Goal: Transaction & Acquisition: Download file/media

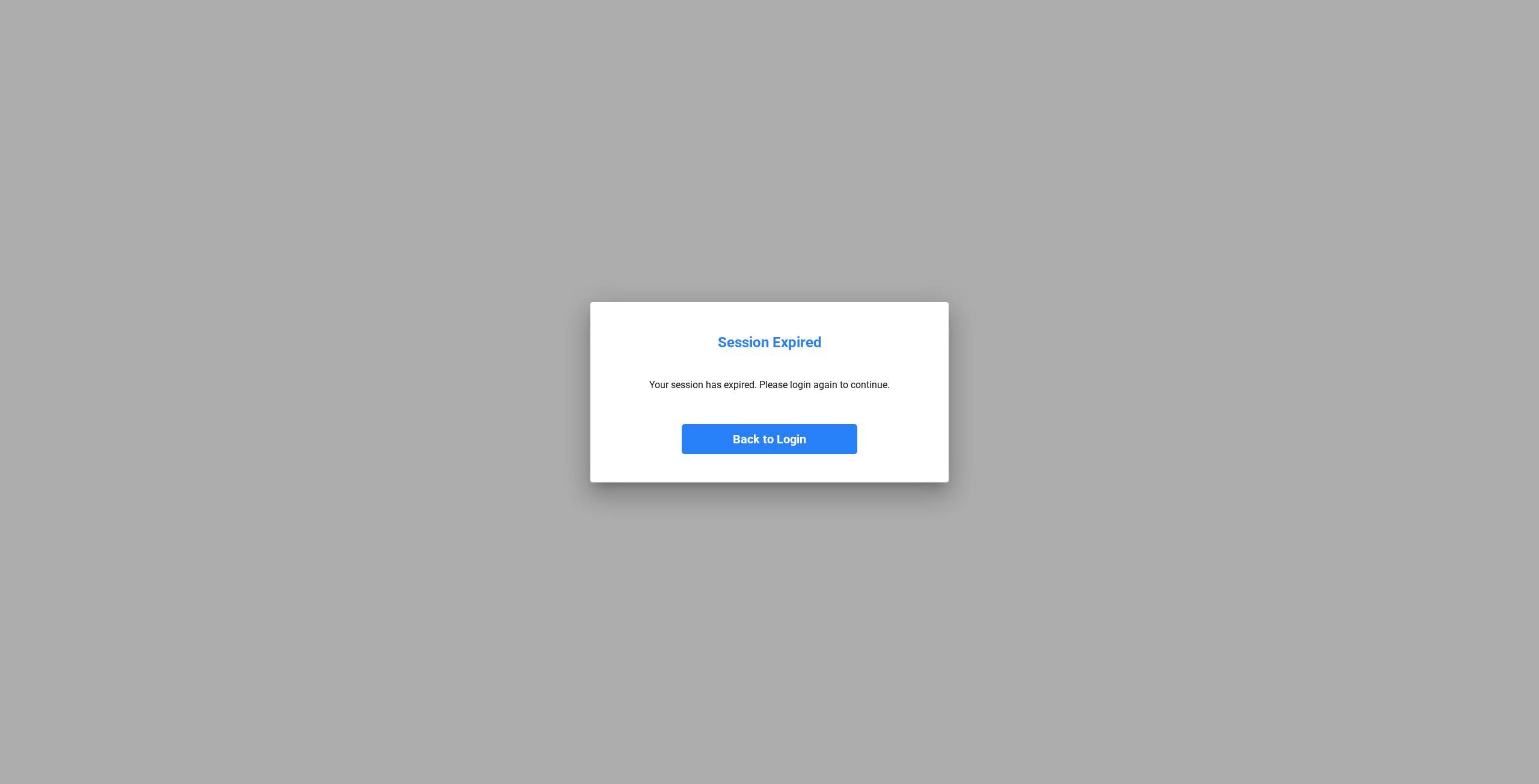
click at [766, 438] on button "Back to Login" at bounding box center [770, 439] width 176 height 30
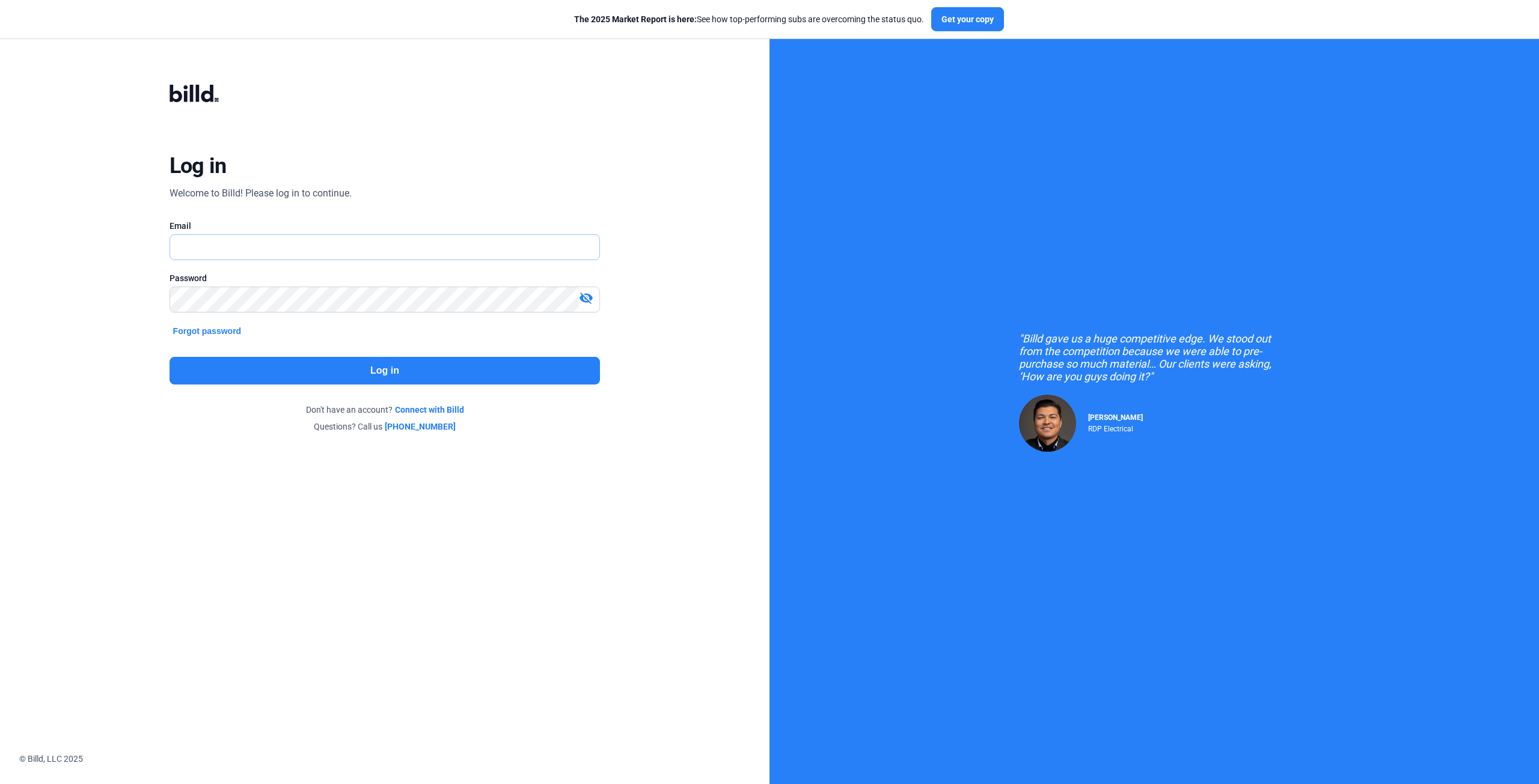
type input "[EMAIL_ADDRESS][DOMAIN_NAME]"
click at [389, 366] on button "Log in" at bounding box center [385, 370] width 431 height 27
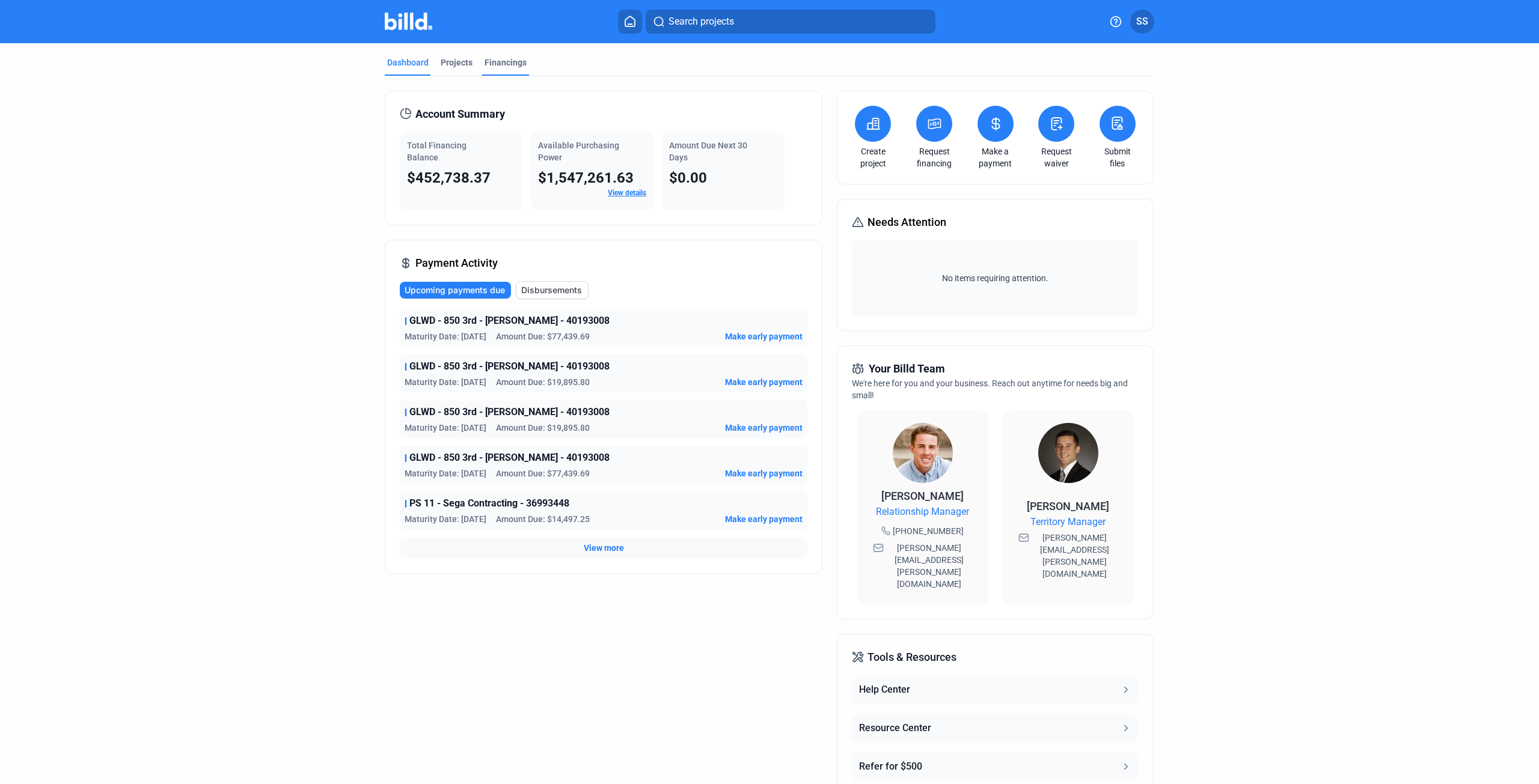
click at [504, 57] on div "Financings" at bounding box center [506, 62] width 42 height 12
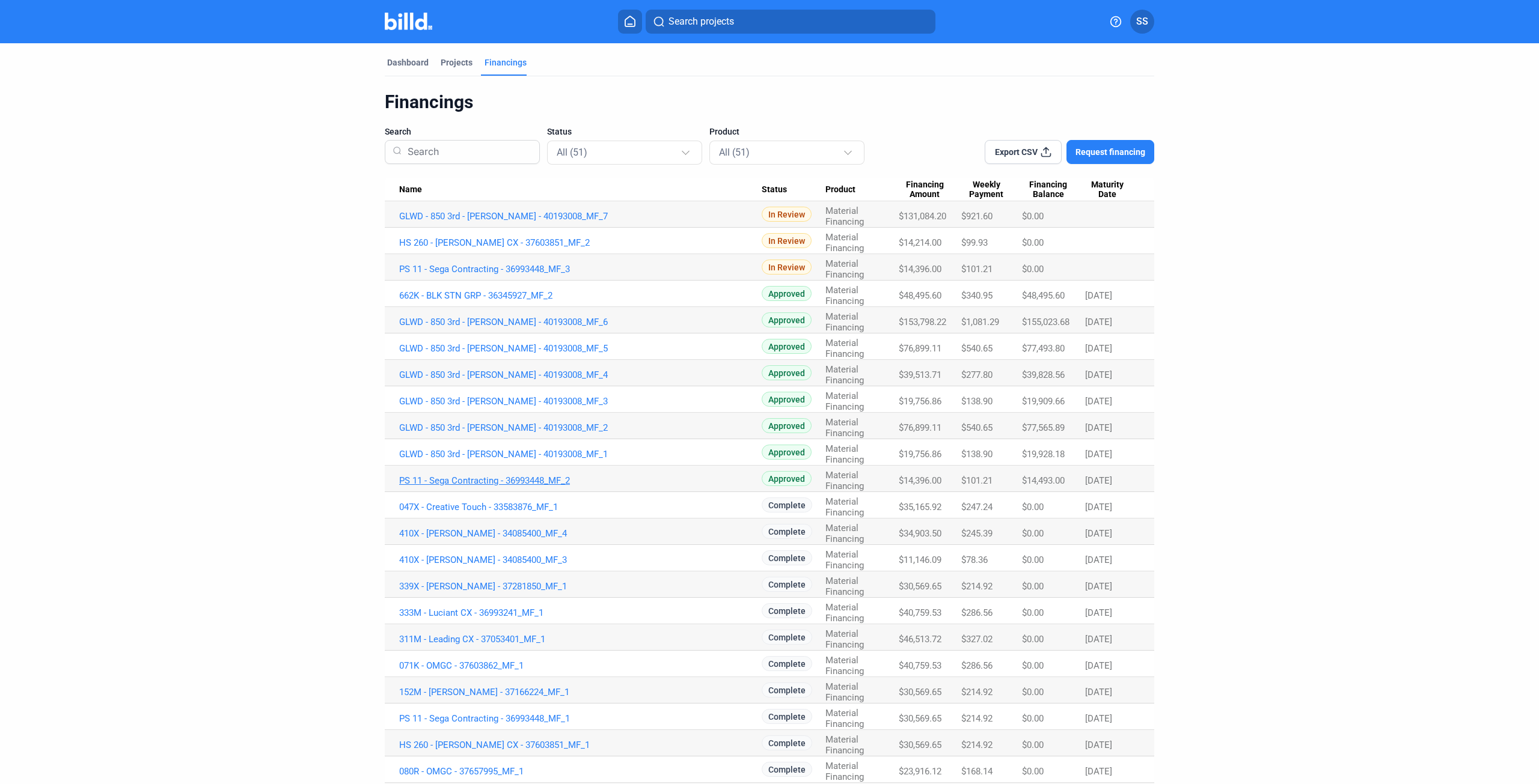
click at [534, 221] on link "PS 11 - Sega Contracting - 36993448_MF_2" at bounding box center [580, 217] width 363 height 11
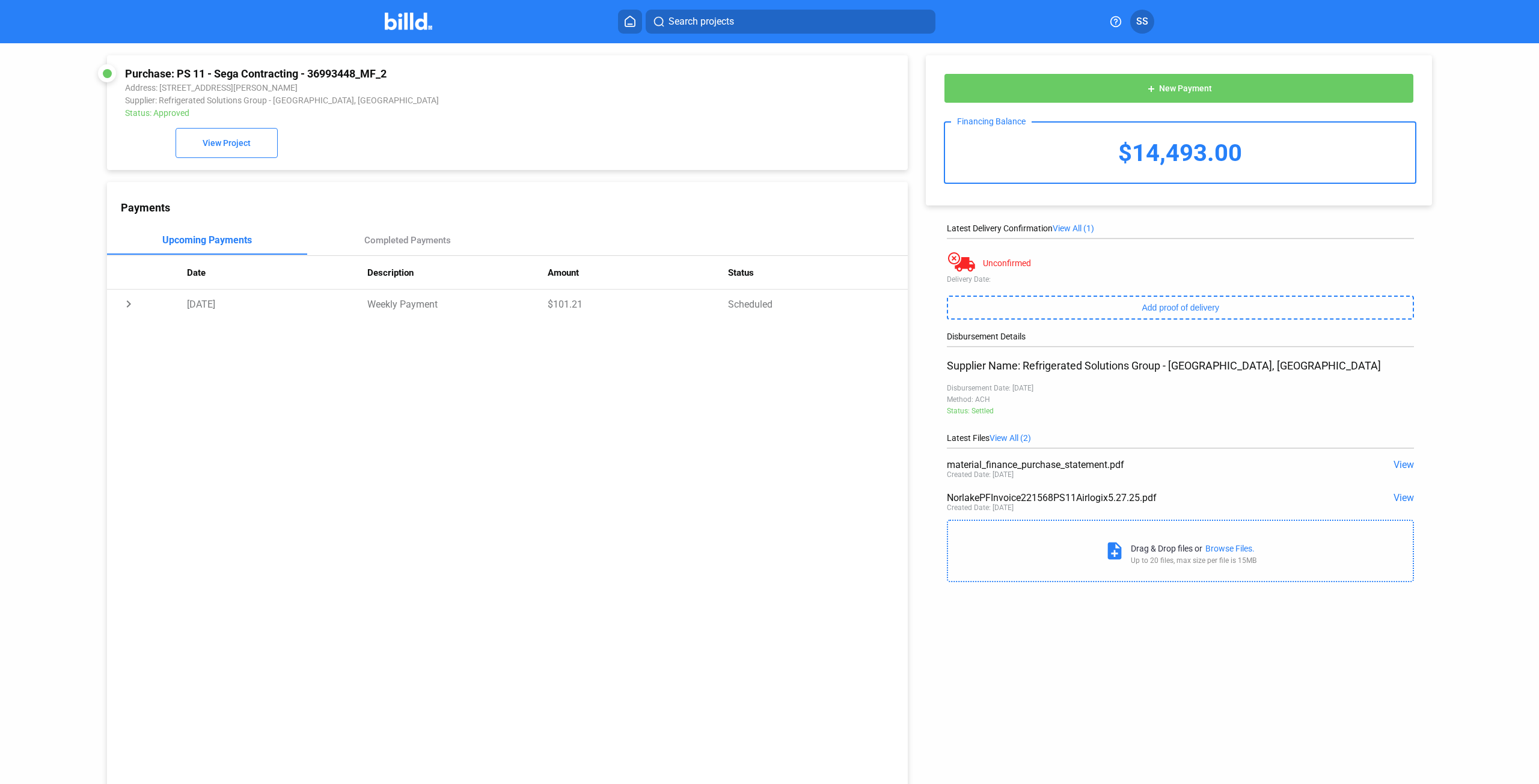
click at [1393, 498] on span "View" at bounding box center [1403, 498] width 20 height 12
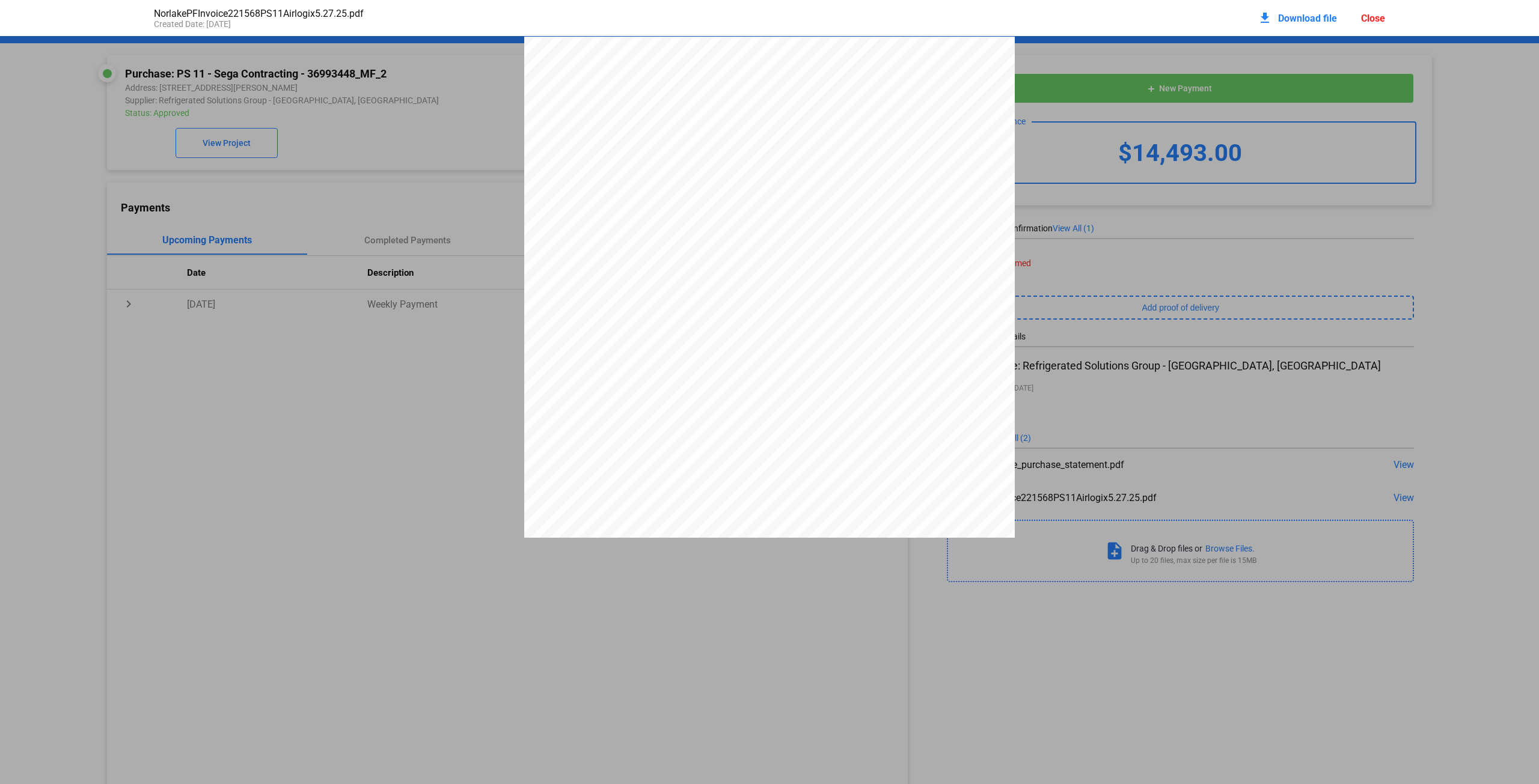
scroll to position [6, 0]
click at [304, 228] on div "P r o - f o r m a I n v o i c e Page: 1 of 2 - P r o - f o r m a I n v o i c e …" at bounding box center [770, 662] width 1539 height 1264
click at [1367, 14] on div "Close" at bounding box center [1373, 18] width 24 height 12
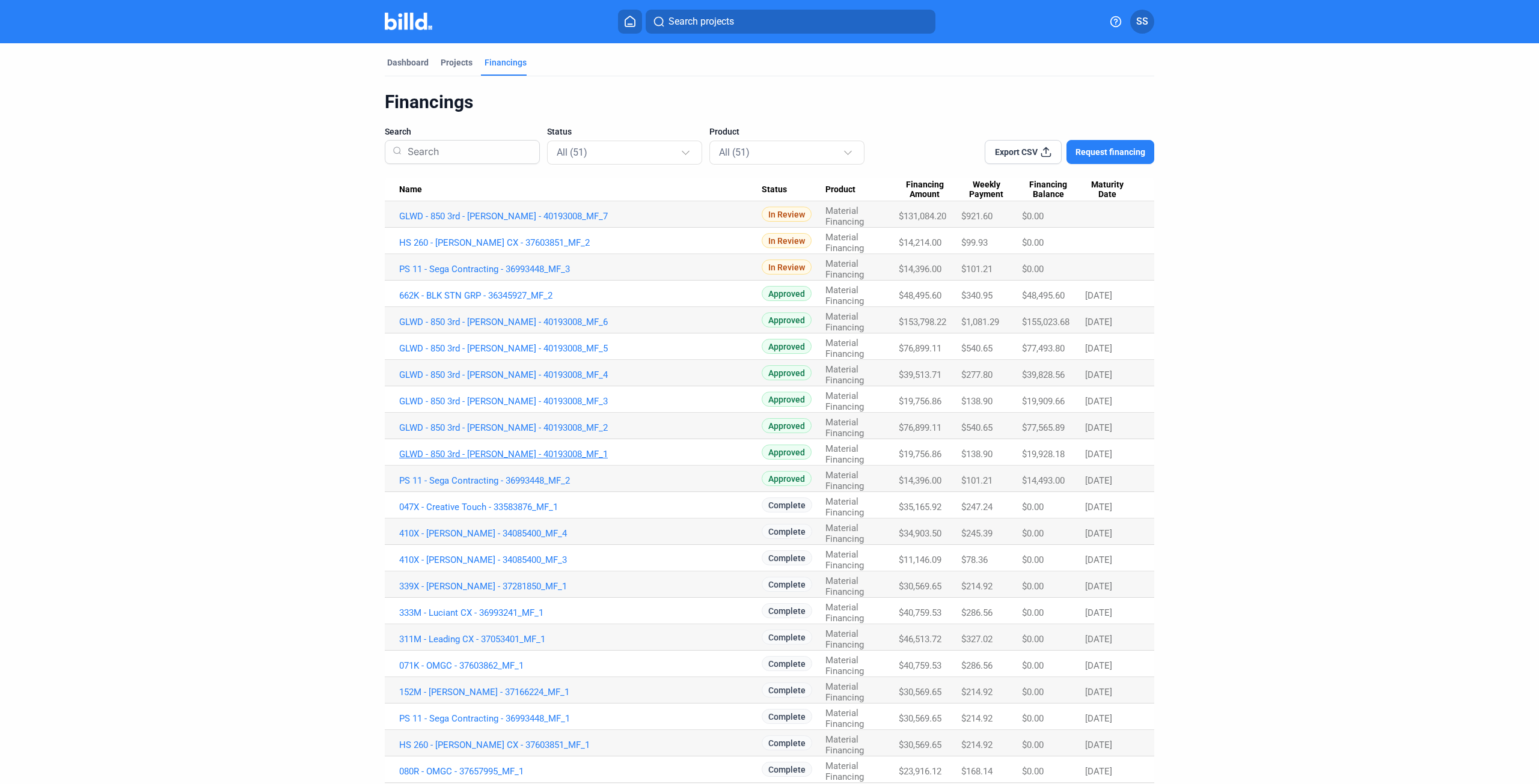
click at [526, 221] on link "GLWD - 850 3rd - [PERSON_NAME] - 40193008_MF_1" at bounding box center [580, 217] width 363 height 11
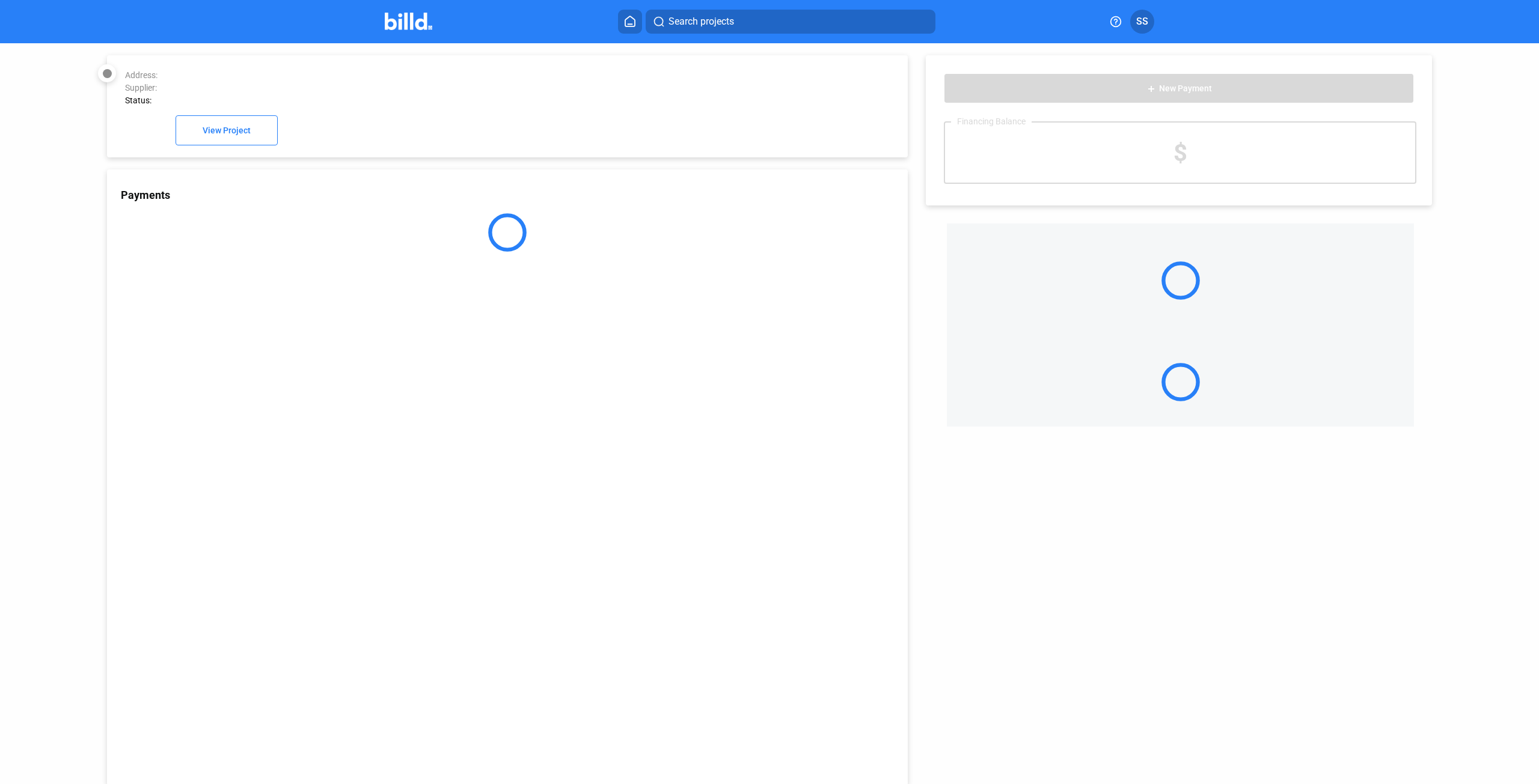
click at [506, 452] on div "Payments" at bounding box center [507, 477] width 801 height 616
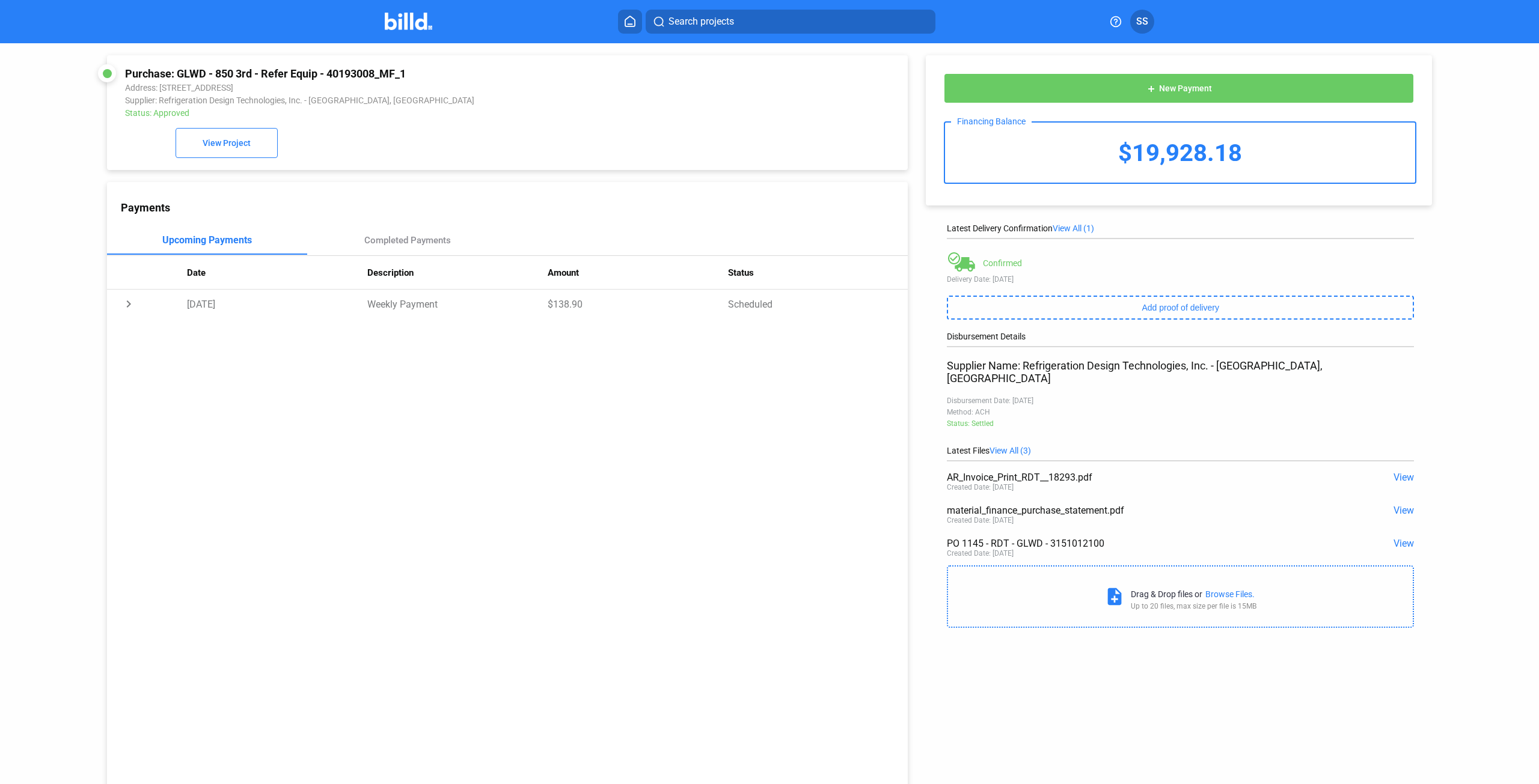
click at [1393, 472] on span "View" at bounding box center [1403, 477] width 20 height 12
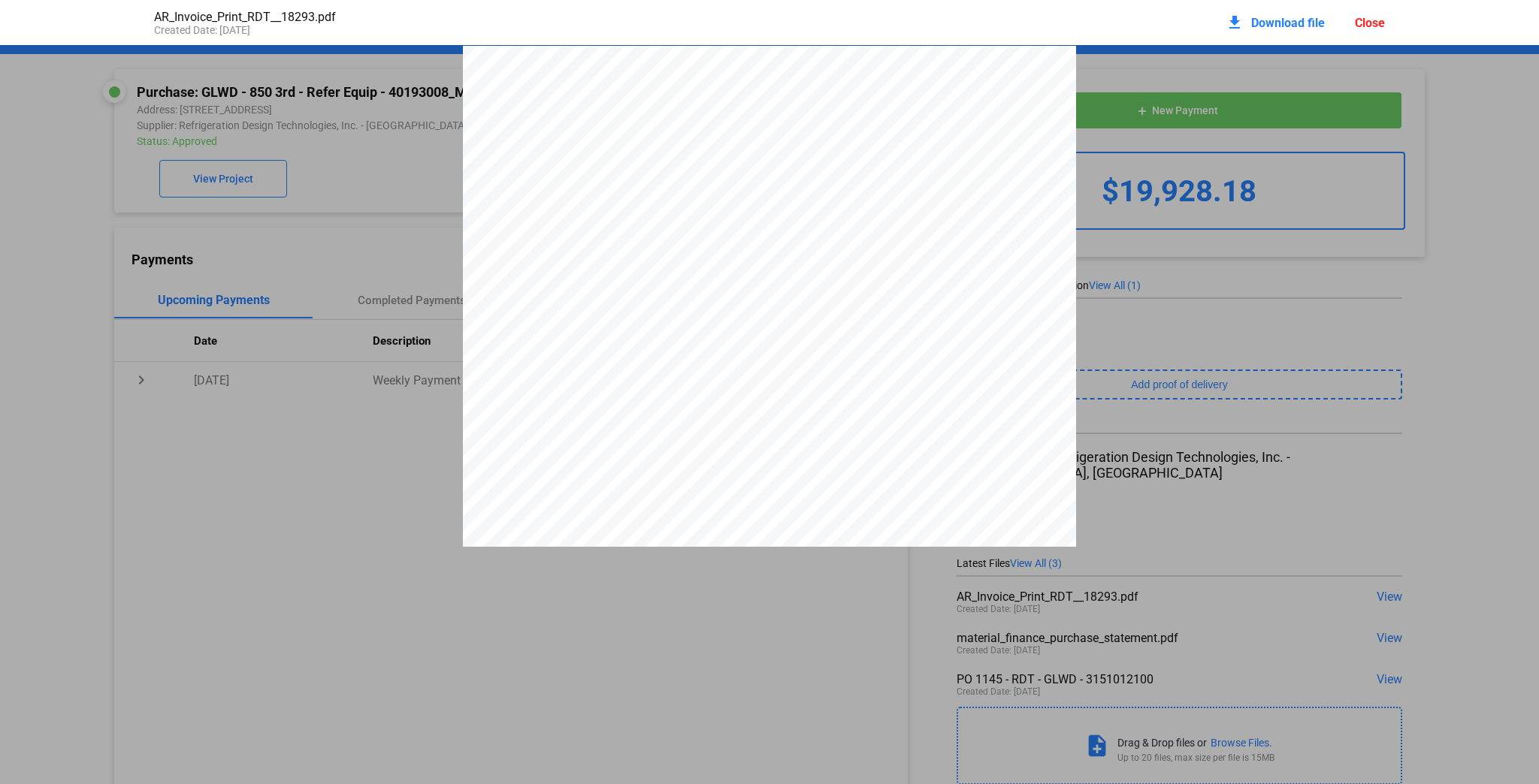
click at [562, 603] on pdf-viewer "Refrigeration Design Technologies, Inc. [STREET_ADDRESS] [PHONE_NUMBER] Phone: …" at bounding box center [770, 358] width 1539 height 627
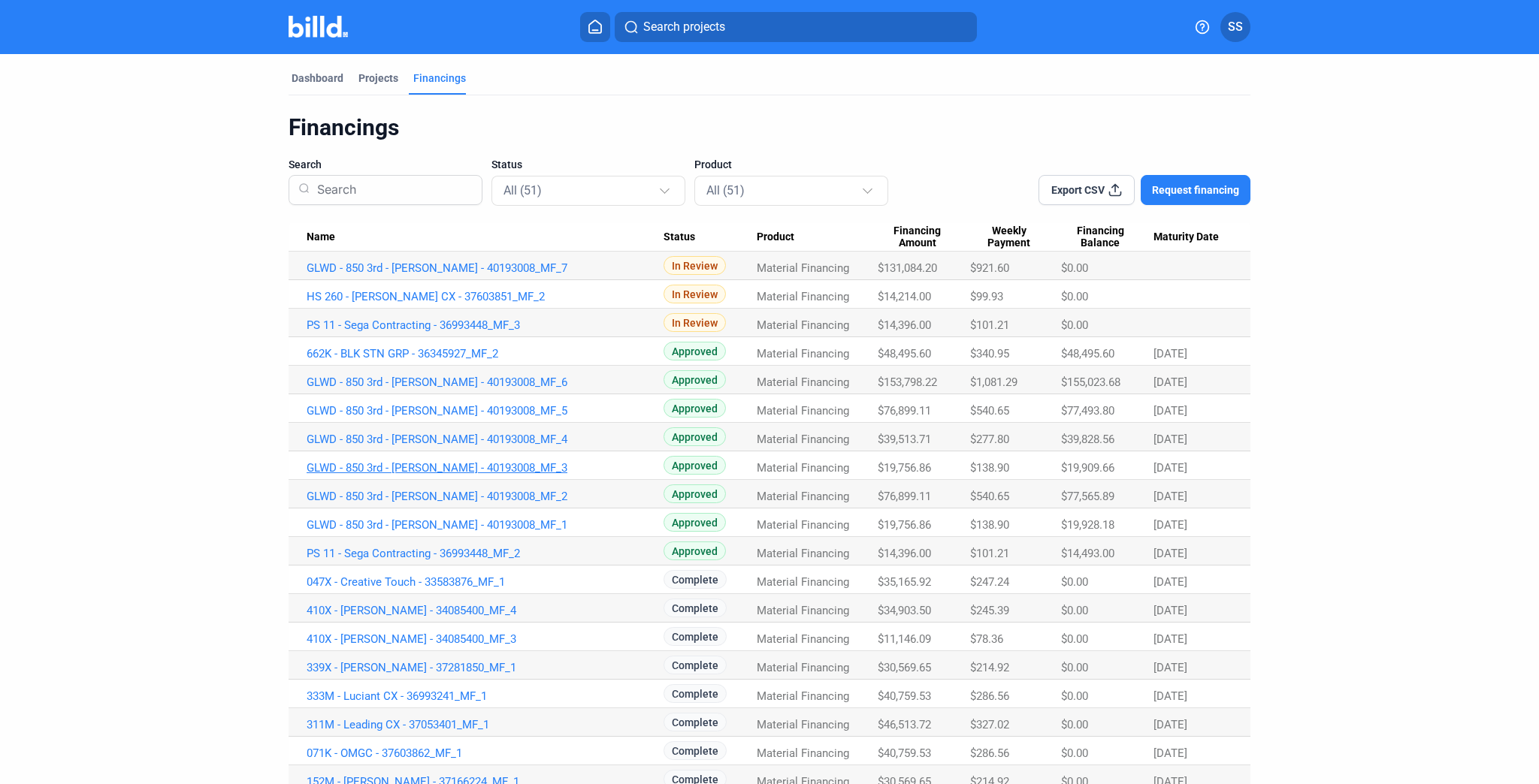
click at [485, 275] on link "GLWD - 850 3rd - [PERSON_NAME] - 40193008_MF_3" at bounding box center [485, 268] width 357 height 14
click at [478, 275] on link "GLWD - 850 3rd - [PERSON_NAME] - 40193008_MF_2" at bounding box center [485, 268] width 357 height 14
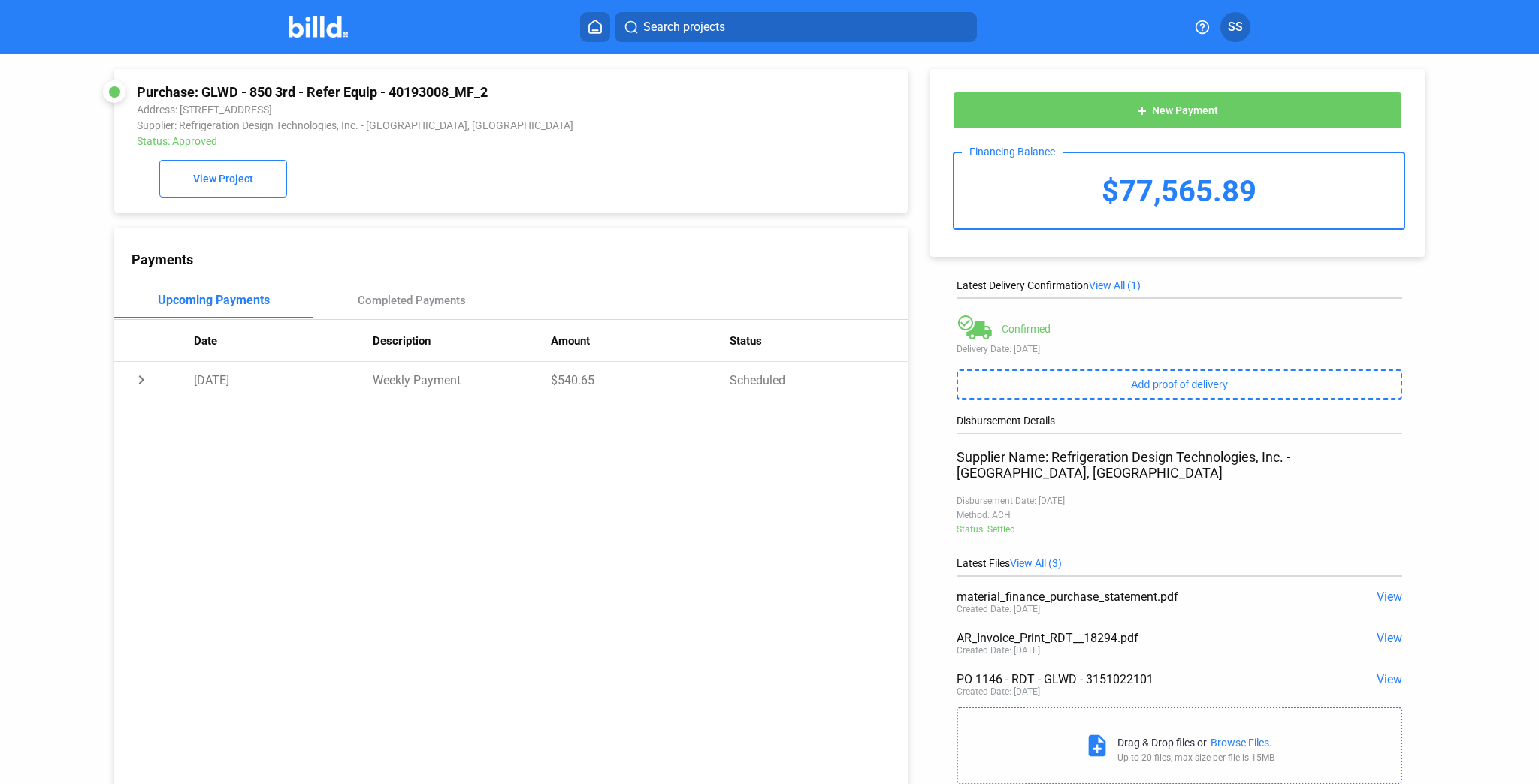
click at [1376, 631] on span "View" at bounding box center [1389, 638] width 26 height 15
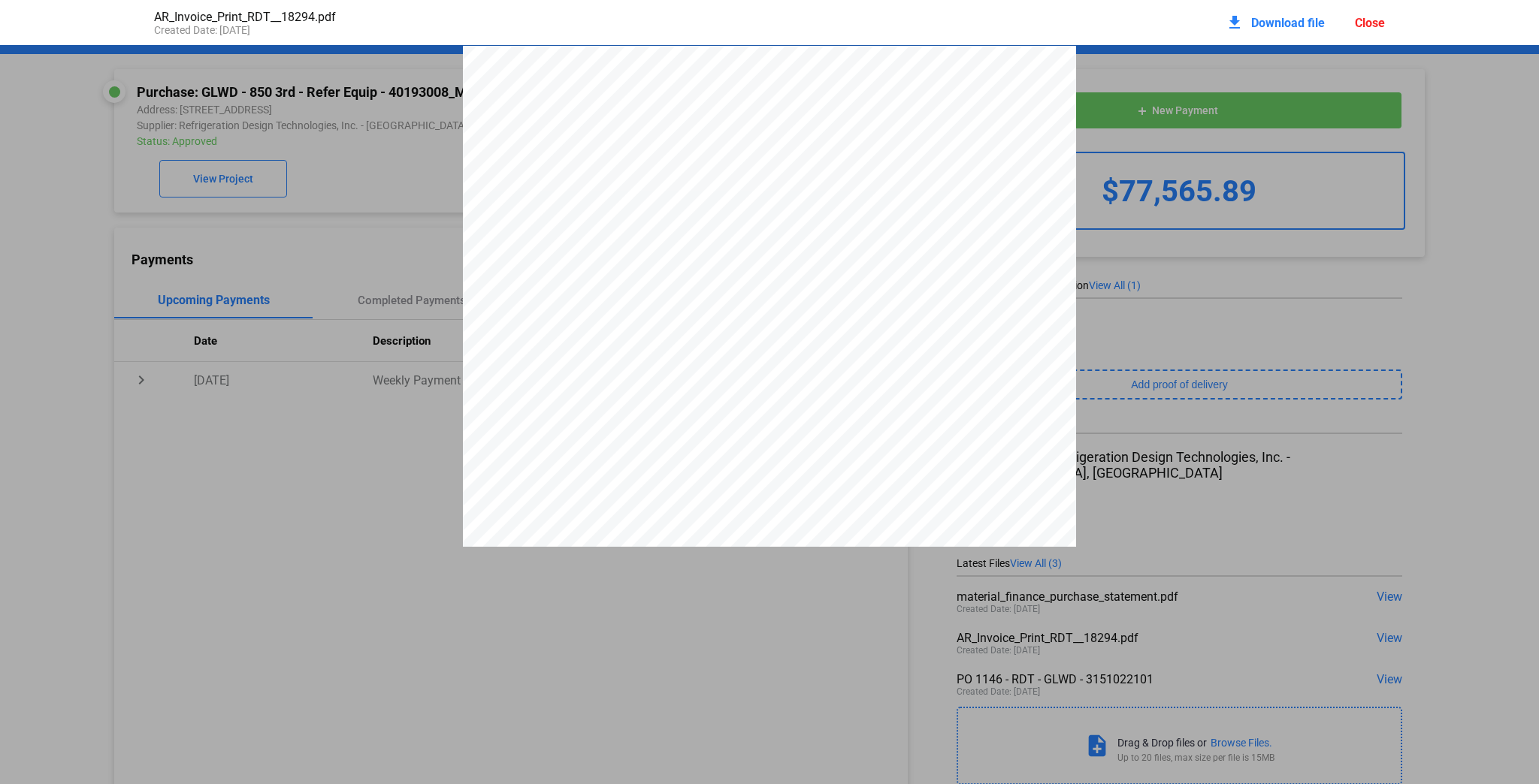
scroll to position [8, 0]
click at [1374, 16] on div "Close" at bounding box center [1369, 23] width 30 height 15
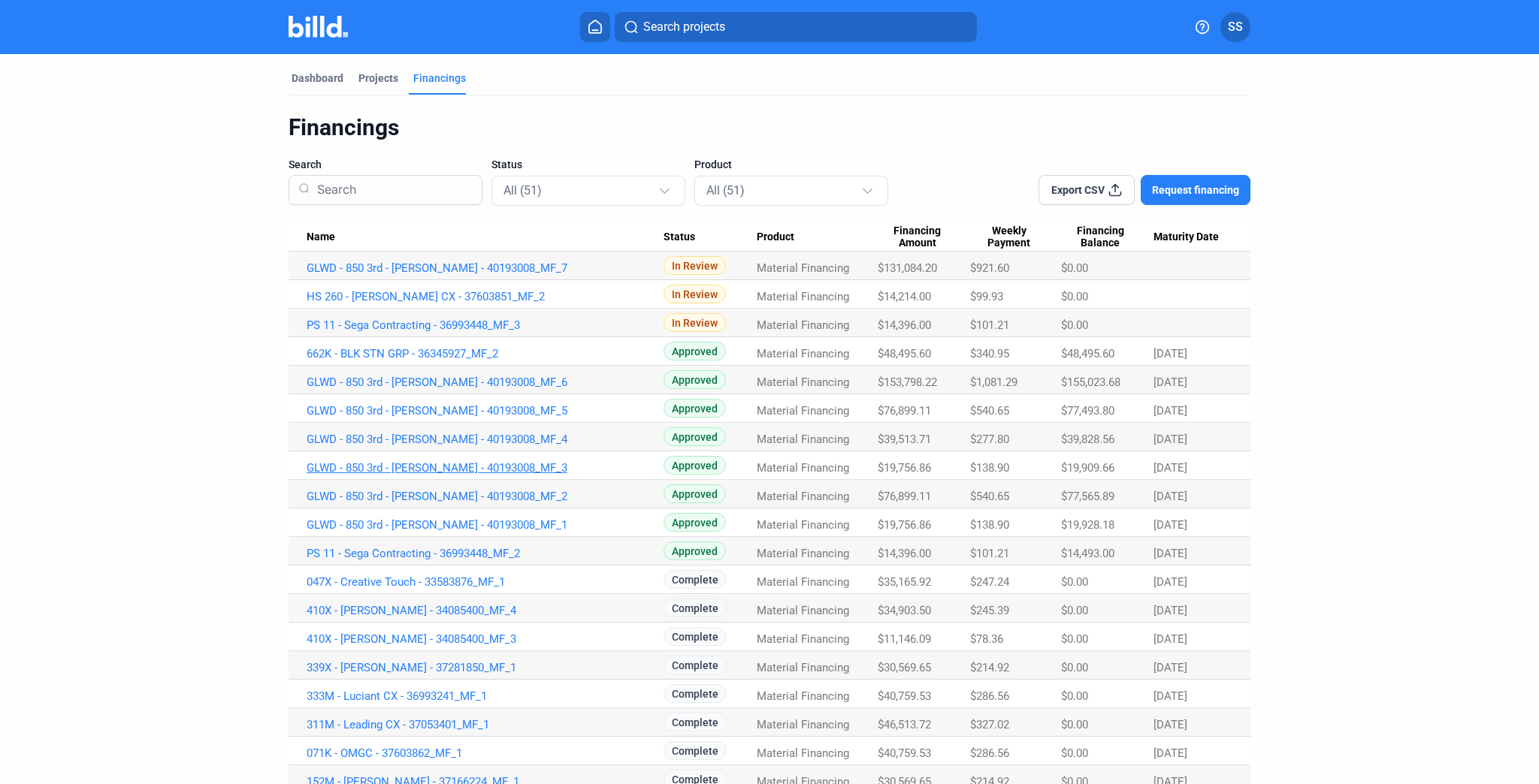
click at [498, 275] on link "GLWD - 850 3rd - [PERSON_NAME] - 40193008_MF_3" at bounding box center [485, 268] width 357 height 14
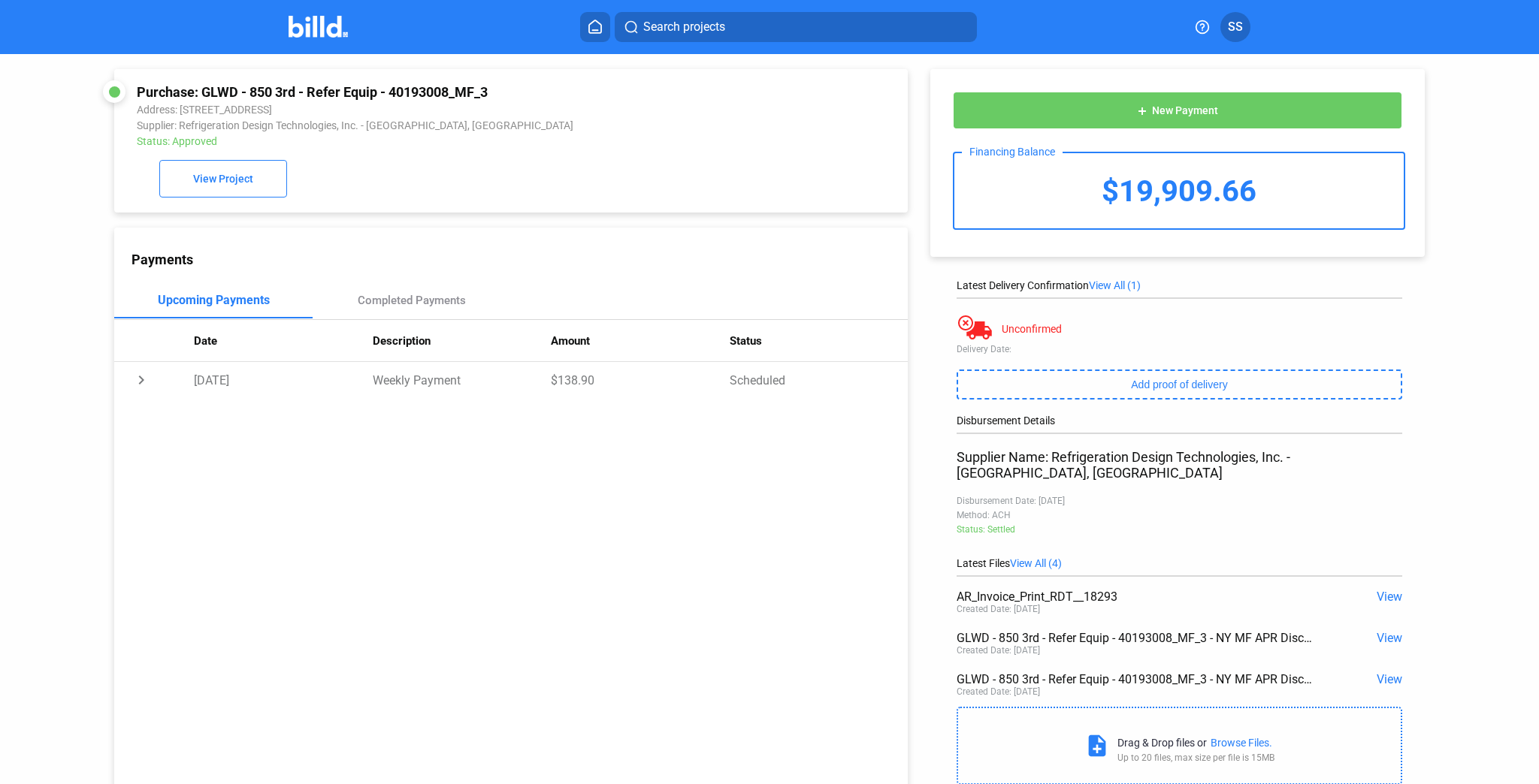
click at [1388, 590] on span "View" at bounding box center [1389, 597] width 26 height 15
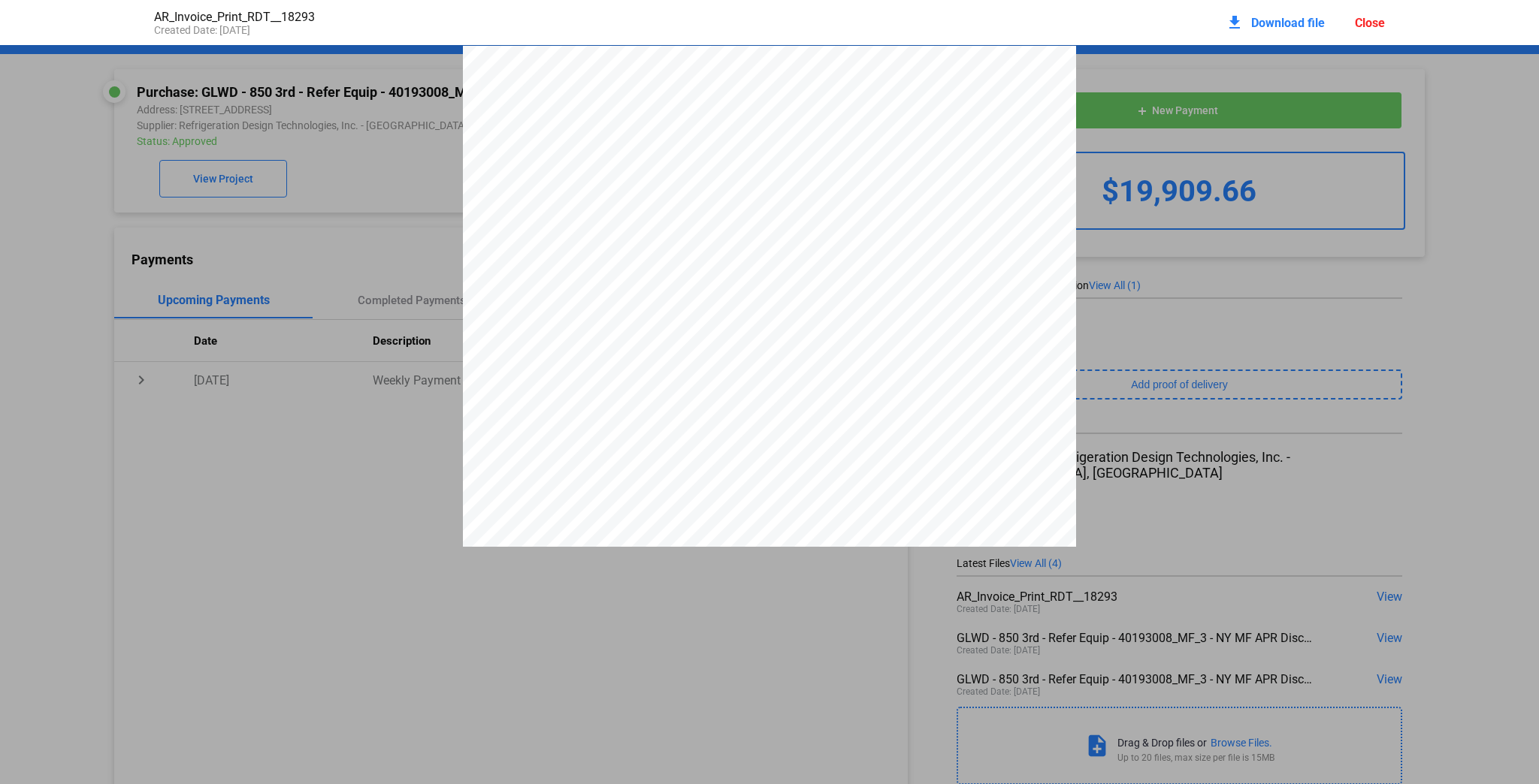
click at [727, 601] on pdf-viewer "Refrigeration Design Technologies, Inc. [STREET_ADDRESS] [PHONE_NUMBER] Phone: …" at bounding box center [770, 358] width 1539 height 627
click at [1280, 24] on span "Download file" at bounding box center [1287, 23] width 74 height 15
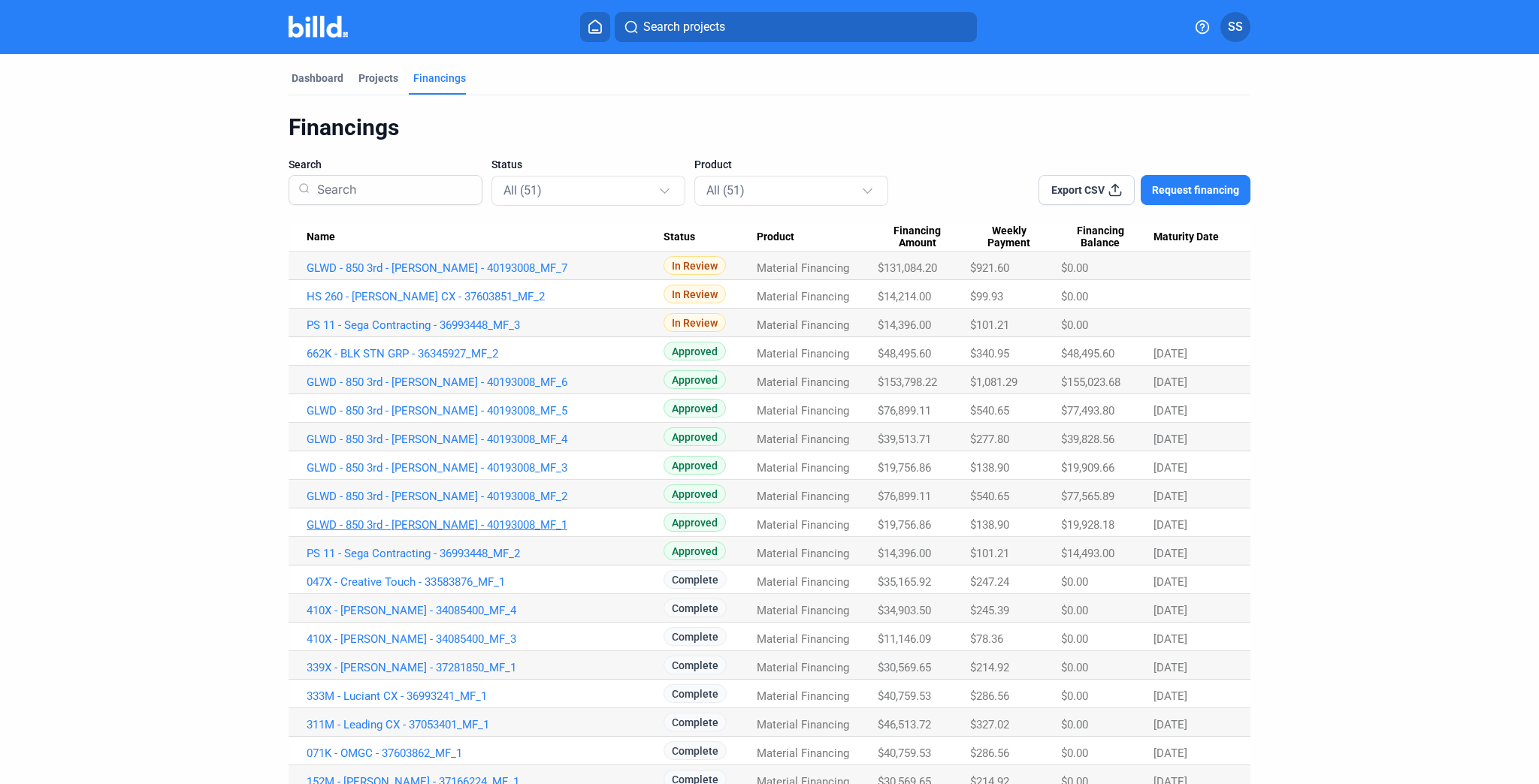
click at [504, 275] on link "GLWD - 850 3rd - [PERSON_NAME] - 40193008_MF_1" at bounding box center [485, 268] width 357 height 14
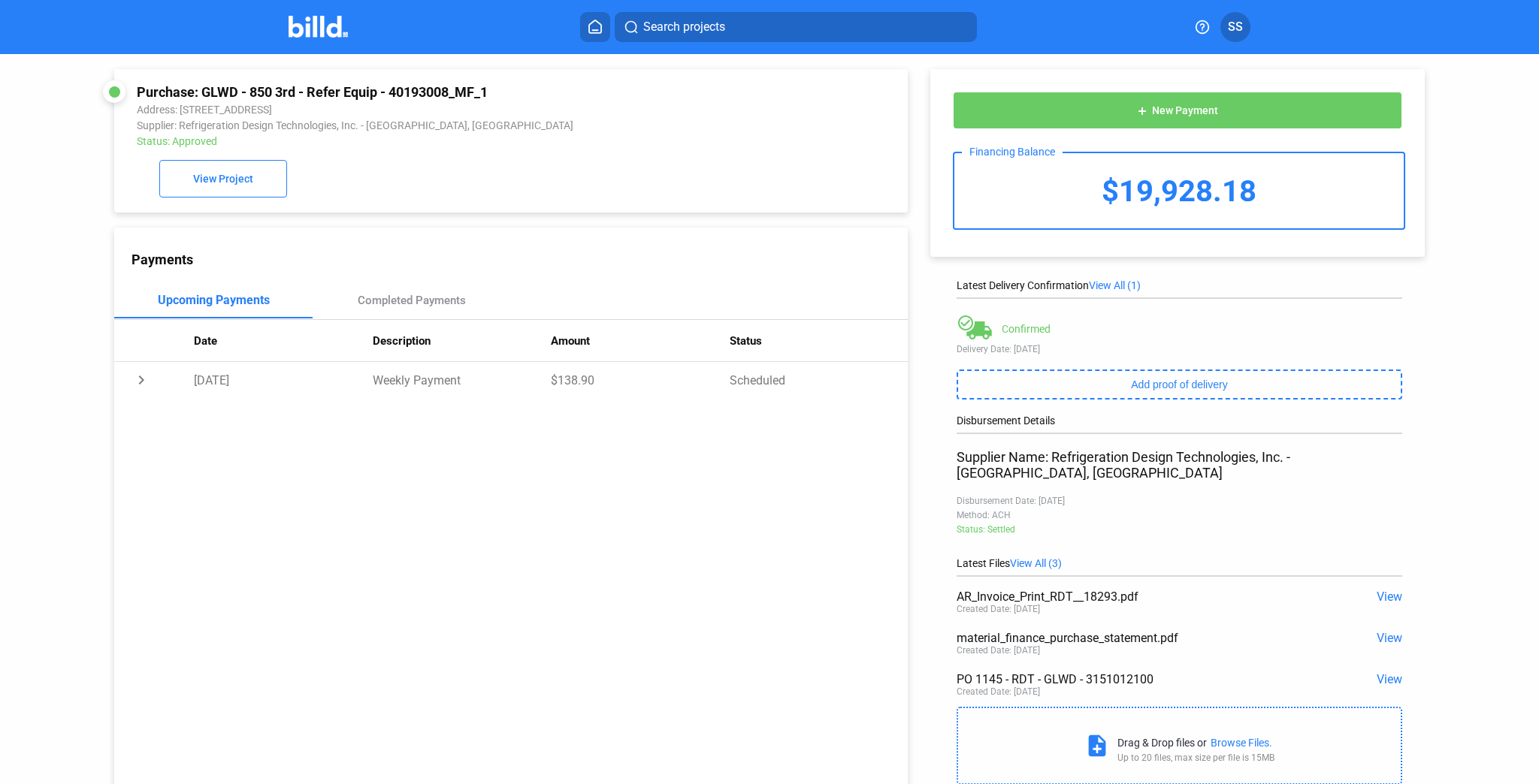
click at [1385, 590] on span "View" at bounding box center [1389, 597] width 26 height 15
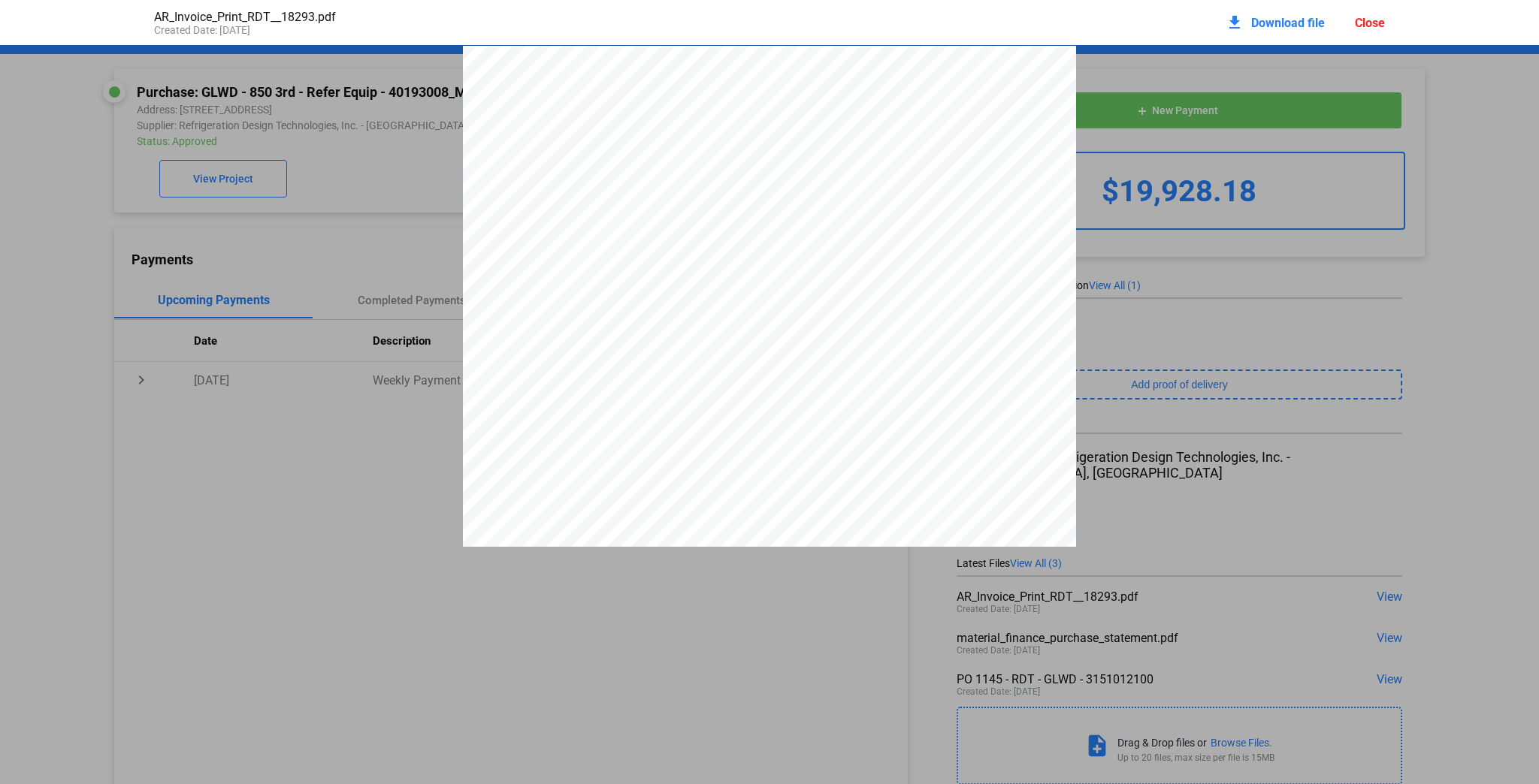
scroll to position [8, 0]
drag, startPoint x: 575, startPoint y: 303, endPoint x: 736, endPoint y: 306, distance: 161.0
click at [736, 302] on span "25% DEPOSIT ON EQUIPMENT ONLY" at bounding box center [660, 298] width 165 height 10
click at [1372, 21] on div "Close" at bounding box center [1369, 23] width 30 height 15
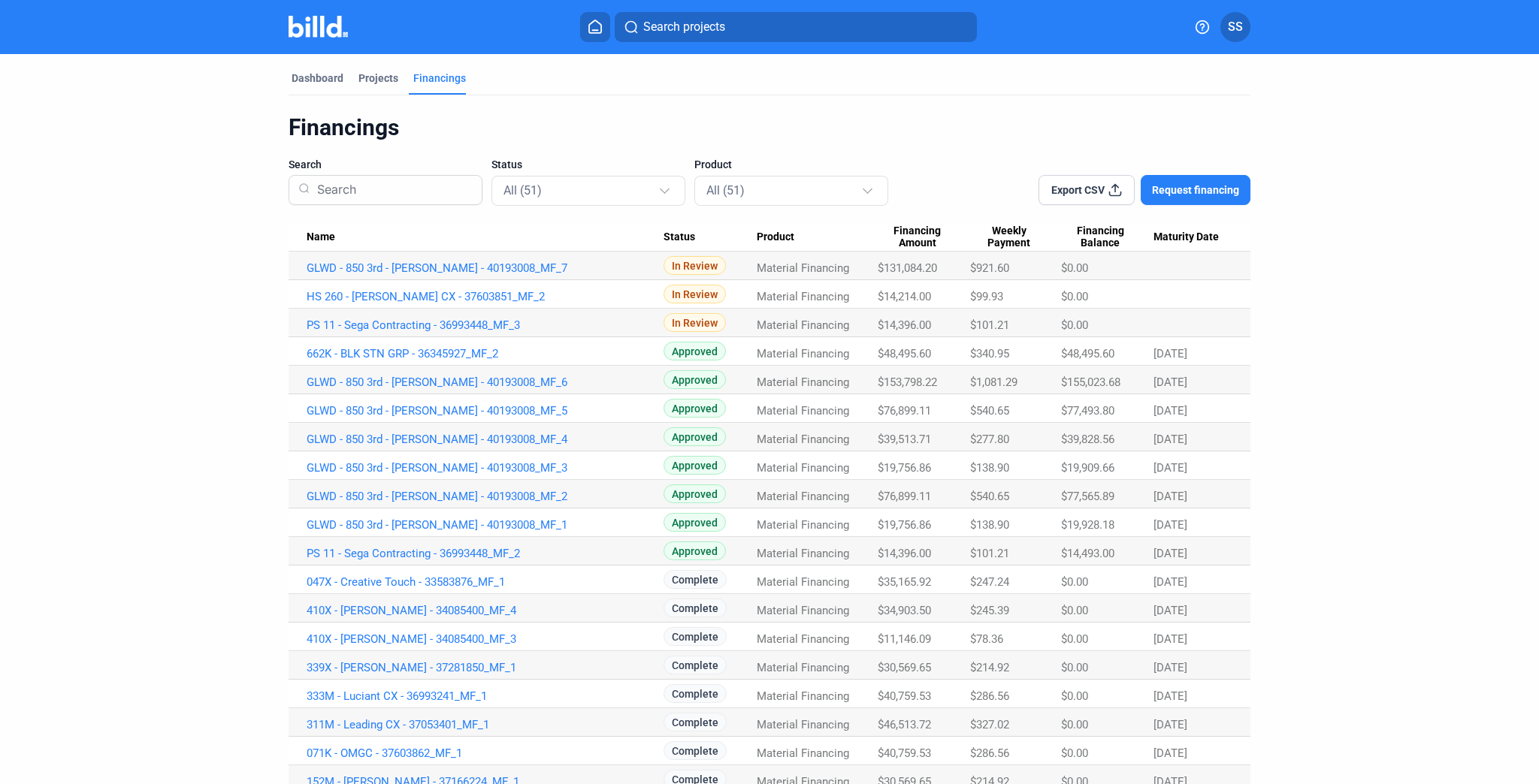
drag, startPoint x: 879, startPoint y: 472, endPoint x: 927, endPoint y: 469, distance: 48.1
click at [927, 275] on span "$19,756.86" at bounding box center [907, 268] width 59 height 14
copy span "19,756.86"
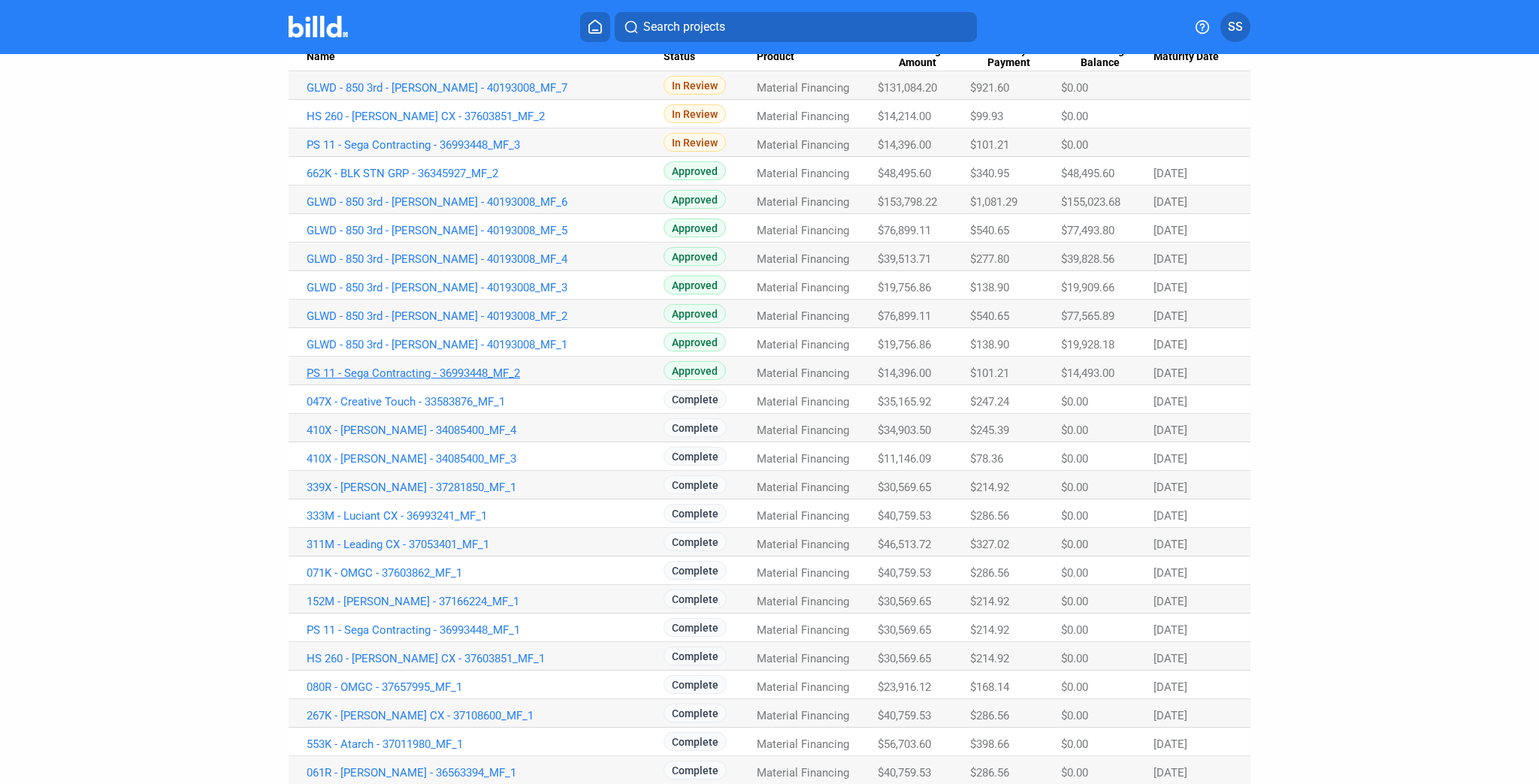
scroll to position [120, 0]
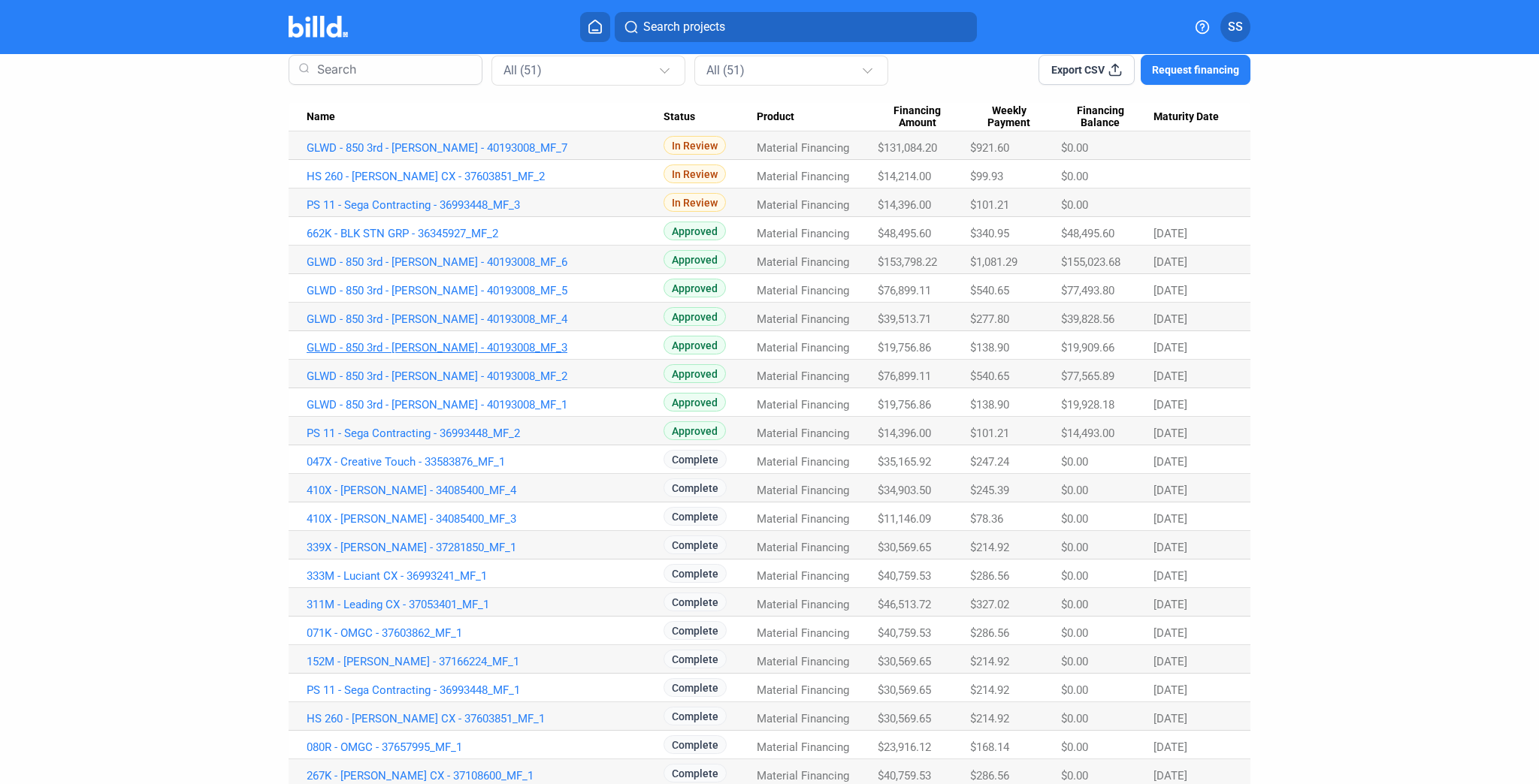
click at [481, 155] on link "GLWD - 850 3rd - [PERSON_NAME] - 40193008_MF_3" at bounding box center [485, 148] width 357 height 14
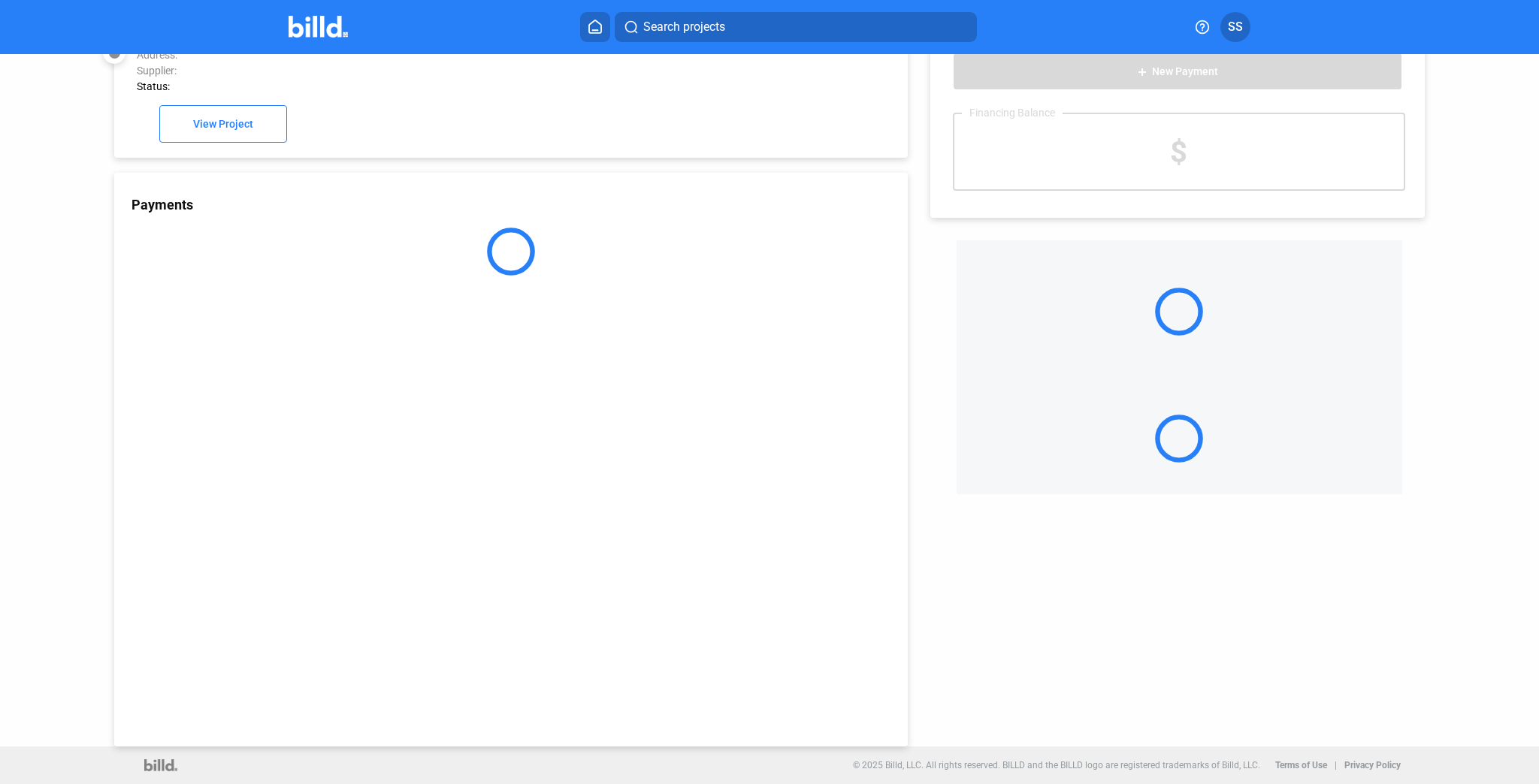
scroll to position [40, 0]
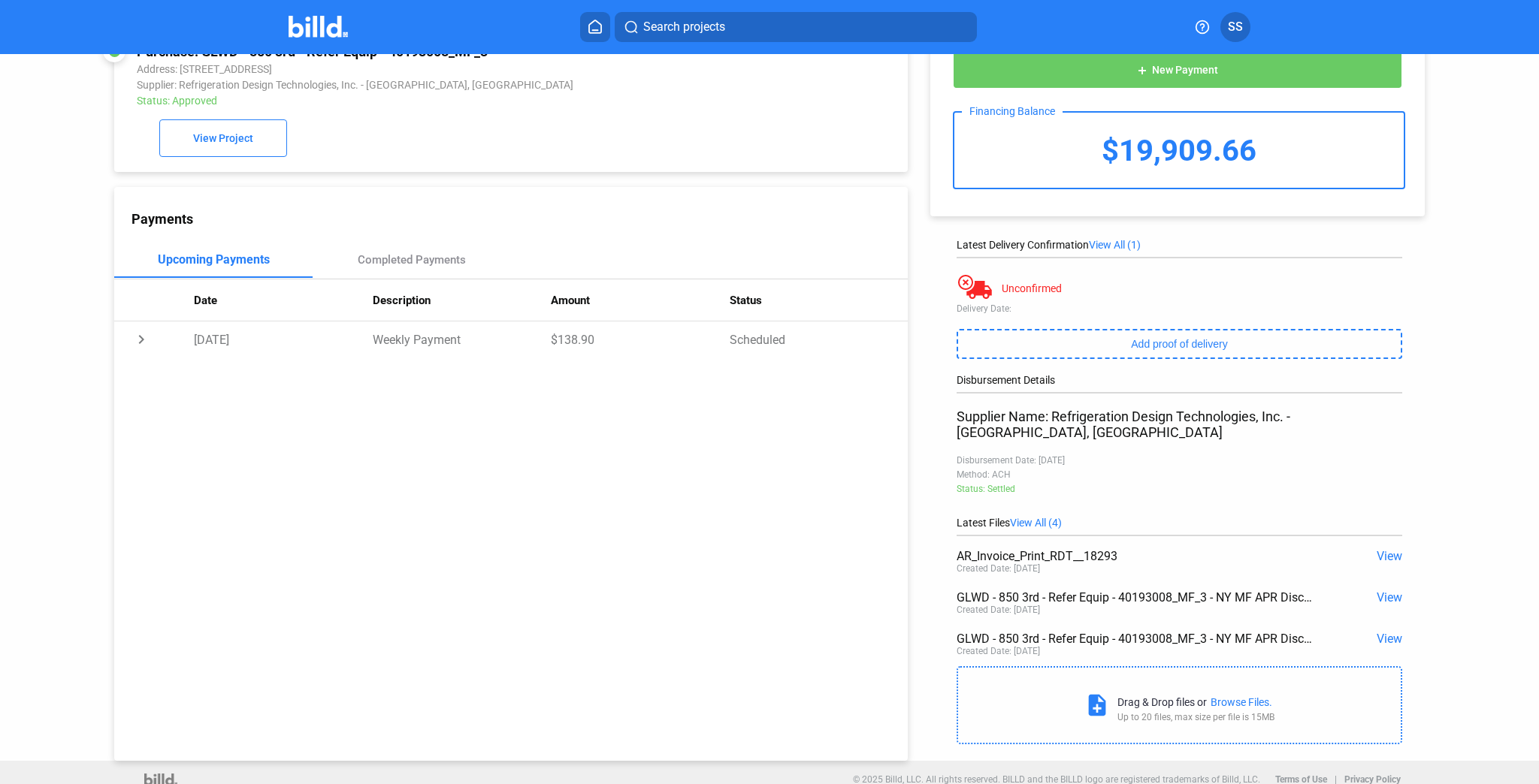
click at [1382, 549] on span "View" at bounding box center [1389, 556] width 26 height 15
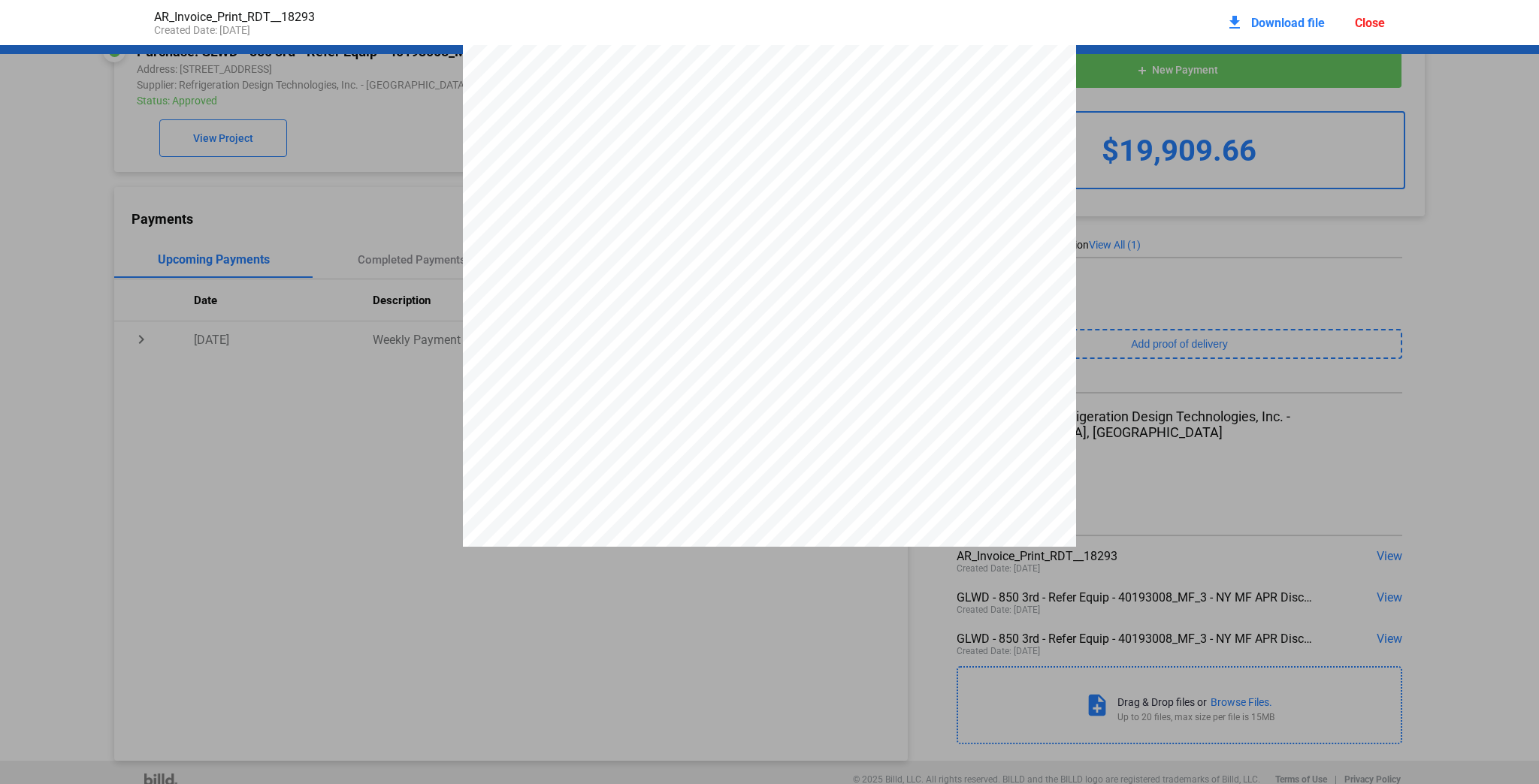
scroll to position [0, 0]
click at [1010, 95] on section at bounding box center [886, 89] width 307 height 27
click at [361, 213] on div "Refrigeration Design Technologies, Inc. [STREET_ADDRESS] [PHONE_NUMBER] Phone: …" at bounding box center [770, 443] width 1539 height 793
click at [1360, 18] on div "Close" at bounding box center [1369, 23] width 30 height 15
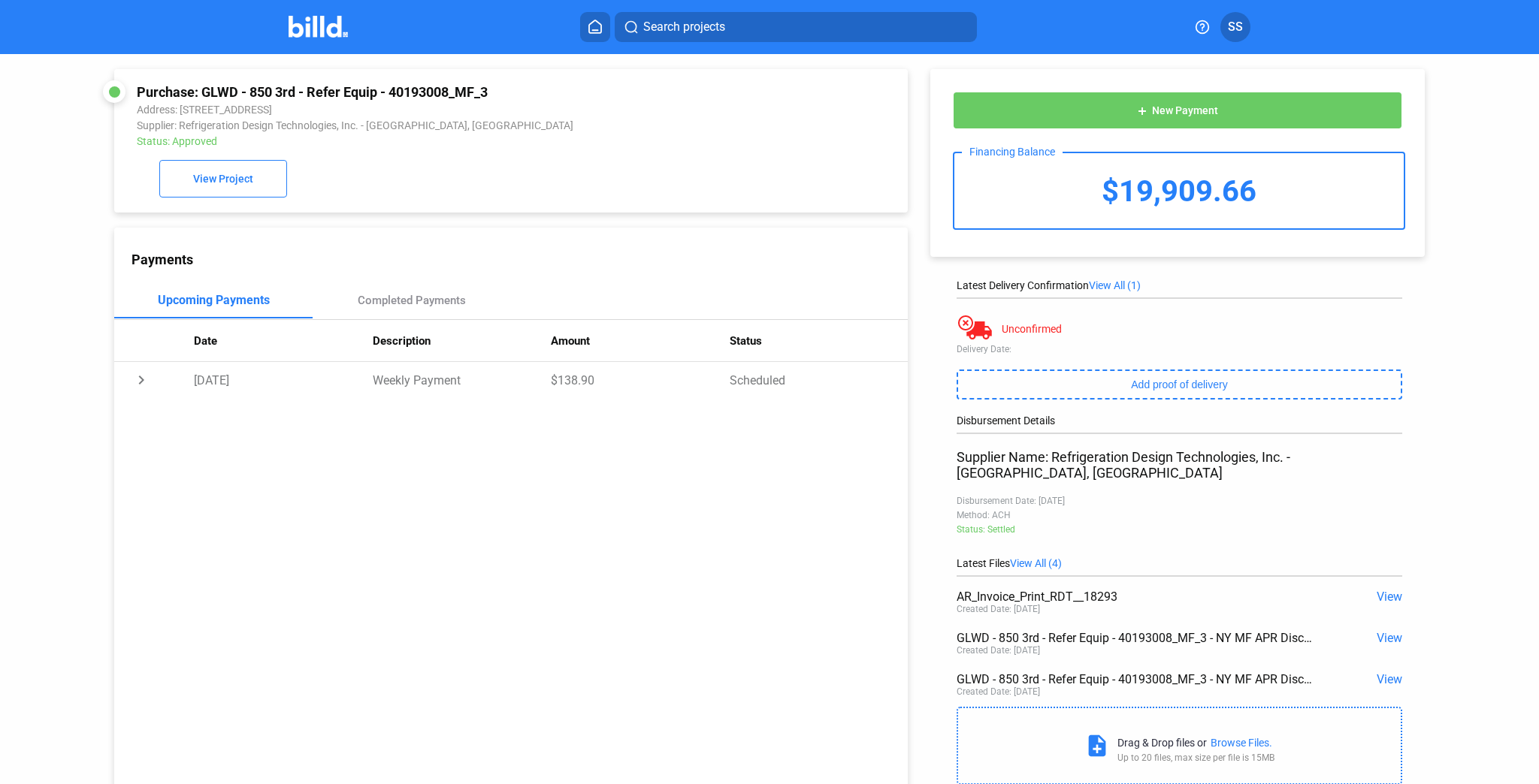
drag, startPoint x: 203, startPoint y: 90, endPoint x: 495, endPoint y: 82, distance: 292.1
click at [495, 82] on div "Purchase: GLWD - 850 3rd - Refer Equip - 40193008_MF_3 Address: [STREET_ADDRESS…" at bounding box center [510, 140] width 793 height 143
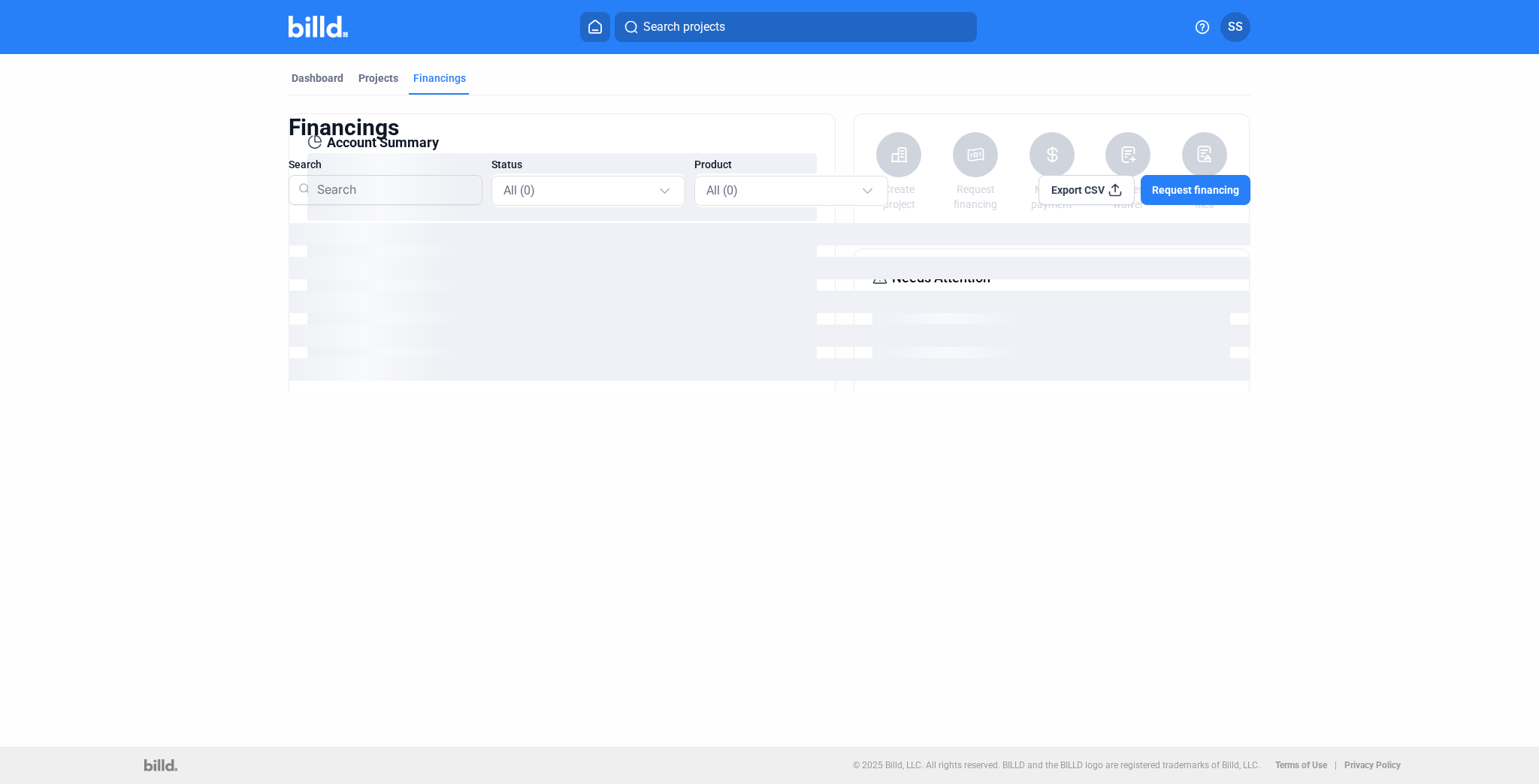
click at [431, 80] on div "Financings" at bounding box center [440, 78] width 53 height 15
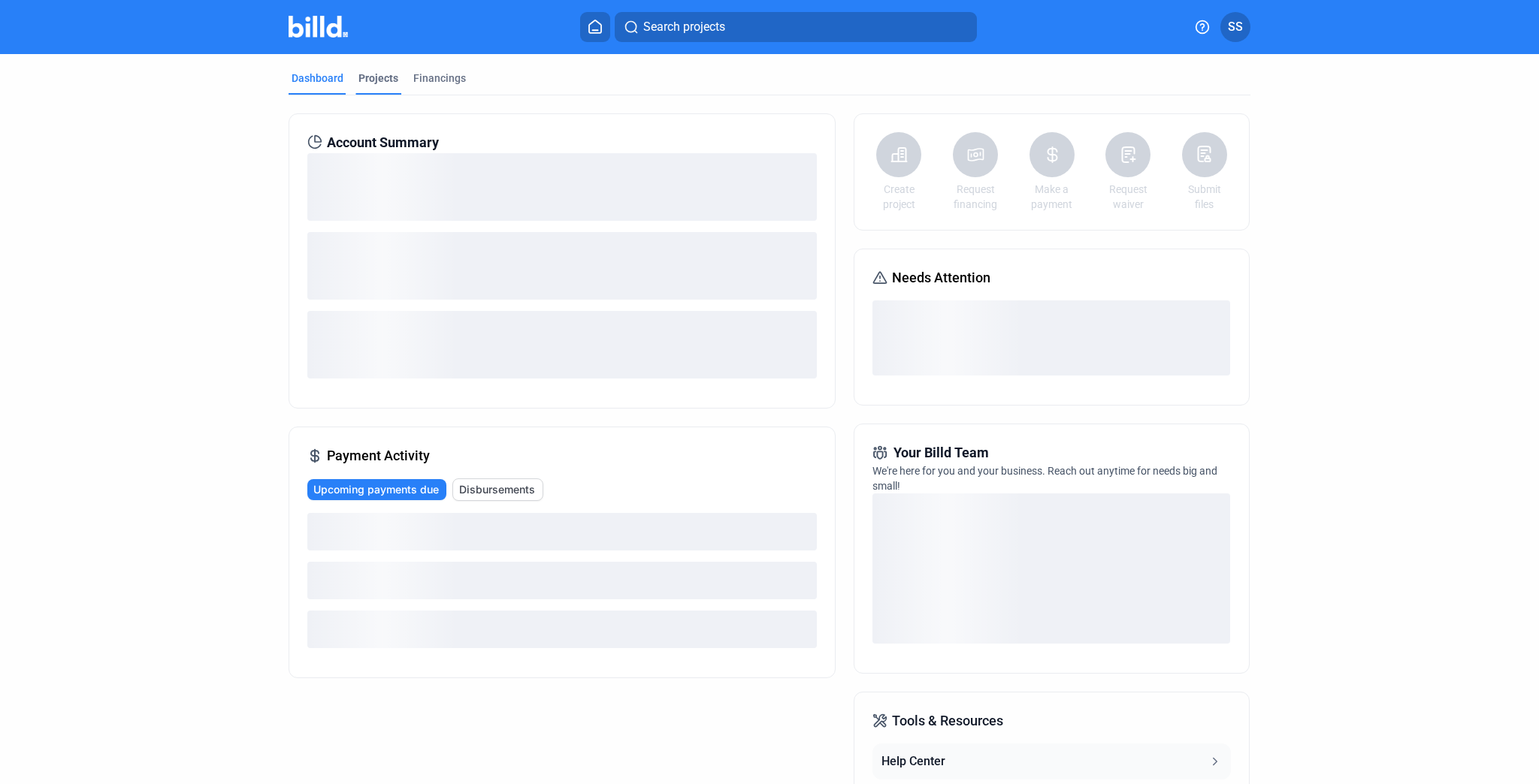
click at [377, 78] on div "Projects" at bounding box center [378, 78] width 40 height 15
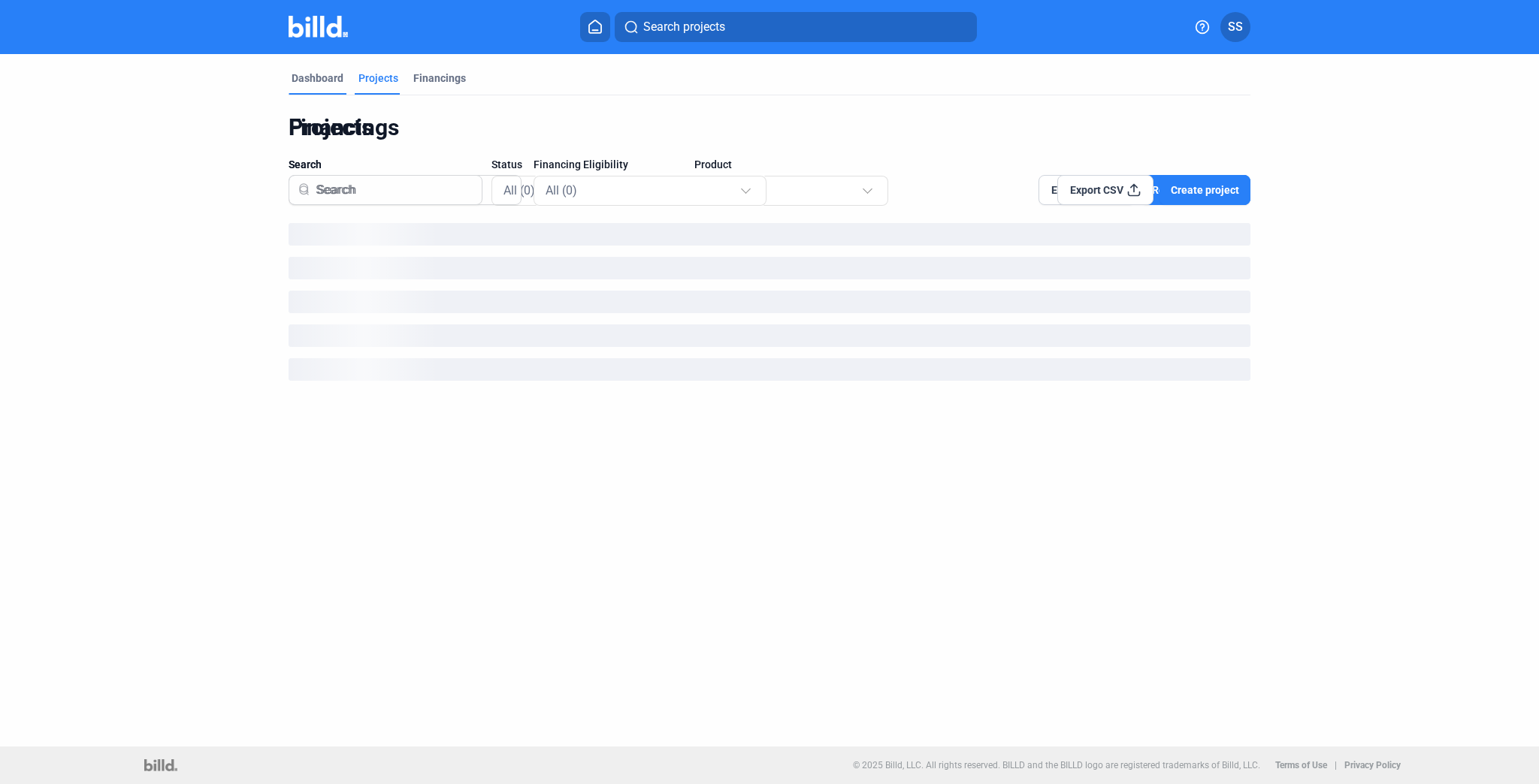
click at [322, 78] on div "Dashboard" at bounding box center [317, 78] width 52 height 15
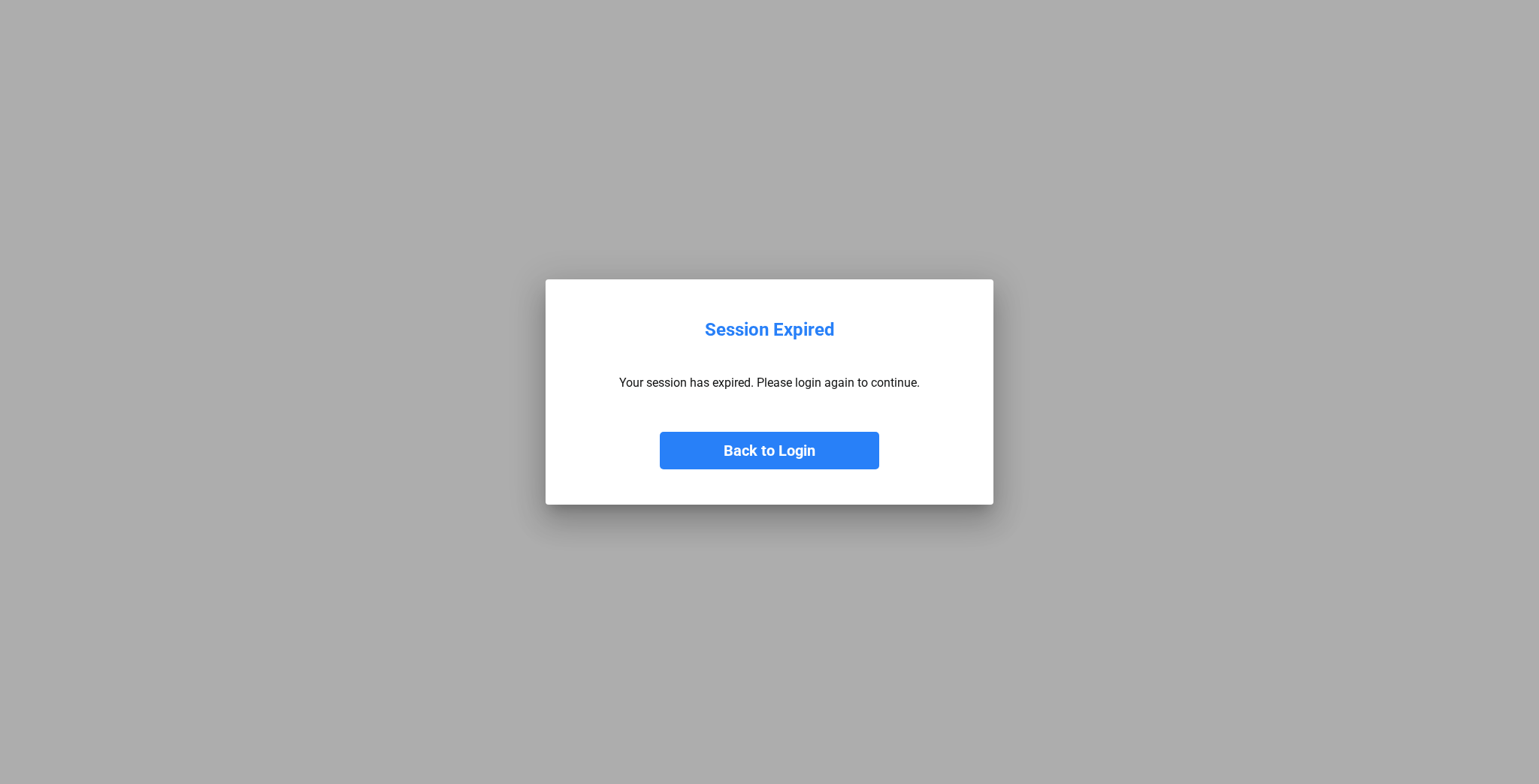
click at [787, 451] on button "Back to Login" at bounding box center [770, 450] width 220 height 37
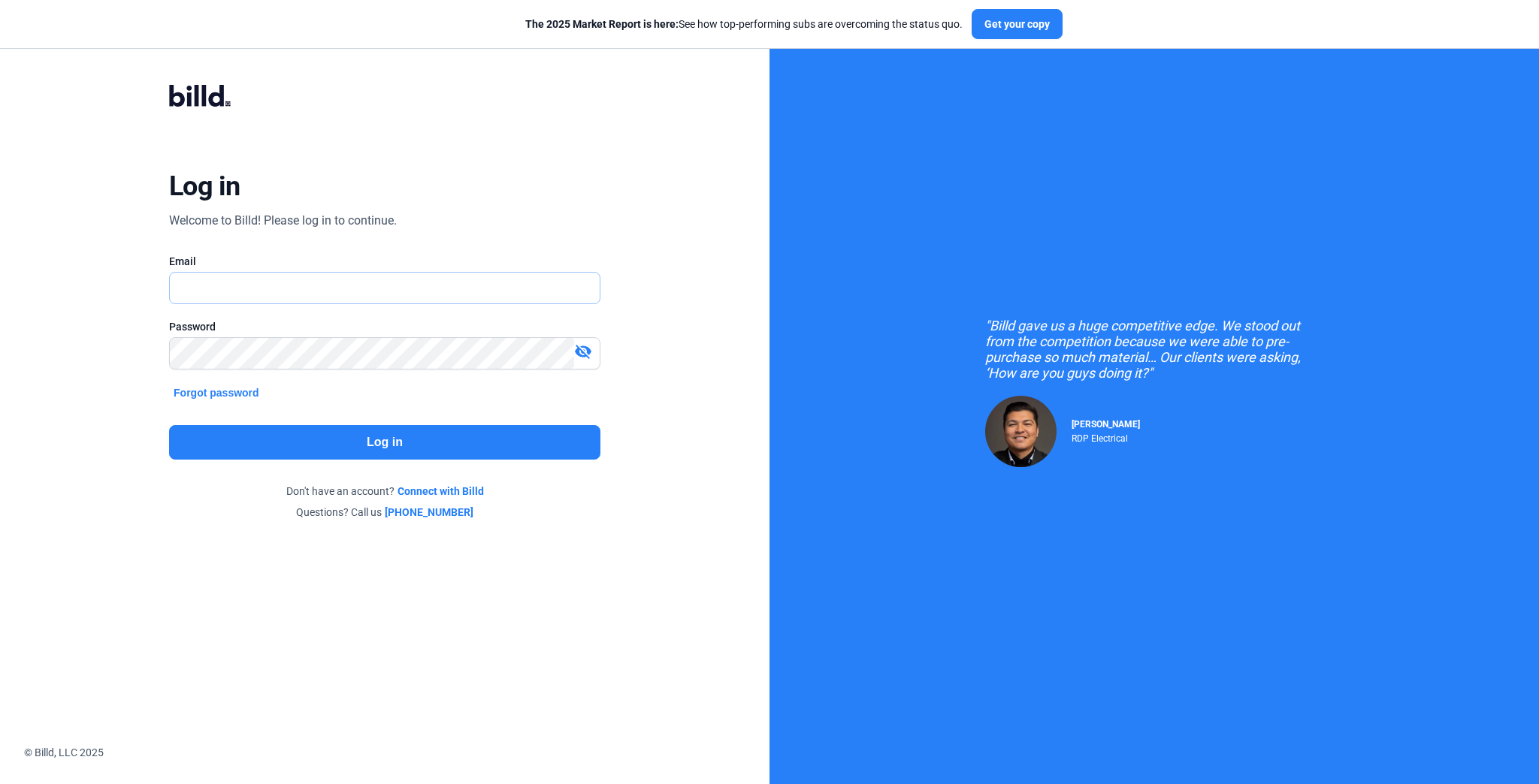
type input "[EMAIL_ADDRESS][DOMAIN_NAME]"
click at [397, 436] on button "Log in" at bounding box center [384, 442] width 431 height 34
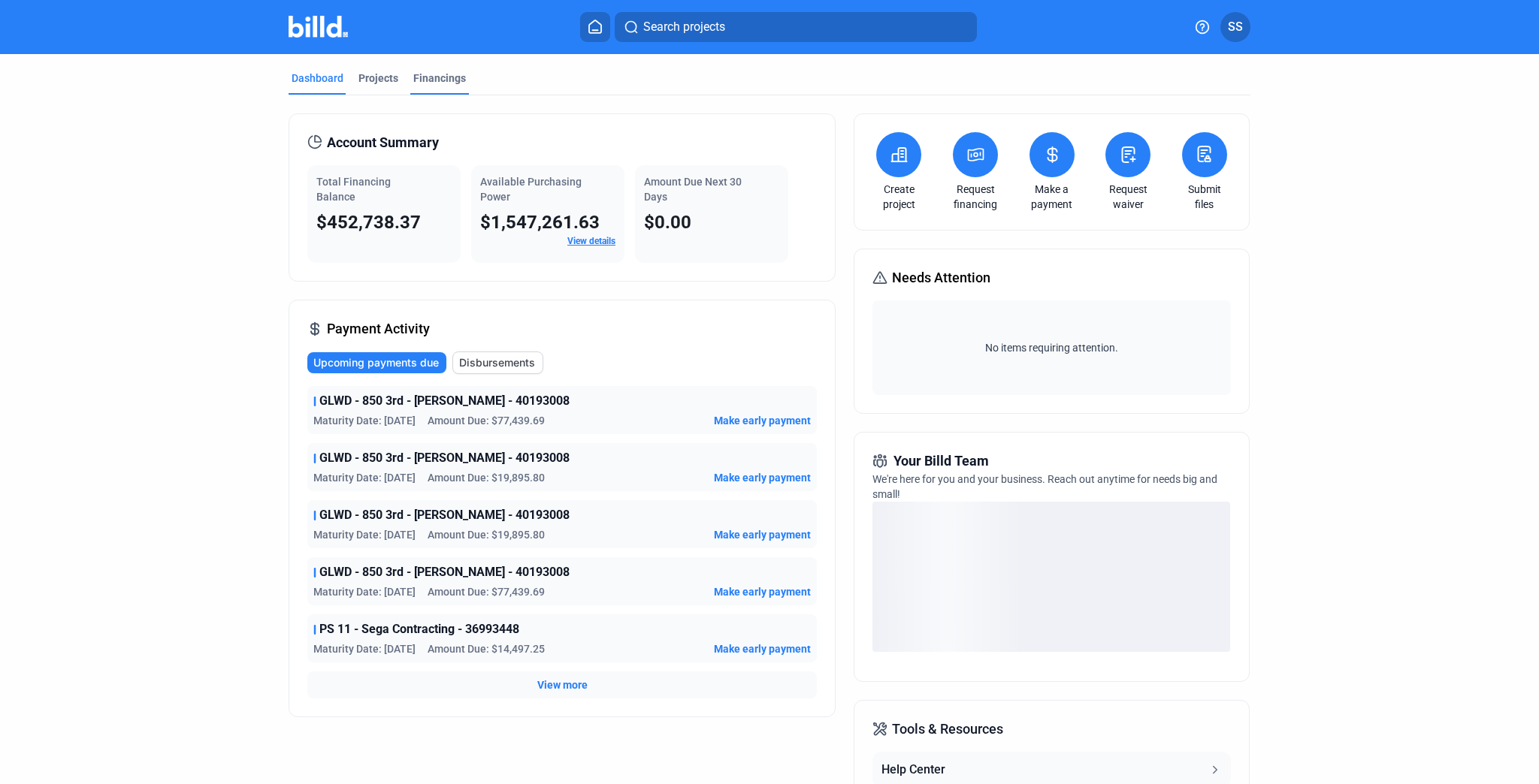
click at [436, 80] on div "Financings" at bounding box center [440, 78] width 53 height 15
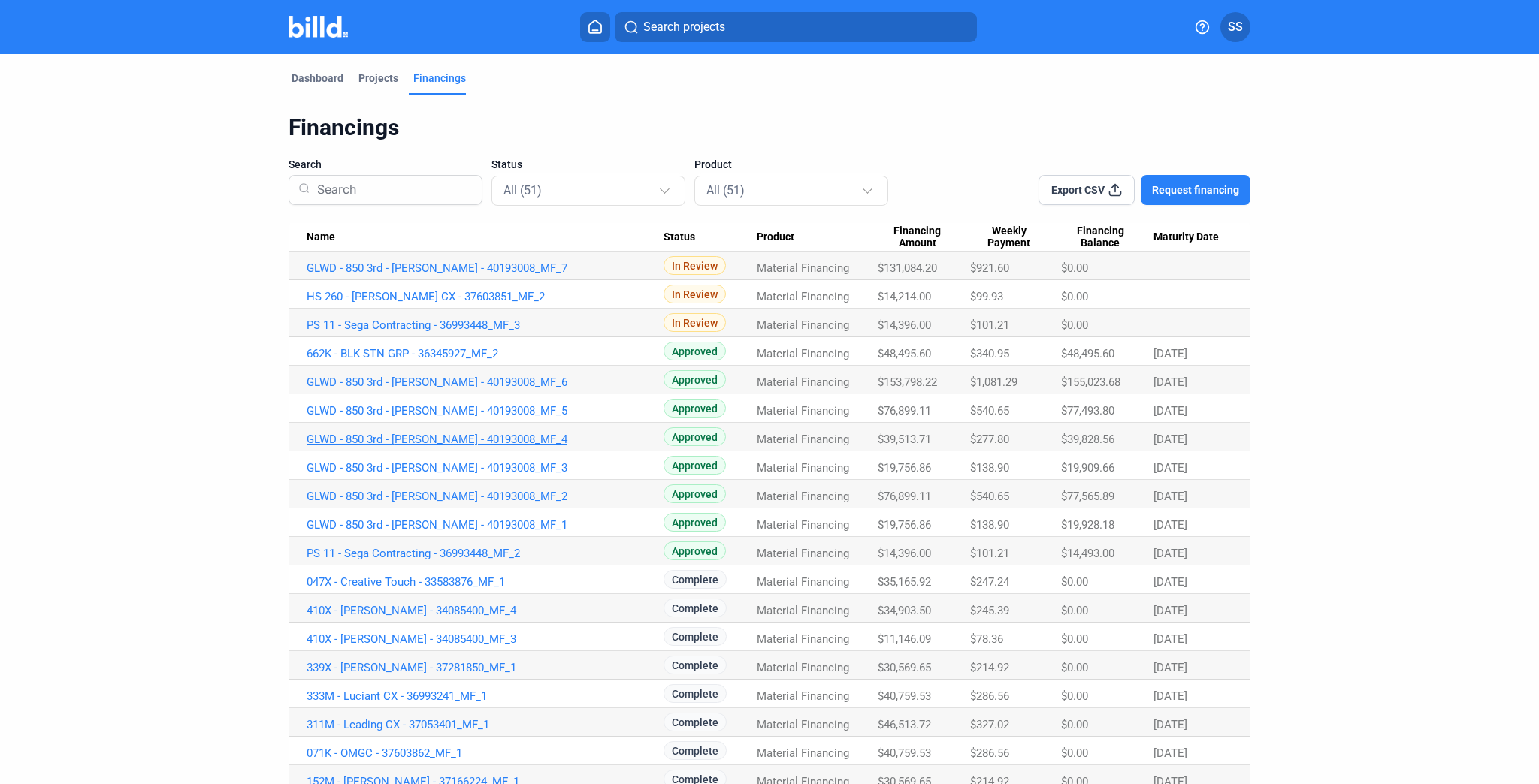
click at [493, 275] on link "GLWD - 850 3rd - [PERSON_NAME] - 40193008_MF_4" at bounding box center [485, 268] width 357 height 14
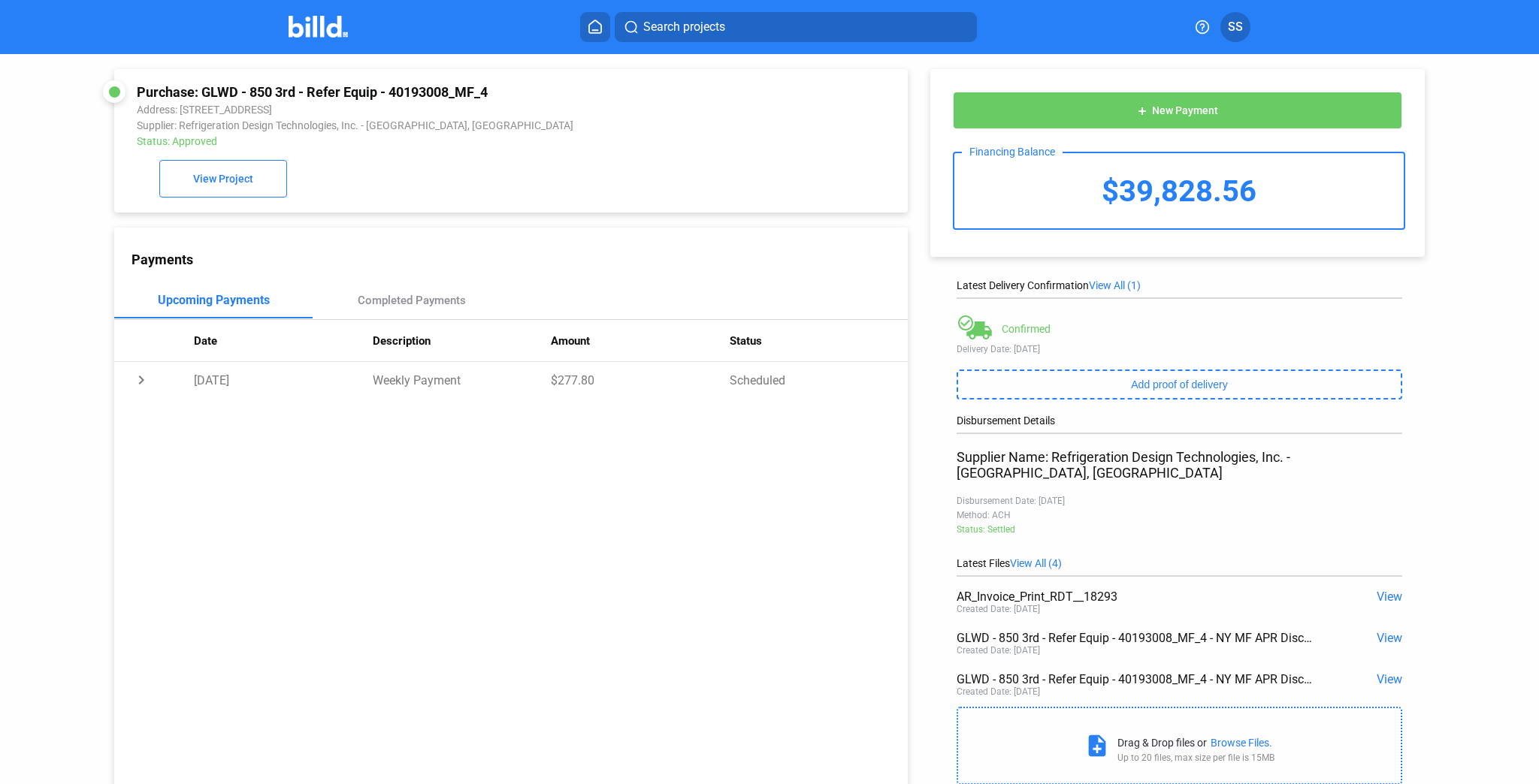
click at [1382, 590] on span "View" at bounding box center [1389, 597] width 26 height 15
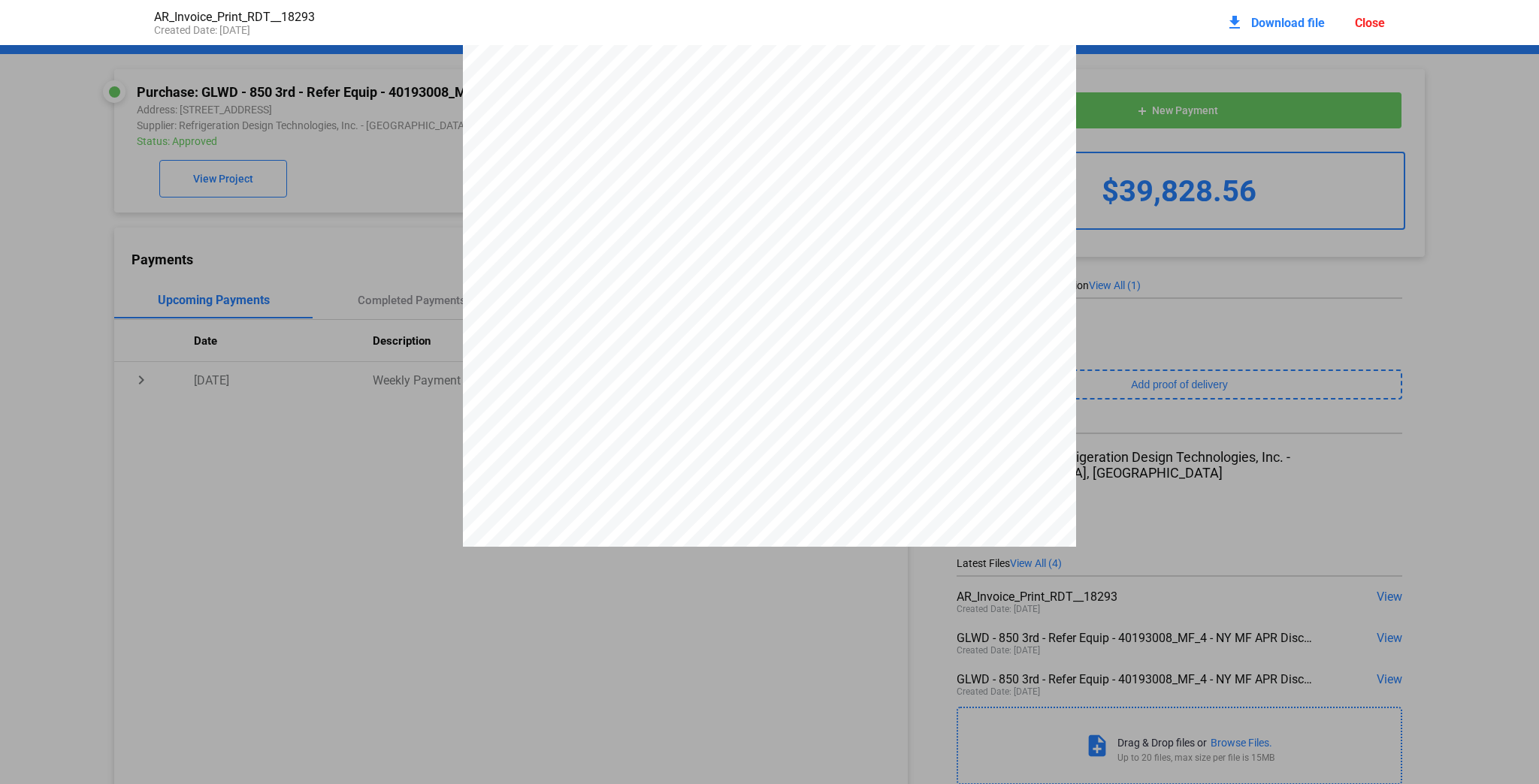
scroll to position [65, 0]
click at [364, 460] on div "Refrigeration Design Technologies, Inc. [STREET_ADDRESS] [PHONE_NUMBER] Phone: …" at bounding box center [770, 378] width 1539 height 793
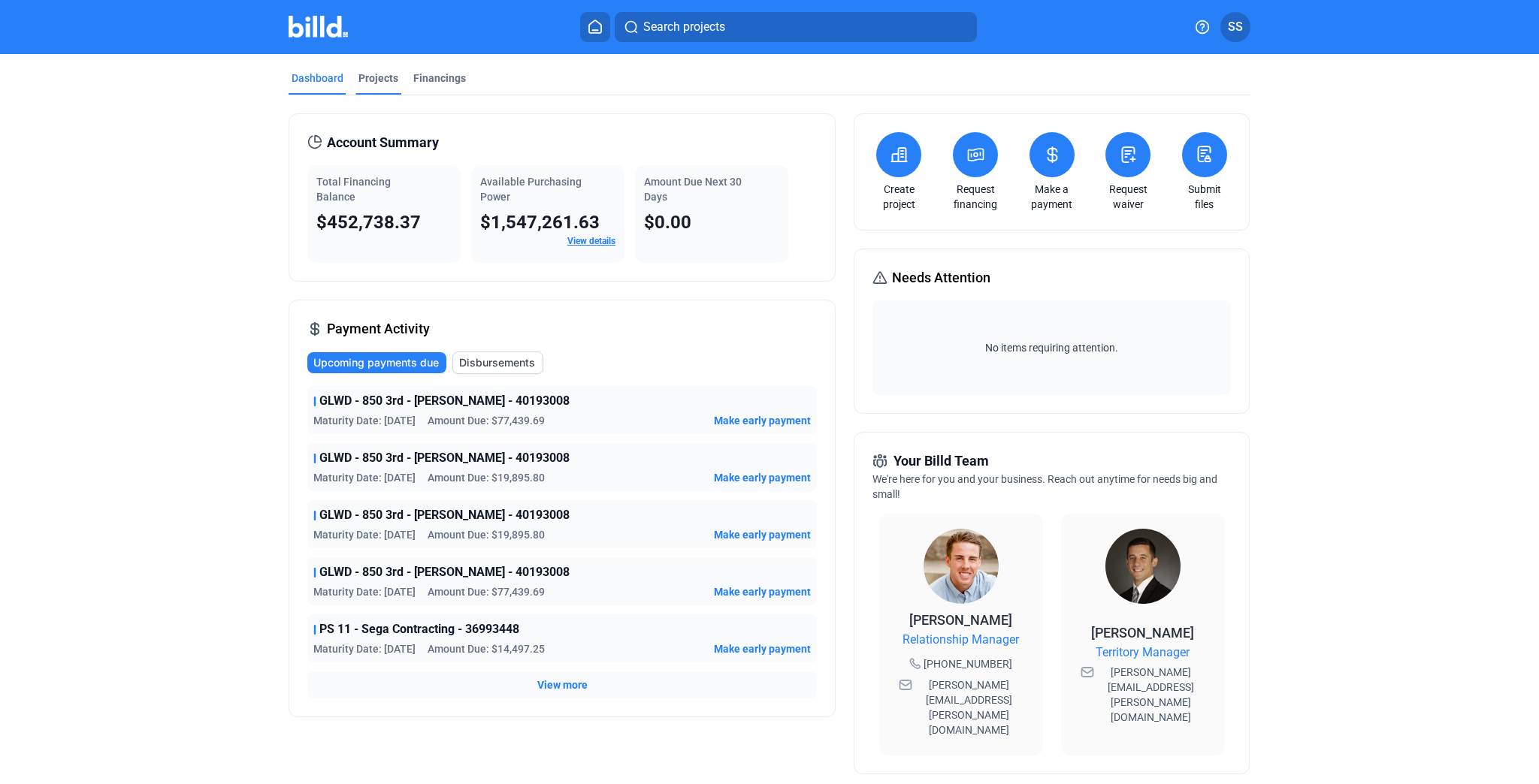
click at [380, 78] on div "Projects" at bounding box center [378, 78] width 40 height 15
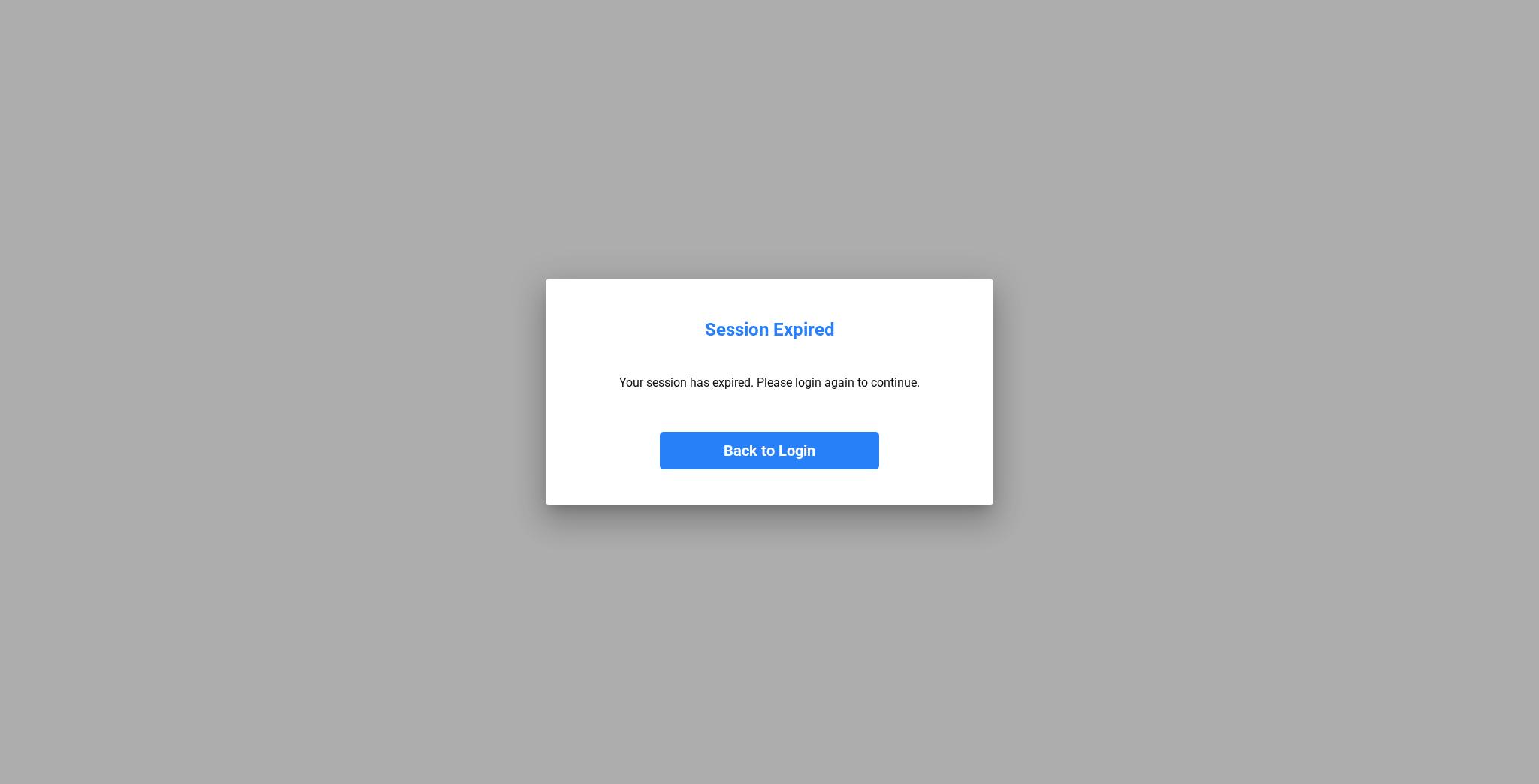
click at [727, 453] on button "Back to Login" at bounding box center [770, 450] width 220 height 37
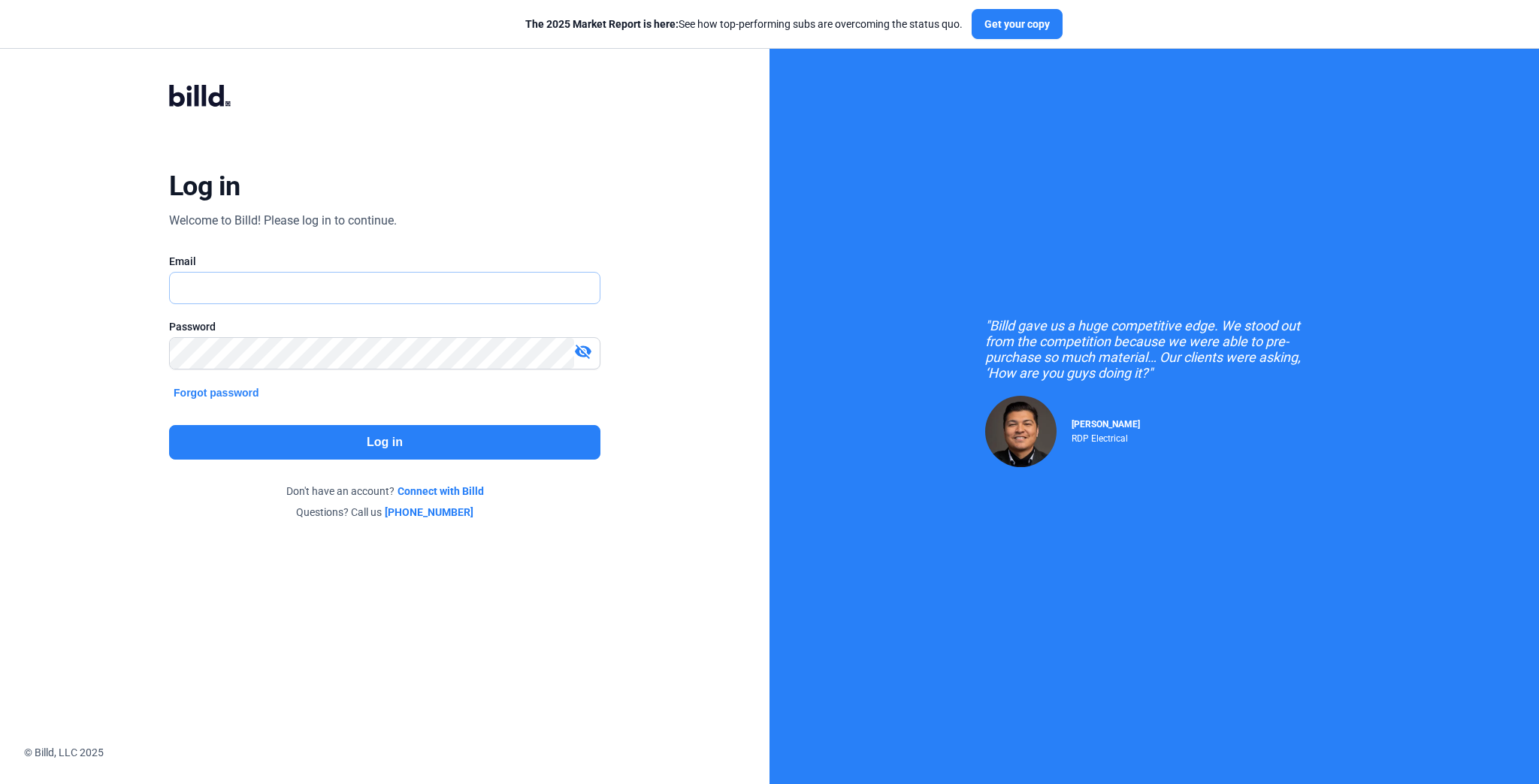
type input "[EMAIL_ADDRESS][DOMAIN_NAME]"
click at [398, 441] on button "Log in" at bounding box center [384, 442] width 431 height 34
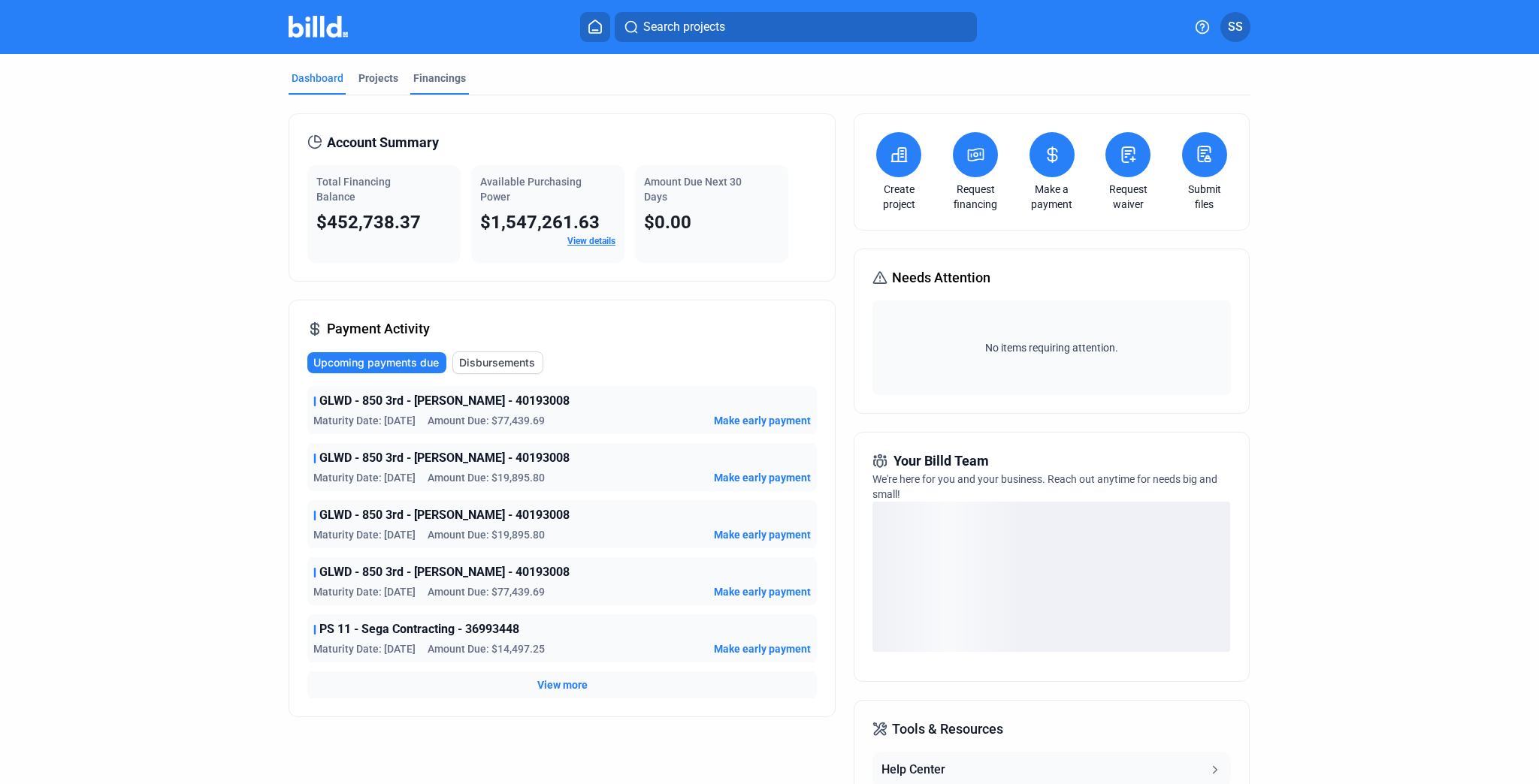
click at [429, 76] on div "Financings" at bounding box center [440, 78] width 53 height 15
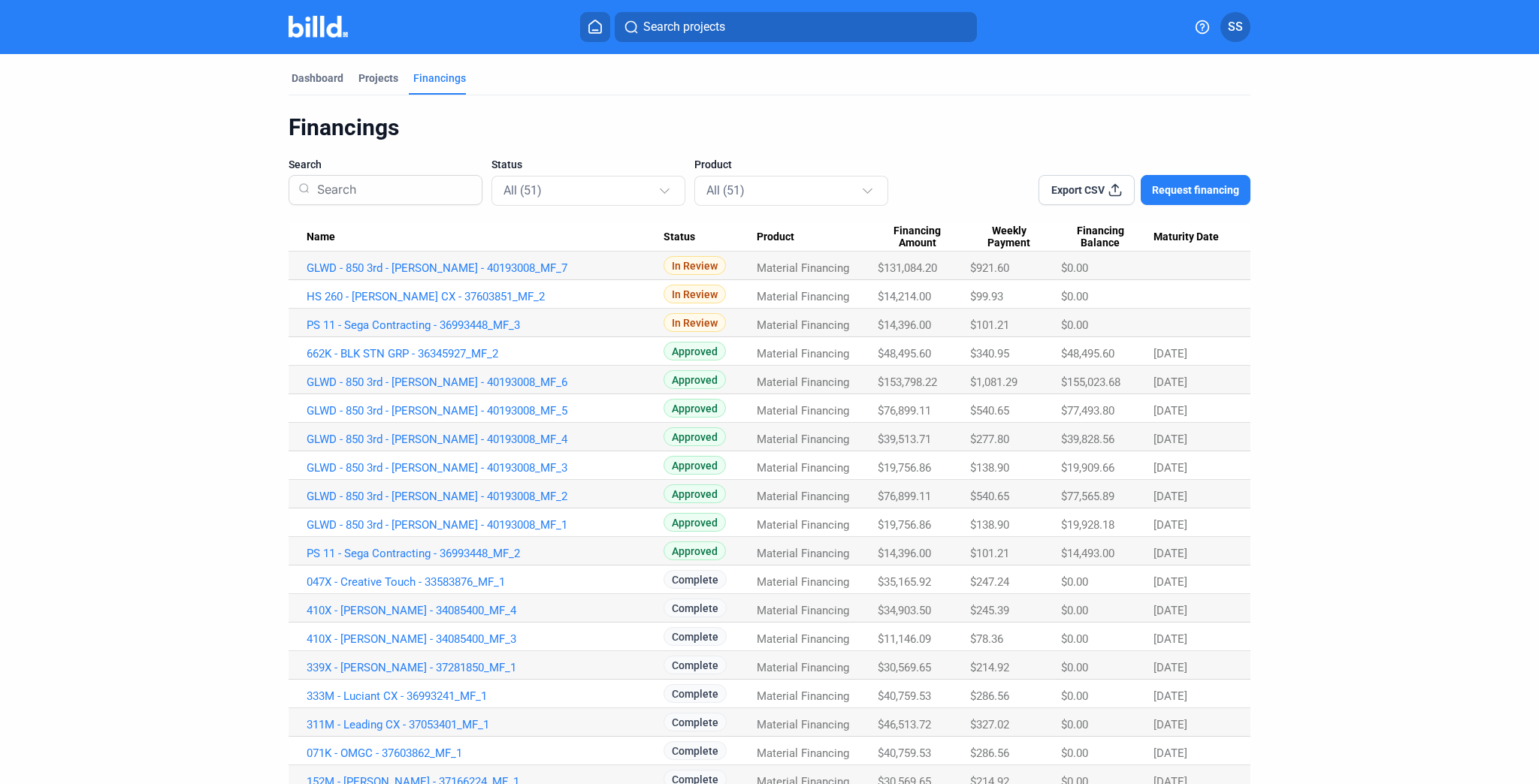
click at [892, 275] on span "$39,513.71" at bounding box center [907, 268] width 59 height 14
click at [906, 275] on span "$39,513.71" at bounding box center [907, 268] width 59 height 14
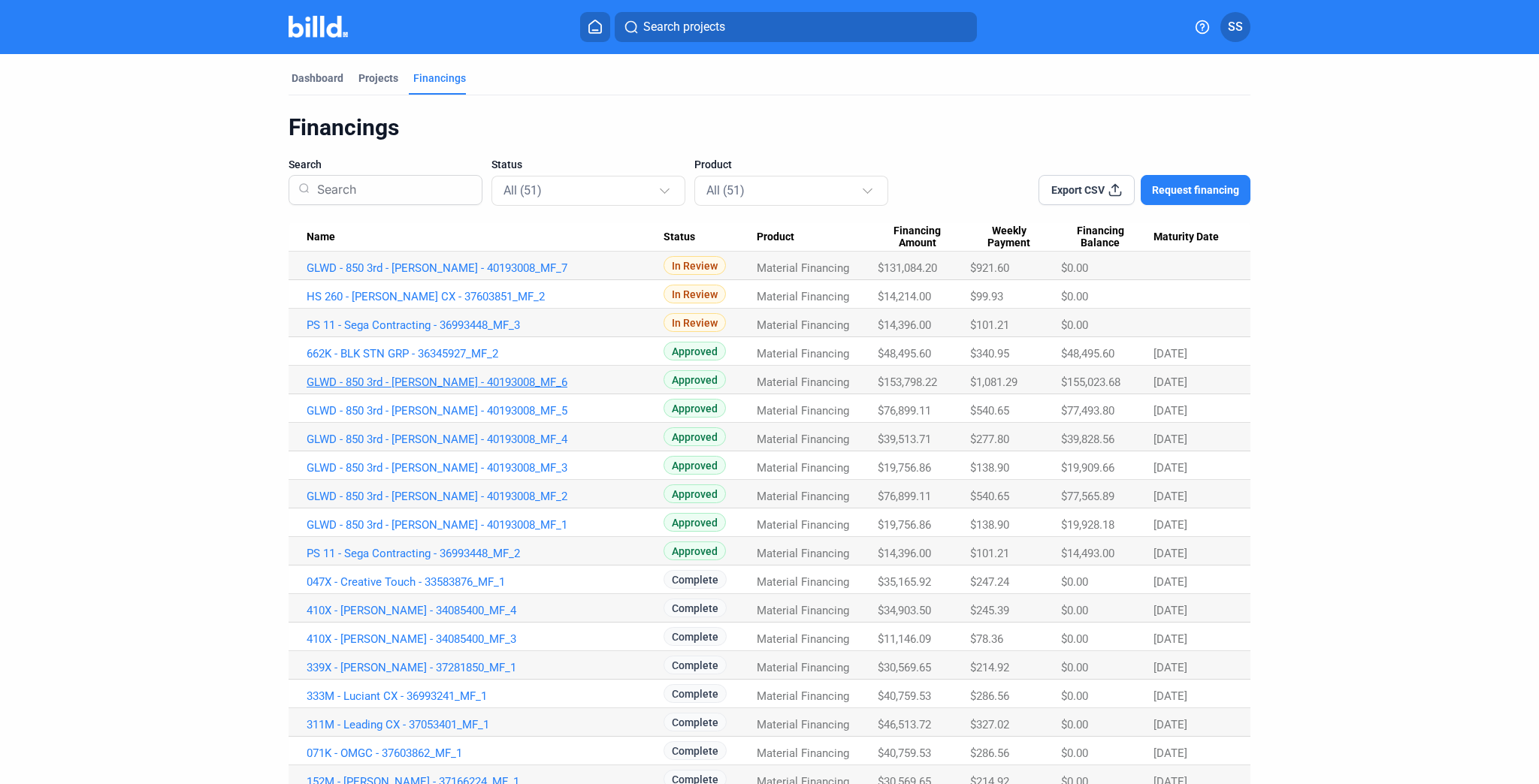
click at [503, 275] on link "GLWD - 850 3rd - [PERSON_NAME] - 40193008_MF_6" at bounding box center [485, 268] width 357 height 14
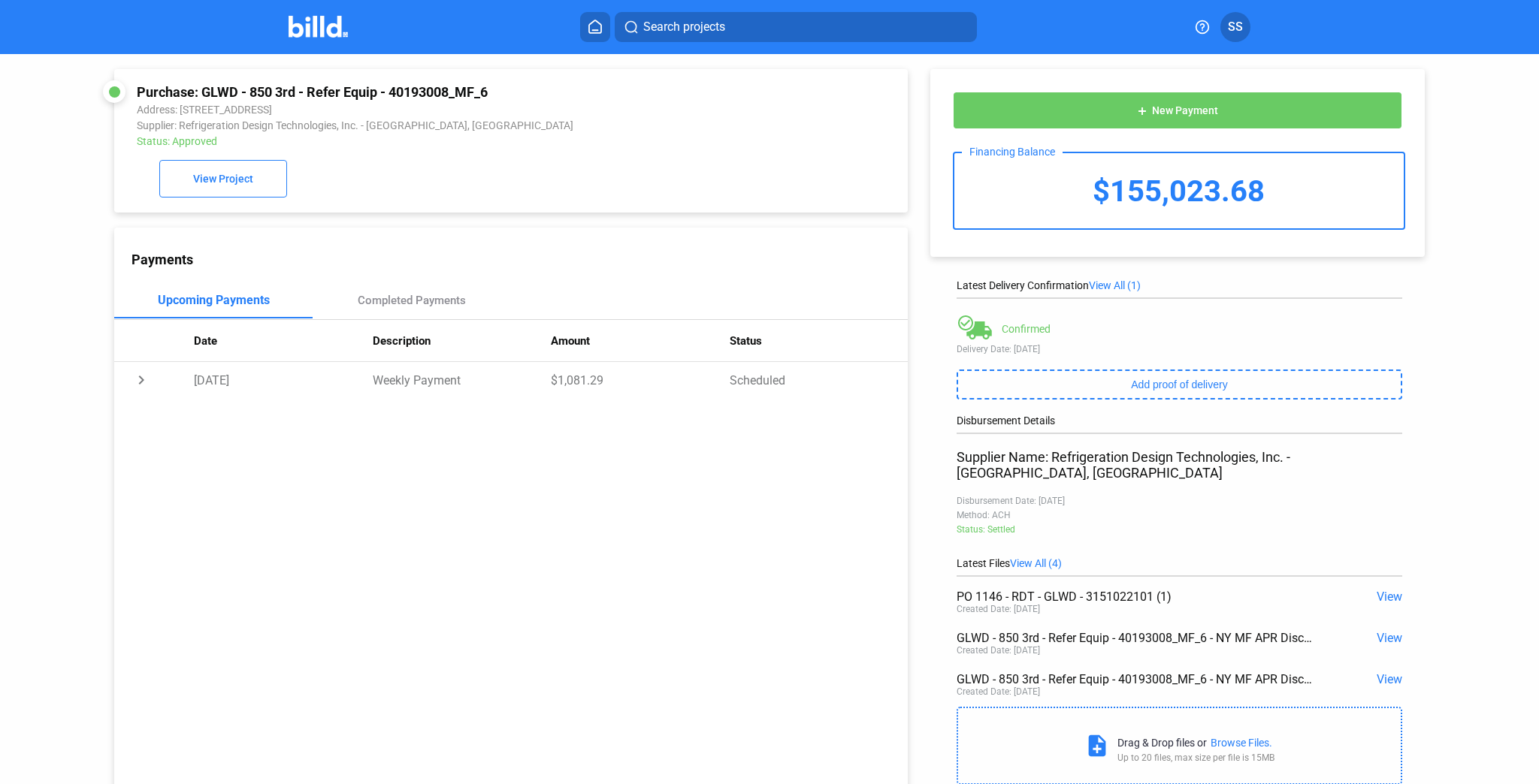
click at [1383, 631] on span "View" at bounding box center [1389, 638] width 26 height 15
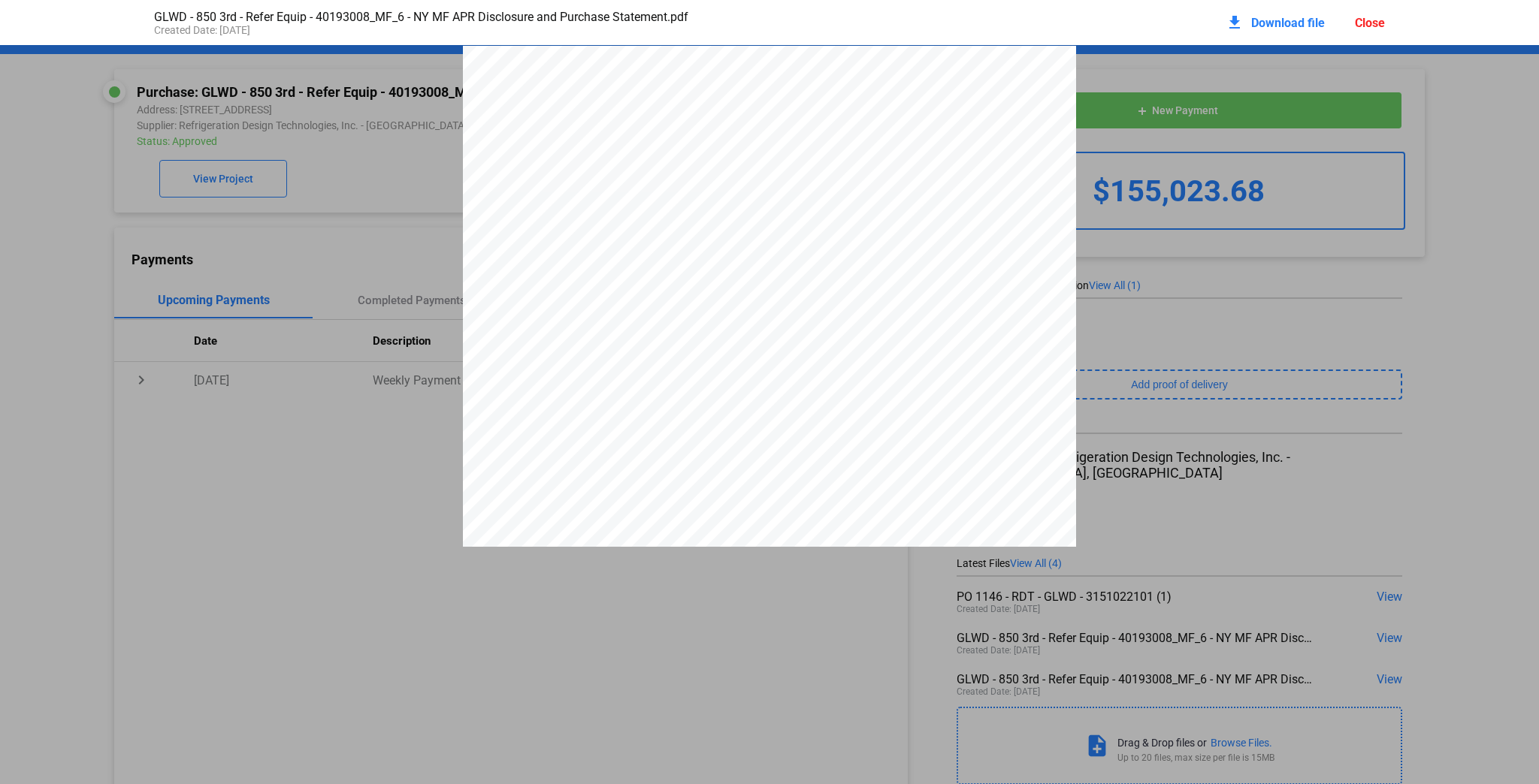
drag, startPoint x: 1280, startPoint y: 463, endPoint x: 1245, endPoint y: 511, distance: 59.4
click at [1055, 583] on pdf-viewer "OFFER SUMMARY – Closed End Financing Funding Provided $153,798.22 This is how m…" at bounding box center [770, 358] width 1539 height 627
click at [1363, 582] on pdf-viewer "OFFER SUMMARY – Closed End Financing Funding Provided $153,798.22 This is how m…" at bounding box center [770, 358] width 1539 height 627
click at [1367, 18] on div "Close" at bounding box center [1369, 23] width 30 height 15
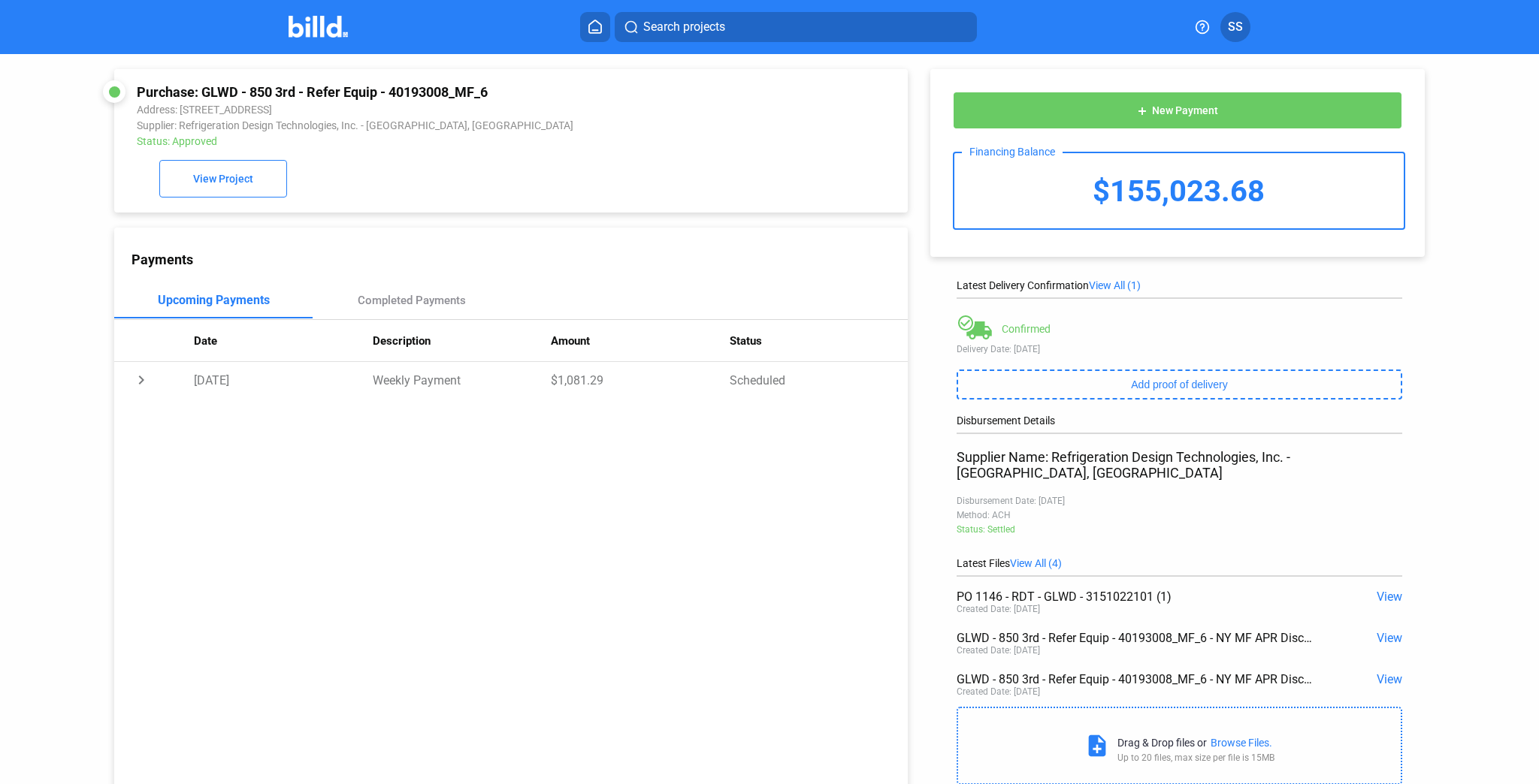
click at [1378, 590] on span "View" at bounding box center [1389, 597] width 26 height 15
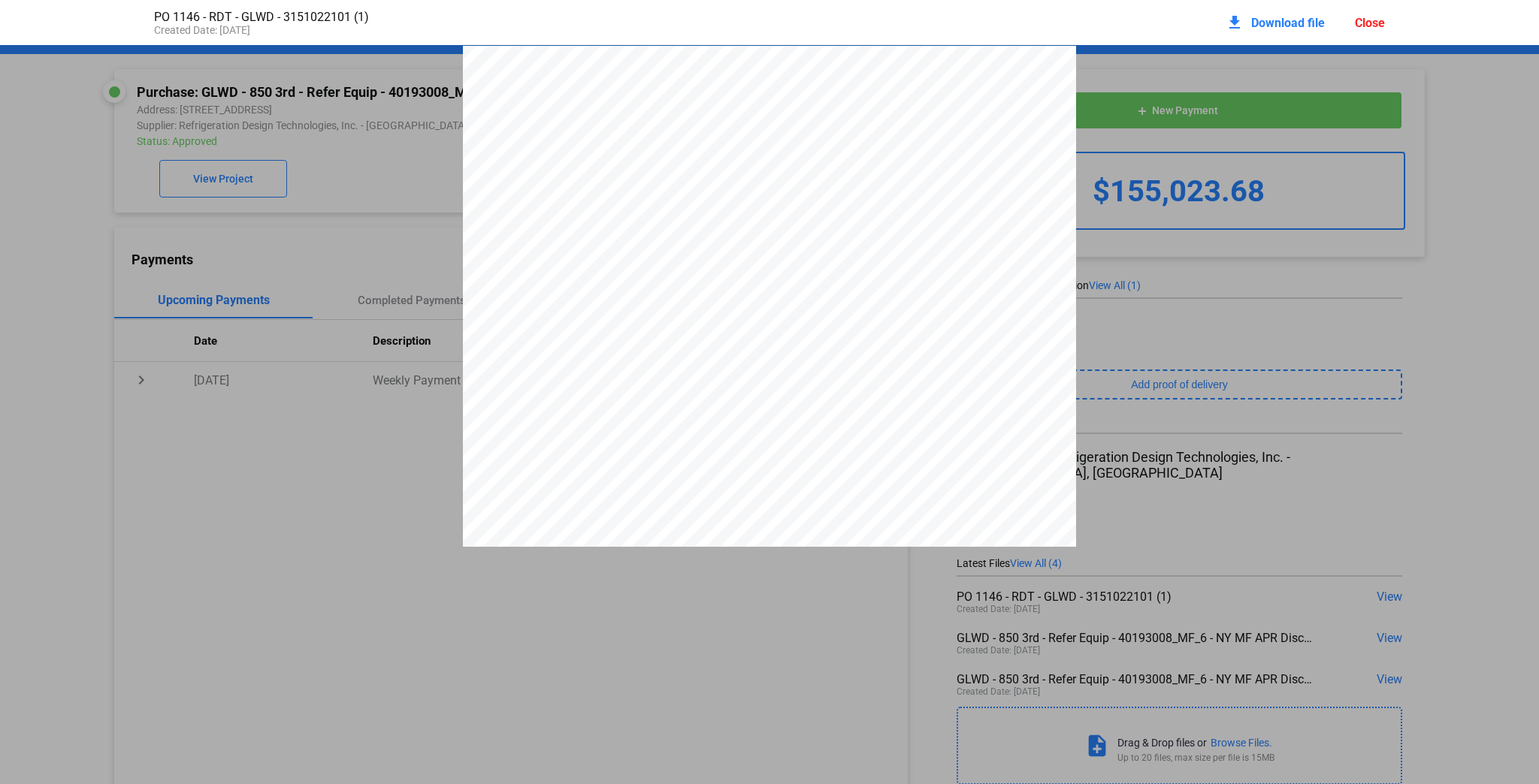
click at [1363, 21] on div "Close" at bounding box center [1369, 23] width 30 height 15
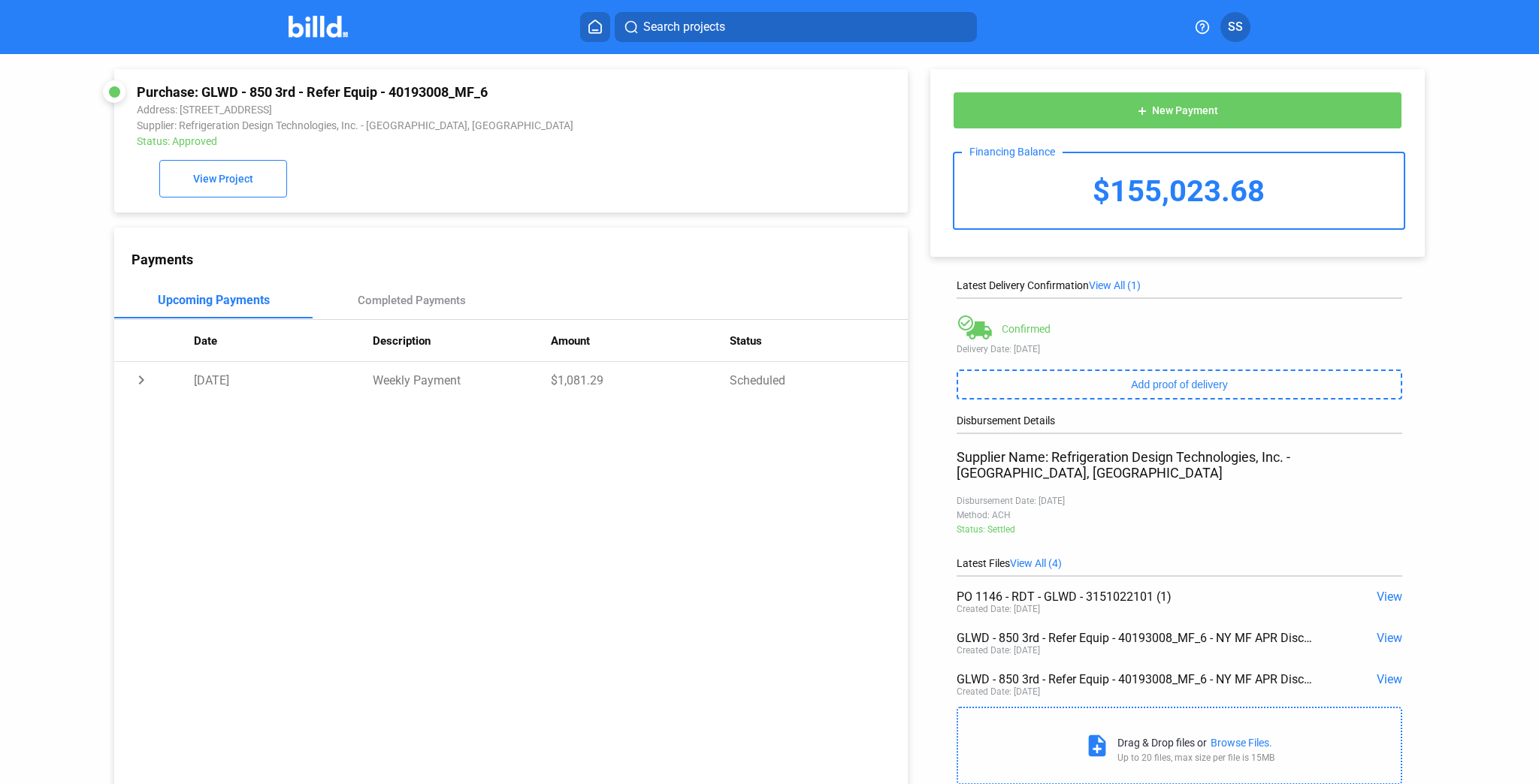
click at [1383, 672] on span "View" at bounding box center [1389, 679] width 26 height 15
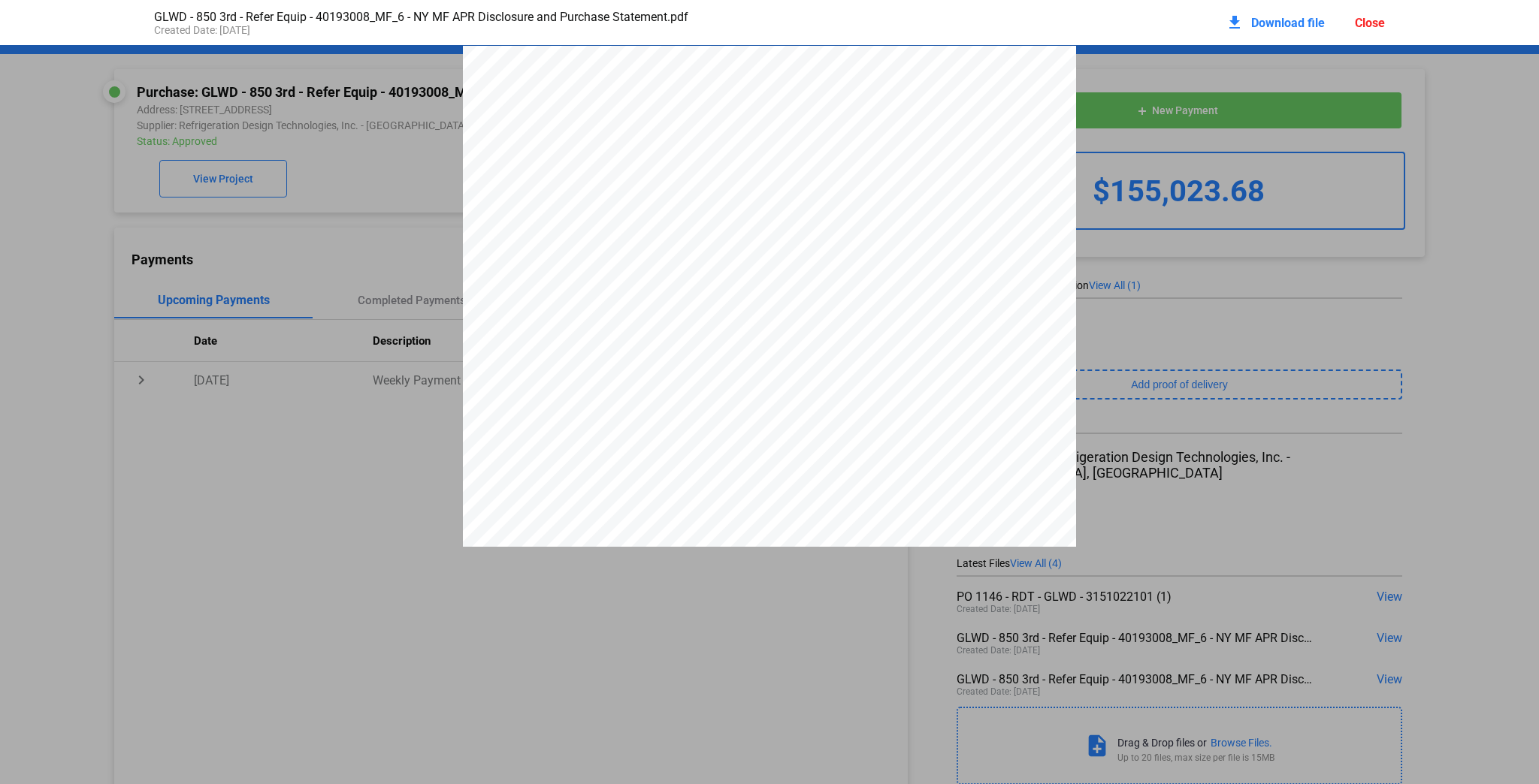
click at [1367, 24] on div "Close" at bounding box center [1369, 23] width 30 height 15
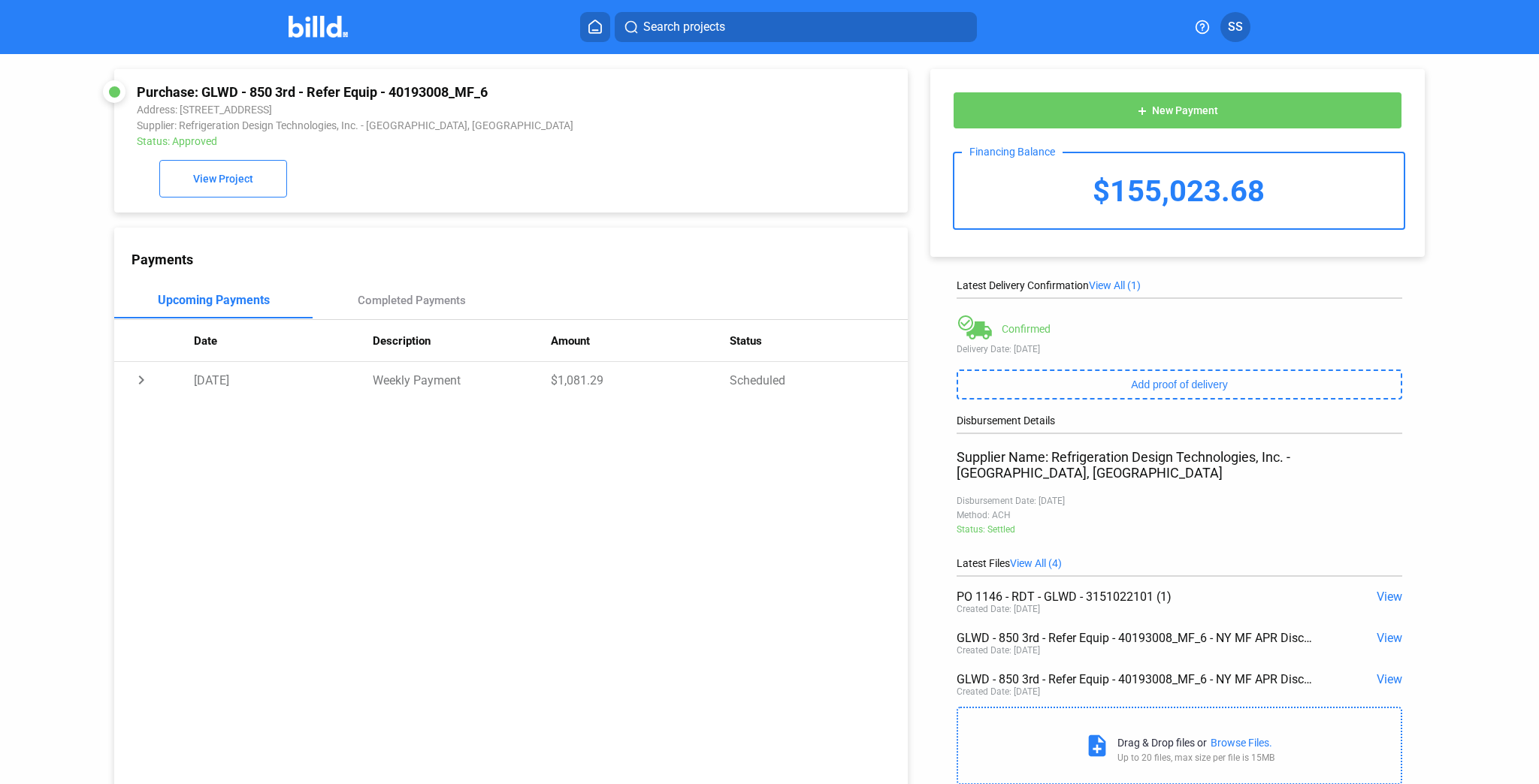
click at [1045, 557] on span "View All (4)" at bounding box center [1035, 563] width 52 height 12
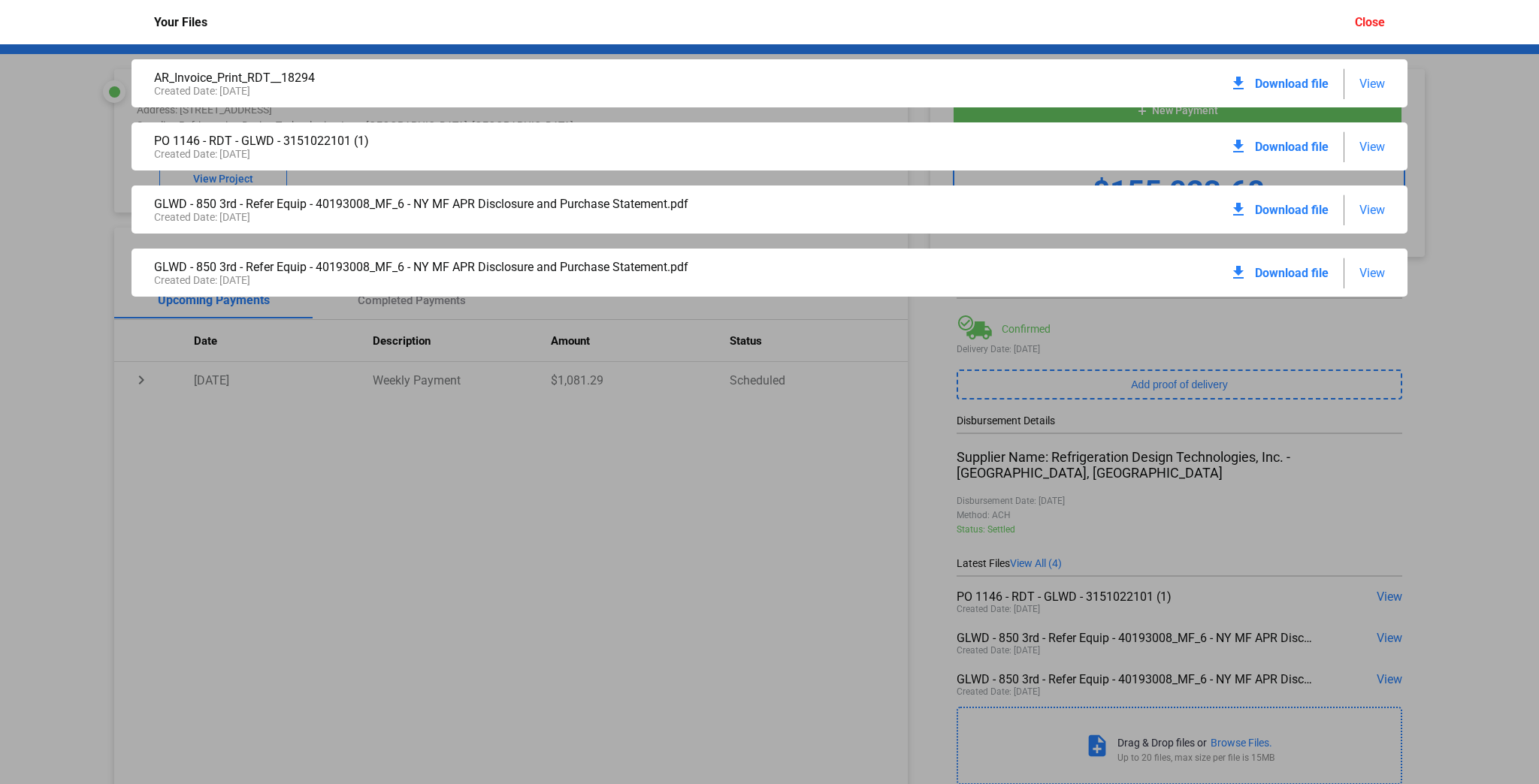
click at [1292, 81] on span "Download file" at bounding box center [1291, 83] width 74 height 15
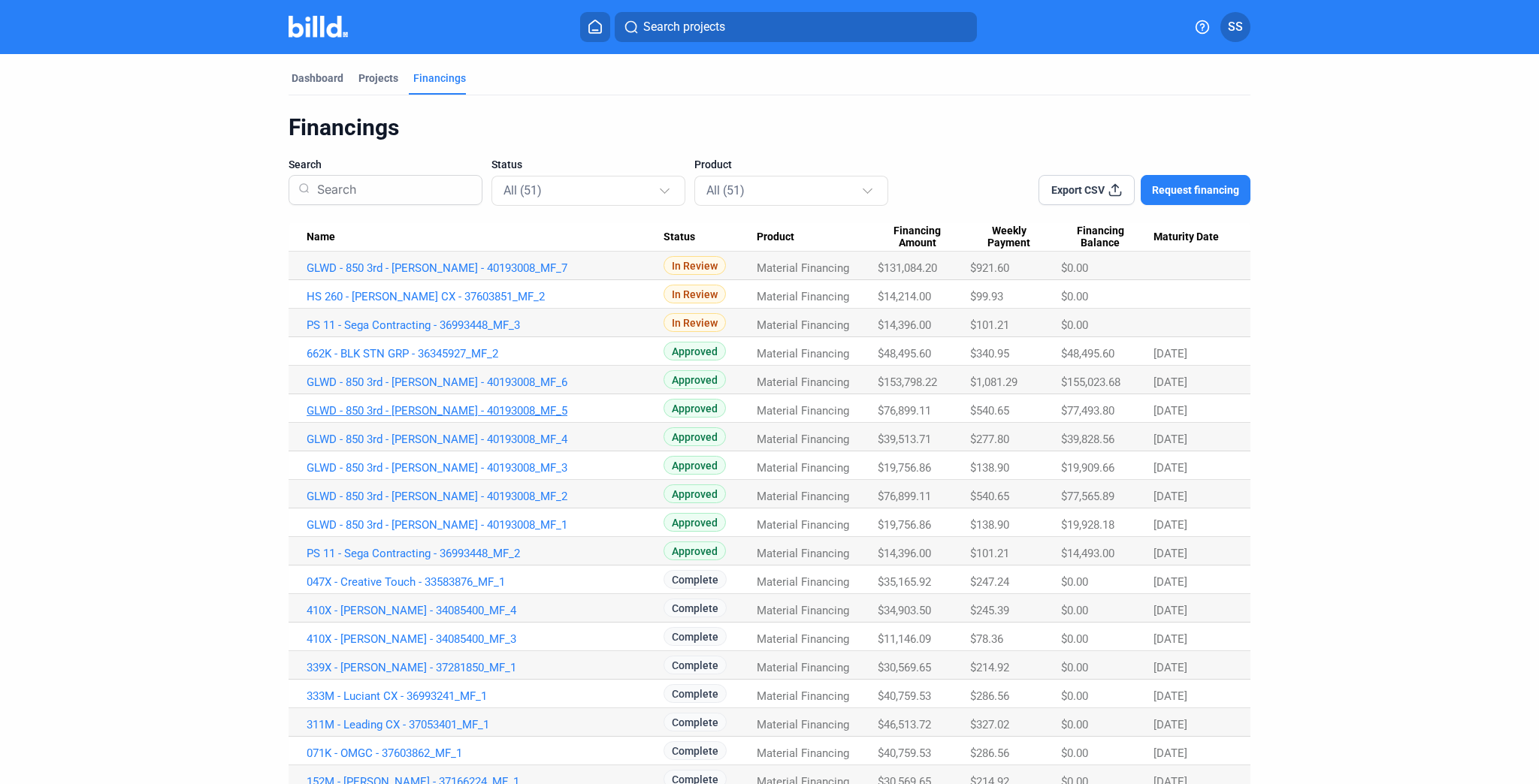
click at [509, 275] on link "GLWD - 850 3rd - [PERSON_NAME] - 40193008_MF_5" at bounding box center [485, 268] width 357 height 14
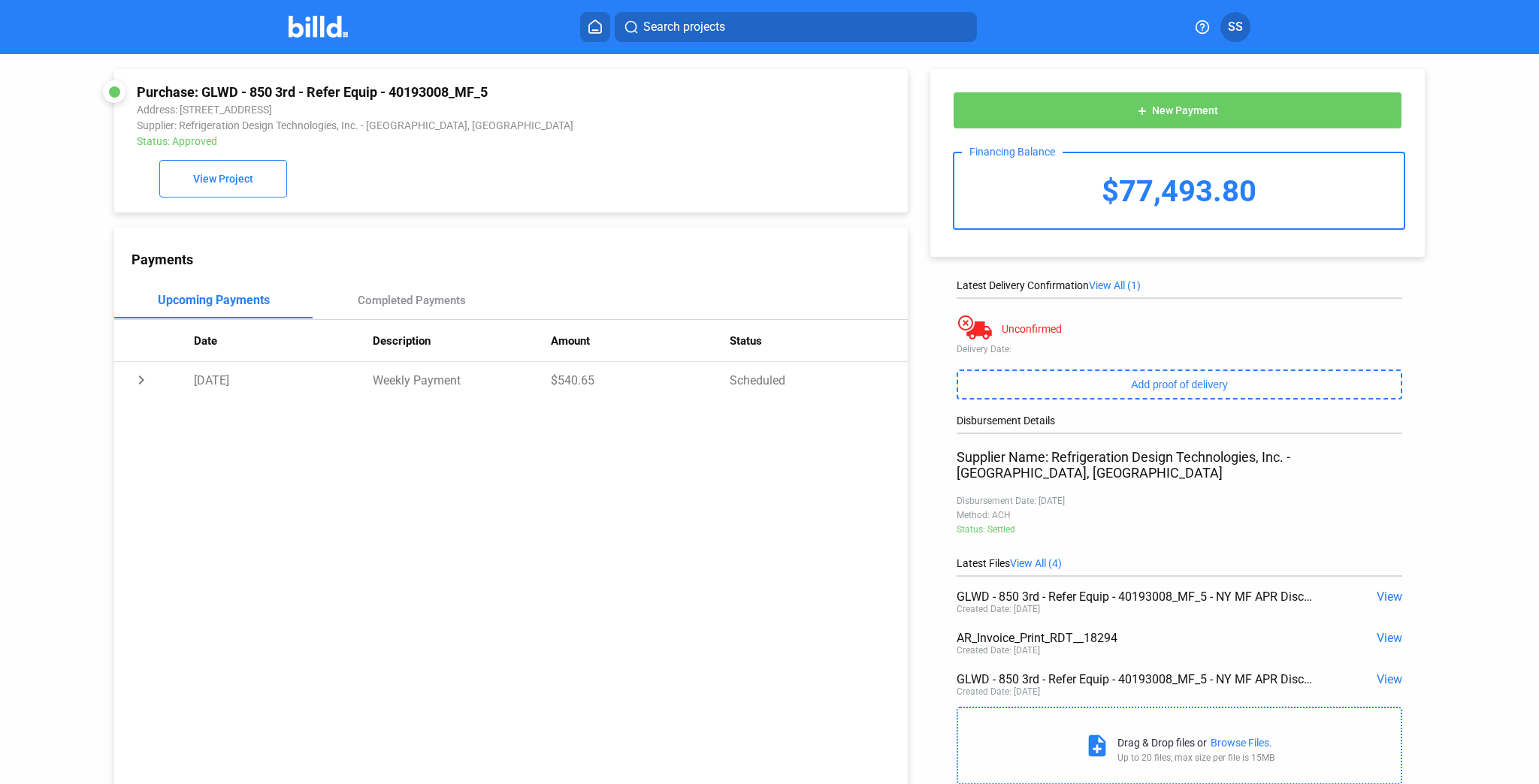
click at [1377, 631] on span "View" at bounding box center [1389, 638] width 26 height 15
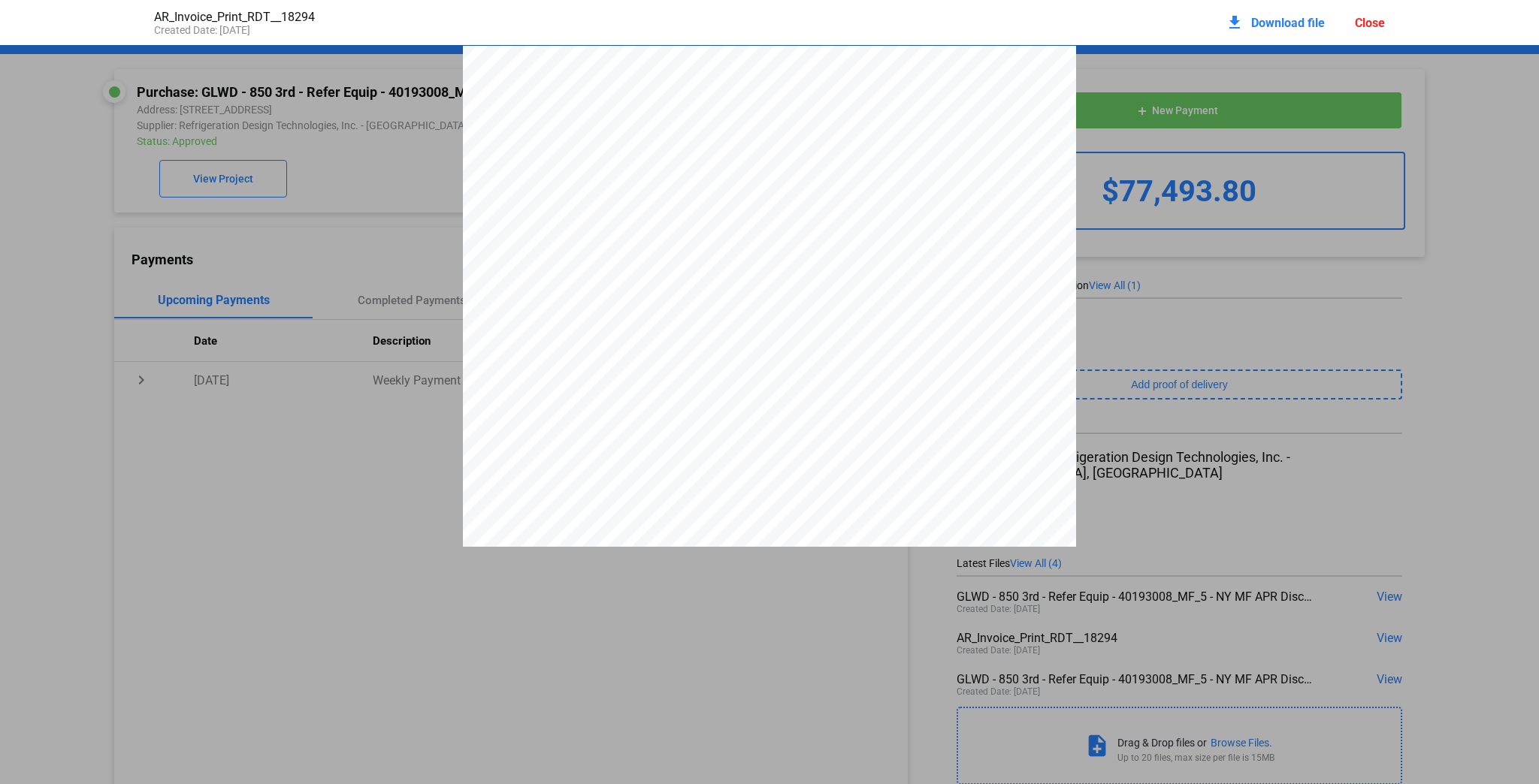
click at [1266, 24] on span "Download file" at bounding box center [1287, 23] width 74 height 15
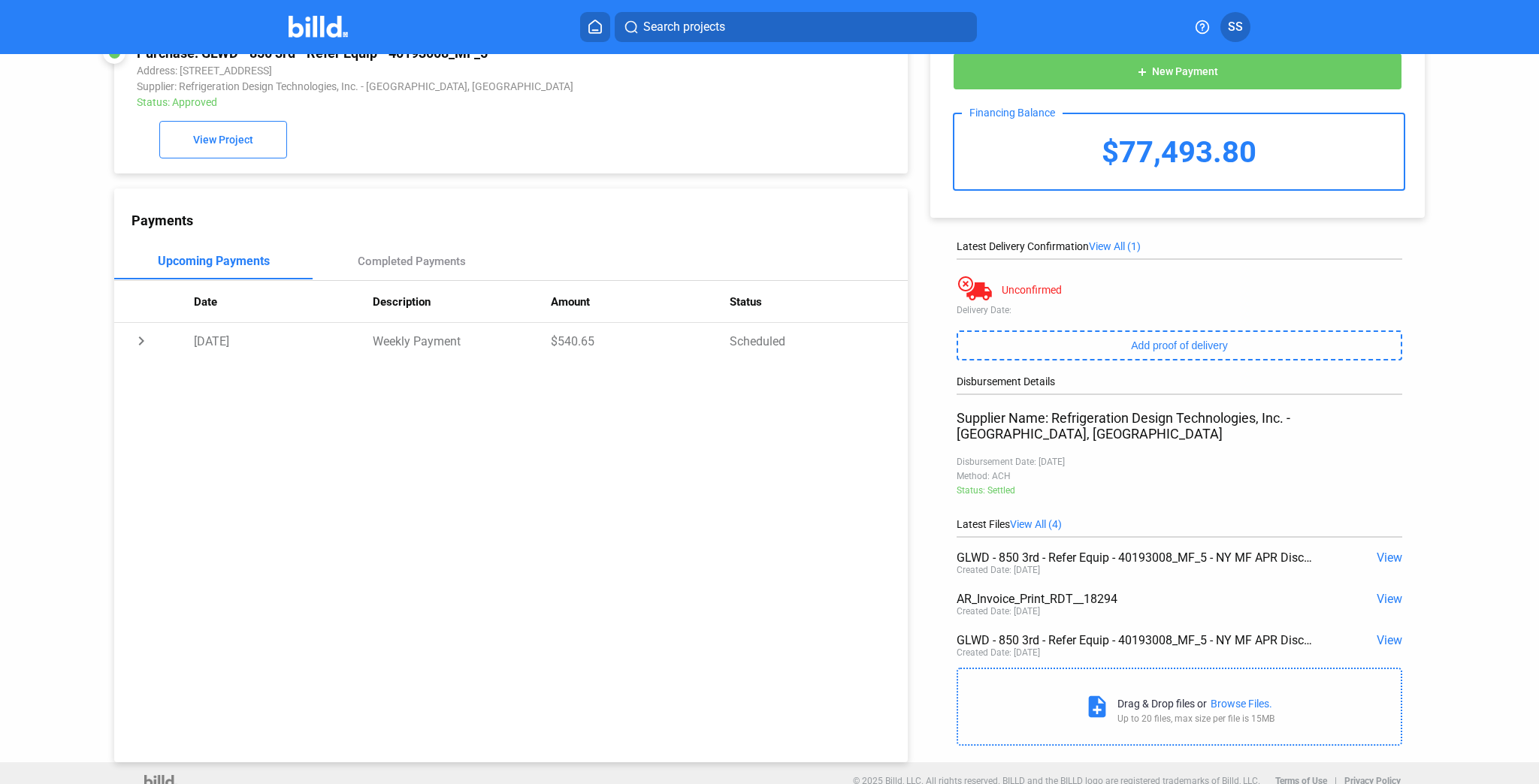
scroll to position [57, 0]
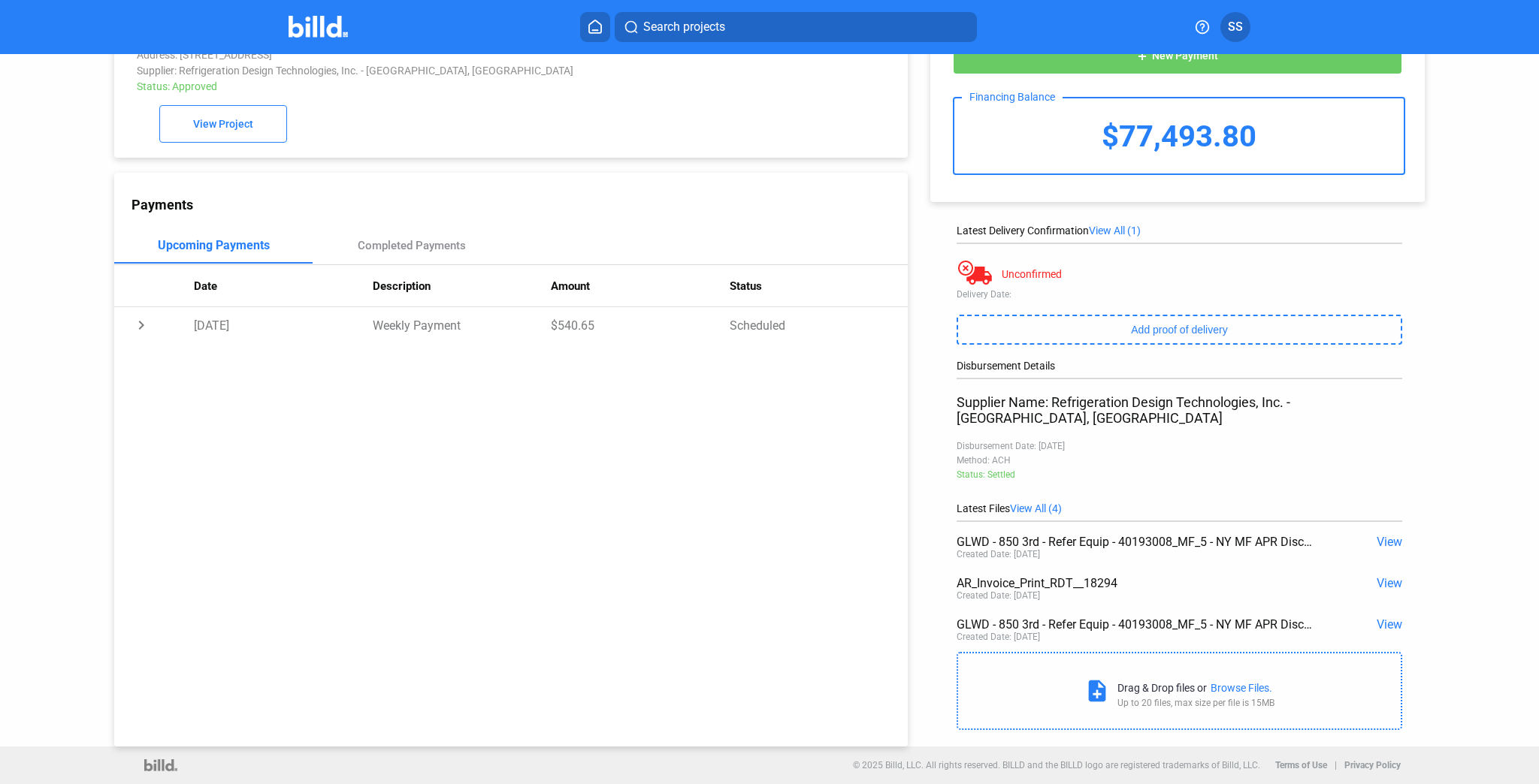
click at [1385, 535] on span "View" at bounding box center [1389, 542] width 26 height 15
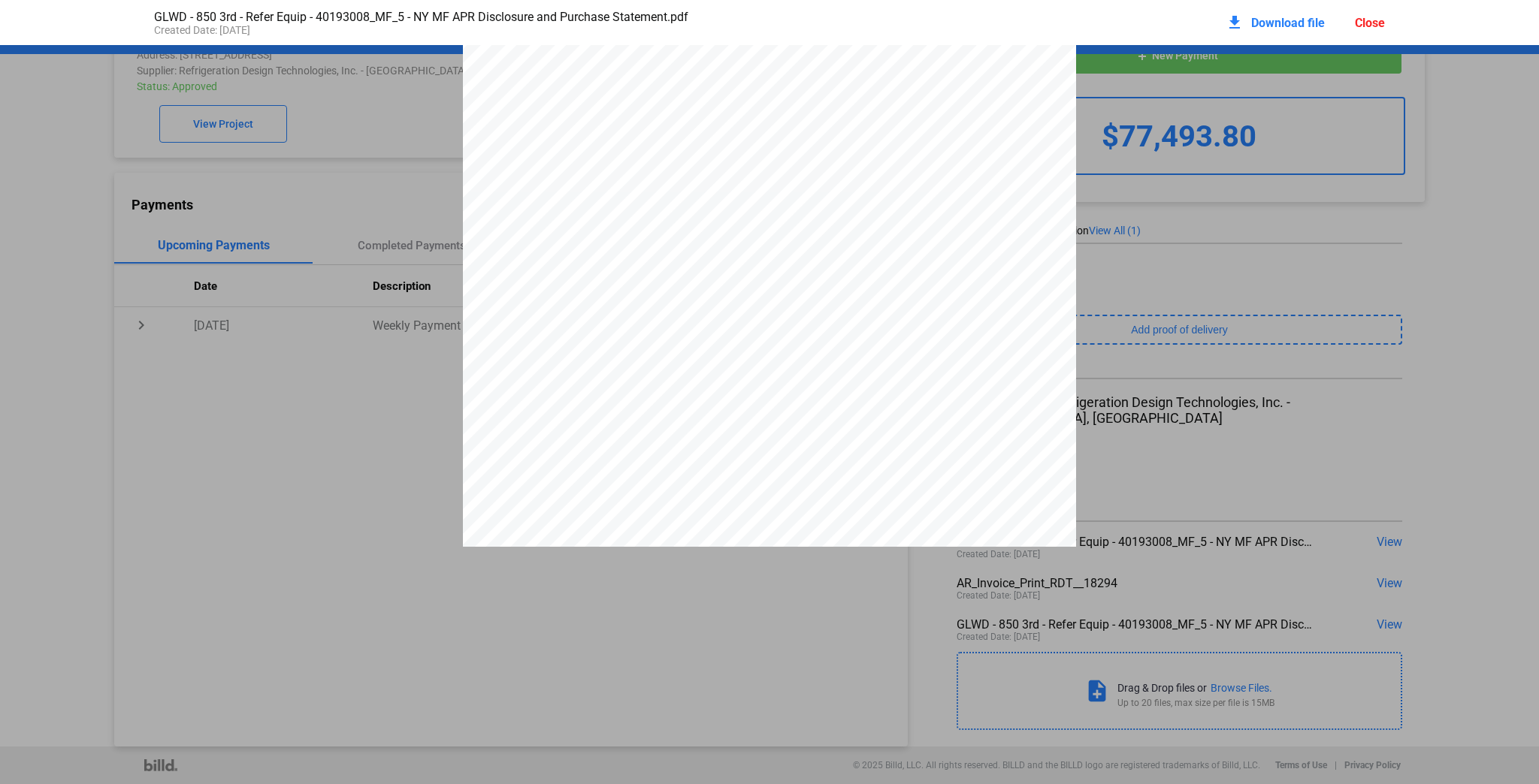
scroll to position [0, 0]
click at [1372, 24] on div "Close" at bounding box center [1369, 23] width 30 height 15
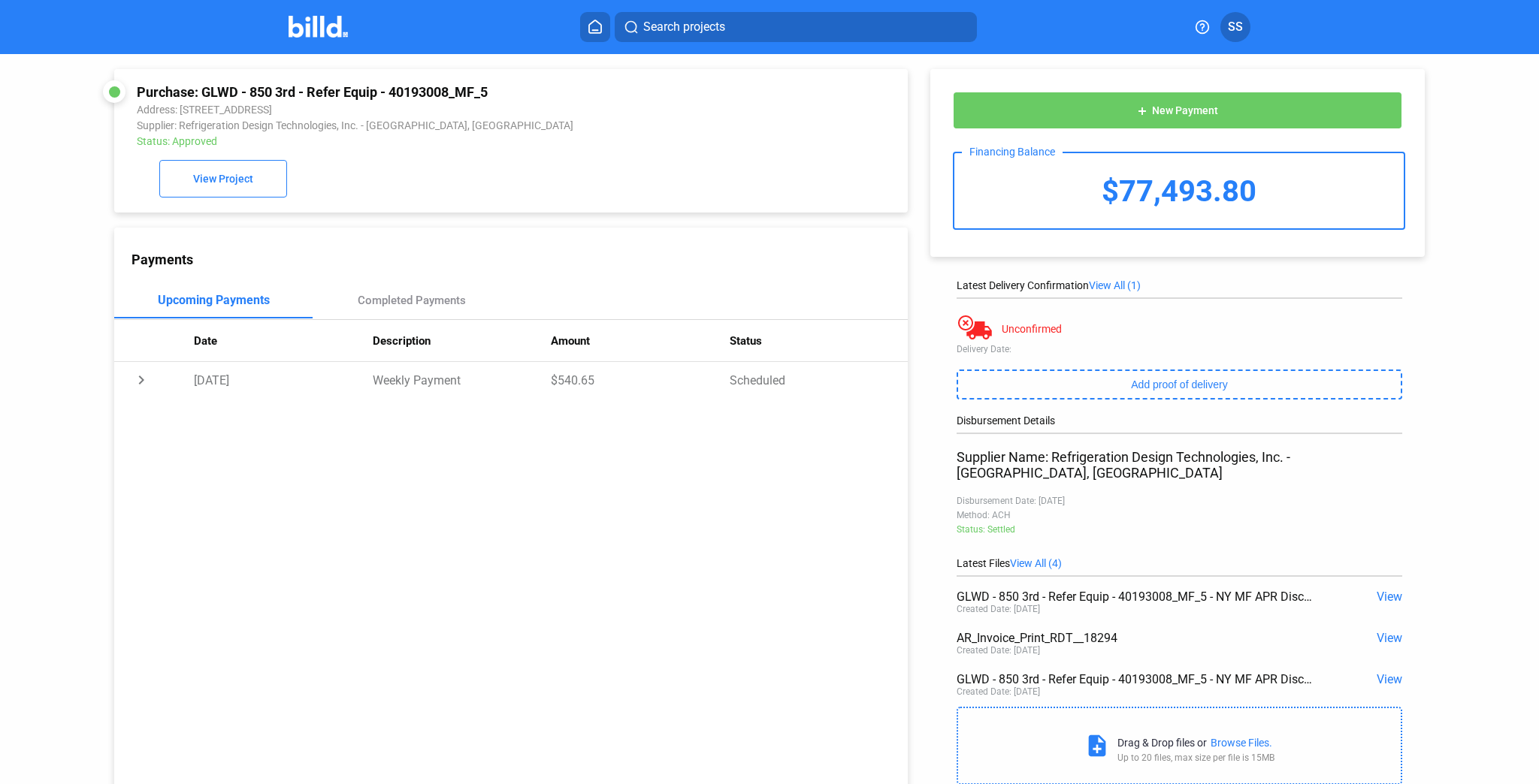
click at [1382, 631] on span "View" at bounding box center [1389, 638] width 26 height 15
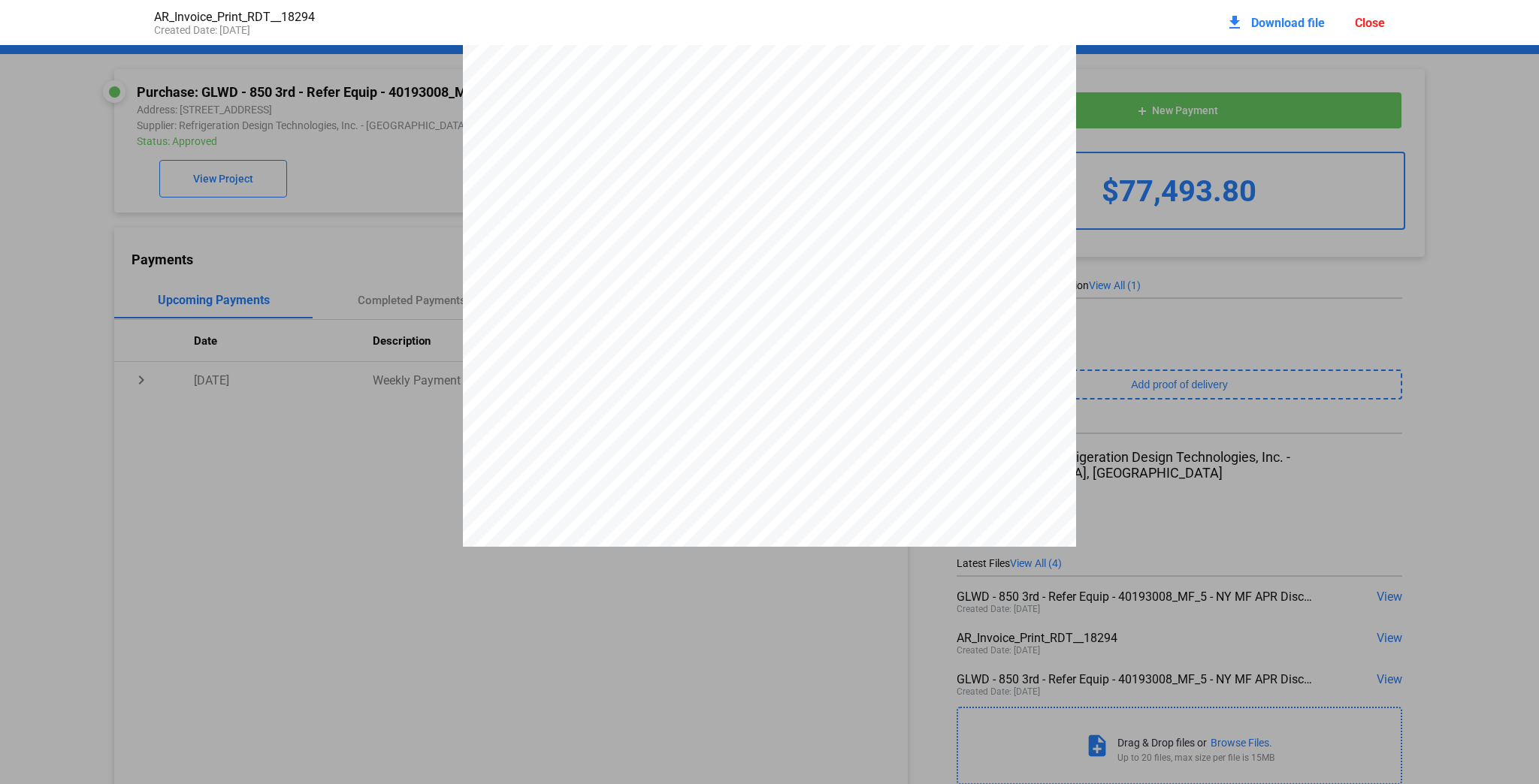
scroll to position [187, 0]
click at [1396, 274] on div "Refrigeration Design Technologies, Inc. PO Box 622 Waxahachie, TX 75168 USA 972…" at bounding box center [770, 254] width 1539 height 793
click at [1368, 21] on div "Close" at bounding box center [1369, 23] width 30 height 15
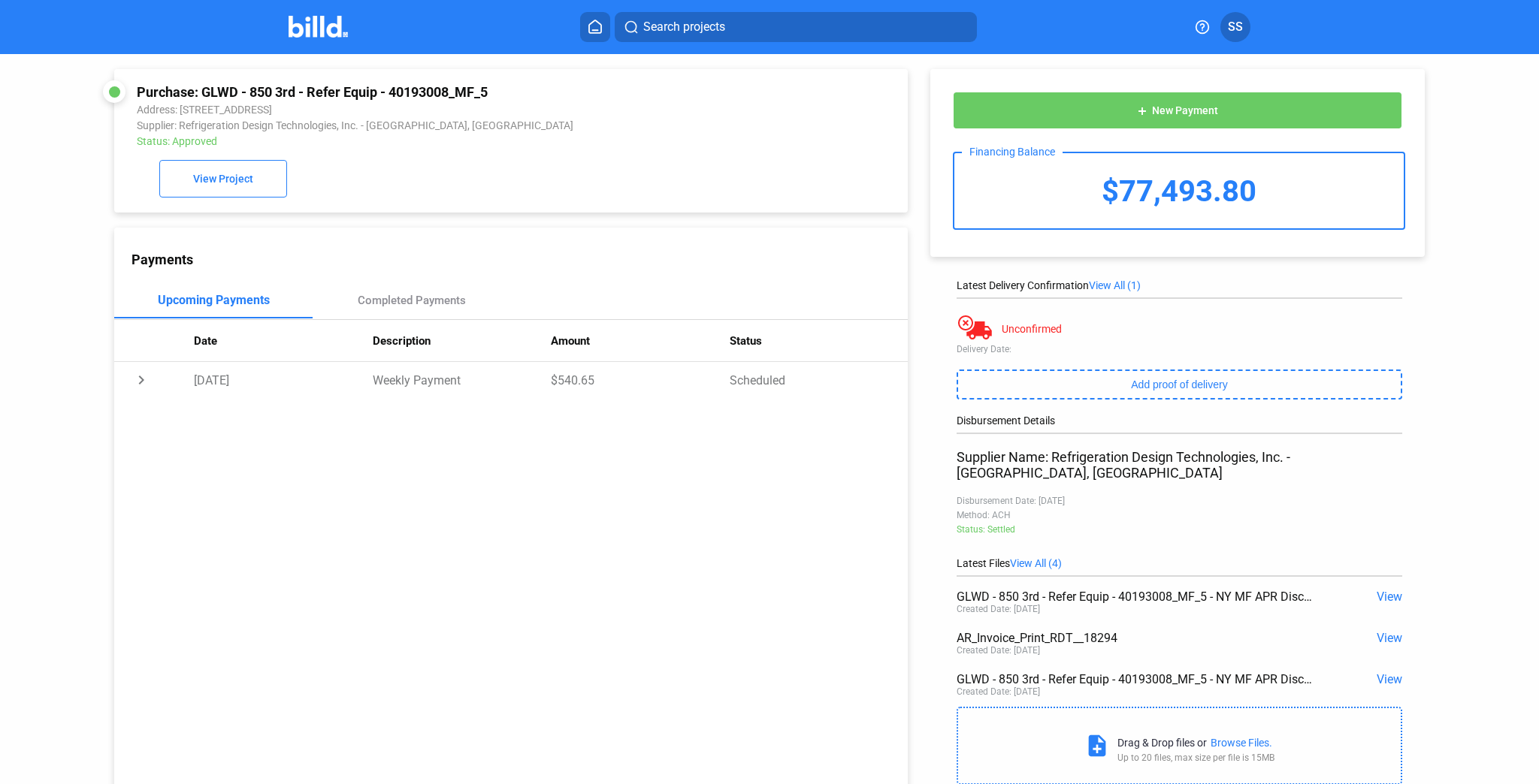
click at [1376, 590] on span "View" at bounding box center [1389, 597] width 26 height 15
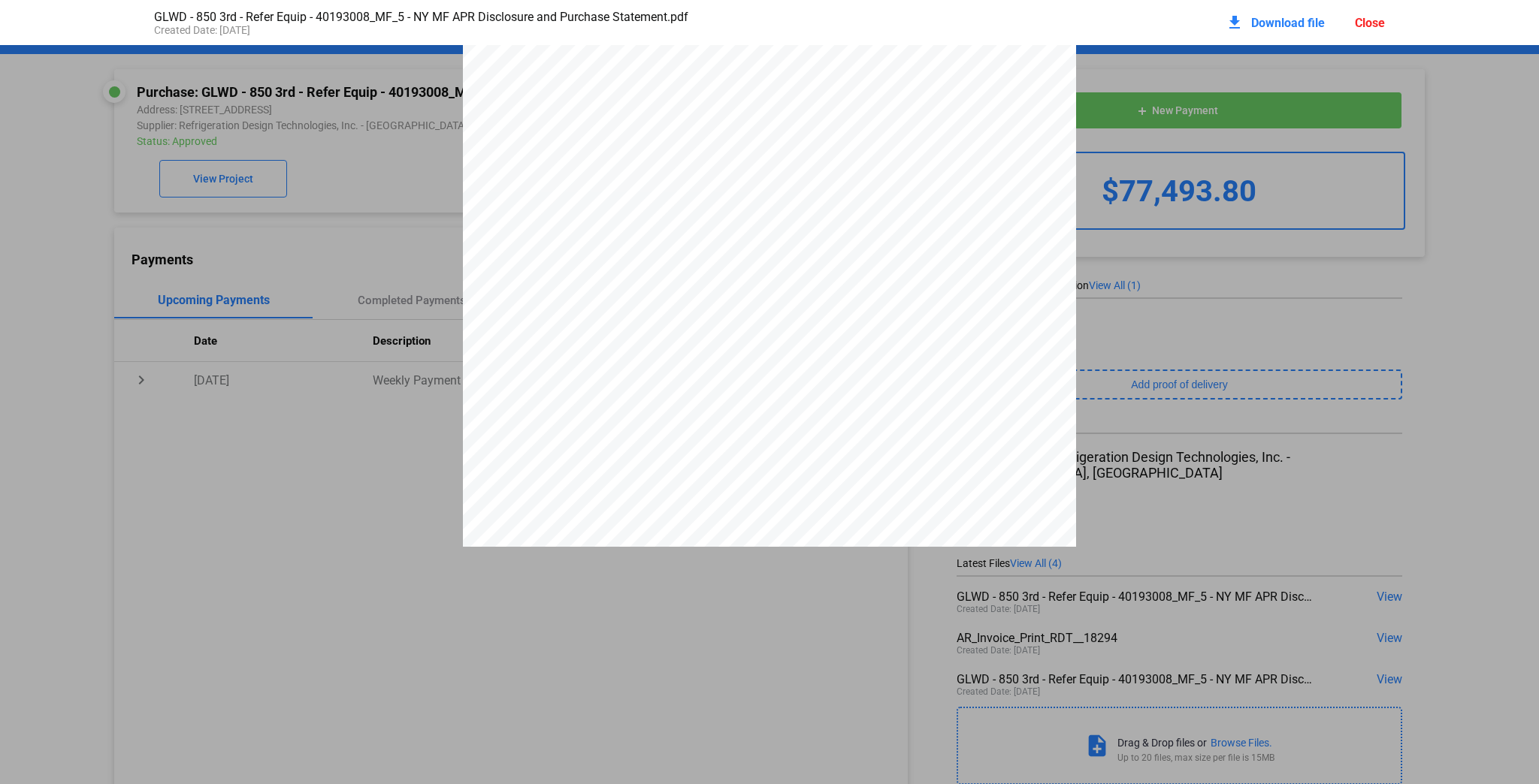
scroll to position [0, 0]
click at [1290, 24] on span "Download file" at bounding box center [1287, 23] width 74 height 15
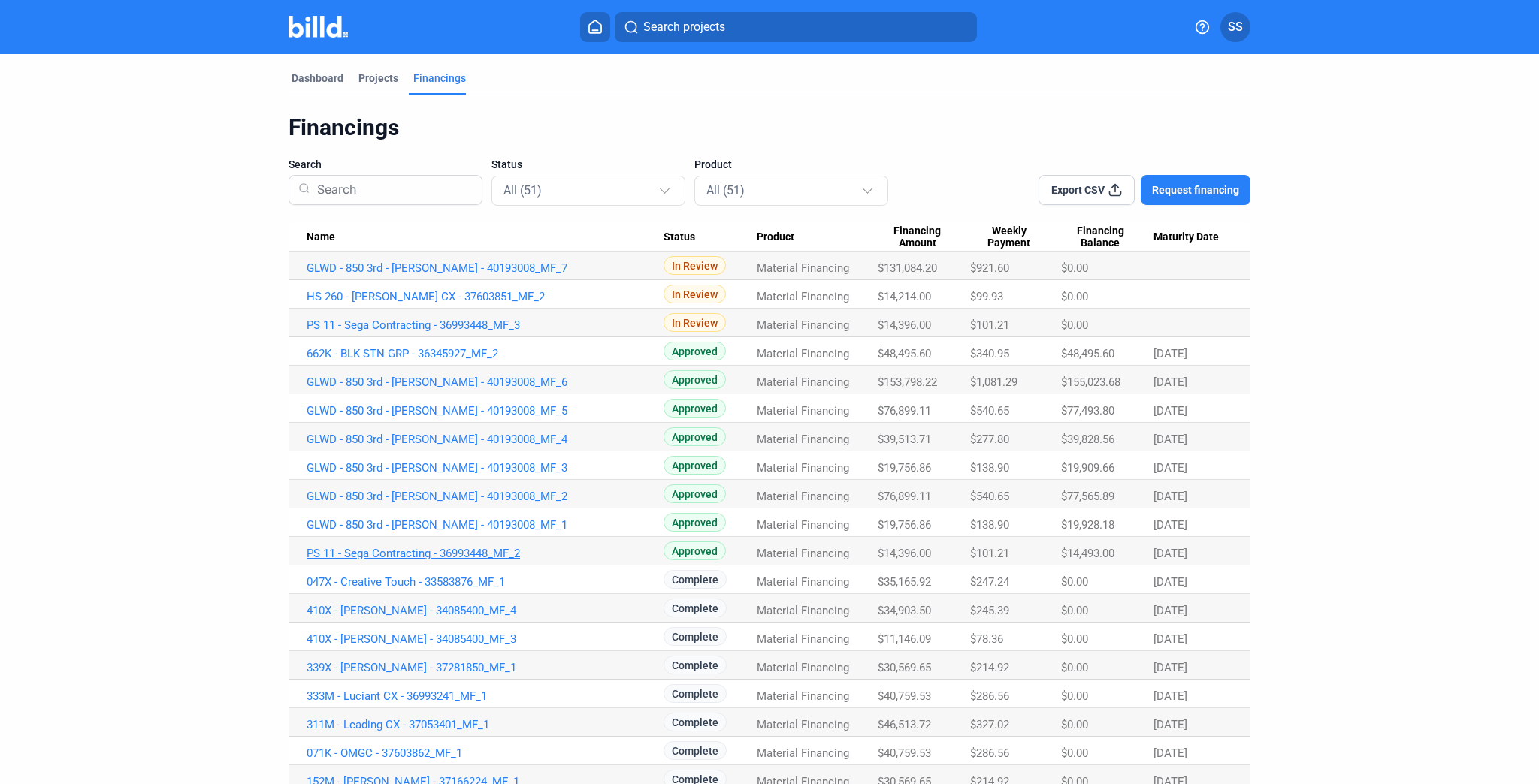
click at [448, 275] on link "PS 11 - Sega Contracting - 36993448_MF_2" at bounding box center [485, 268] width 357 height 14
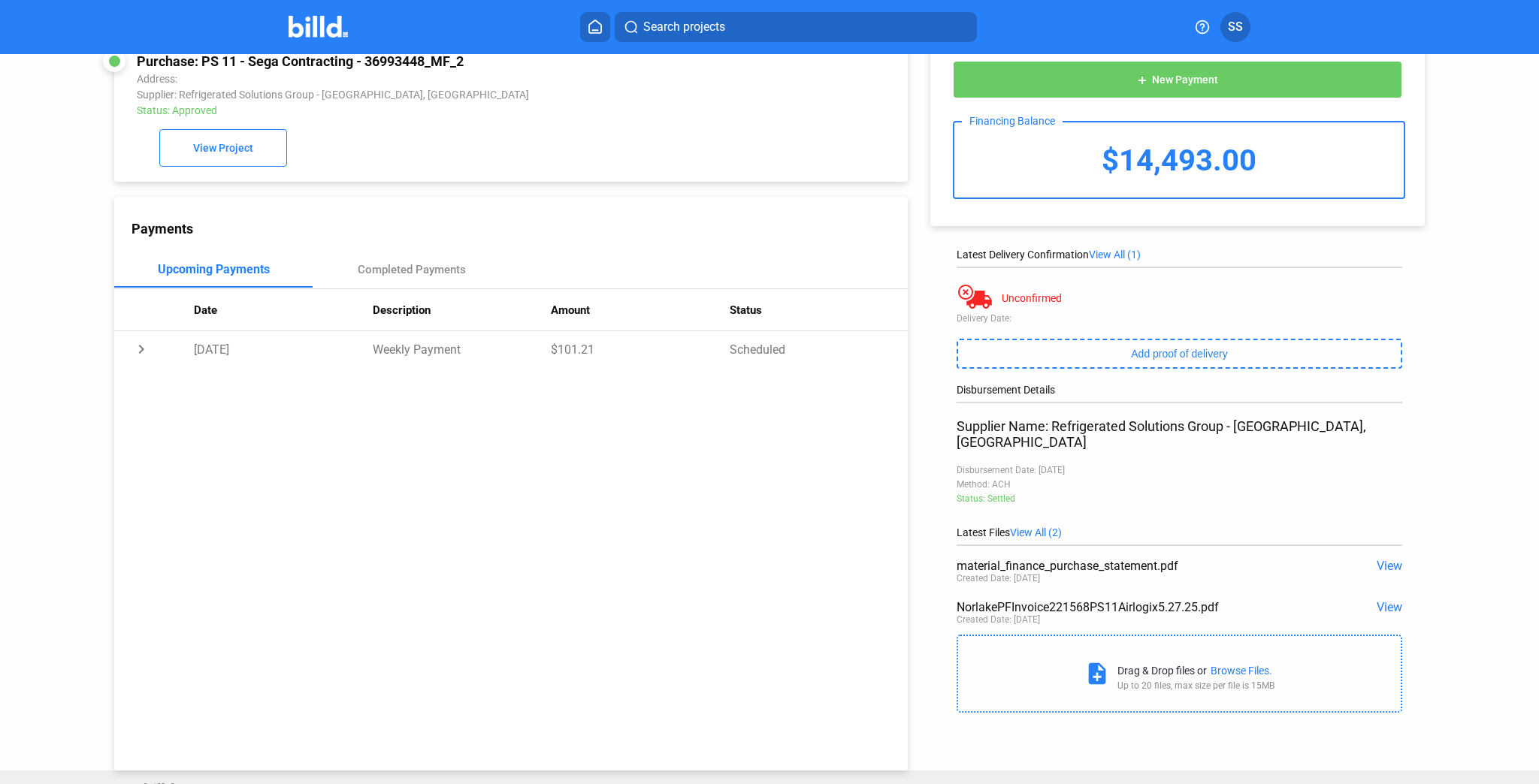
scroll to position [57, 0]
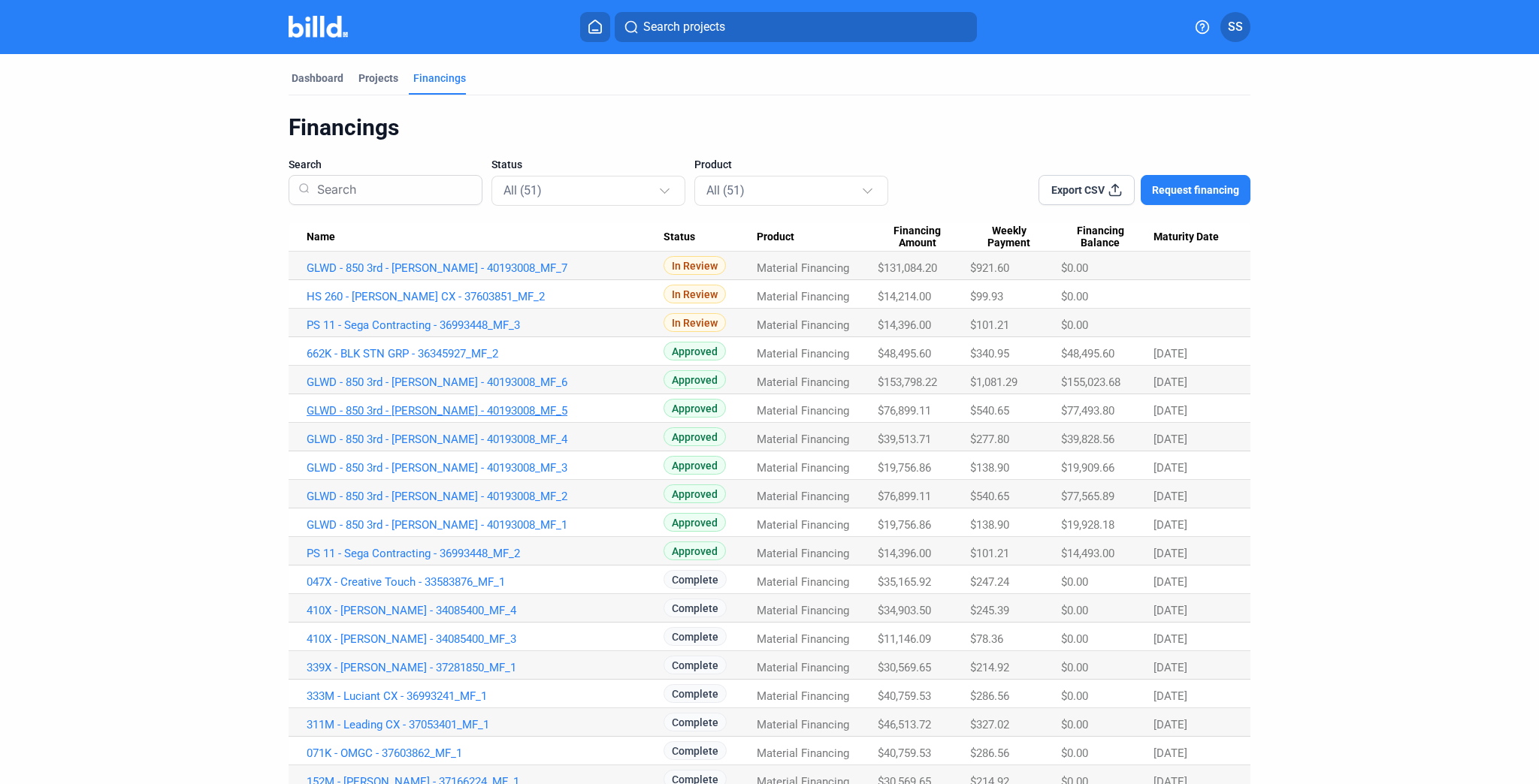
click at [491, 275] on link "GLWD - 850 3rd - [PERSON_NAME] - 40193008_MF_5" at bounding box center [485, 268] width 357 height 14
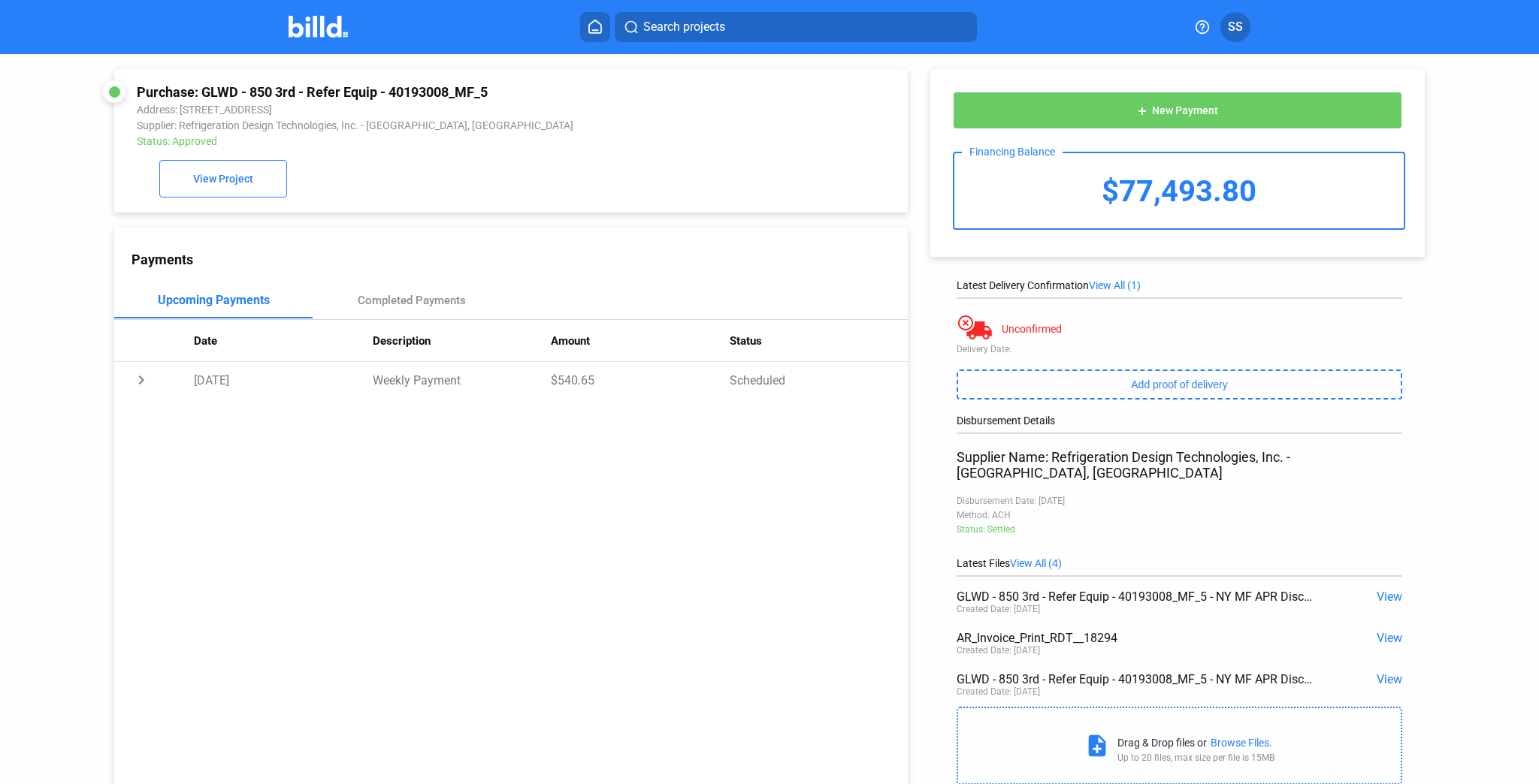
drag, startPoint x: 953, startPoint y: 627, endPoint x: 1082, endPoint y: 622, distance: 129.1
click at [1082, 631] on div "AR_Invoice_Print_RDT__18294" at bounding box center [1134, 638] width 356 height 15
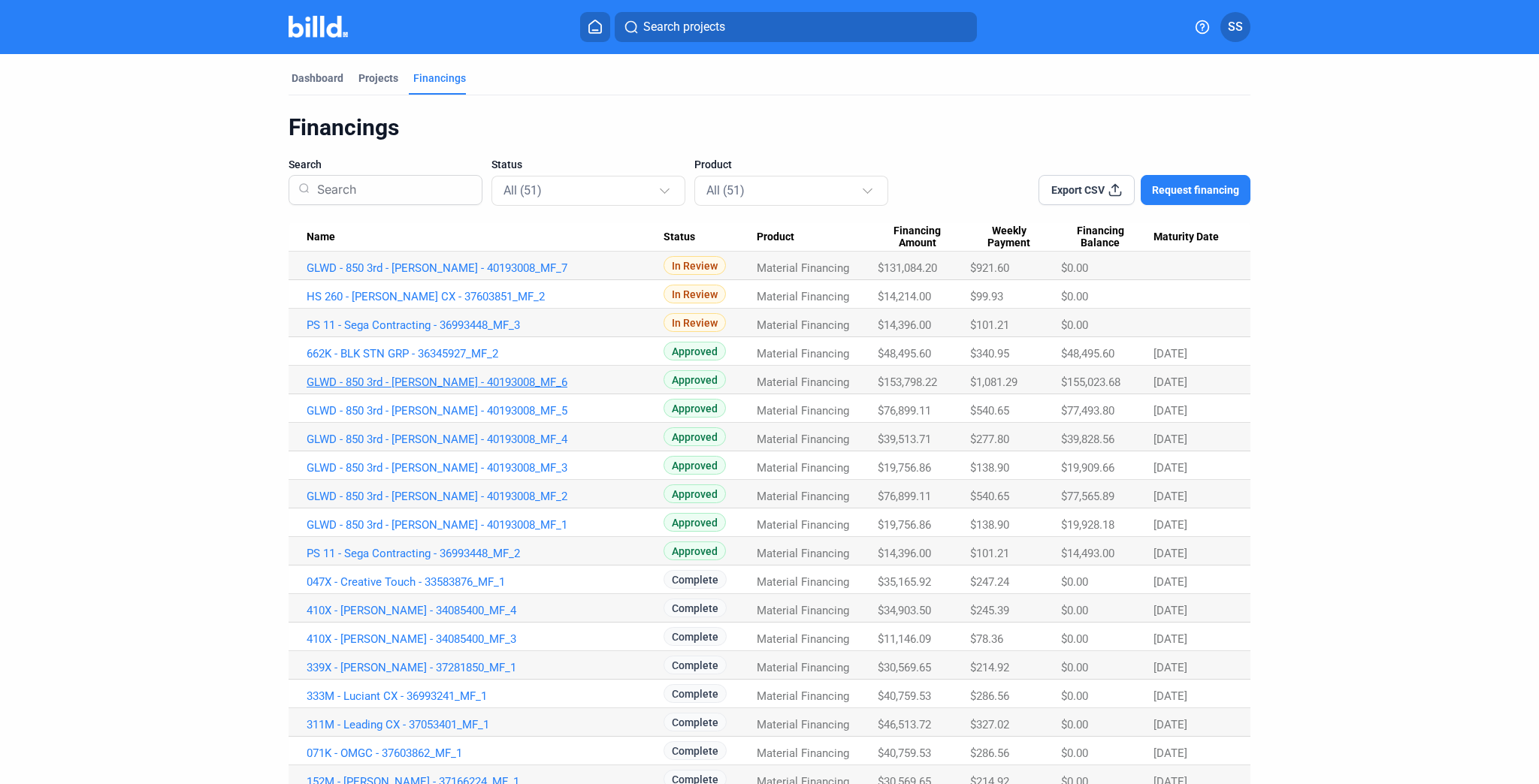
click at [484, 275] on link "GLWD - 850 3rd - [PERSON_NAME] - 40193008_MF_6" at bounding box center [485, 268] width 357 height 14
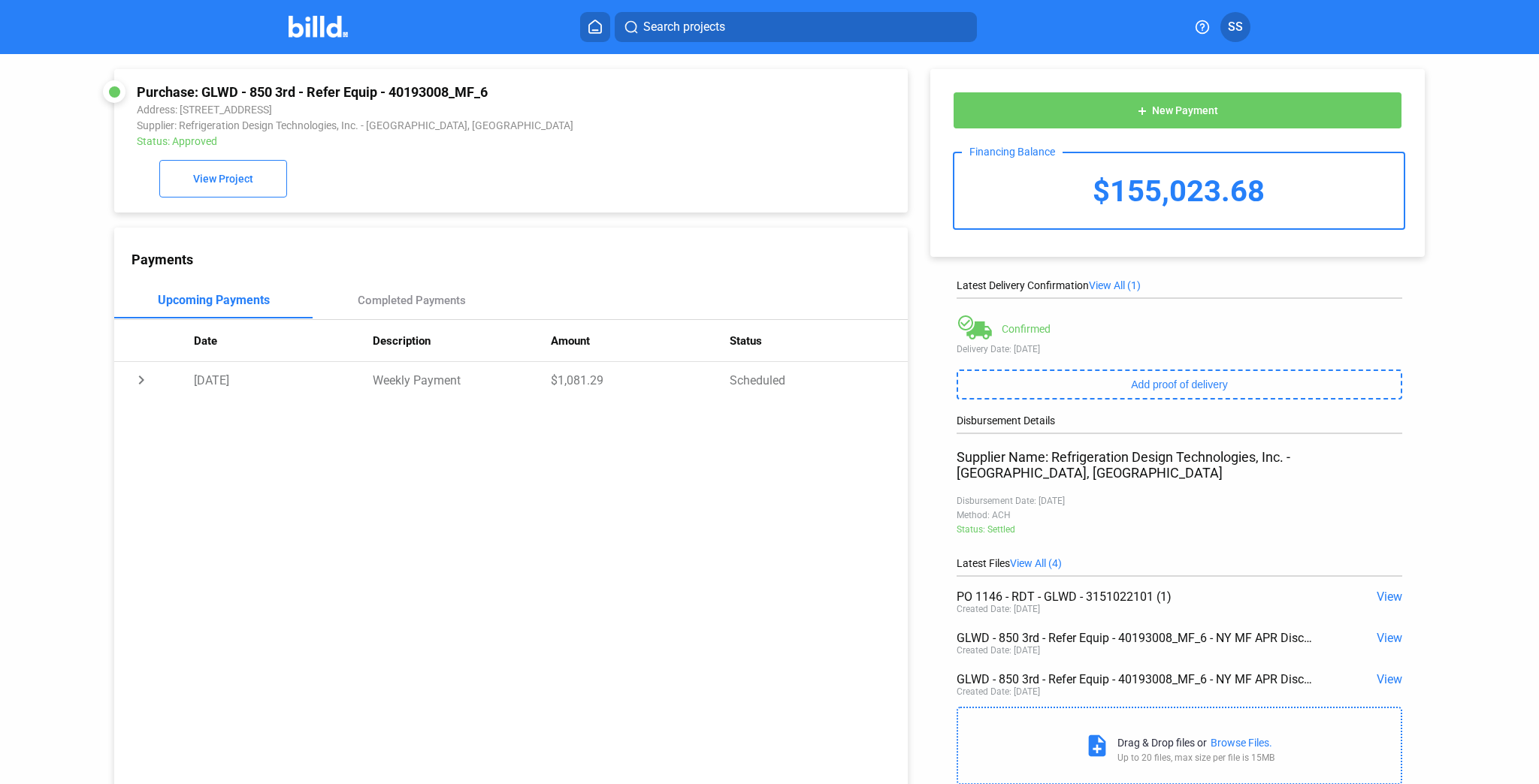
click at [1385, 631] on span "View" at bounding box center [1389, 638] width 26 height 15
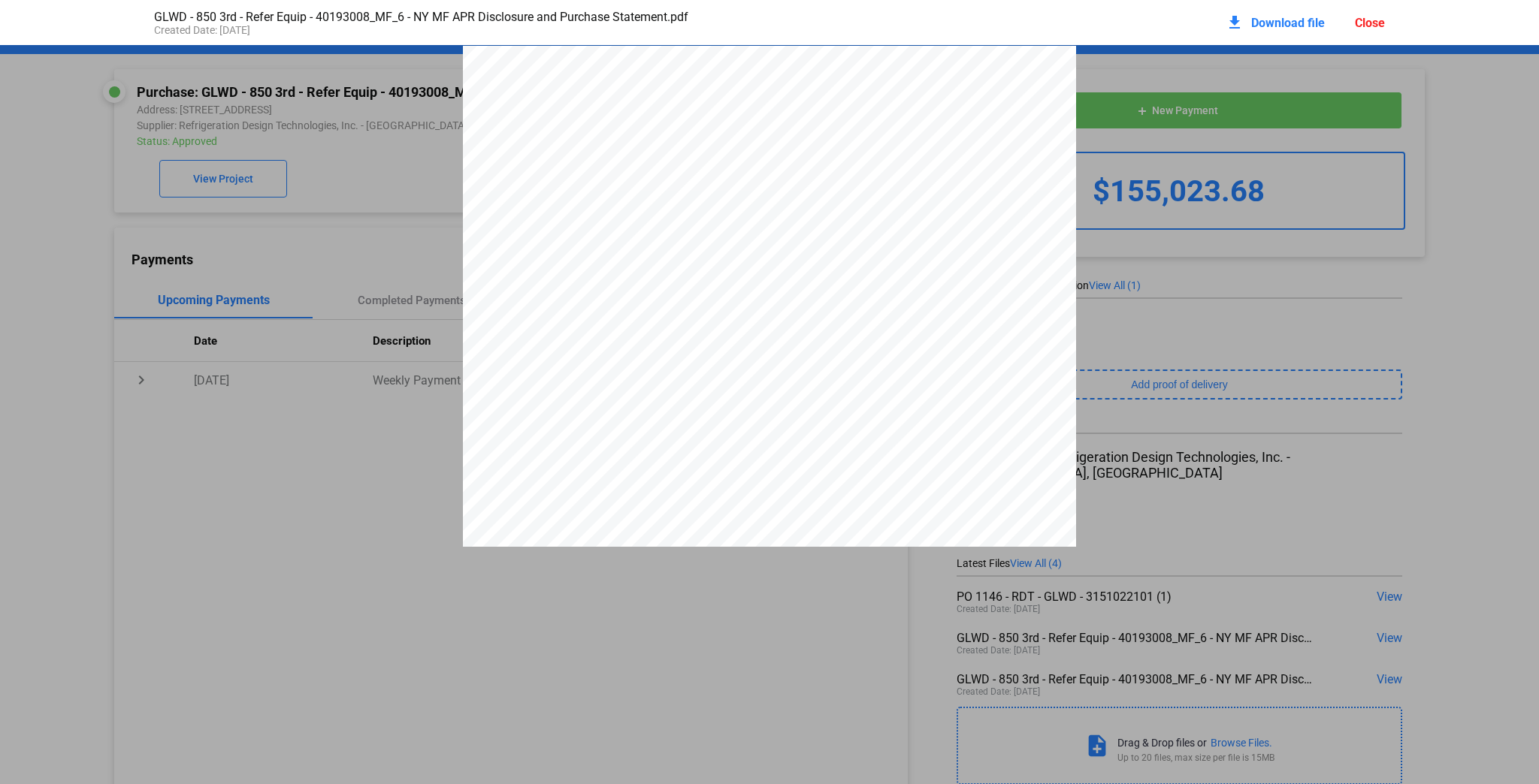
scroll to position [8, 0]
click at [1369, 17] on div "Close" at bounding box center [1369, 23] width 30 height 15
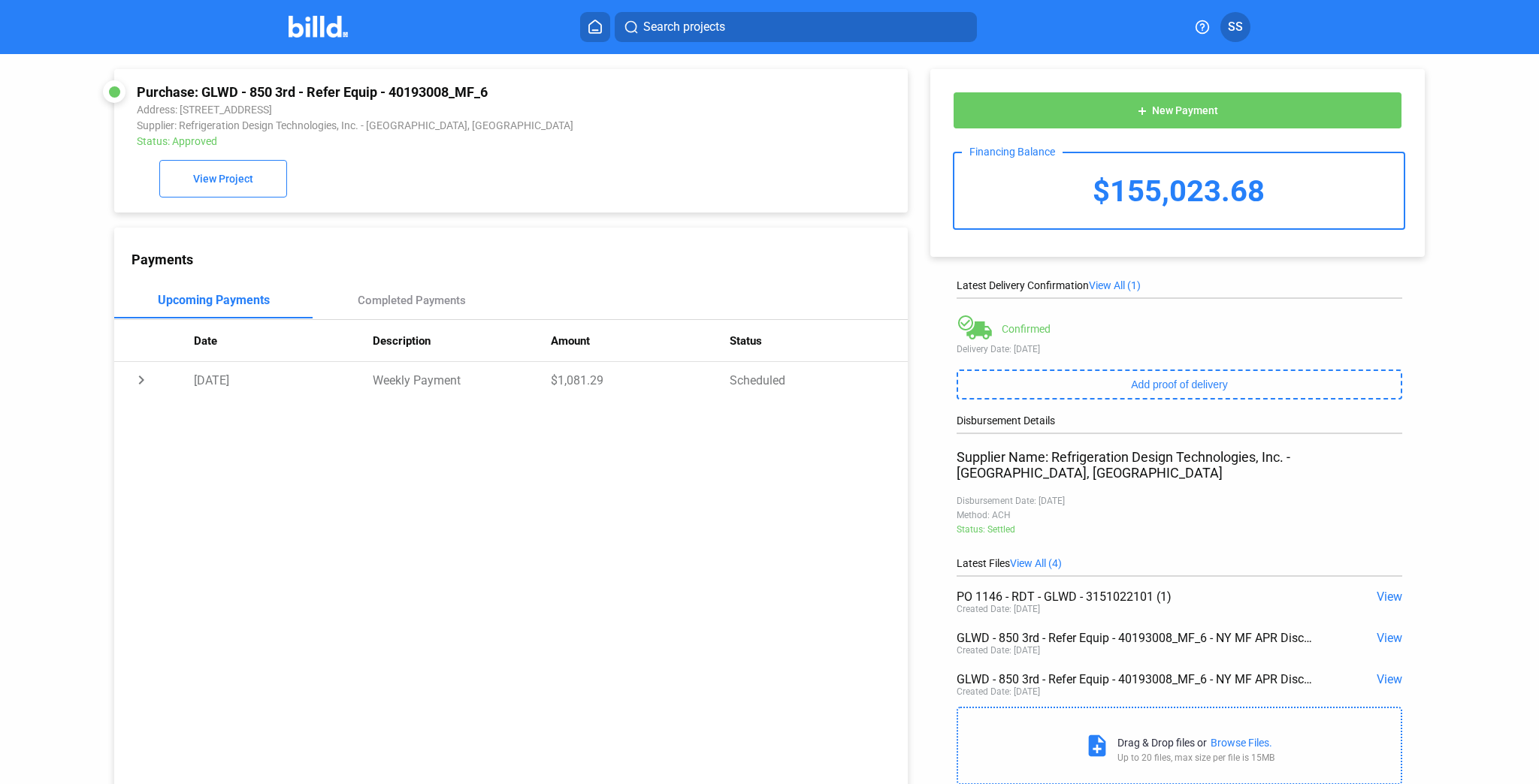
click at [1382, 672] on span "View" at bounding box center [1389, 679] width 26 height 15
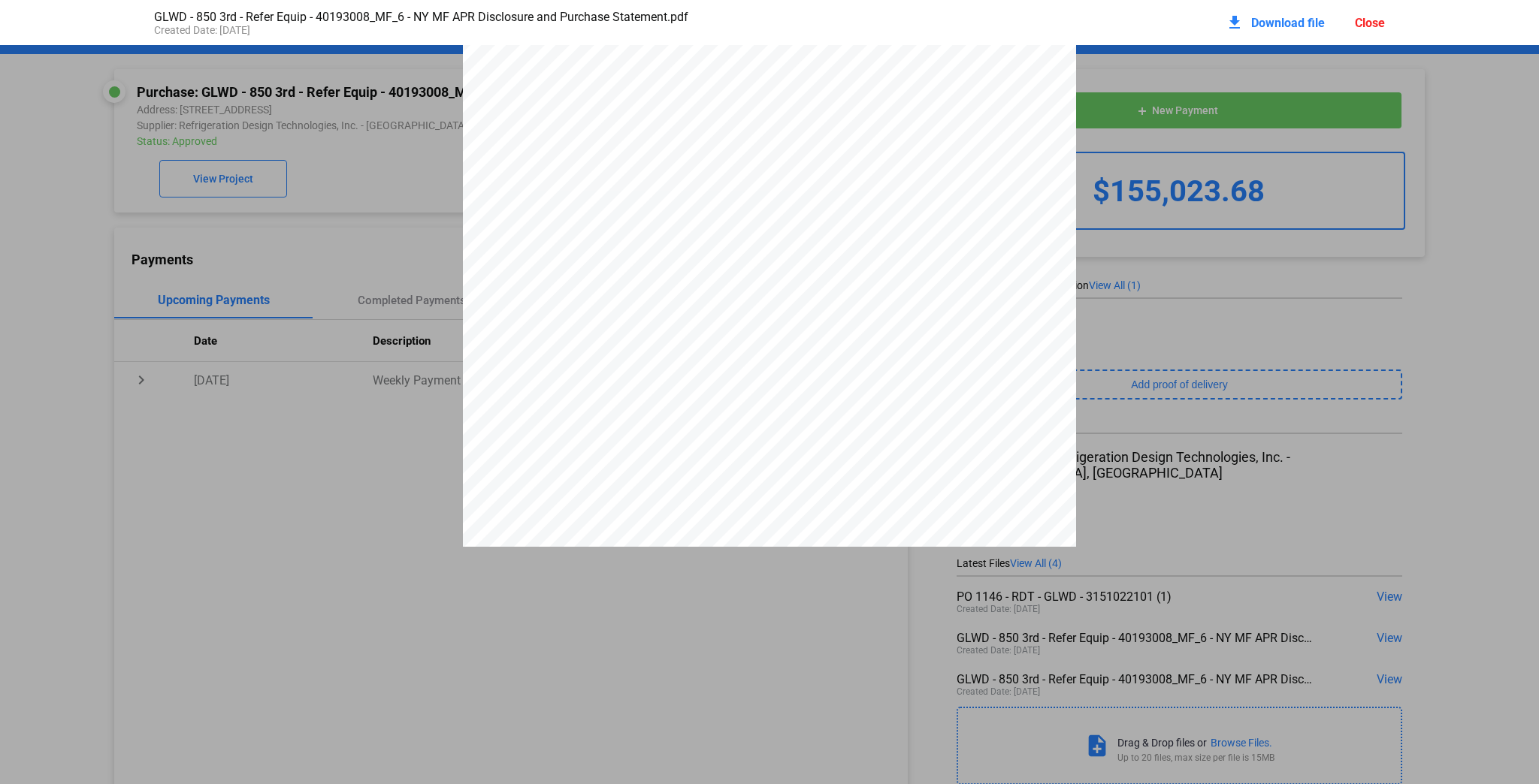
click at [1373, 18] on div "Close" at bounding box center [1369, 23] width 30 height 15
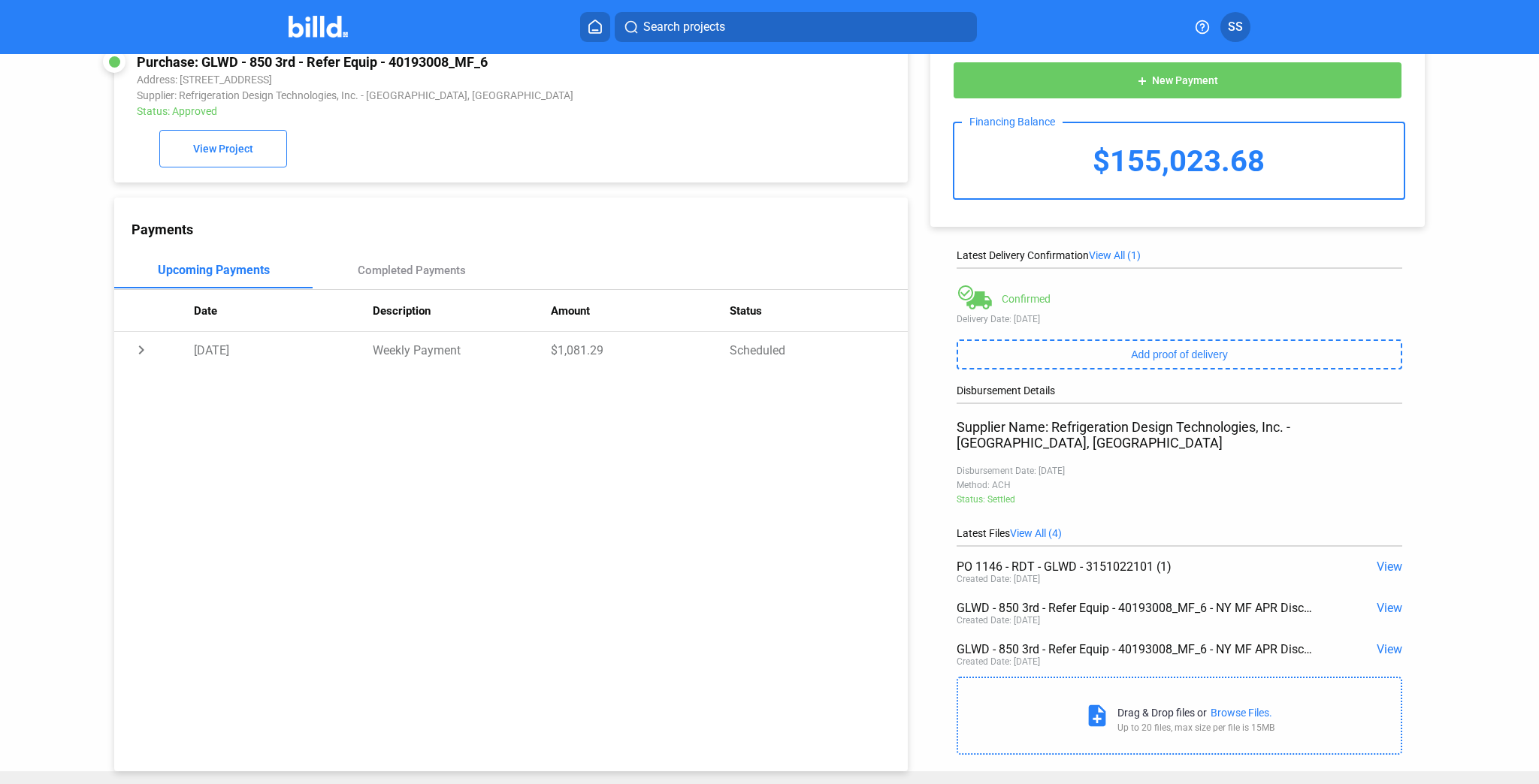
scroll to position [57, 0]
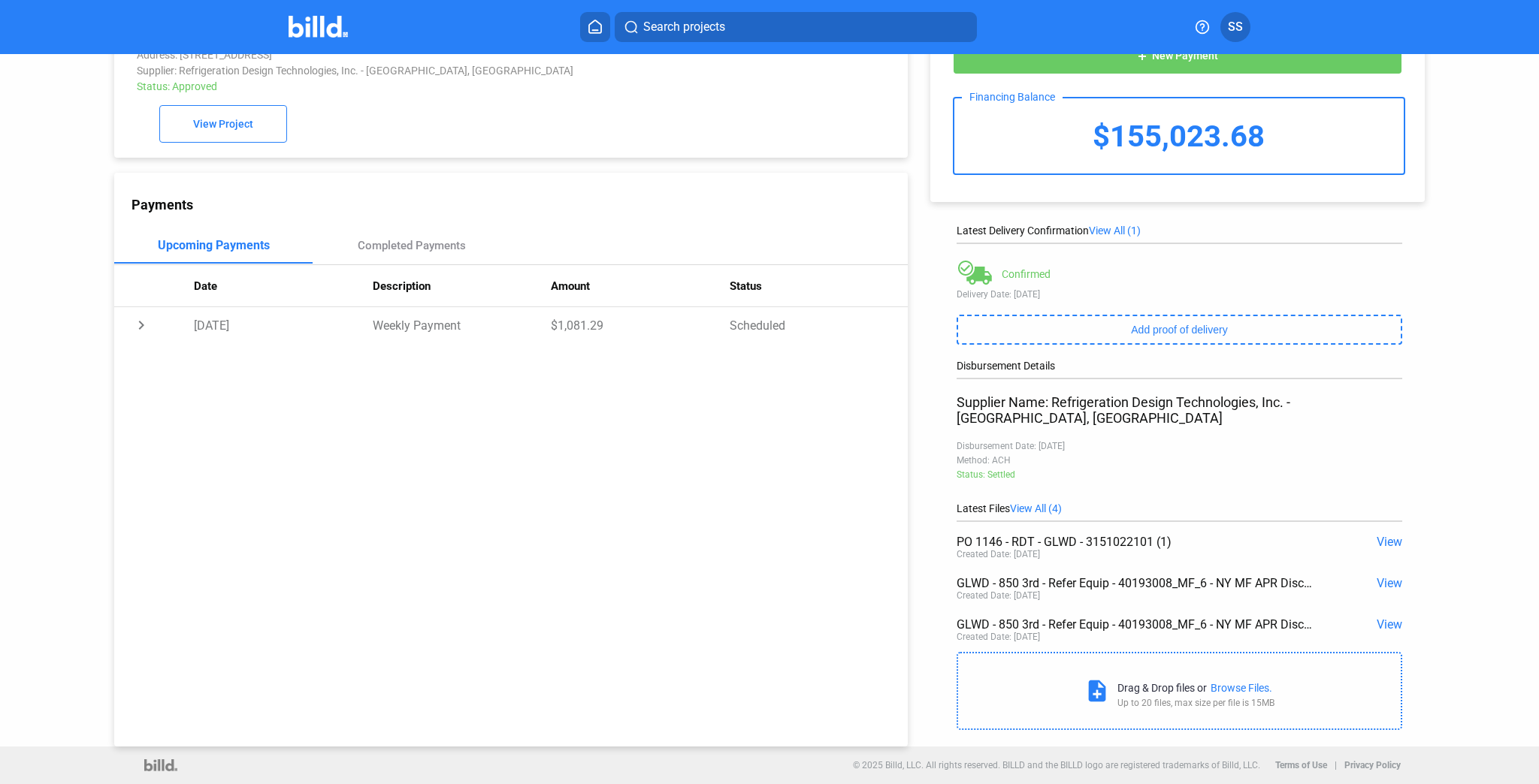
click at [1379, 535] on span "View" at bounding box center [1389, 542] width 26 height 15
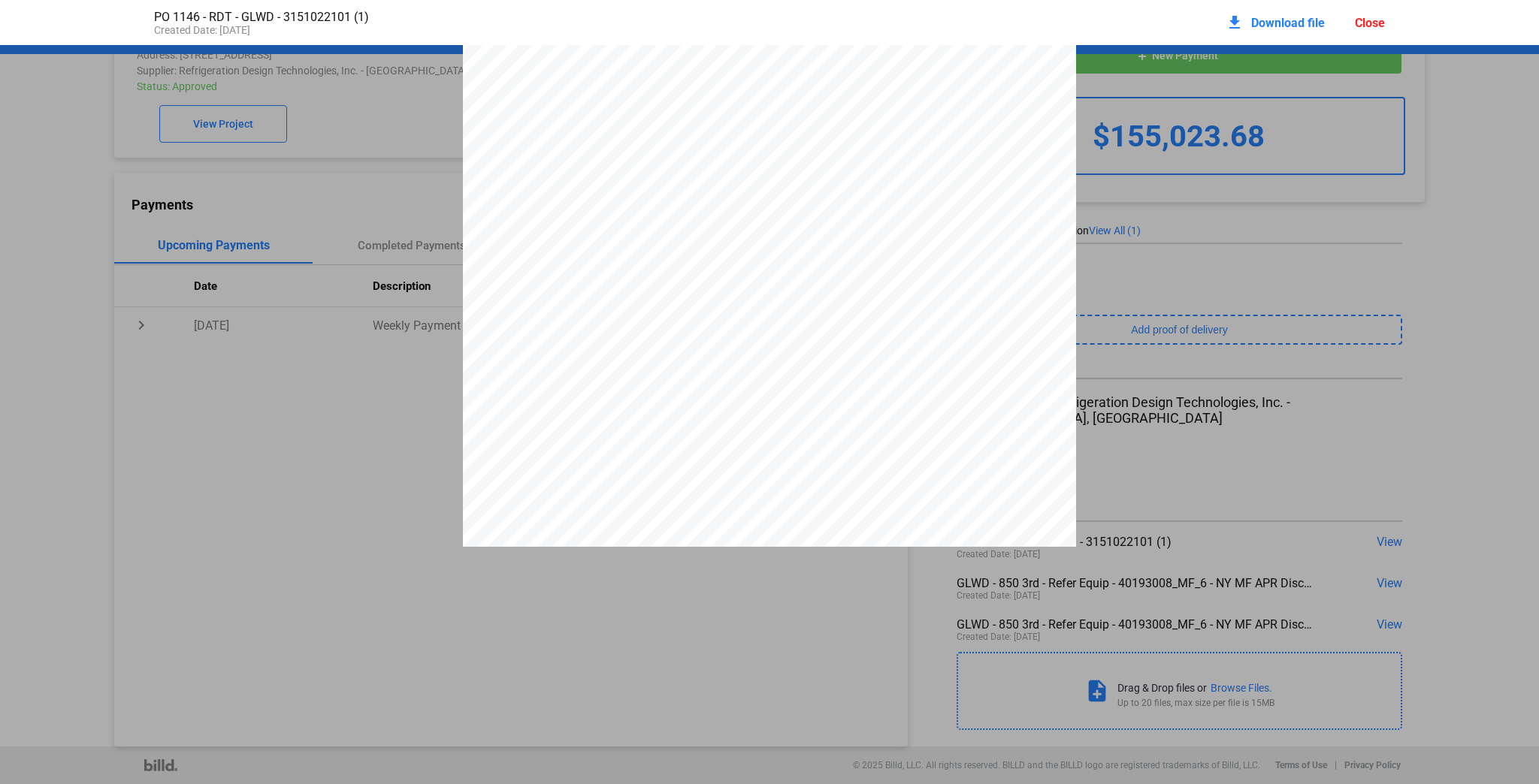
scroll to position [305, 0]
click at [1430, 323] on div "Airlogix 76 E Main St Ste 10 Huntington, NY 11743 US +18448856449 accounting@ai…" at bounding box center [770, 150] width 1539 height 793
click at [340, 363] on div "Airlogix 76 E Main St Ste 10 Huntington, NY 11743 US +18448856449 accounting@ai…" at bounding box center [770, 150] width 1539 height 793
click at [339, 388] on div "Airlogix 76 E Main St Ste 10 Huntington, NY 11743 US +18448856449 accounting@ai…" at bounding box center [770, 150] width 1539 height 793
click at [1277, 354] on div "Airlogix 76 E Main St Ste 10 Huntington, NY 11743 US +18448856449 accounting@ai…" at bounding box center [770, 150] width 1539 height 793
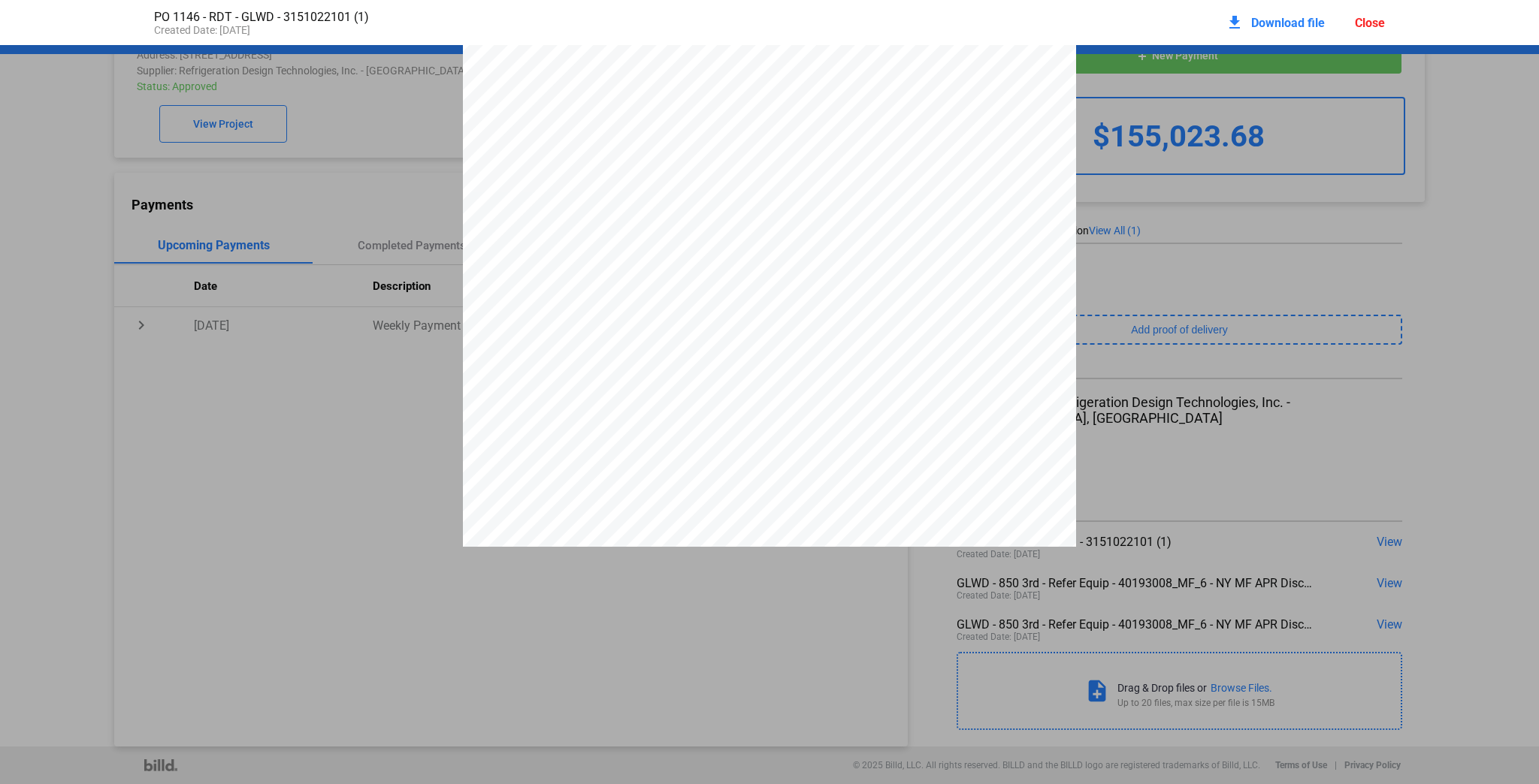
click at [1373, 21] on div "Close" at bounding box center [1369, 23] width 30 height 15
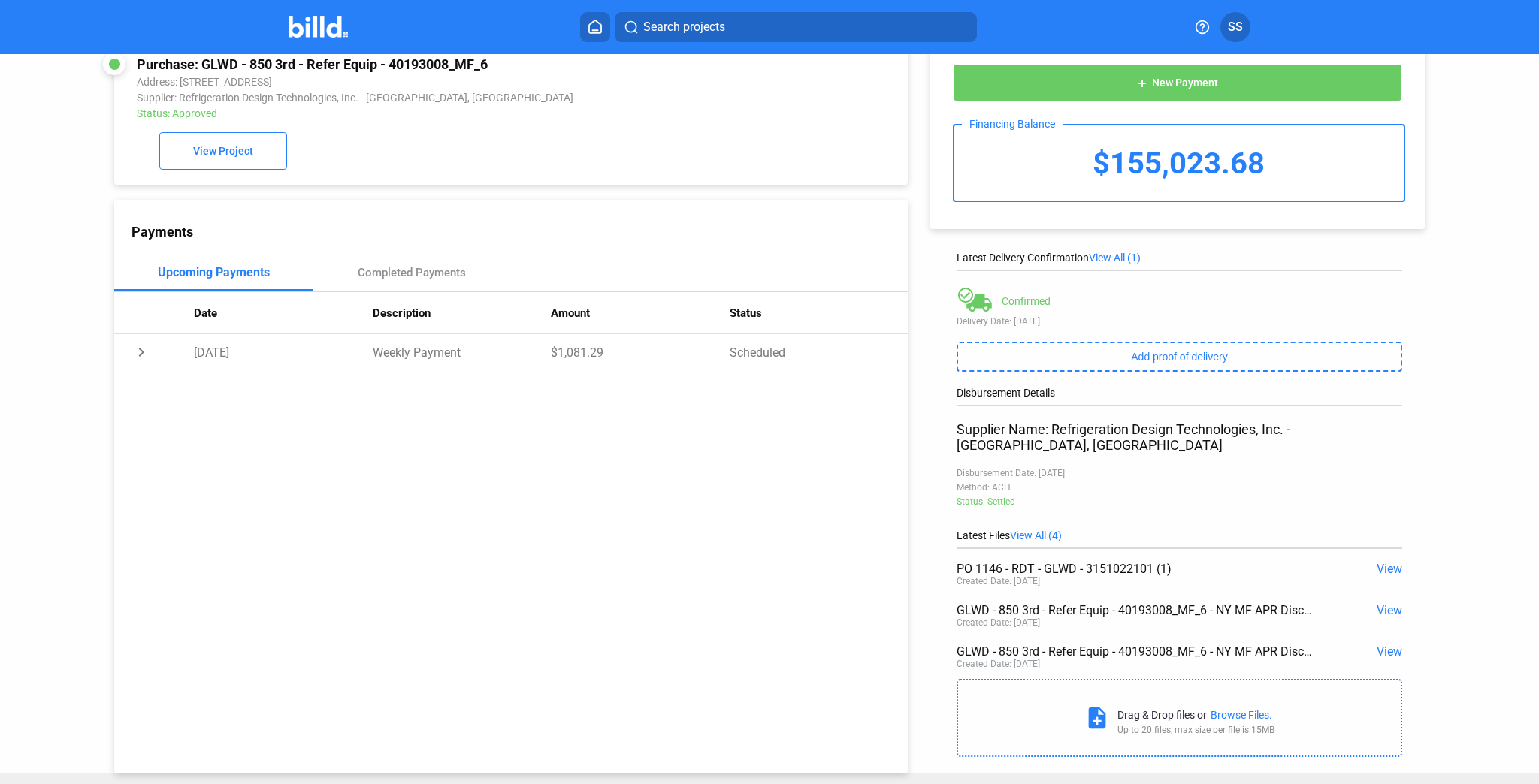
scroll to position [0, 0]
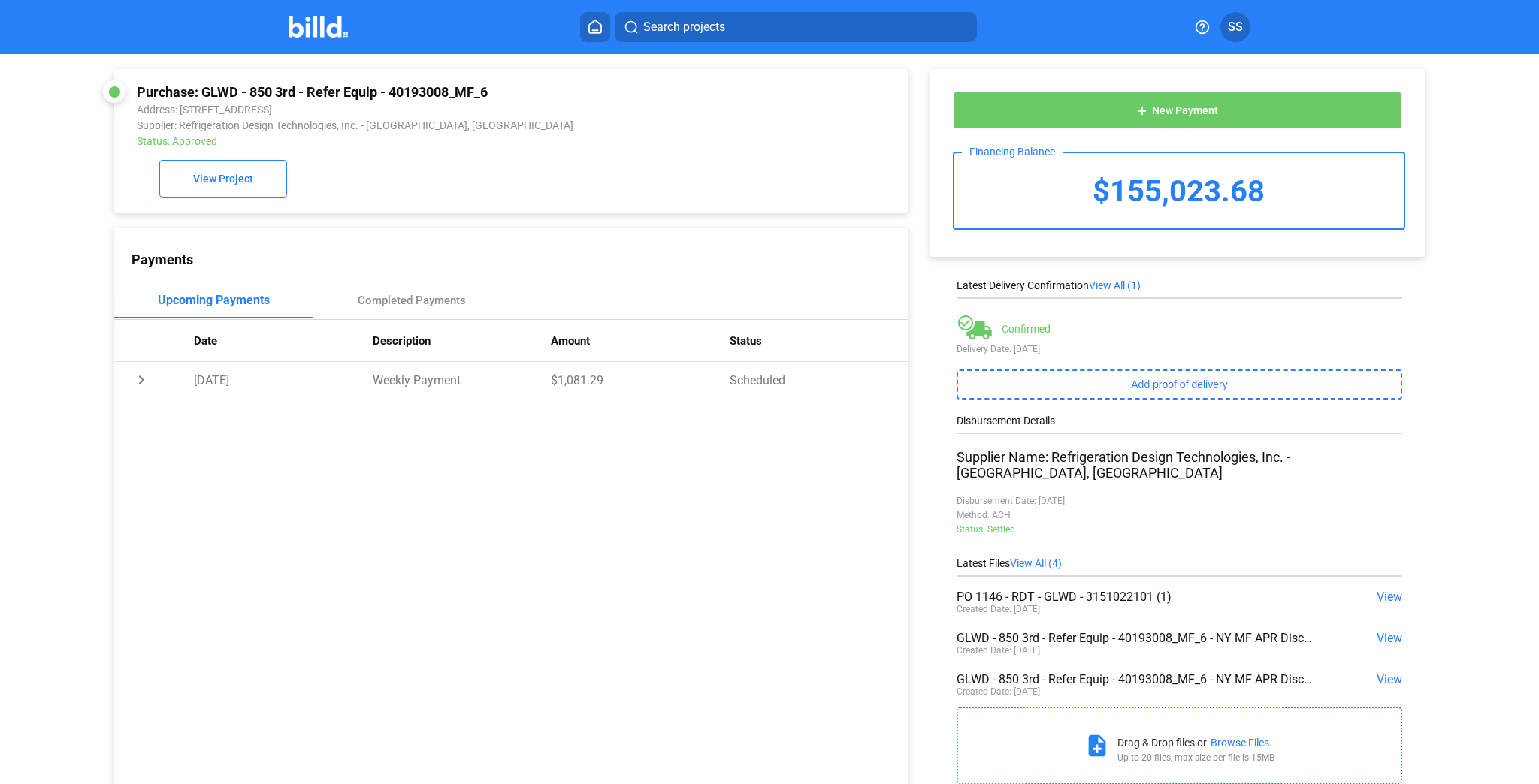
click at [1036, 557] on span "View All (4)" at bounding box center [1035, 563] width 52 height 12
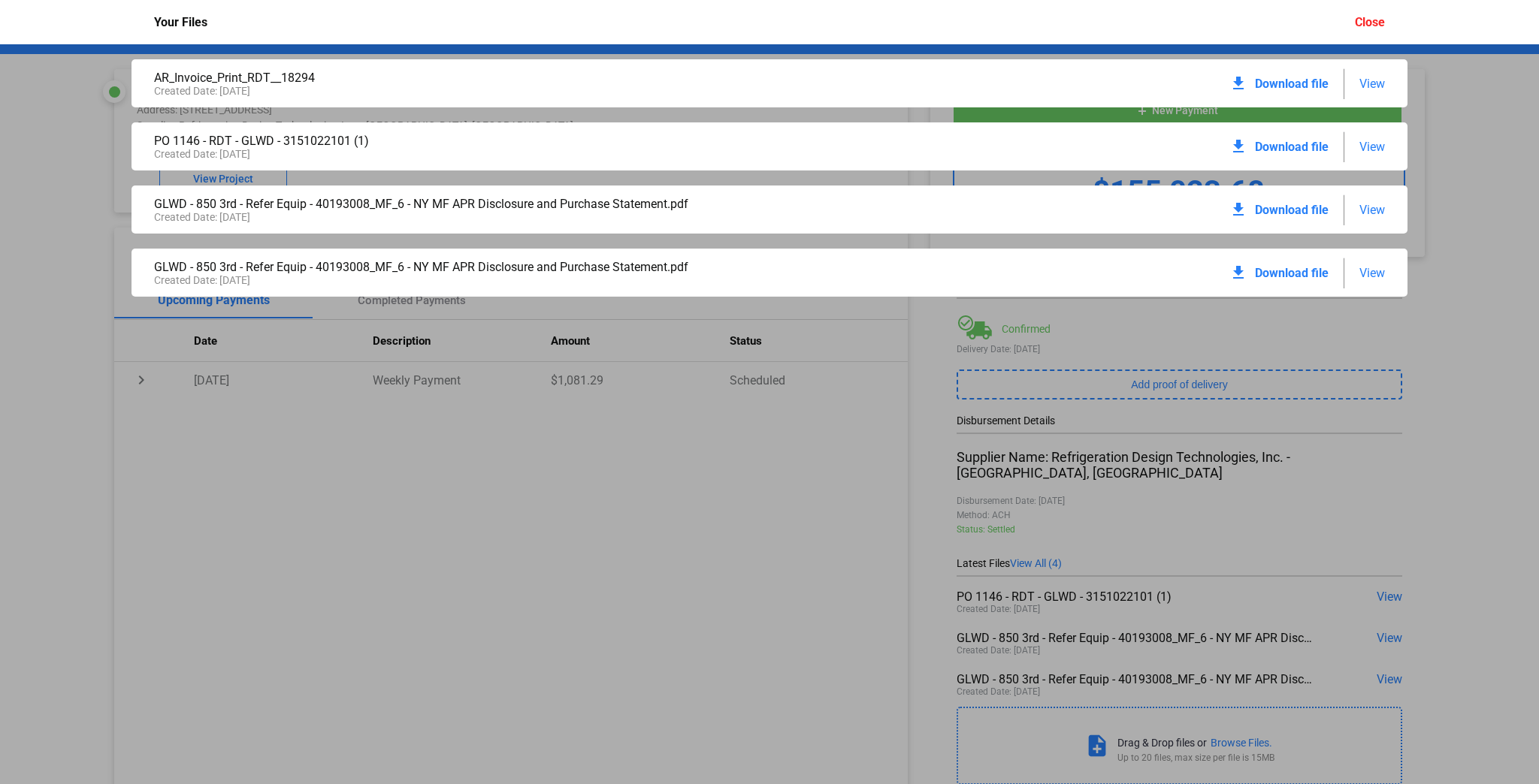
click at [1295, 81] on span "Download file" at bounding box center [1291, 83] width 74 height 15
click at [1366, 18] on div "Close" at bounding box center [1369, 22] width 30 height 15
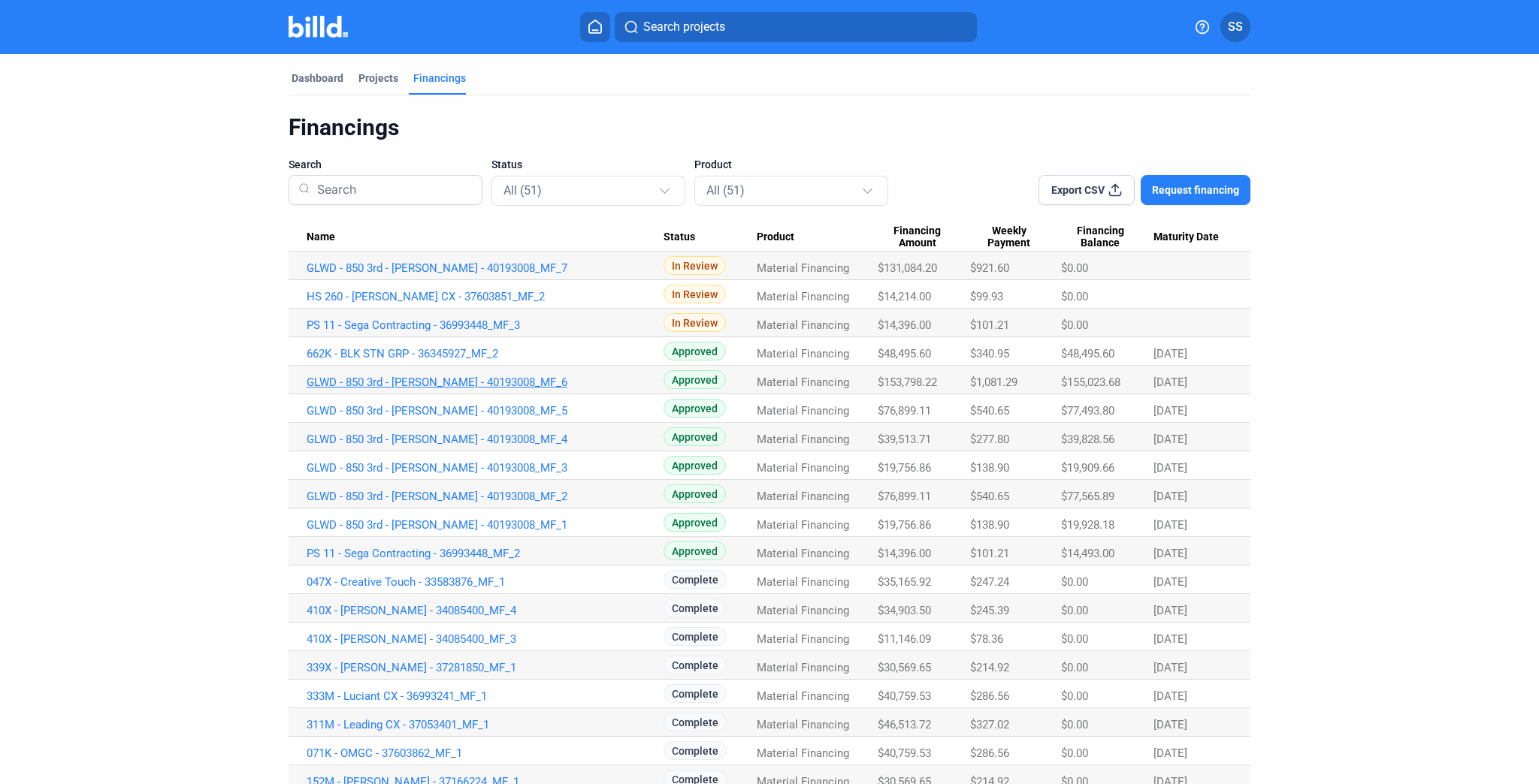
click at [511, 275] on link "GLWD - 850 3rd - [PERSON_NAME] - 40193008_MF_6" at bounding box center [485, 268] width 357 height 14
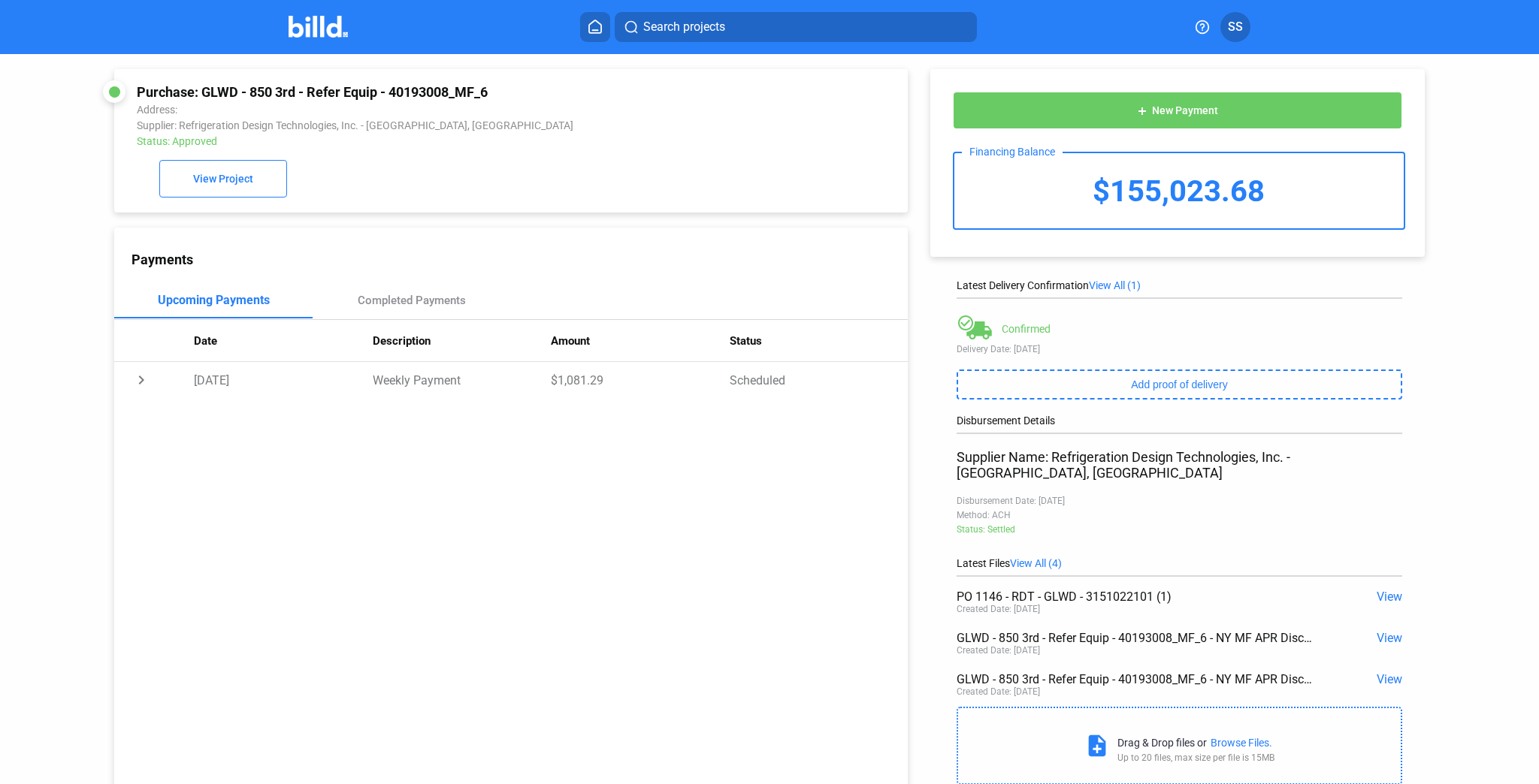
click at [1046, 557] on span "View All (4)" at bounding box center [1035, 563] width 52 height 12
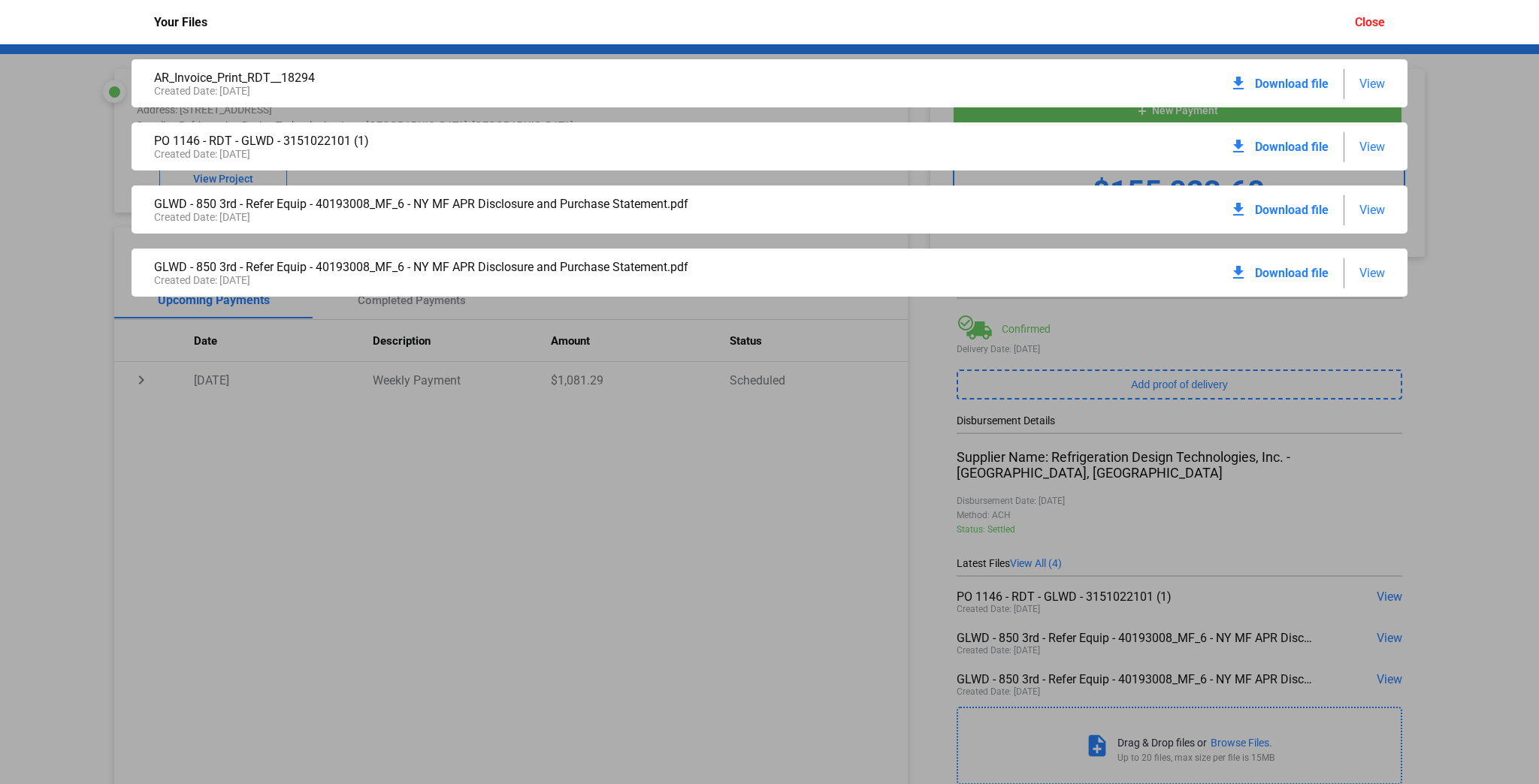
click at [1277, 83] on span "Download file" at bounding box center [1291, 83] width 74 height 15
click at [761, 415] on div "AR_Invoice_Print_RDT__18294 Created Date: 06 / 30 / 2025 download Download file…" at bounding box center [770, 414] width 1539 height 740
click at [1368, 24] on div "Close" at bounding box center [1369, 22] width 30 height 15
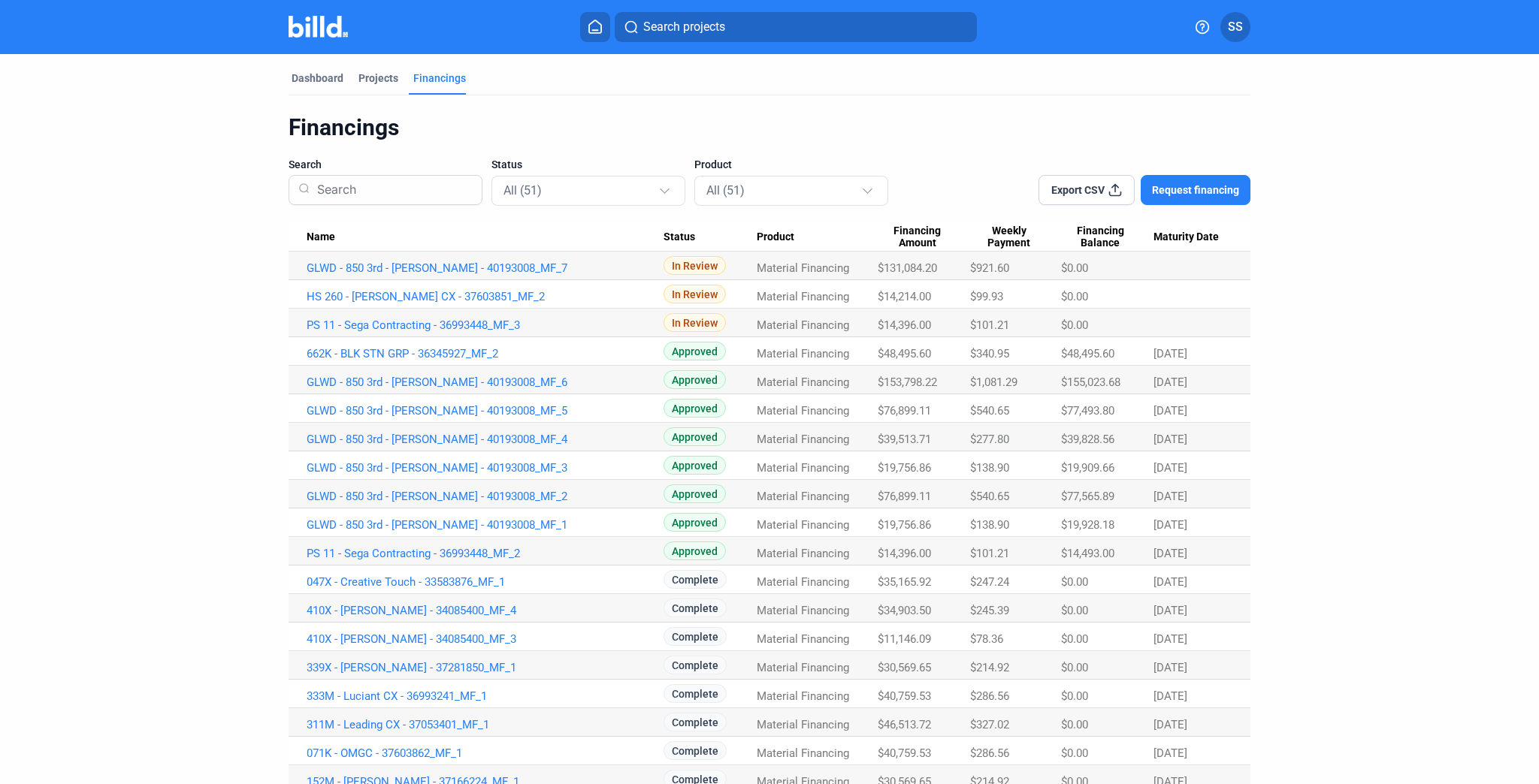
drag, startPoint x: 879, startPoint y: 380, endPoint x: 937, endPoint y: 379, distance: 58.0
click at [937, 275] on div "$153,798.22" at bounding box center [924, 268] width 92 height 14
click at [417, 275] on link "PS 11 - Sega Contracting - 36993448_MF_3" at bounding box center [485, 268] width 357 height 14
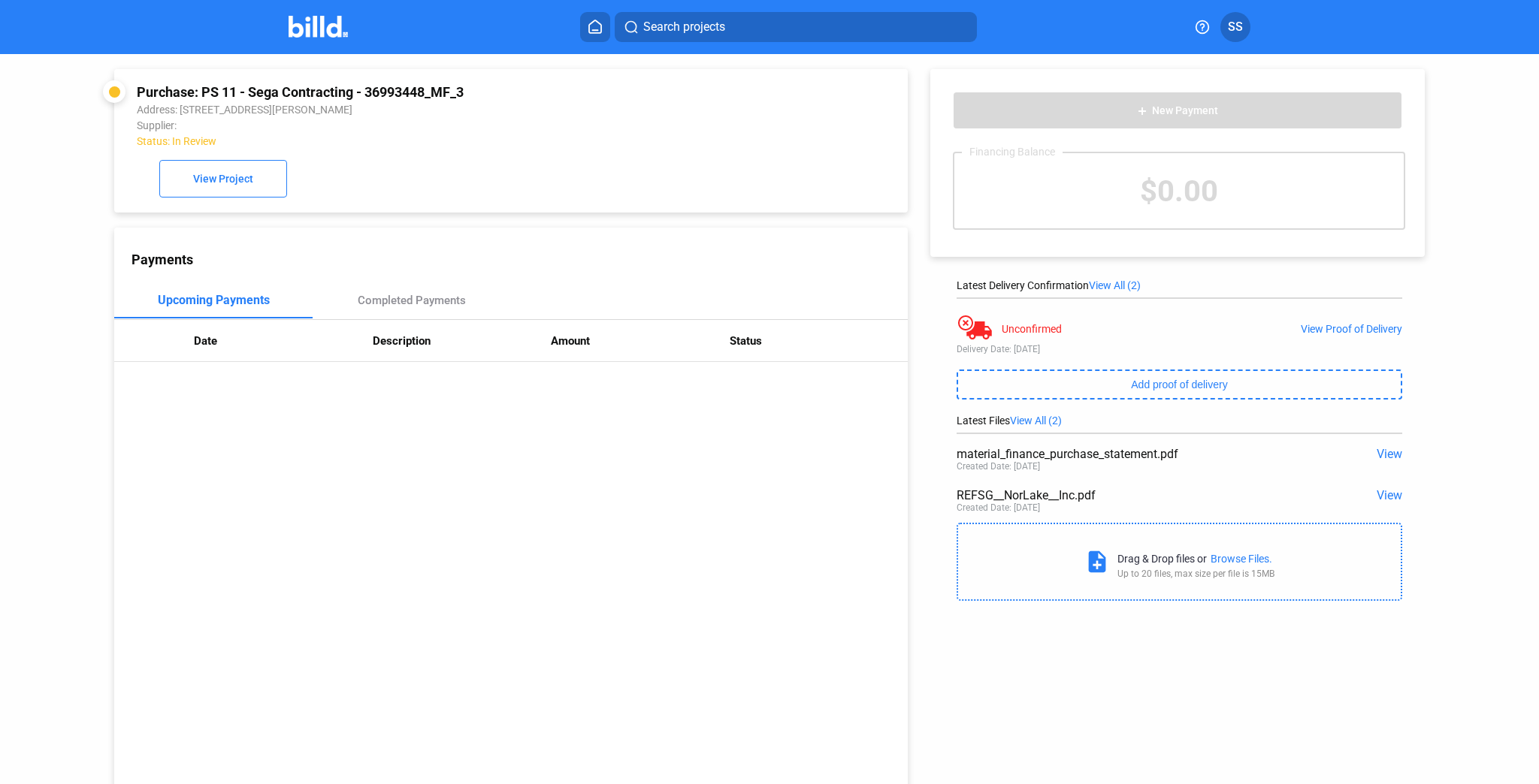
click at [1385, 456] on span "View" at bounding box center [1389, 453] width 26 height 15
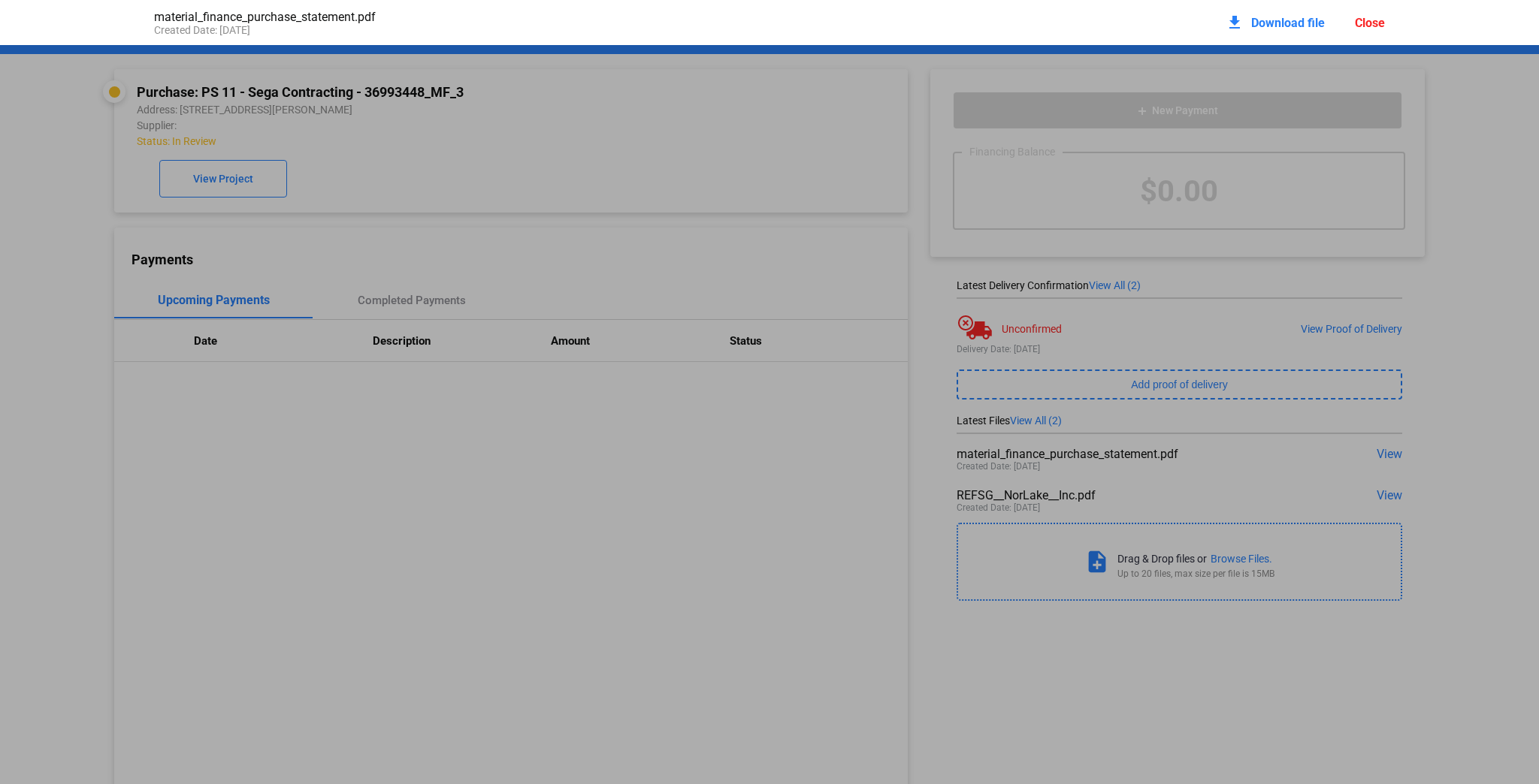
scroll to position [8, 0]
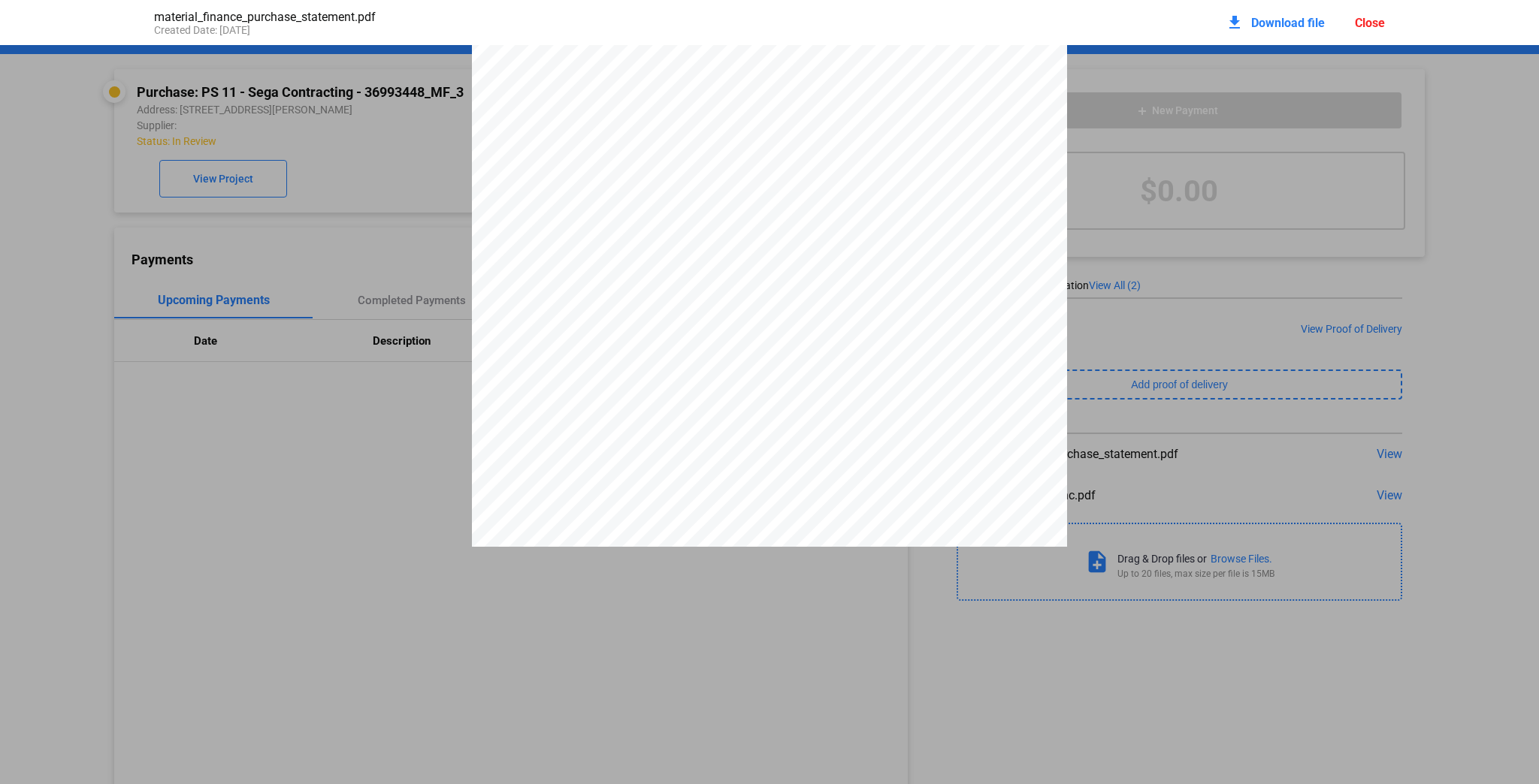
click at [1366, 23] on div "Close" at bounding box center [1369, 23] width 30 height 15
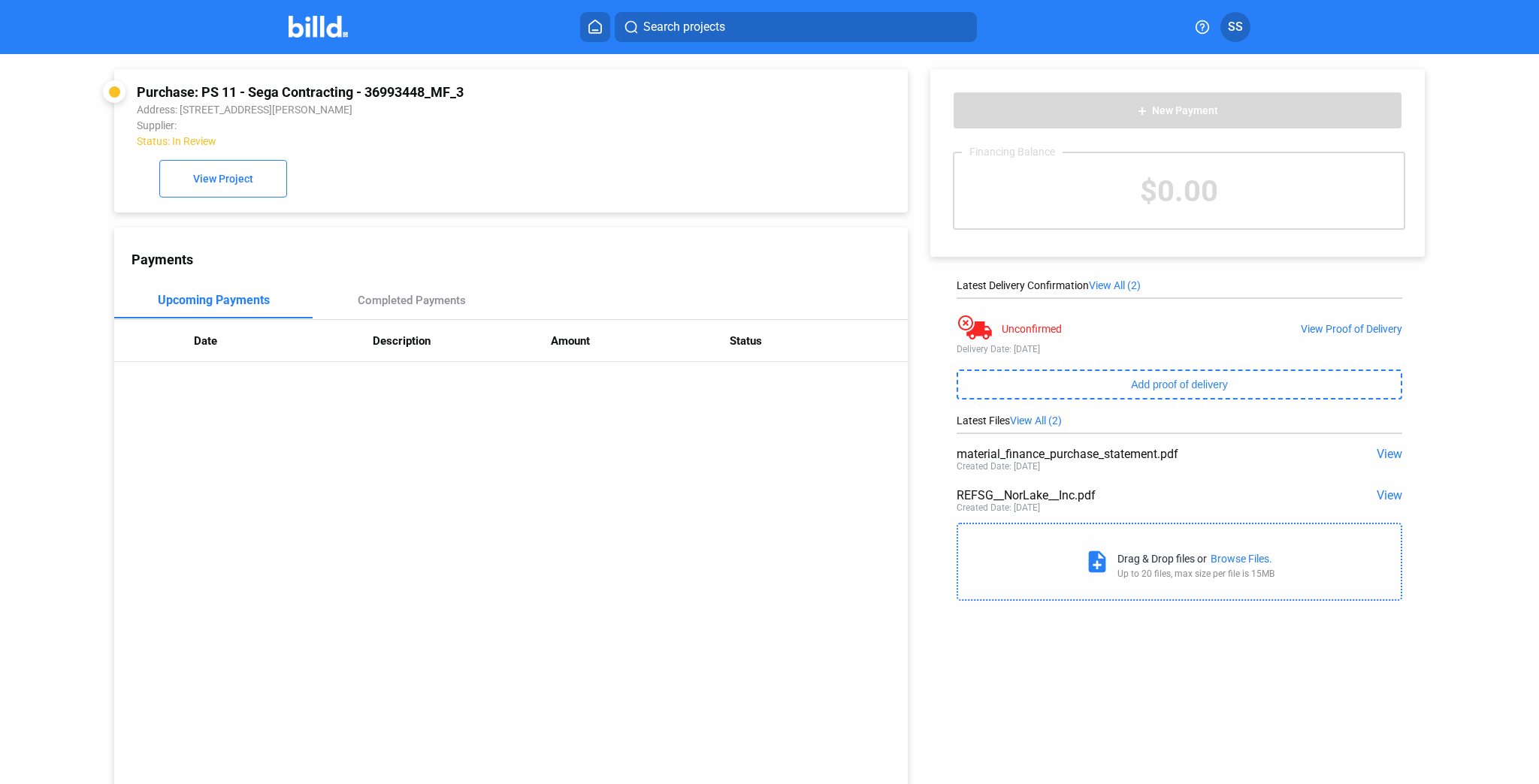
click at [1376, 495] on span "View" at bounding box center [1389, 496] width 26 height 15
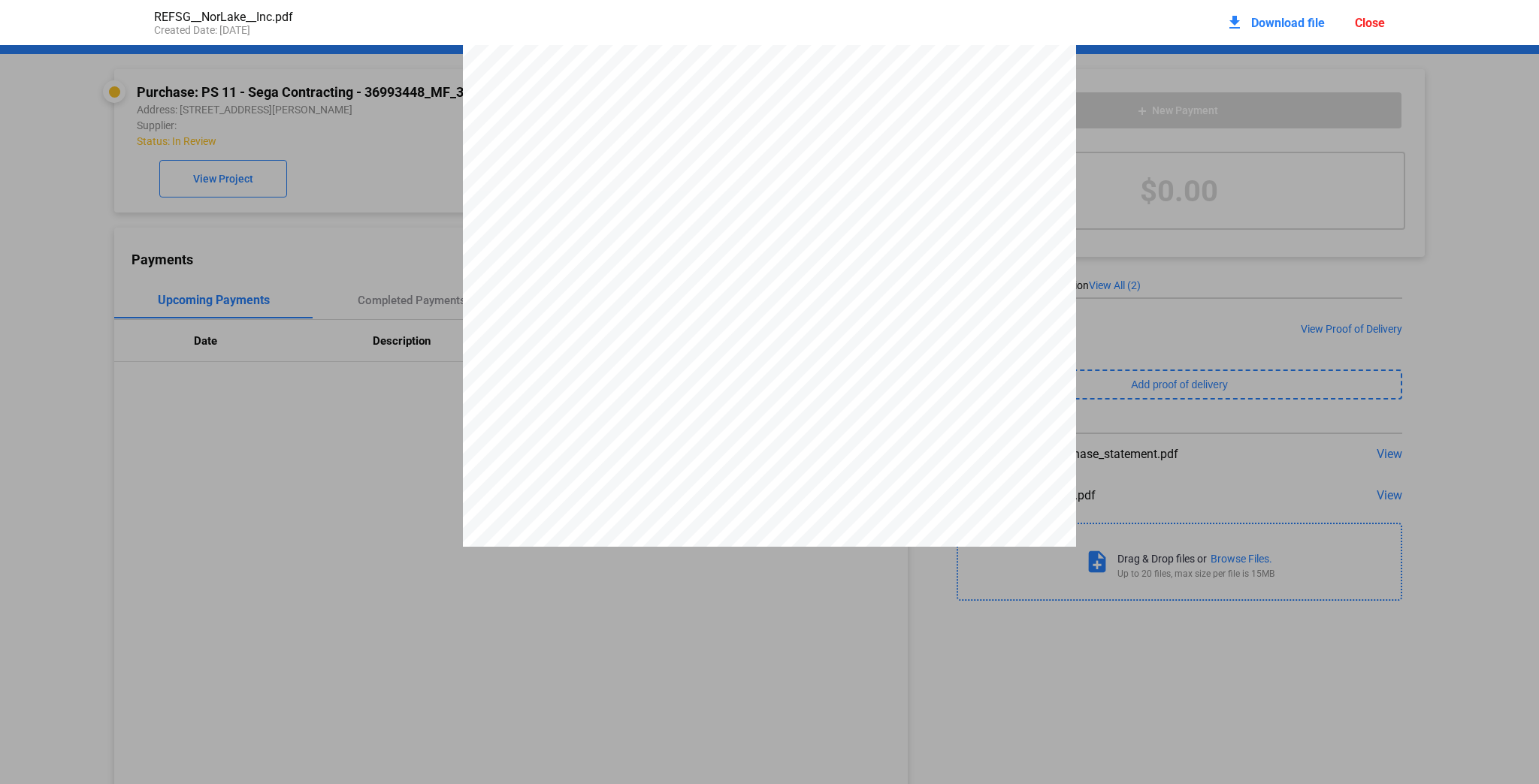
scroll to position [0, 0]
click at [1283, 25] on span "Download file" at bounding box center [1287, 23] width 74 height 15
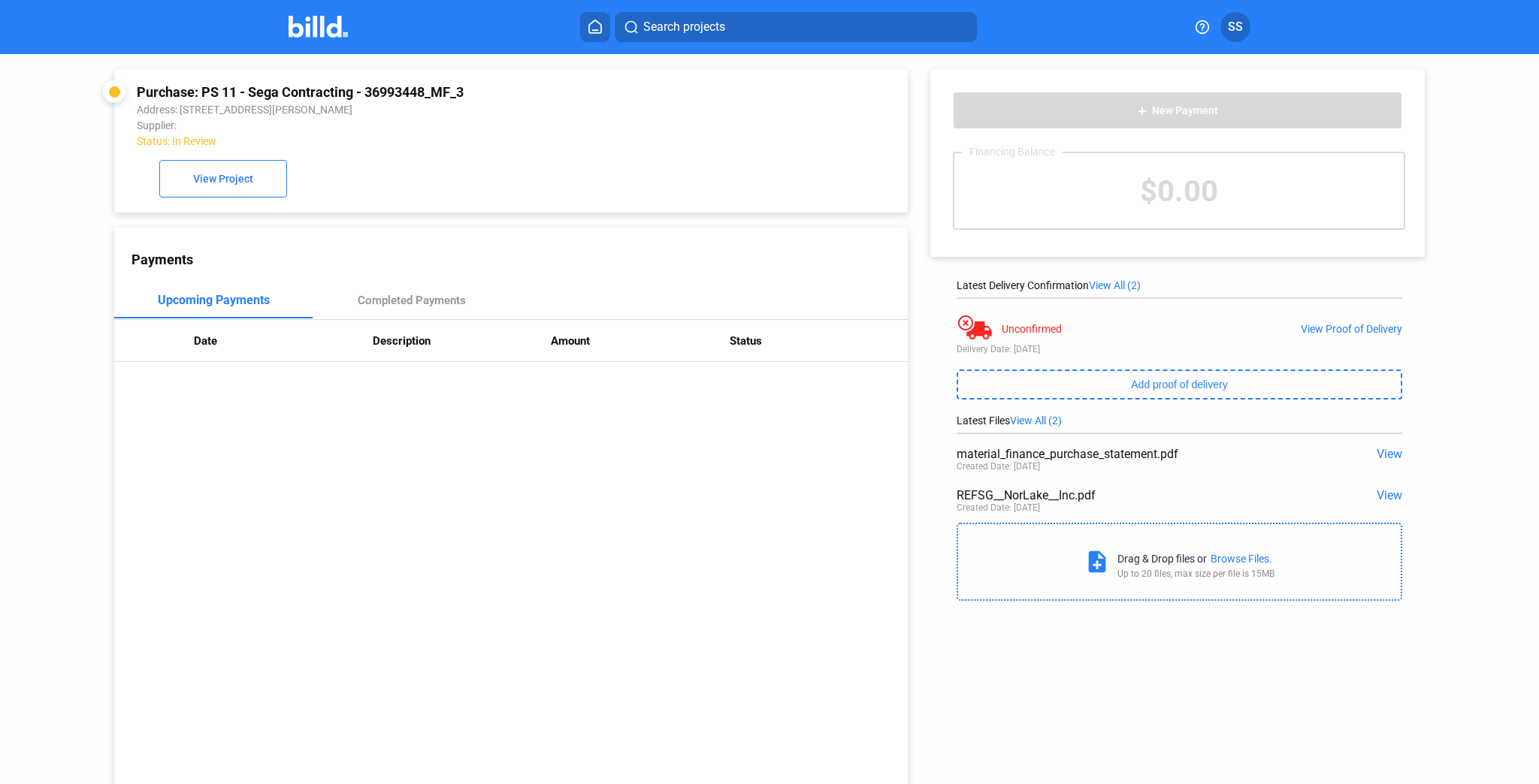
click at [1376, 453] on span "View" at bounding box center [1389, 453] width 26 height 15
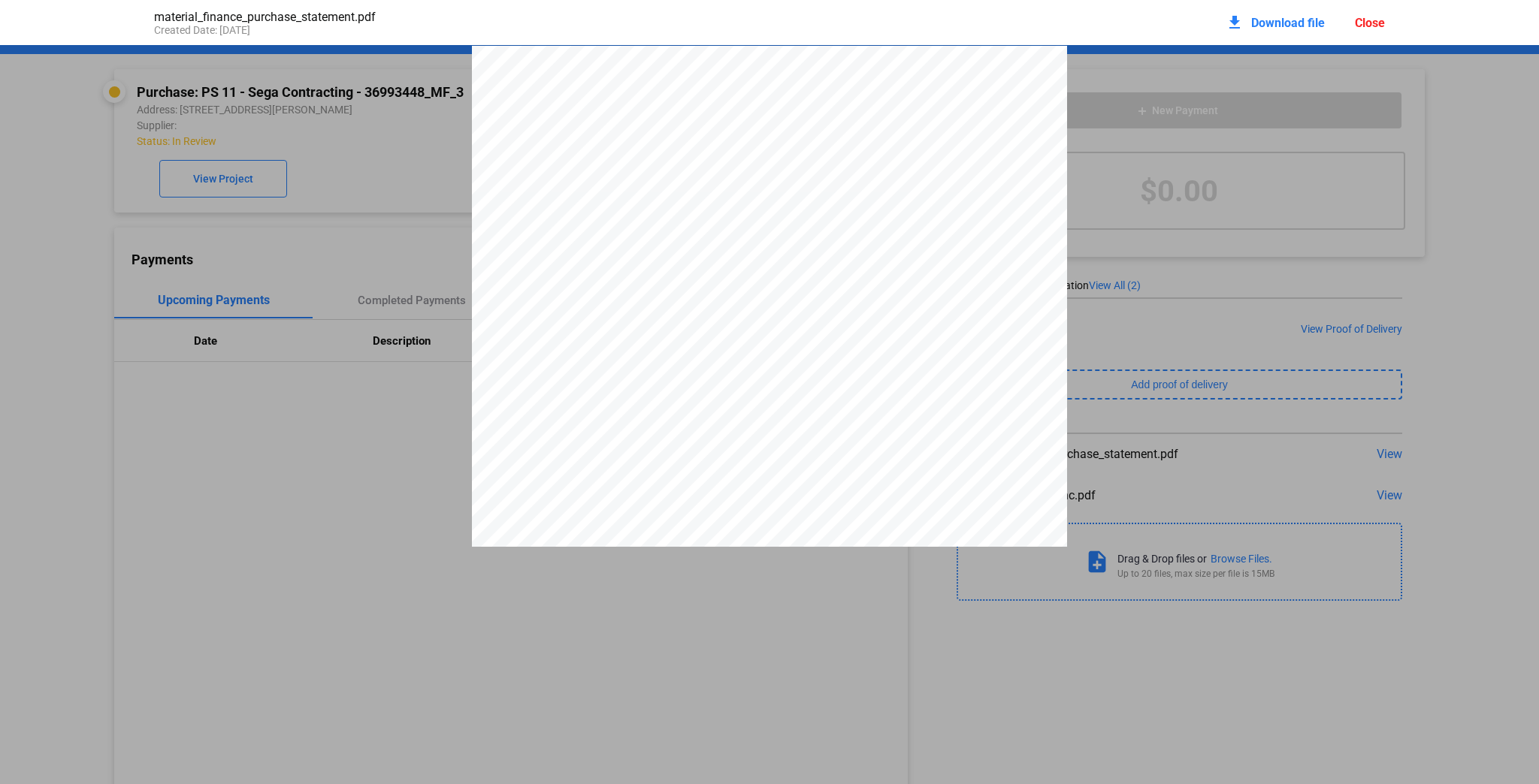
click at [1375, 24] on div "Close" at bounding box center [1369, 23] width 30 height 15
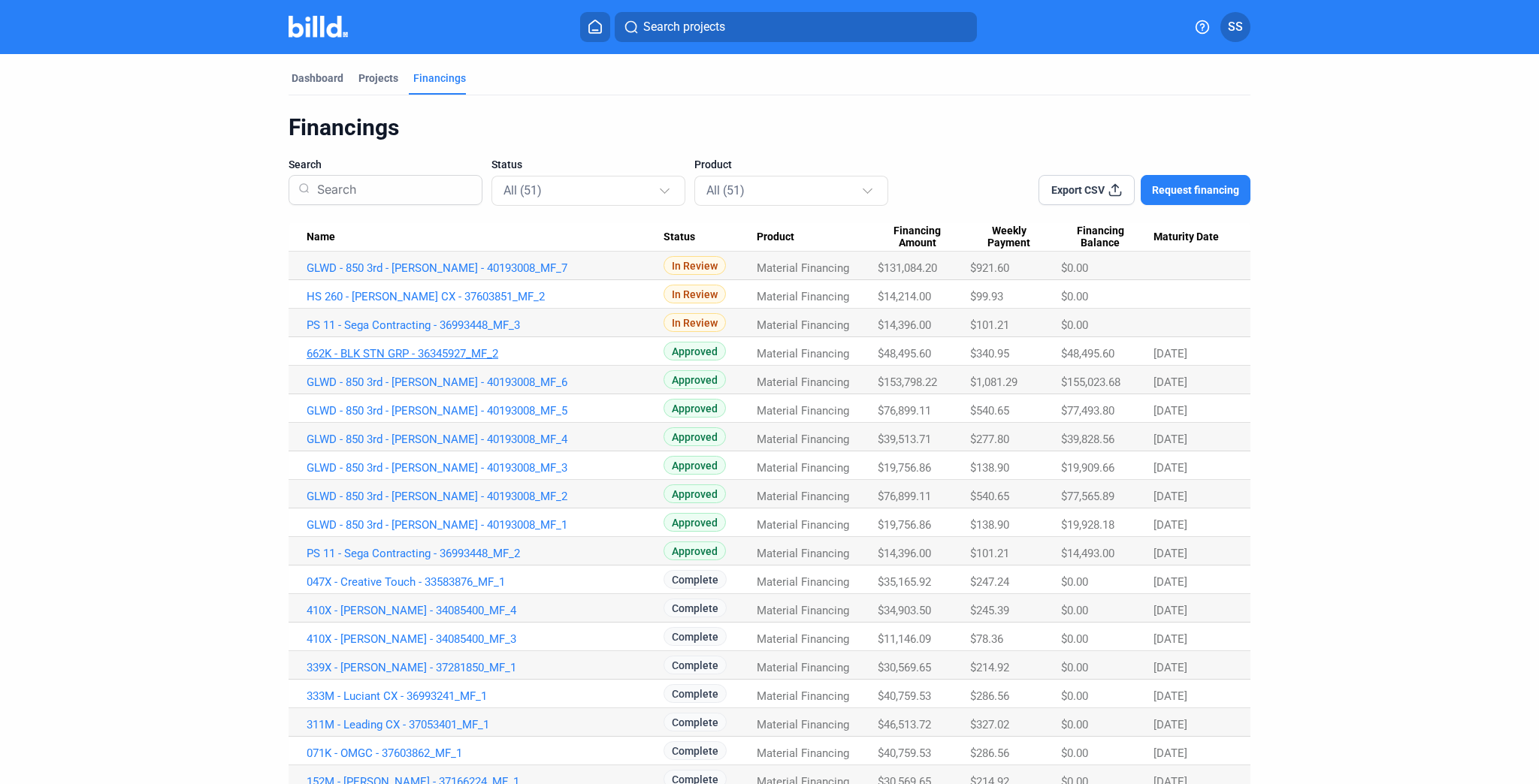
click at [444, 275] on link "662K - BLK STN GRP - 36345927_MF_2" at bounding box center [485, 268] width 357 height 14
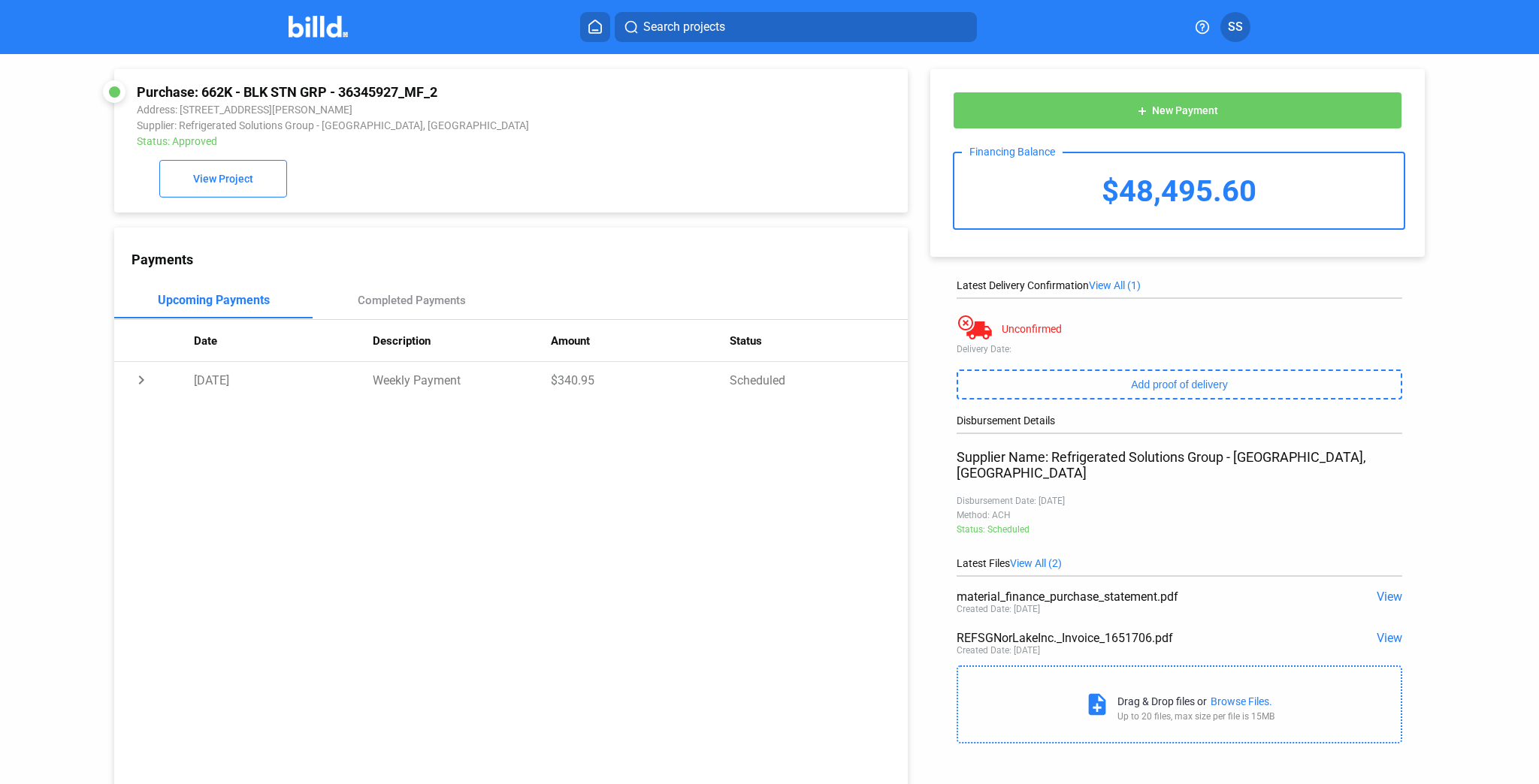
click at [1382, 631] on span "View" at bounding box center [1389, 638] width 26 height 15
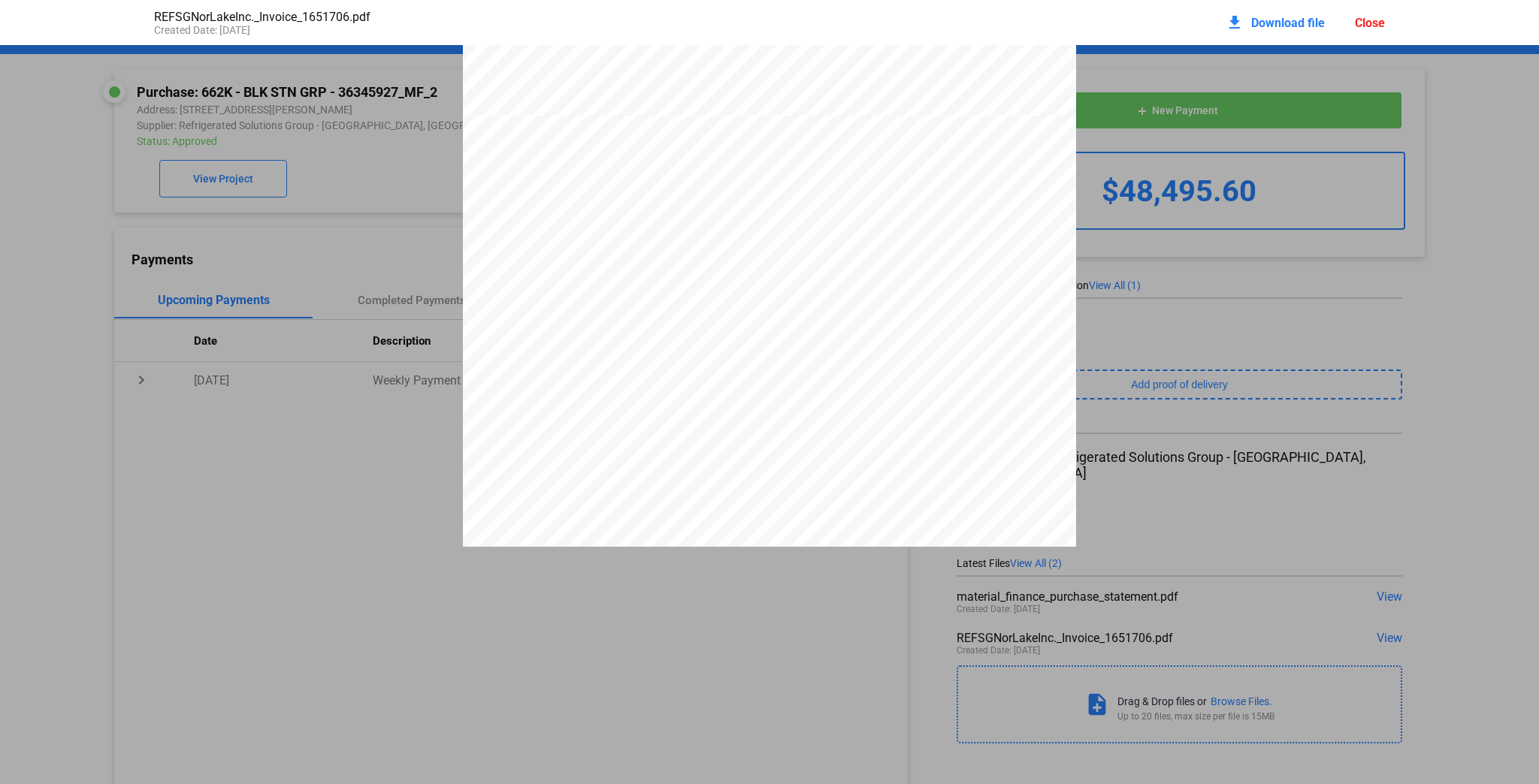
scroll to position [668, 0]
click at [1370, 19] on div "Close" at bounding box center [1369, 23] width 30 height 15
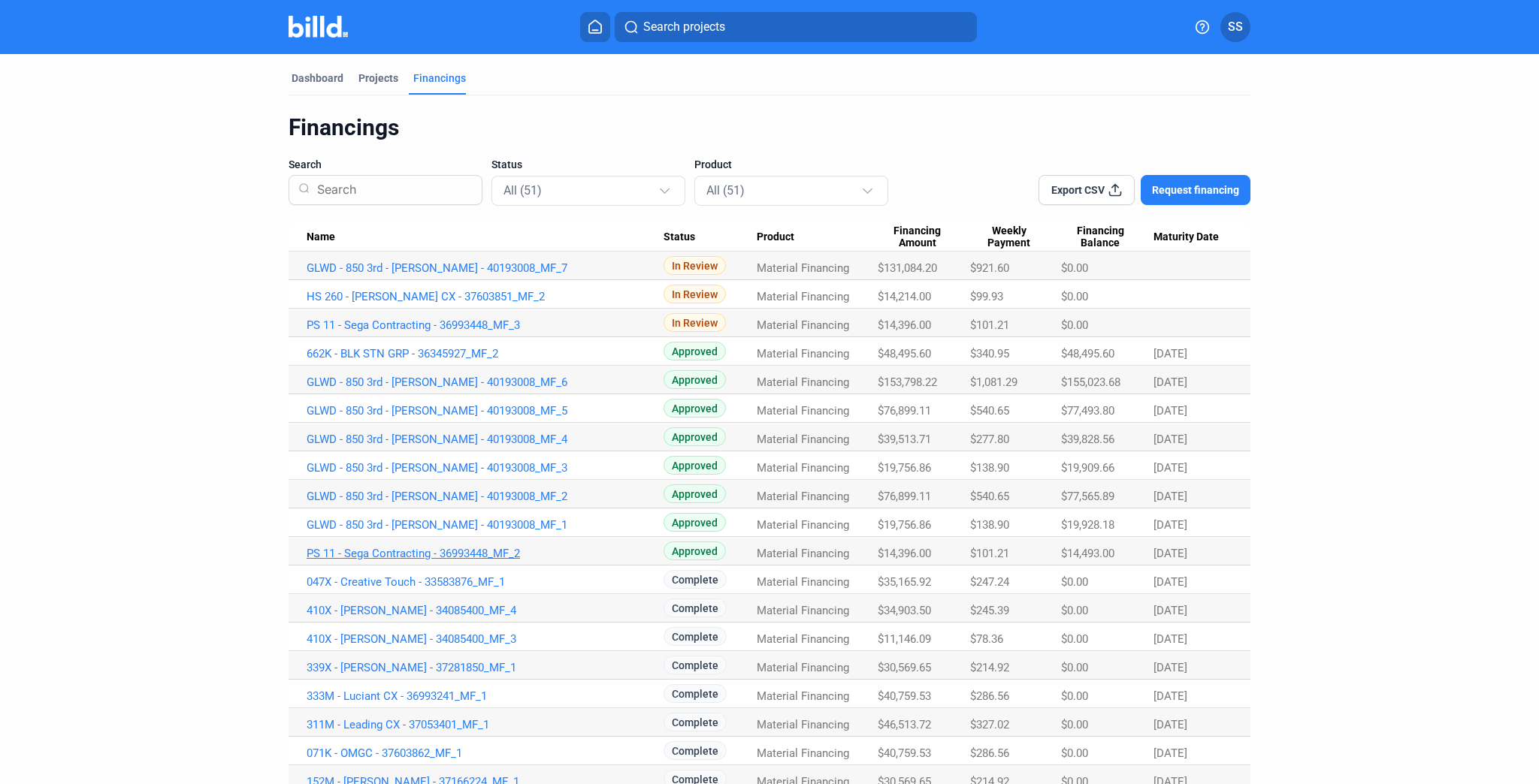
click at [471, 275] on link "PS 11 - Sega Contracting - 36993448_MF_2" at bounding box center [485, 268] width 357 height 14
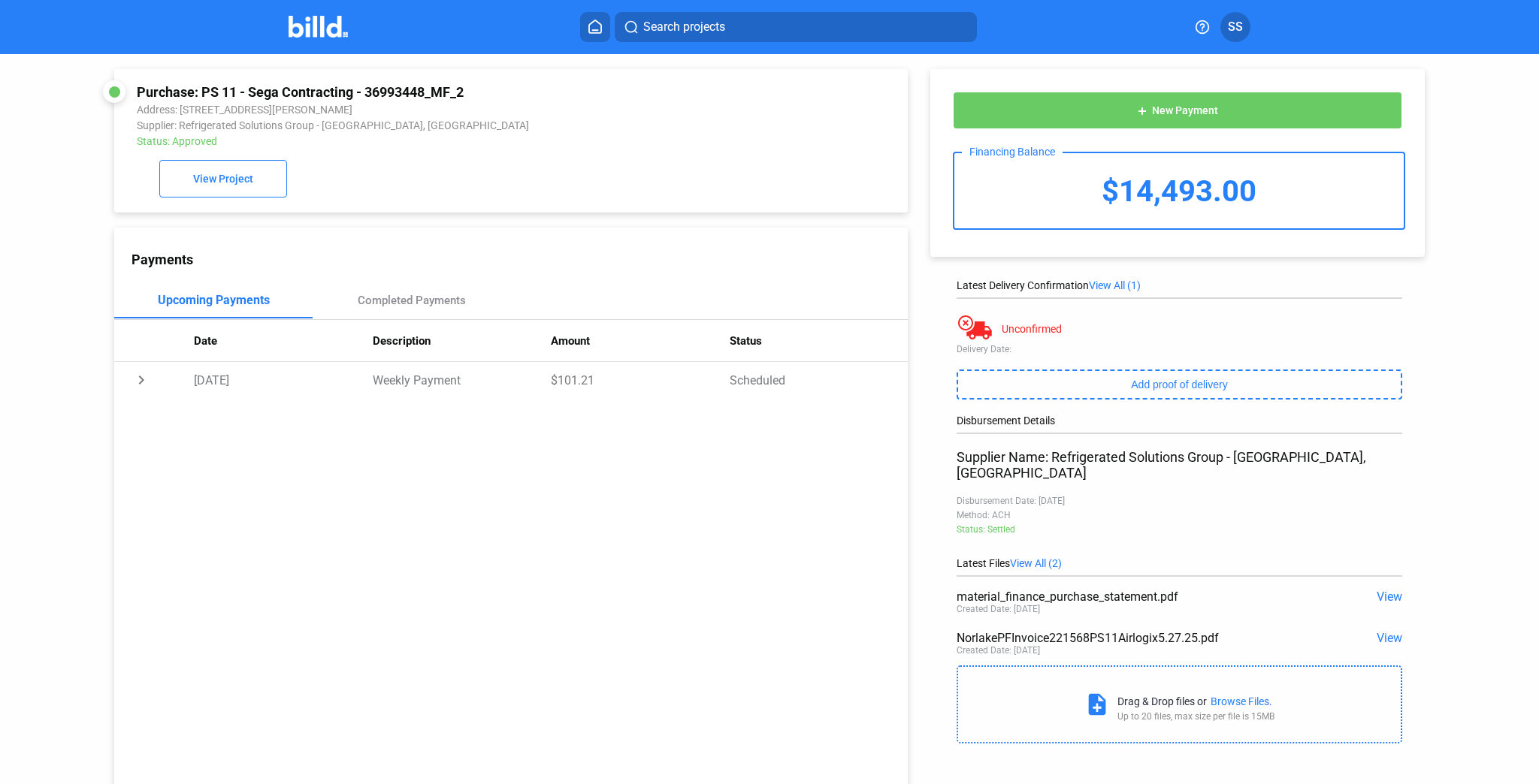
click at [1382, 631] on span "View" at bounding box center [1389, 638] width 26 height 15
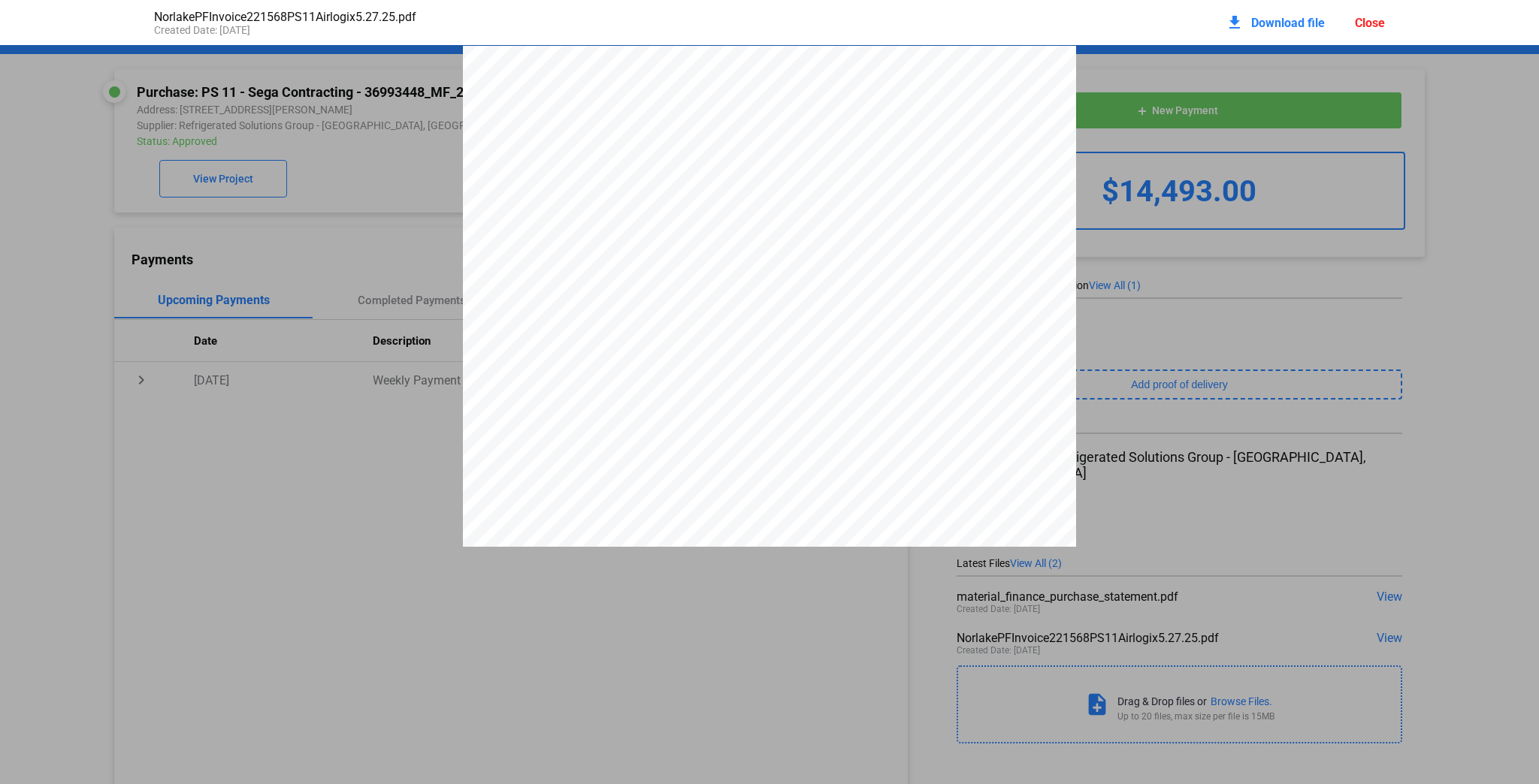
scroll to position [8, 0]
click at [1374, 22] on div "Close" at bounding box center [1369, 23] width 30 height 15
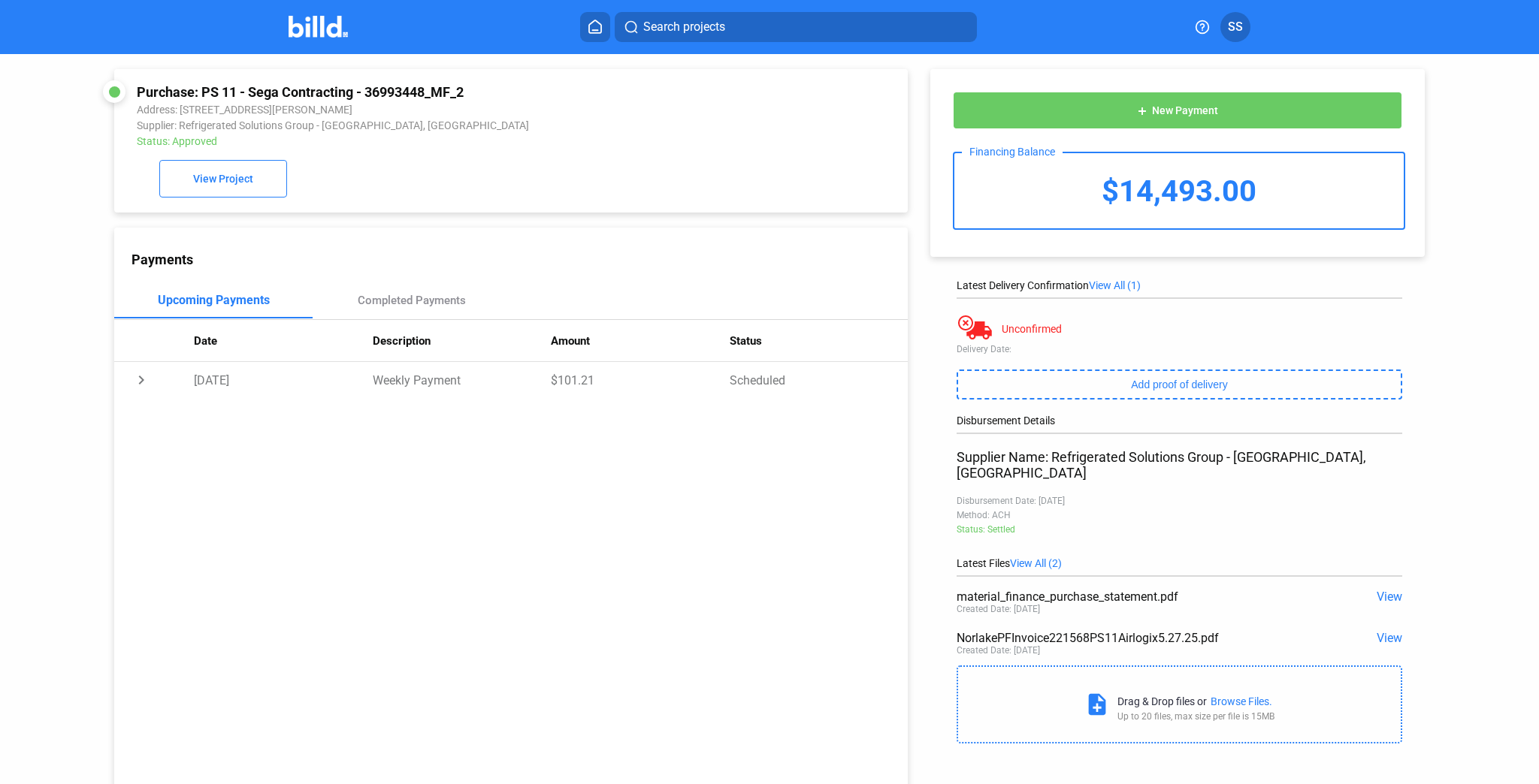
click at [1376, 631] on span "View" at bounding box center [1389, 638] width 26 height 15
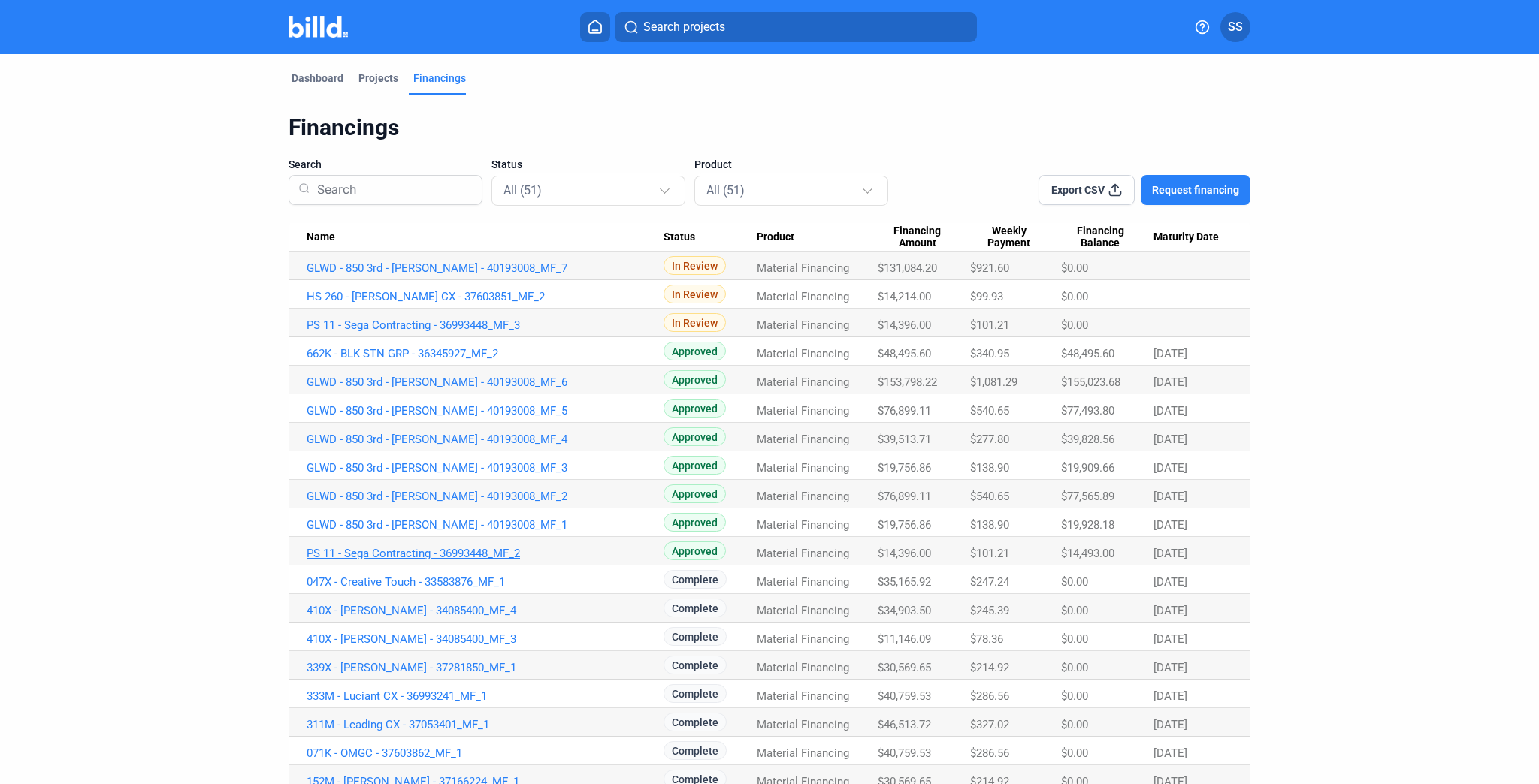
drag, startPoint x: 297, startPoint y: 553, endPoint x: 525, endPoint y: 555, distance: 228.0
click at [525, 281] on td "PS 11 - Sega Contracting - 36993448_MF_2" at bounding box center [476, 265] width 375 height 28
copy link "PS 11 - Sega Contracting - 36993448_MF_2"
click at [456, 275] on link "GLWD - 850 3rd - [PERSON_NAME] - 40193008_MF_1" at bounding box center [485, 268] width 357 height 14
click at [502, 275] on link "GLWD - 850 3rd - [PERSON_NAME] - 40193008_MF_1" at bounding box center [485, 268] width 357 height 14
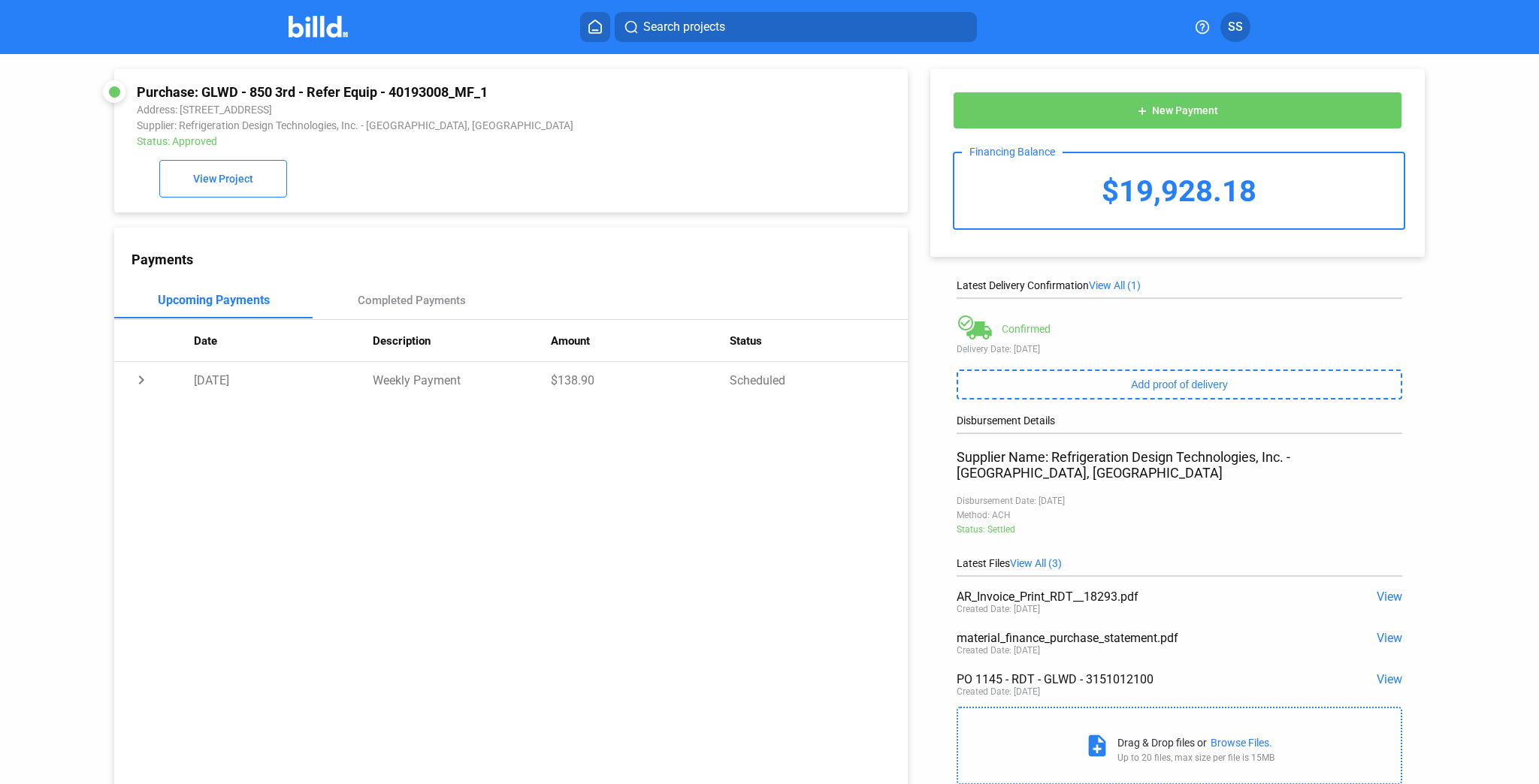
click at [1377, 590] on span "View" at bounding box center [1389, 597] width 26 height 15
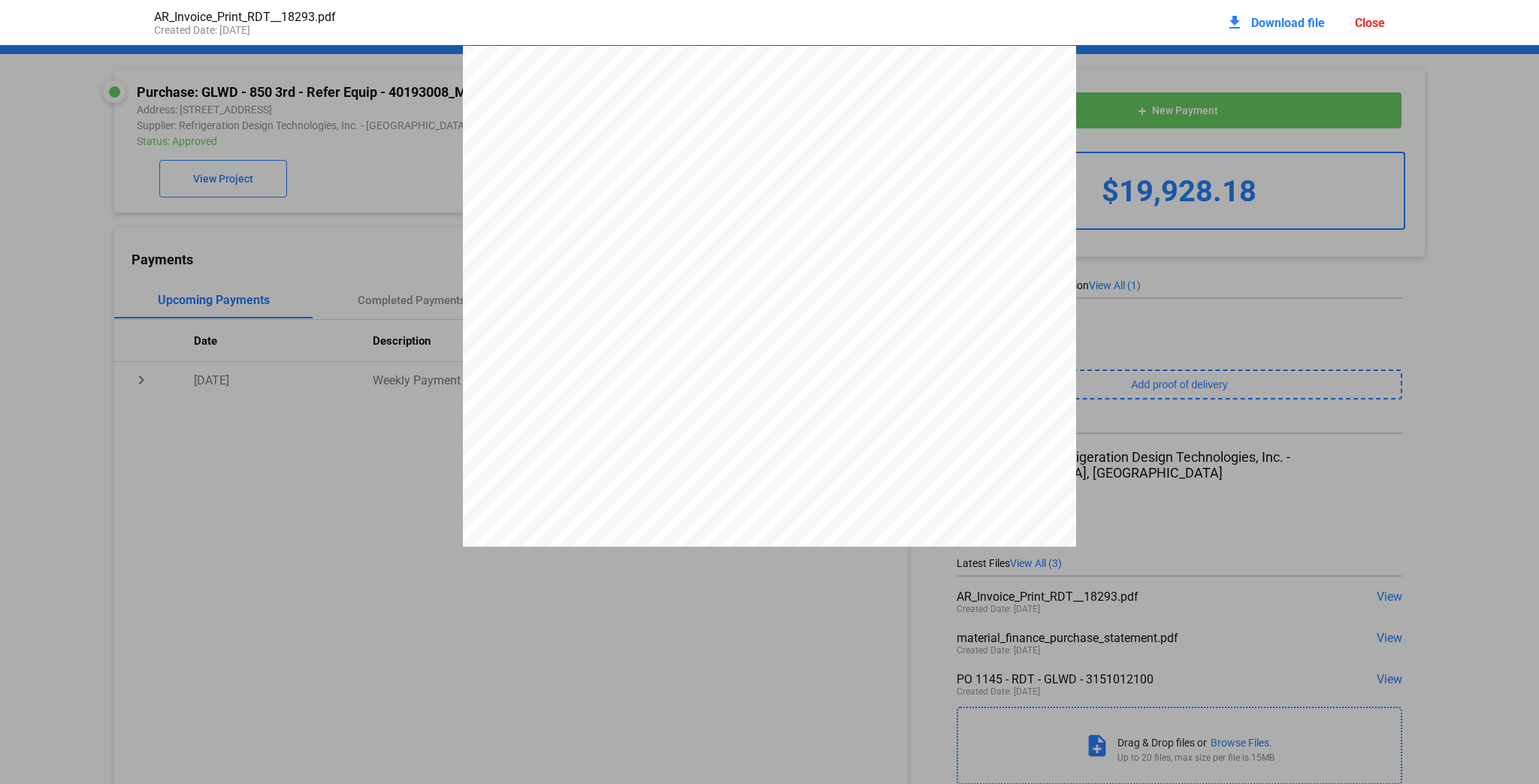
scroll to position [8, 0]
click at [1363, 18] on div "Close" at bounding box center [1369, 23] width 30 height 15
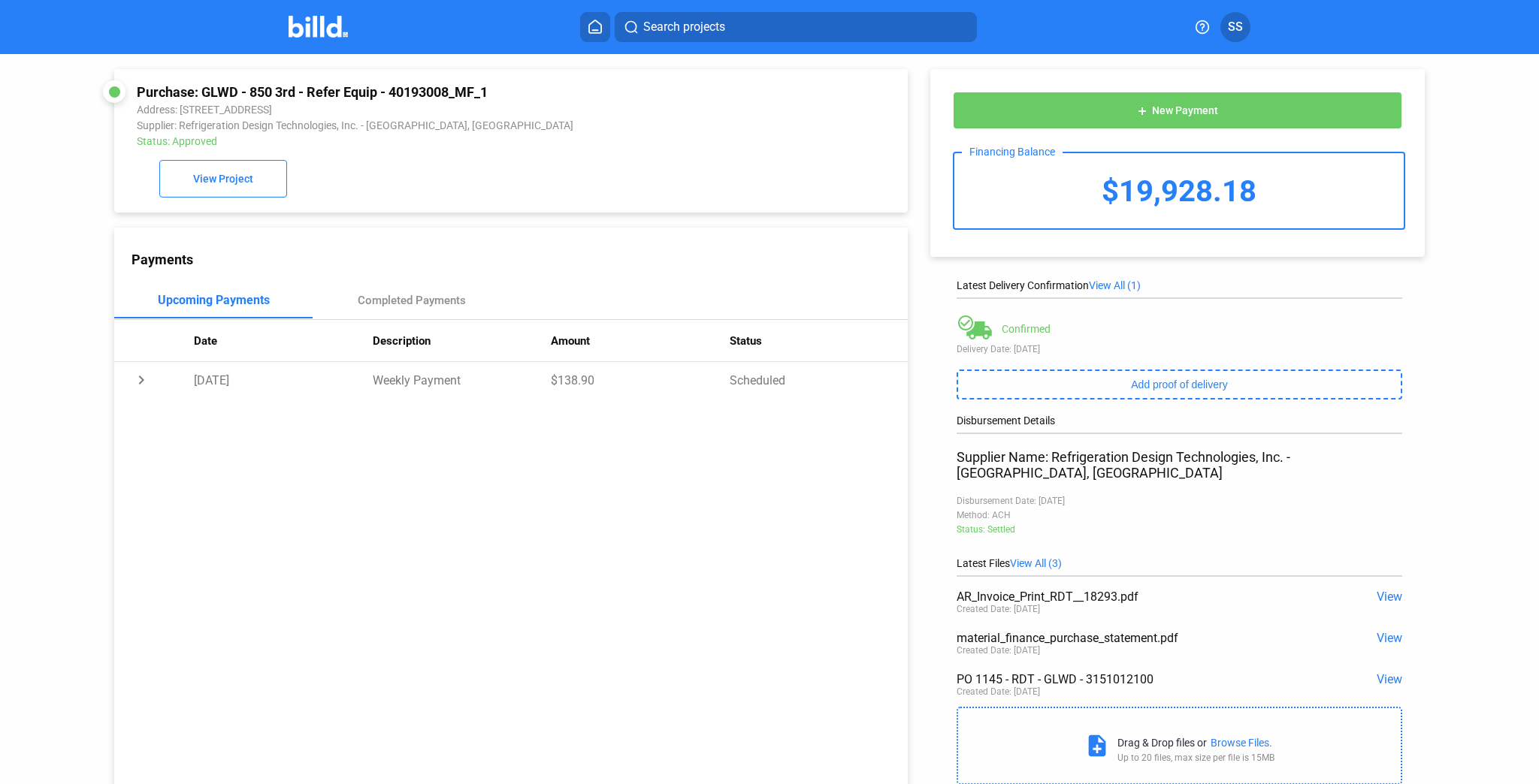
drag, startPoint x: 199, startPoint y: 89, endPoint x: 497, endPoint y: 81, distance: 298.1
click at [497, 81] on div "Purchase: GLWD - 850 3rd - Refer Equip - 40193008_MF_1 Address: 850 3rd Ave, Br…" at bounding box center [510, 140] width 793 height 143
copy div "GLWD - 850 3rd - [PERSON_NAME] - 40193008_MF_1"
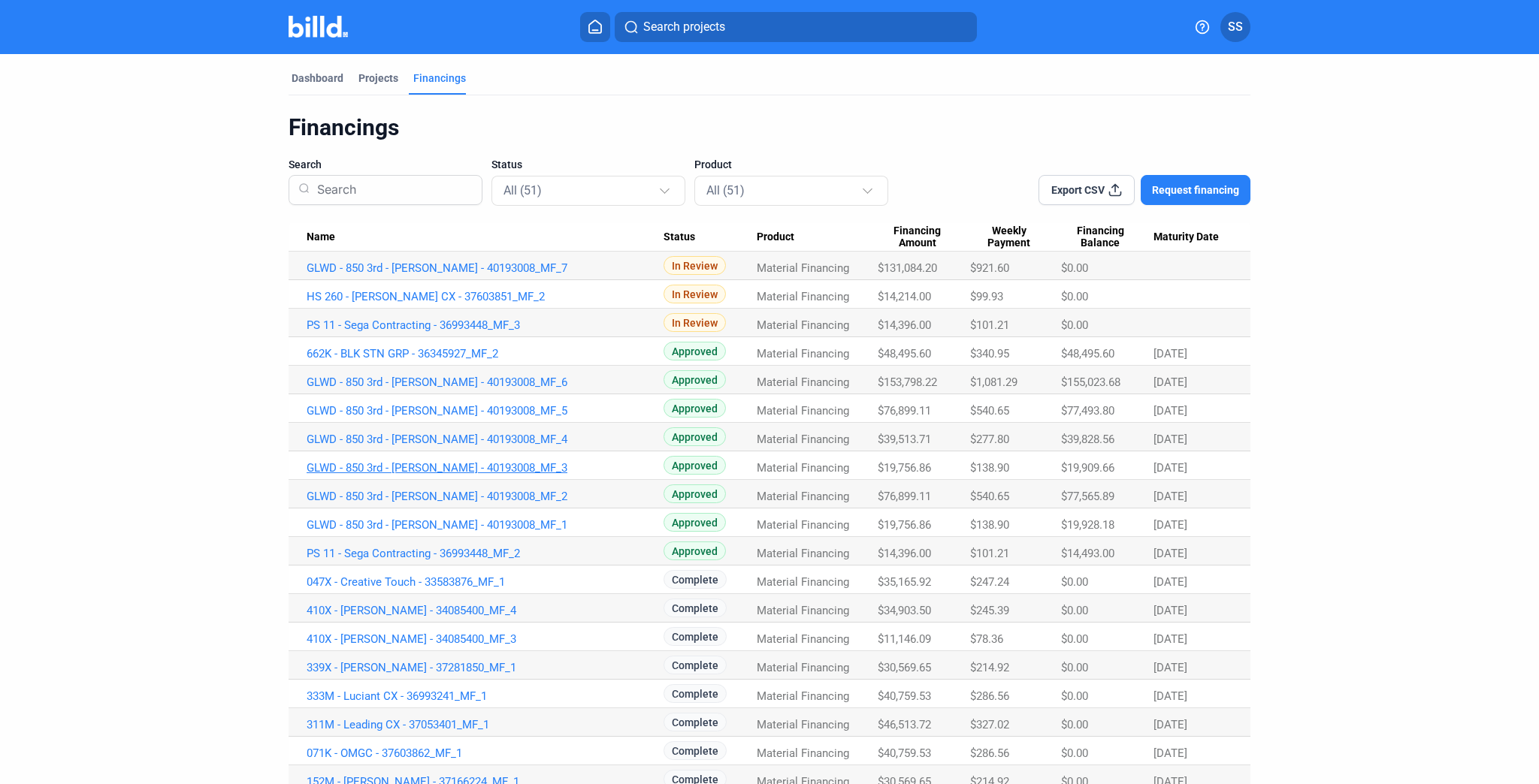
click at [490, 275] on link "GLWD - 850 3rd - [PERSON_NAME] - 40193008_MF_3" at bounding box center [485, 268] width 357 height 14
drag, startPoint x: 877, startPoint y: 439, endPoint x: 941, endPoint y: 442, distance: 64.1
click at [941, 275] on div "$39,513.71" at bounding box center [924, 268] width 92 height 14
copy span "39,513.71"
click at [451, 275] on link "GLWD - 850 3rd - [PERSON_NAME] - 40193008_MF_4" at bounding box center [485, 268] width 357 height 14
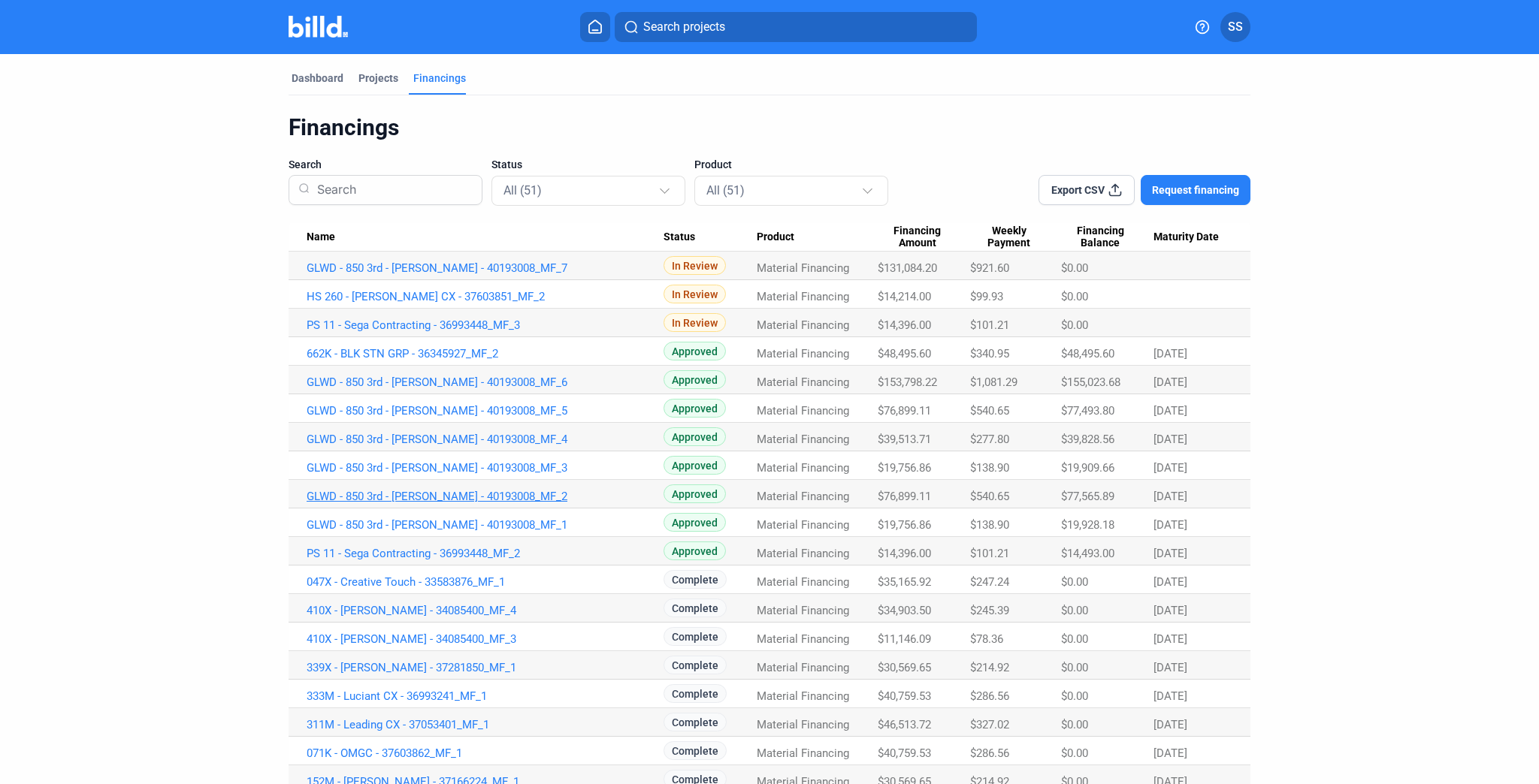
click at [490, 275] on link "GLWD - 850 3rd - [PERSON_NAME] - 40193008_MF_2" at bounding box center [485, 268] width 357 height 14
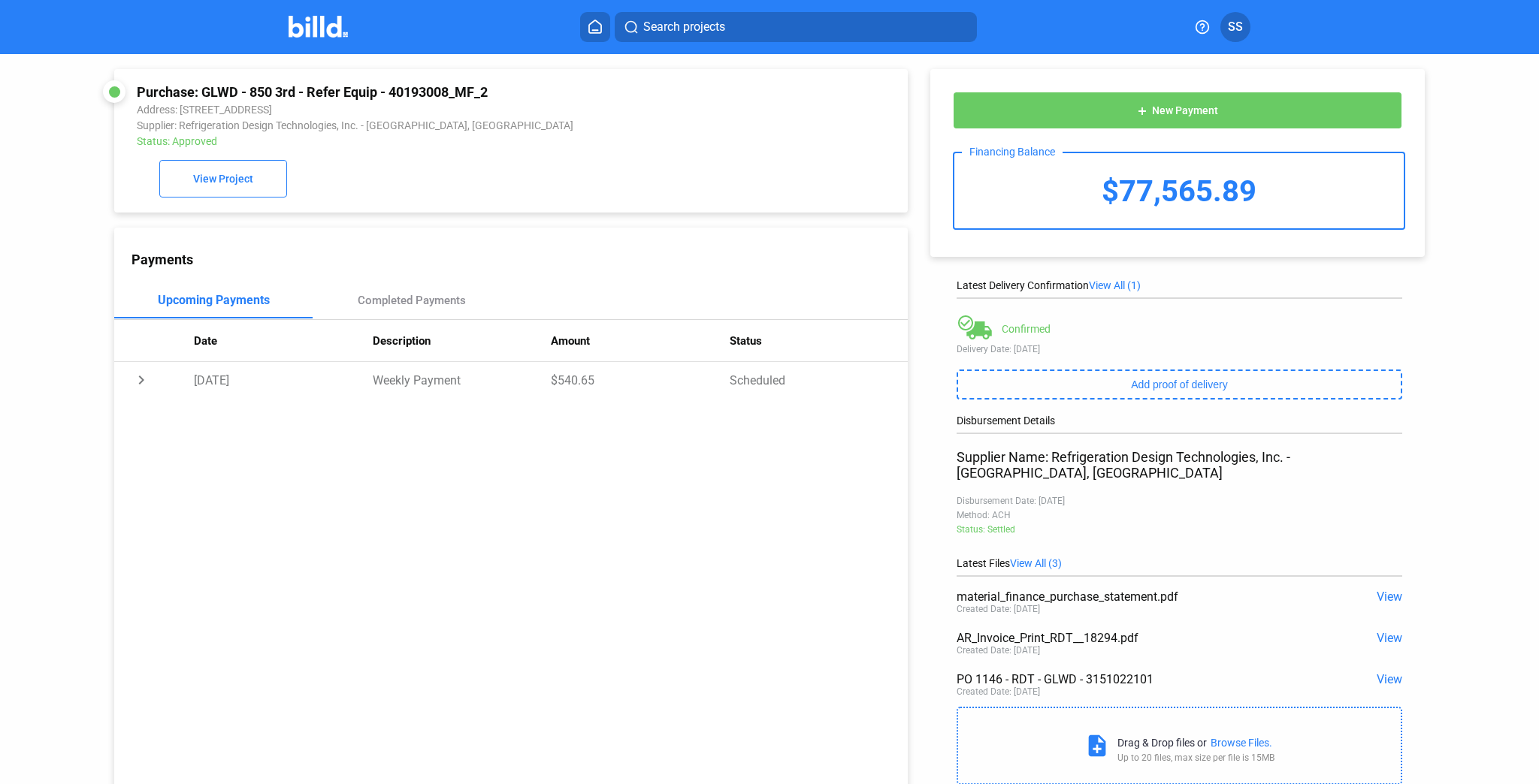
click at [1376, 631] on span "View" at bounding box center [1389, 638] width 26 height 15
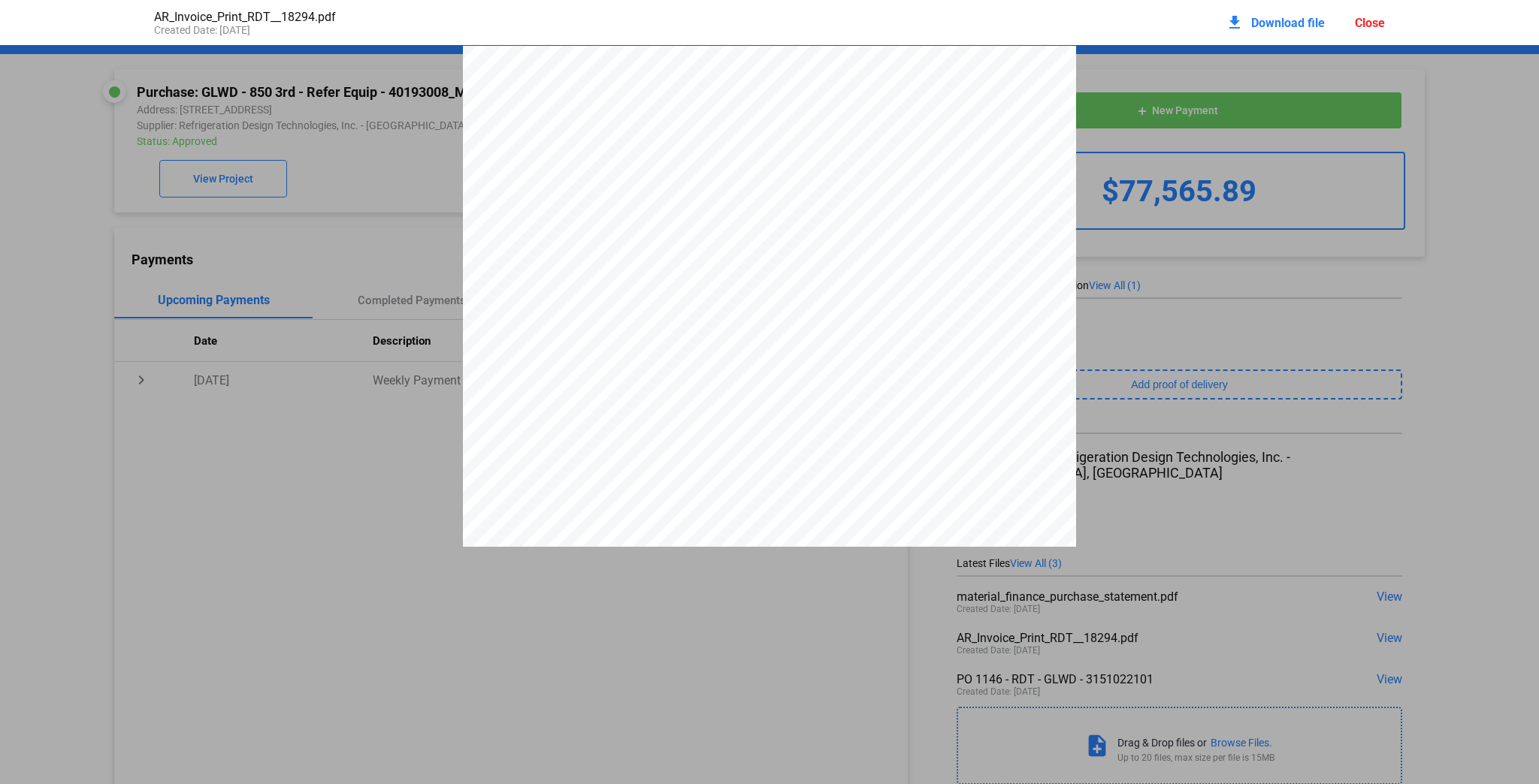
scroll to position [8, 0]
click at [958, 393] on span "$76,899.11" at bounding box center [959, 390] width 38 height 7
click at [1370, 27] on div "Close" at bounding box center [1369, 23] width 30 height 15
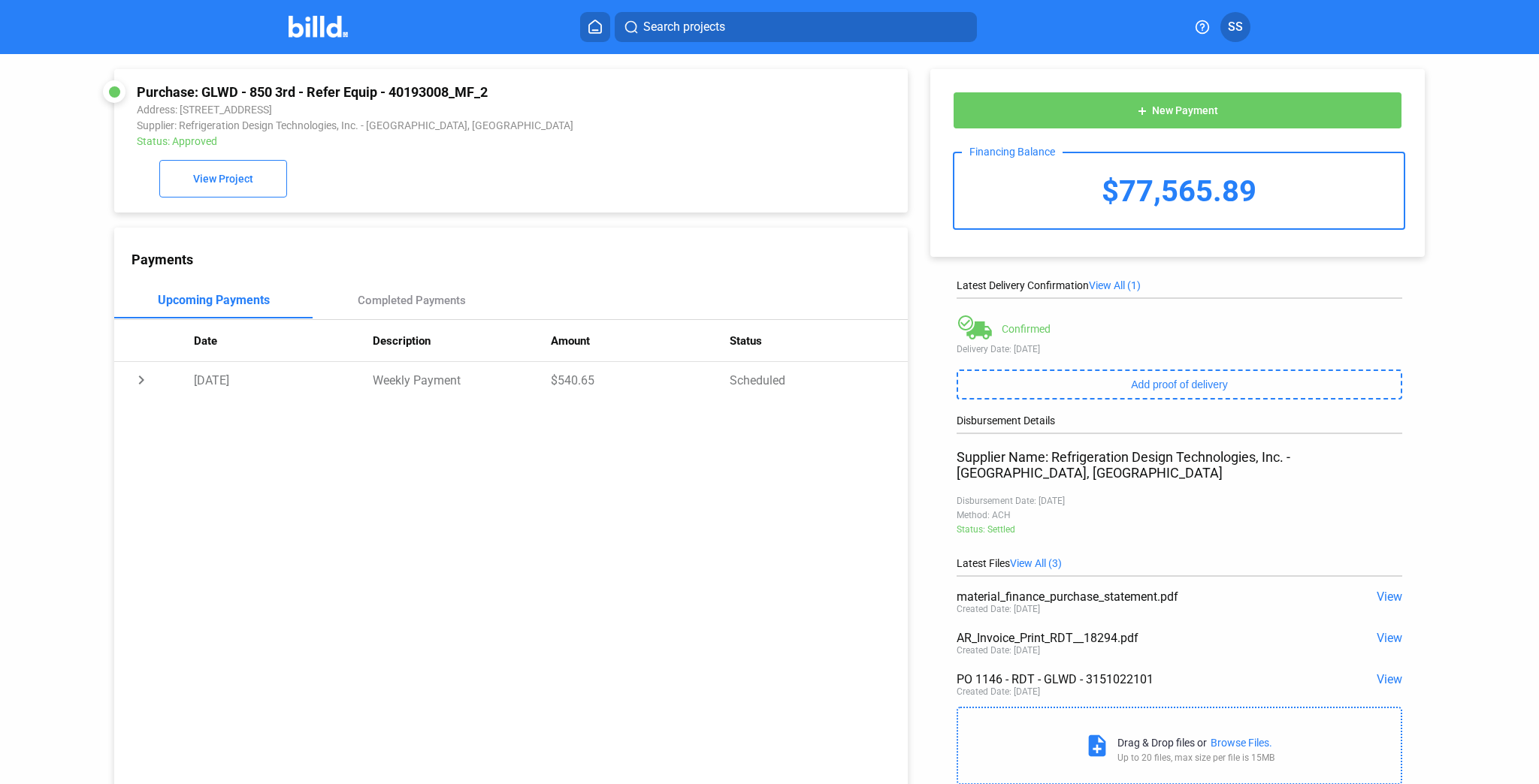
drag, startPoint x: 201, startPoint y: 91, endPoint x: 511, endPoint y: 85, distance: 310.1
click at [511, 85] on div "Purchase: GLWD - 850 3rd - Refer Equip - 40193008_MF_2" at bounding box center [436, 92] width 599 height 16
copy div "GLWD - 850 3rd - [PERSON_NAME] - 40193008_MF_2"
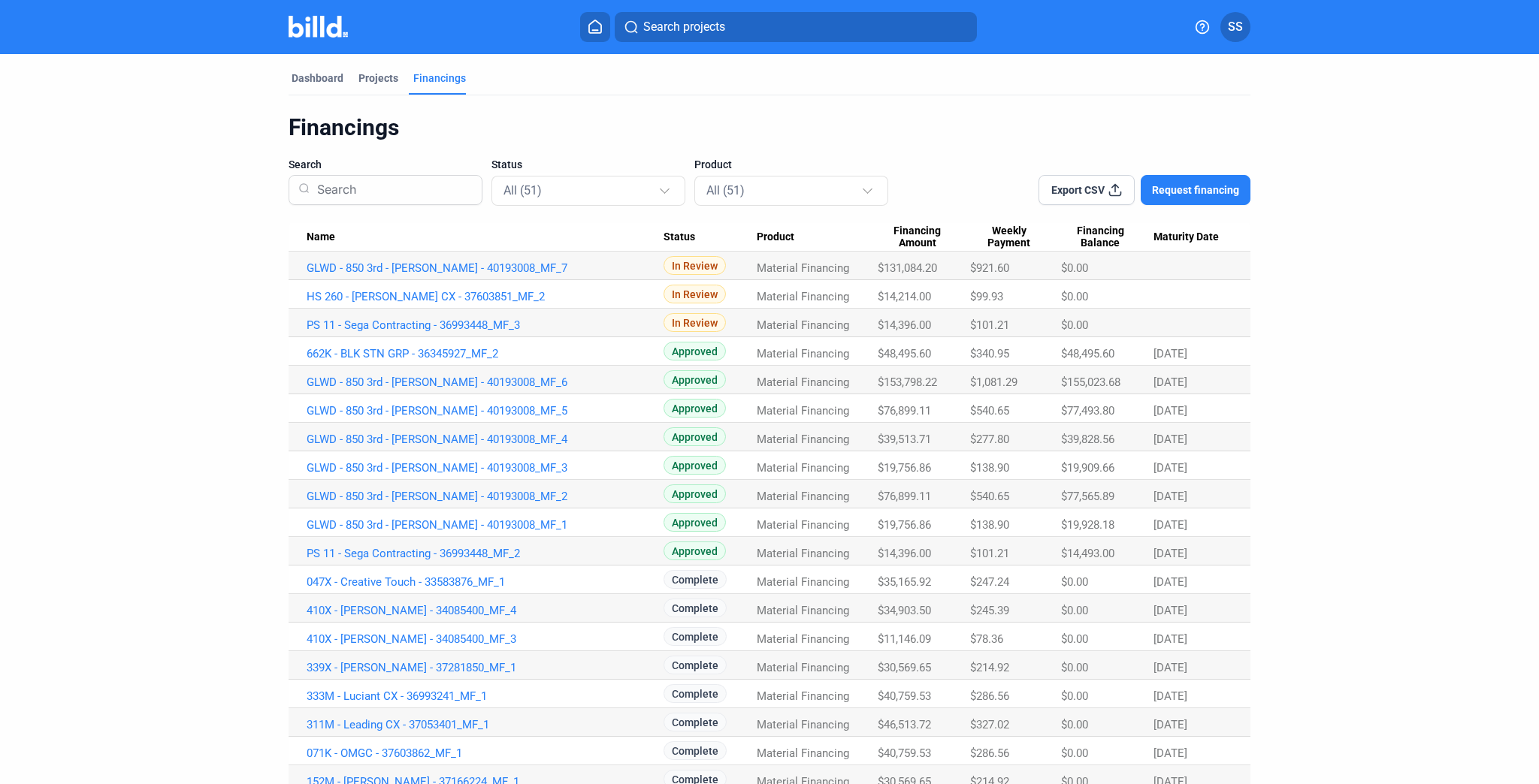
drag, startPoint x: 876, startPoint y: 552, endPoint x: 933, endPoint y: 552, distance: 57.0
click at [933, 275] on div "$14,396.00" at bounding box center [924, 268] width 92 height 14
copy span "$14,396.00"
click at [902, 275] on span "$19,756.86" at bounding box center [907, 268] width 59 height 14
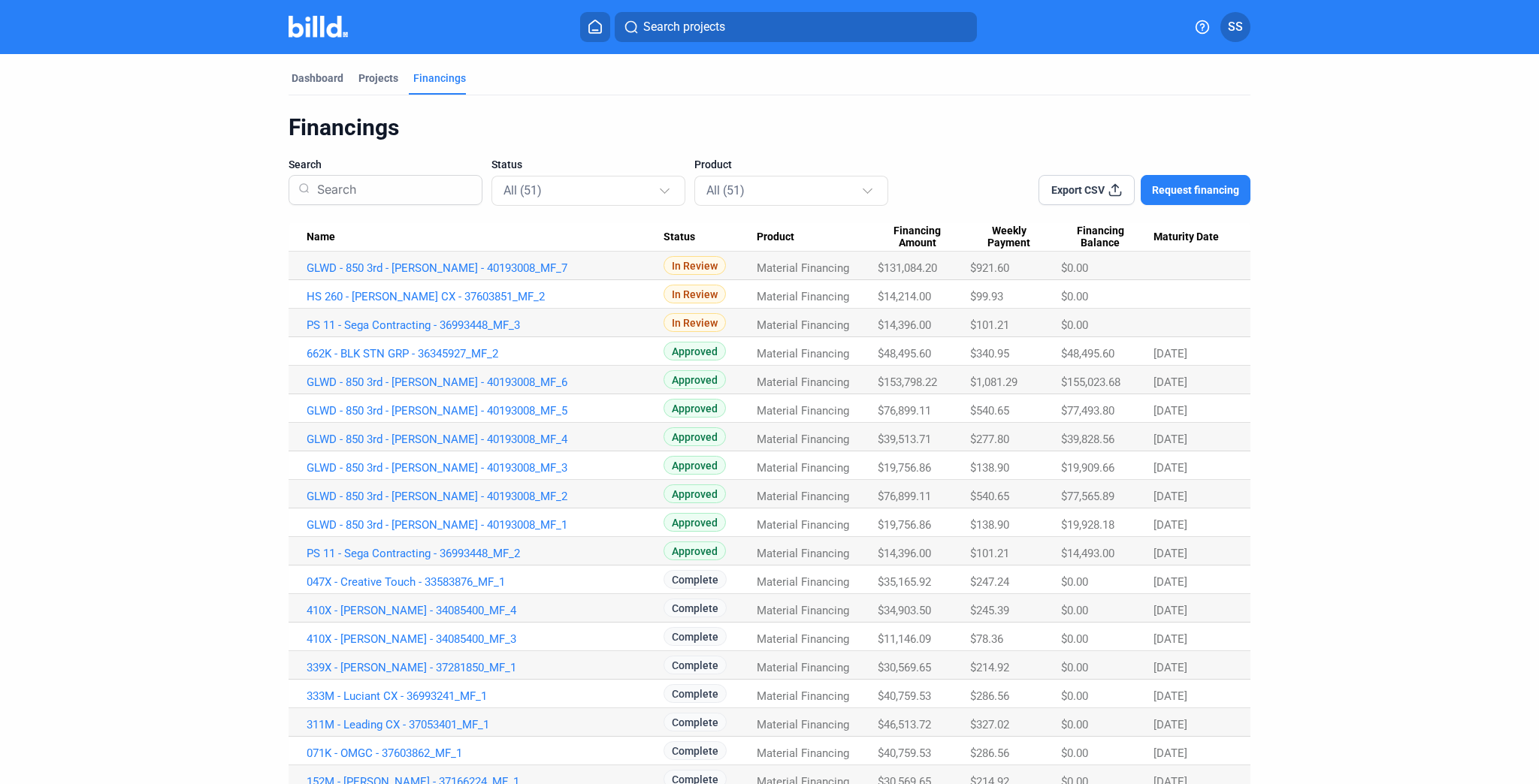
click at [902, 275] on span "$19,756.86" at bounding box center [907, 268] width 59 height 14
copy span "$19,756.86"
drag, startPoint x: 293, startPoint y: 526, endPoint x: 565, endPoint y: 530, distance: 272.0
click at [565, 281] on td "GLWD - 850 3rd - [PERSON_NAME] - 40193008_MF_1" at bounding box center [476, 265] width 375 height 28
copy link "GLWD - 850 3rd - [PERSON_NAME] - 40193008_MF_1"
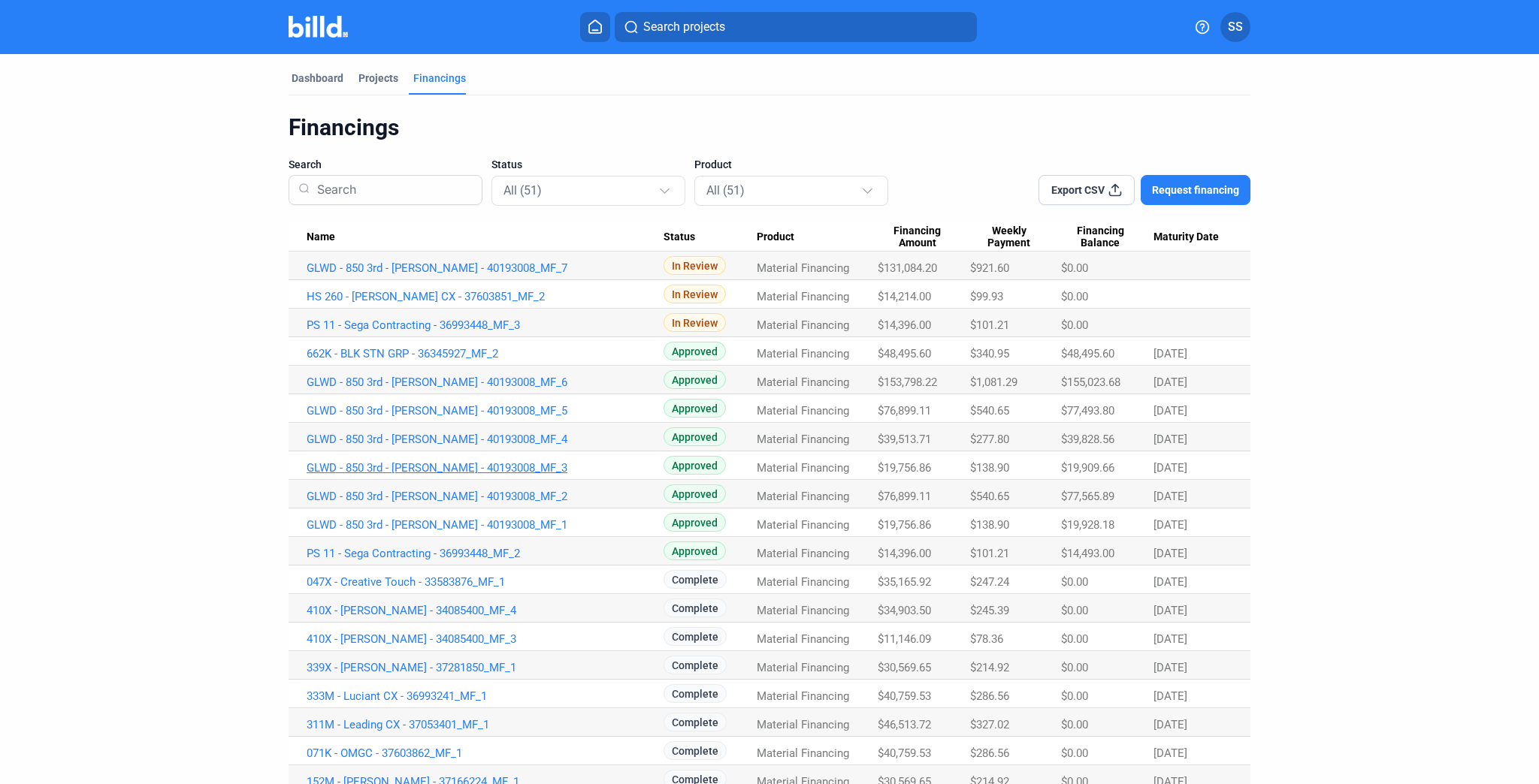
drag, startPoint x: 319, startPoint y: 469, endPoint x: 552, endPoint y: 468, distance: 233.0
click at [552, 281] on td "GLWD - 850 3rd - [PERSON_NAME] - 40193008_MF_3" at bounding box center [476, 265] width 375 height 28
copy link "GLWD - 850 3rd - [PERSON_NAME] - 40193008_MF_3"
drag, startPoint x: 296, startPoint y: 439, endPoint x: 586, endPoint y: 433, distance: 290.1
click at [586, 281] on td "GLWD - 850 3rd - [PERSON_NAME] - 40193008_MF_4" at bounding box center [476, 265] width 375 height 28
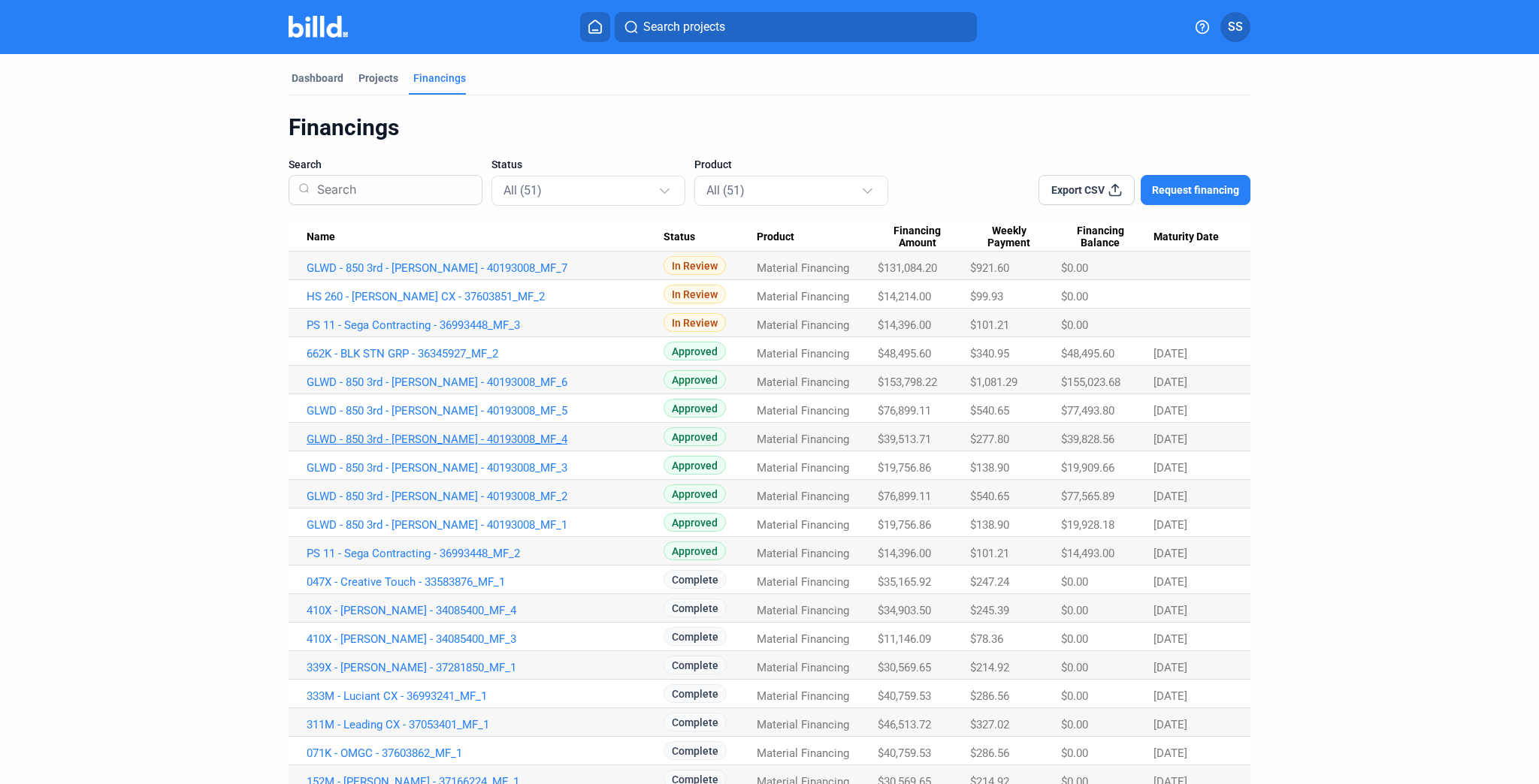
copy link "GLWD - 850 3rd - [PERSON_NAME] - 40193008_MF_4"
click at [453, 275] on link "GLWD - 850 3rd - [PERSON_NAME] - 40193008_MF_4" at bounding box center [485, 268] width 357 height 14
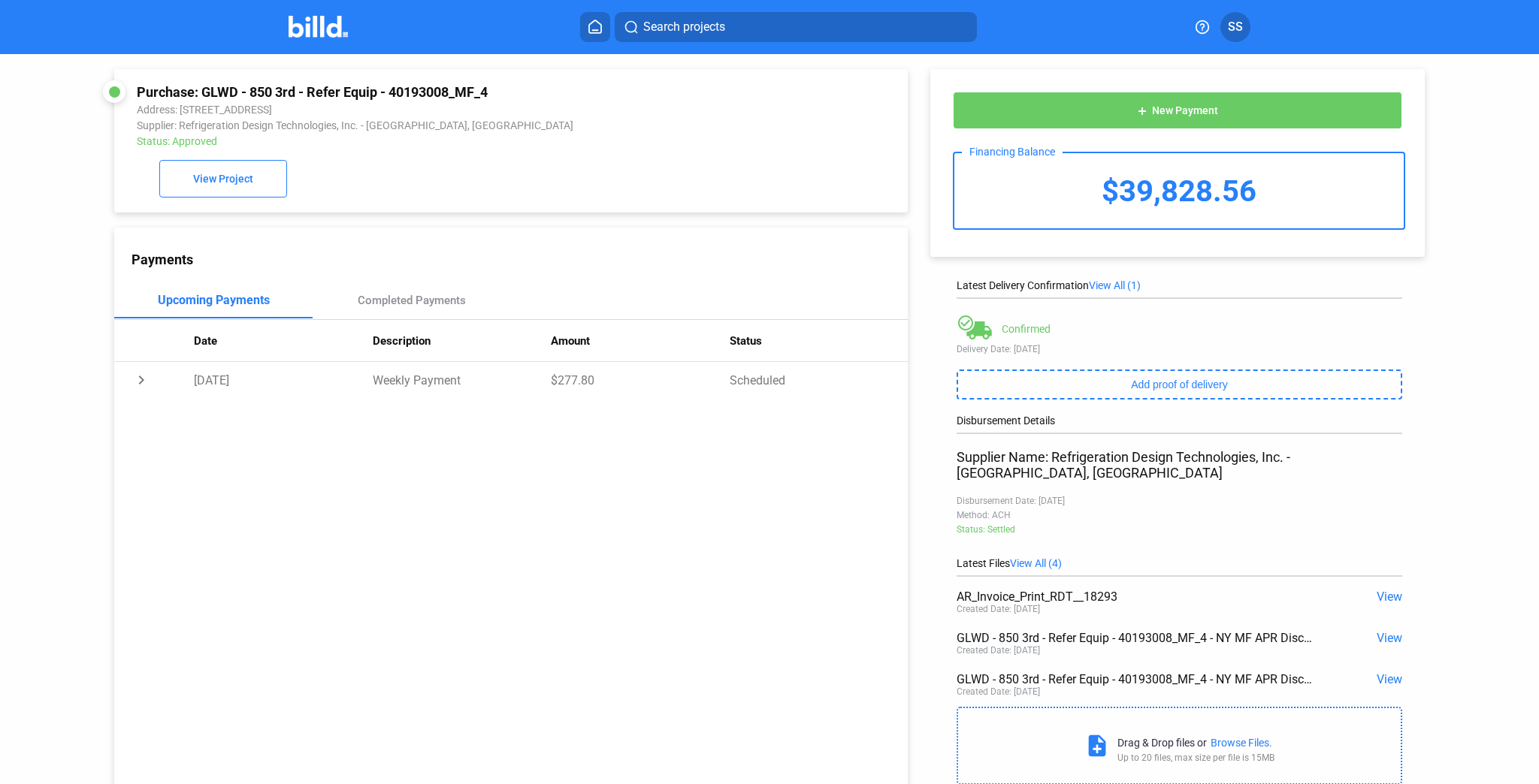
click at [1379, 590] on span "View" at bounding box center [1389, 597] width 26 height 15
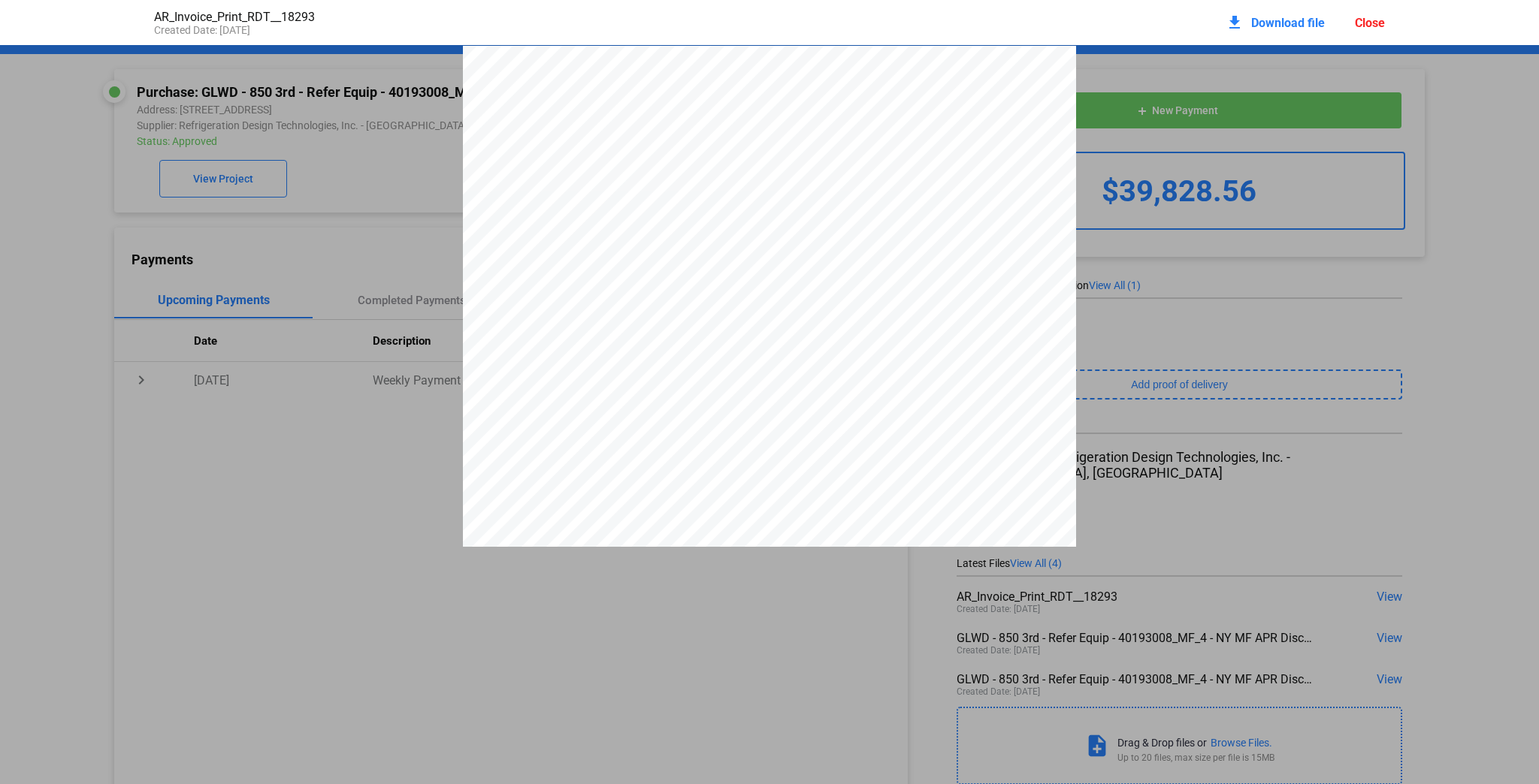
scroll to position [8, 0]
click at [1372, 19] on div "Close" at bounding box center [1369, 23] width 30 height 15
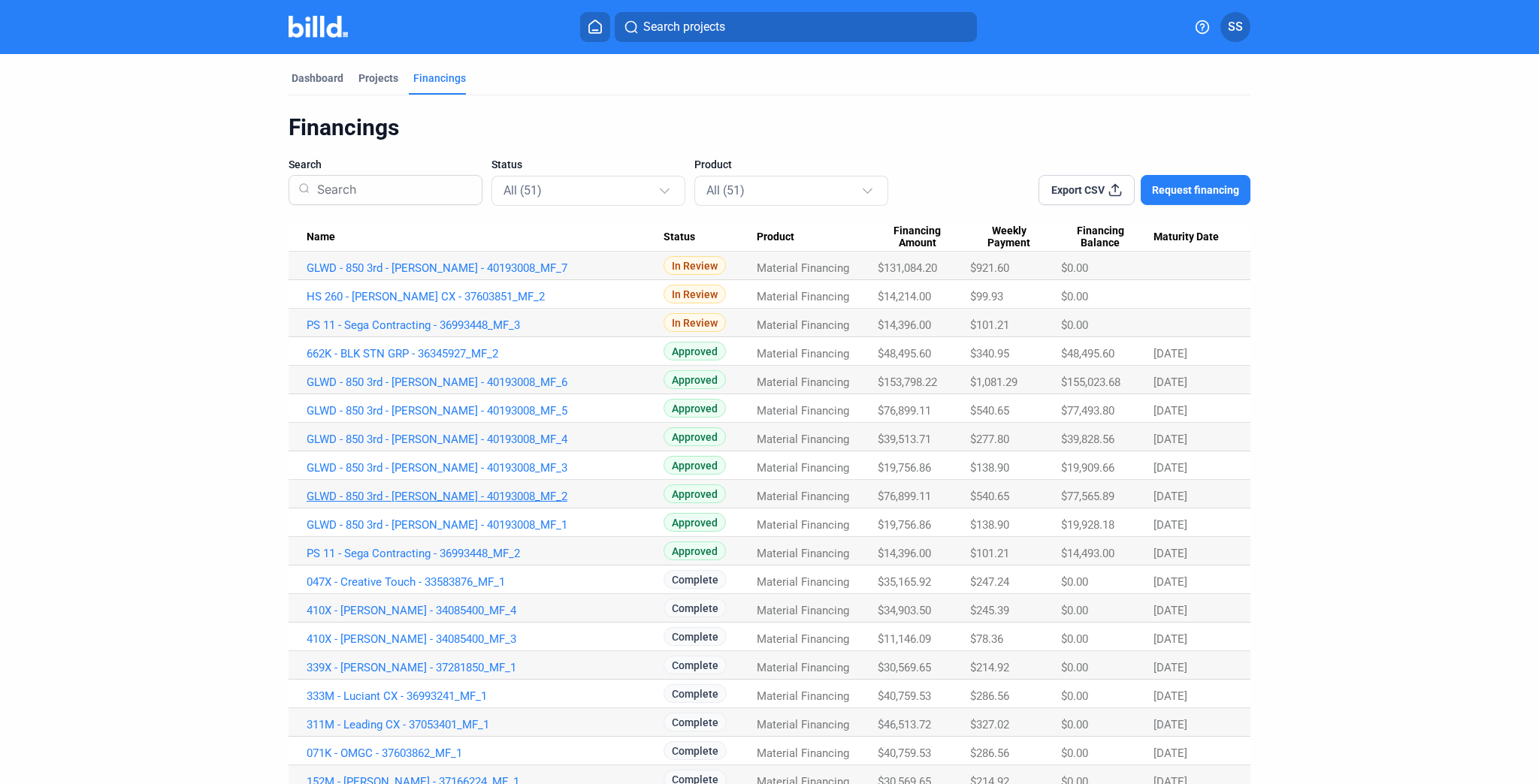
click at [498, 275] on link "GLWD - 850 3rd - [PERSON_NAME] - 40193008_MF_2" at bounding box center [485, 268] width 357 height 14
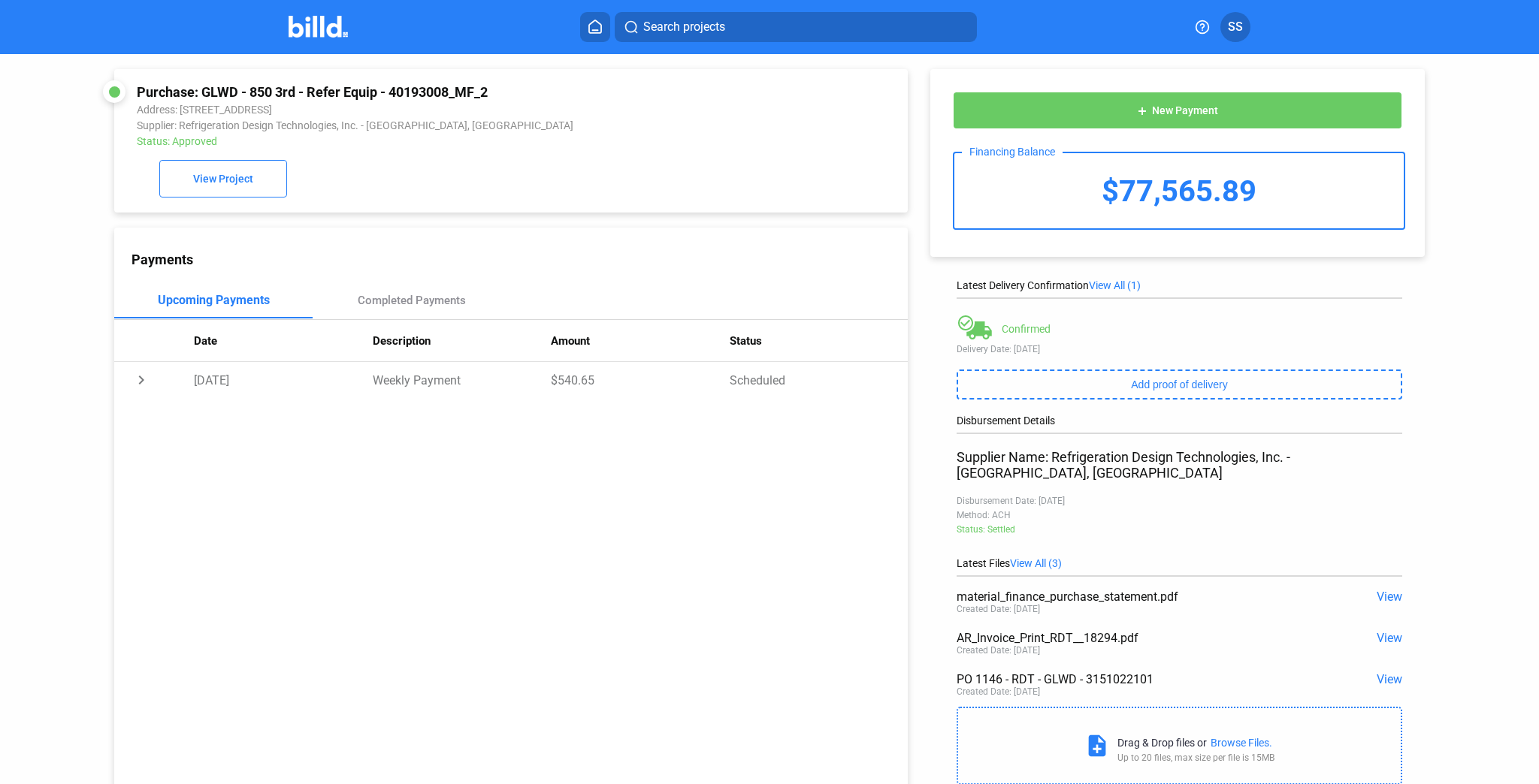
click at [1382, 590] on span "View" at bounding box center [1389, 597] width 26 height 15
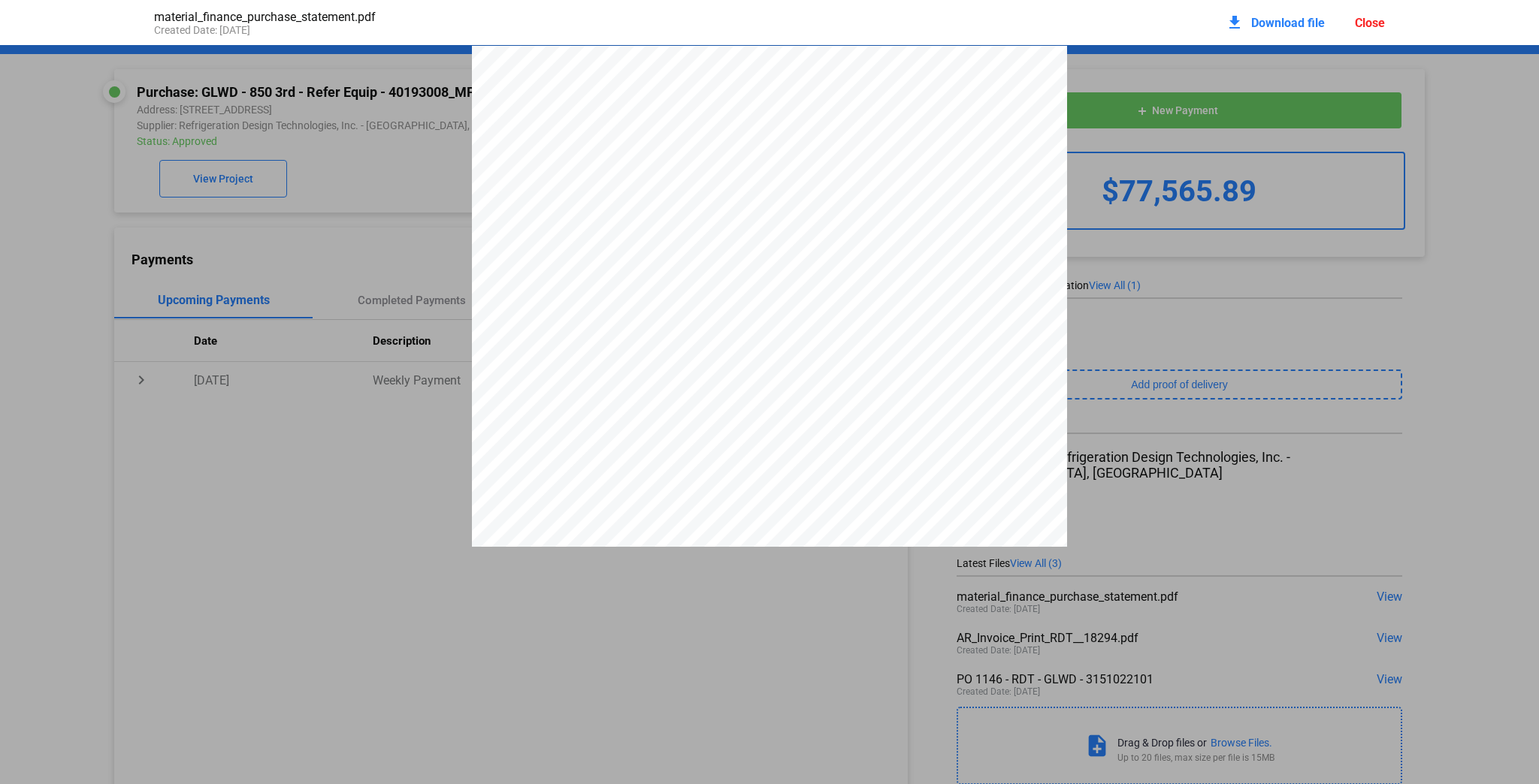
scroll to position [8, 0]
click at [1372, 23] on div "Close" at bounding box center [1369, 23] width 30 height 15
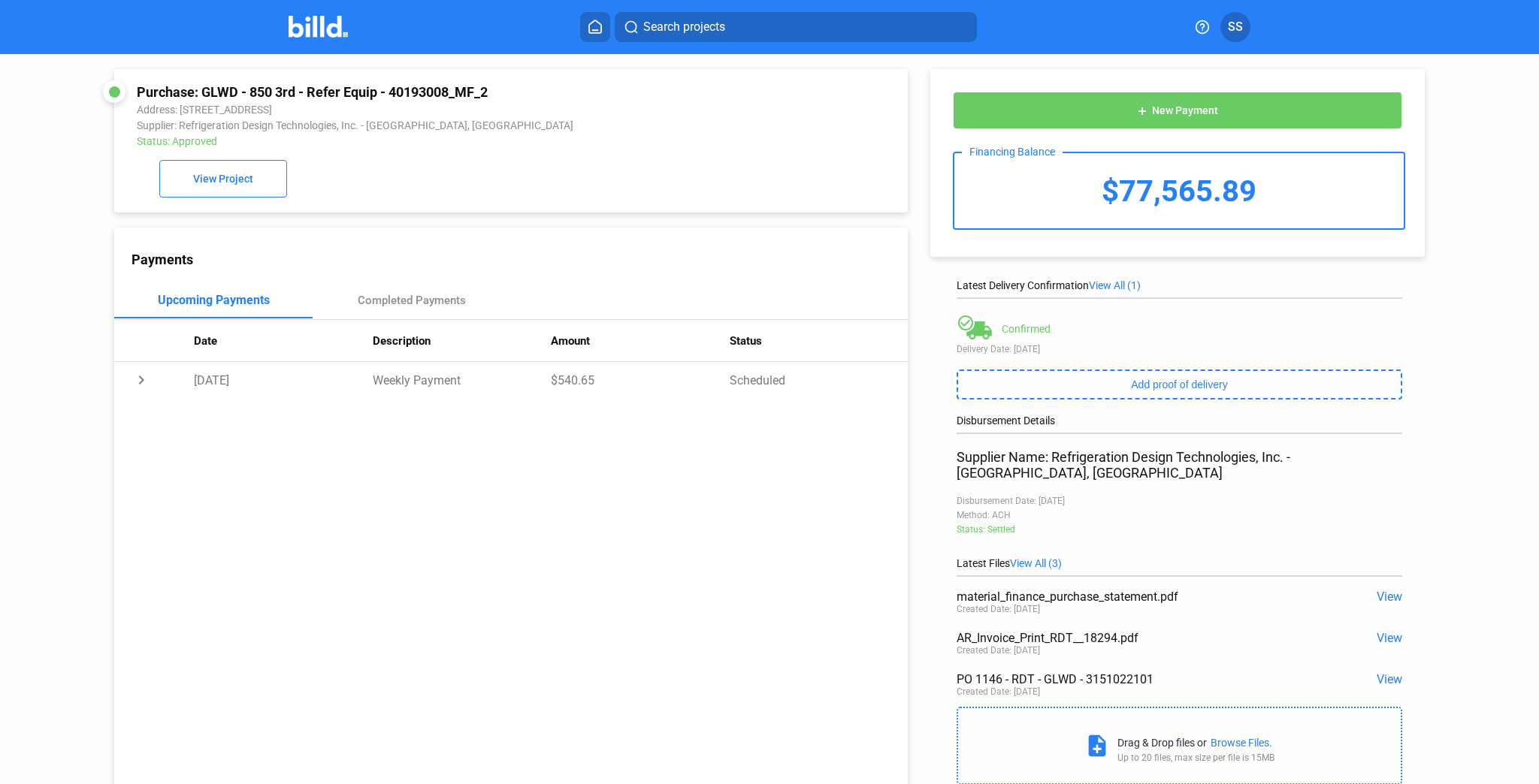
click at [1378, 631] on span "View" at bounding box center [1389, 638] width 26 height 15
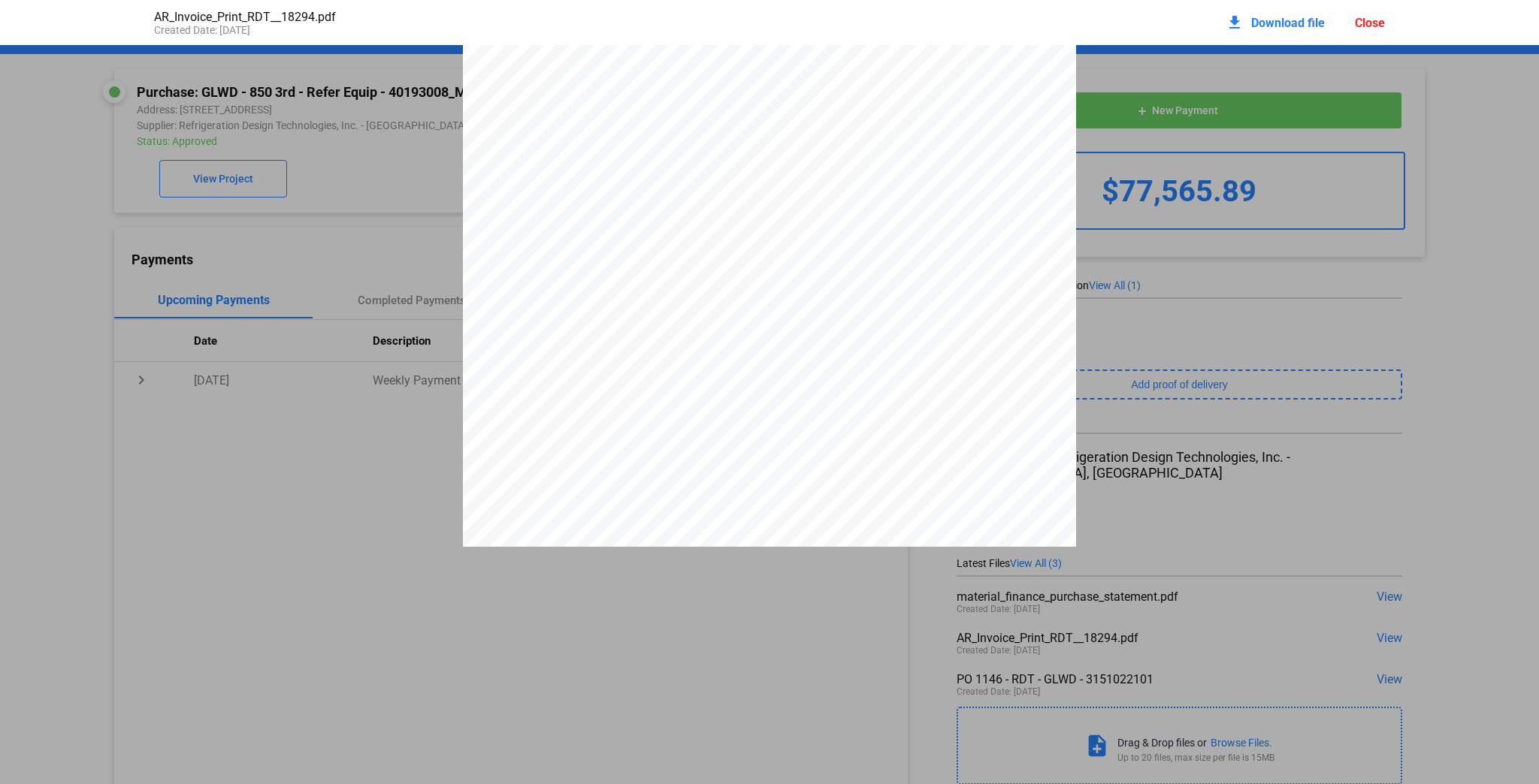
click at [953, 393] on span "$76,899.11" at bounding box center [959, 390] width 38 height 7
click at [1378, 21] on div "Close" at bounding box center [1369, 23] width 30 height 15
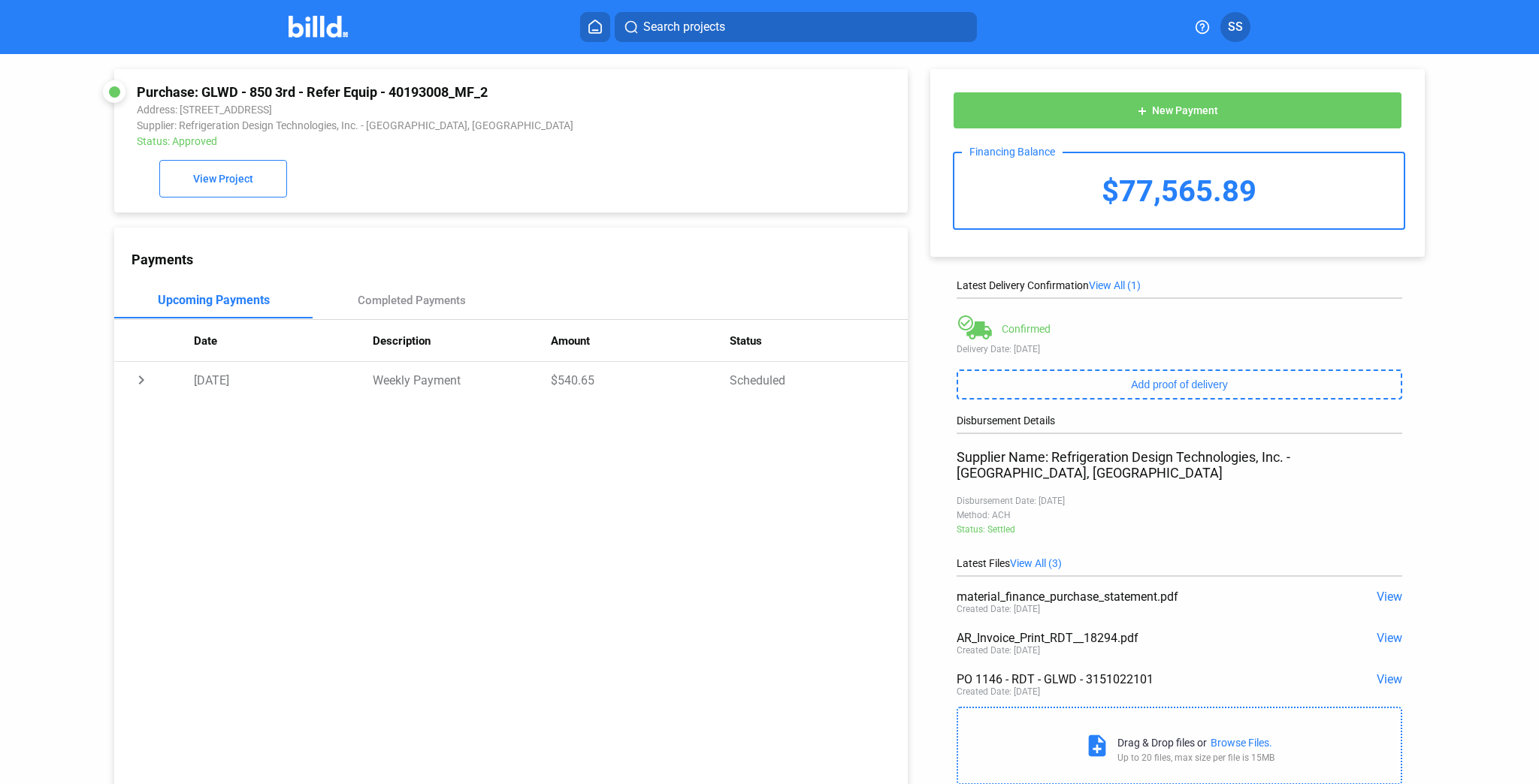
drag, startPoint x: 202, startPoint y: 88, endPoint x: 508, endPoint y: 87, distance: 306.0
click at [508, 87] on div "Purchase: GLWD - 850 3rd - Refer Equip - 40193008_MF_2" at bounding box center [436, 92] width 599 height 16
copy div "GLWD - 850 3rd - [PERSON_NAME] - 40193008_MF_2"
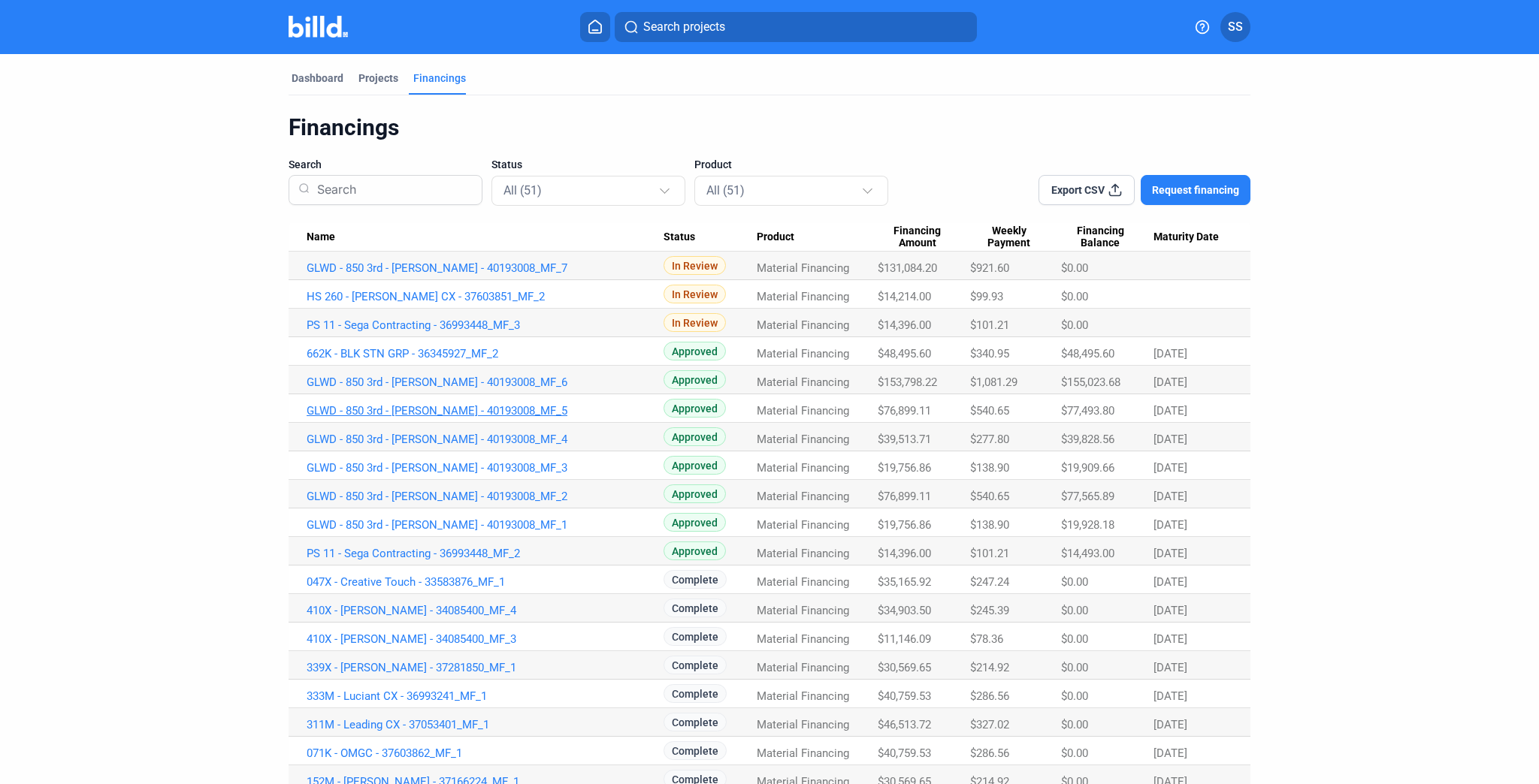
click at [499, 275] on link "GLWD - 850 3rd - [PERSON_NAME] - 40193008_MF_5" at bounding box center [485, 268] width 357 height 14
click at [520, 275] on link "GLWD - 850 3rd - [PERSON_NAME] - 40193008_MF_6" at bounding box center [485, 268] width 357 height 14
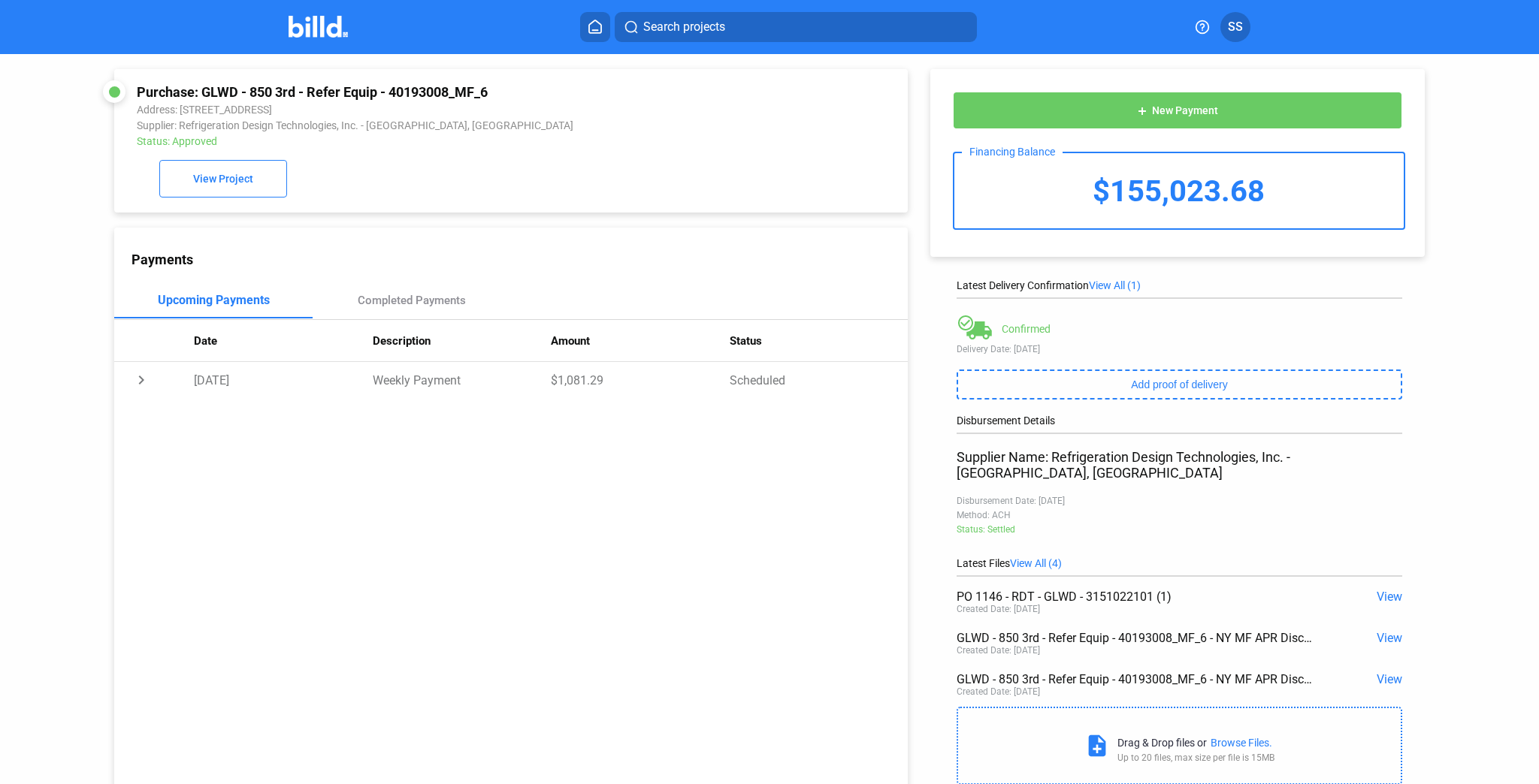
click at [1047, 557] on span "View All (4)" at bounding box center [1035, 563] width 52 height 12
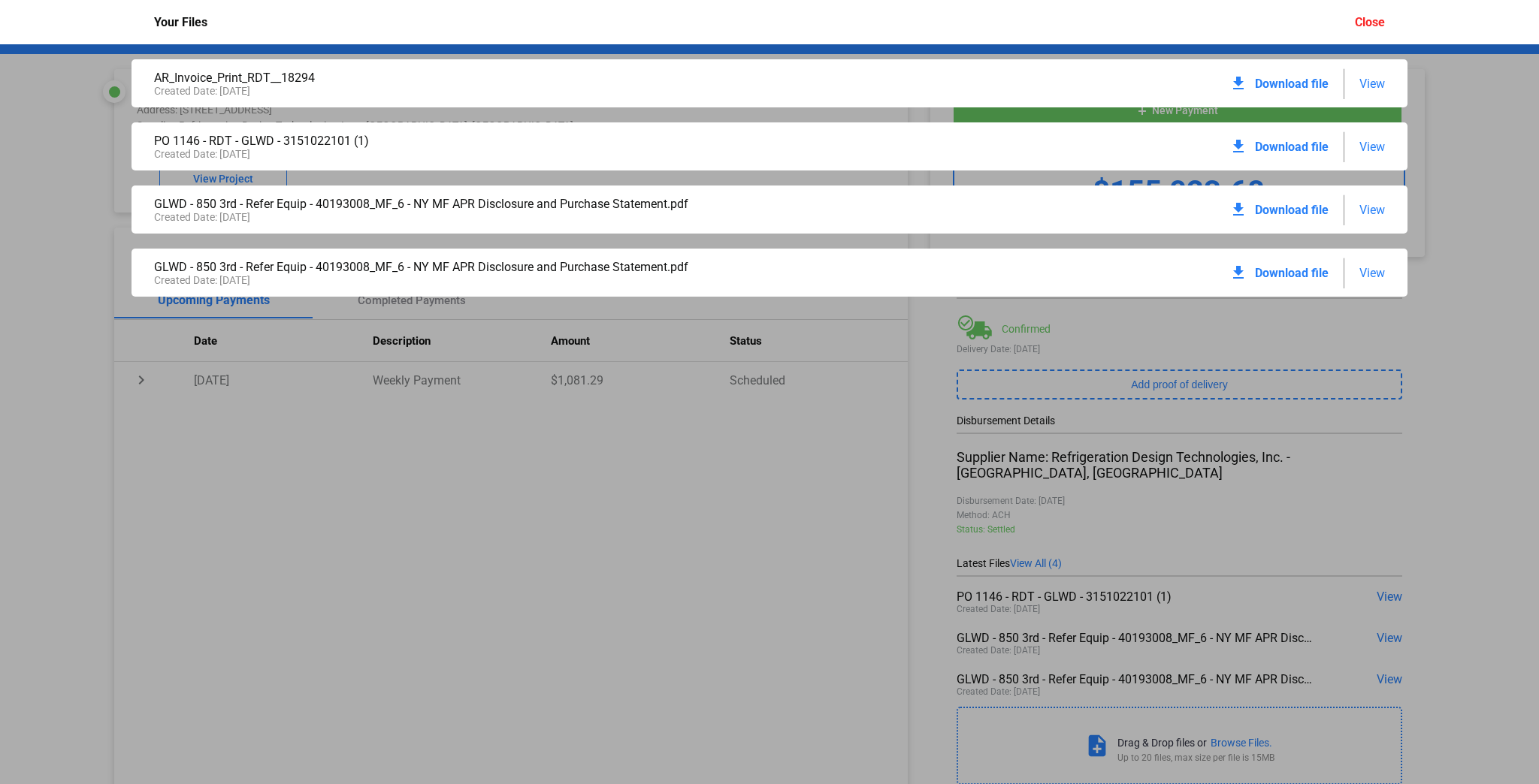
click at [761, 533] on div "AR_Invoice_Print_RDT__18294 Created Date: 06 / 30 / 2025 download Download file…" at bounding box center [770, 414] width 1539 height 740
click at [1374, 17] on div "Close" at bounding box center [1369, 22] width 30 height 15
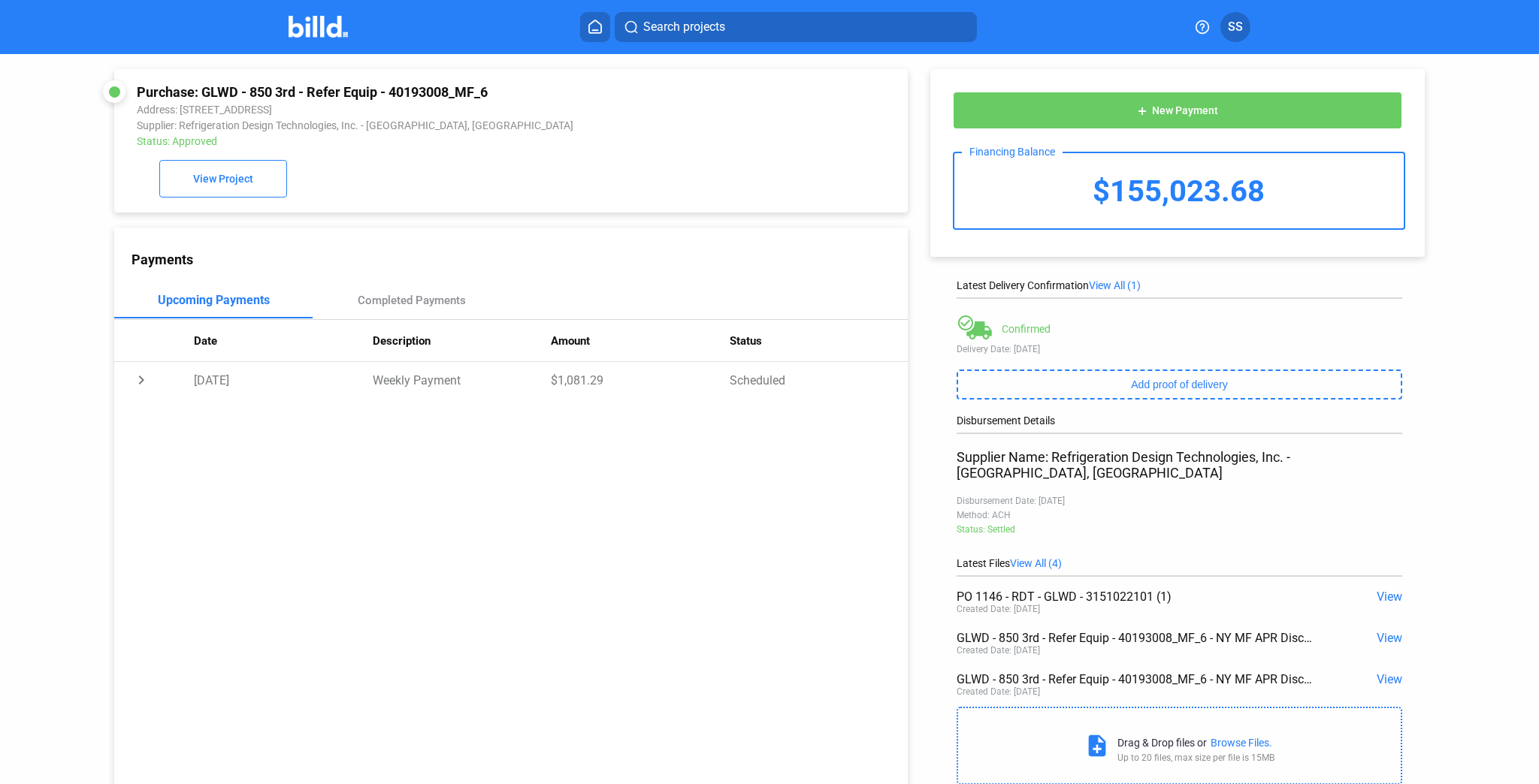
drag, startPoint x: 1034, startPoint y: 486, endPoint x: 1095, endPoint y: 489, distance: 61.1
click at [1095, 496] on div "Disbursement Date: 08/06/2025" at bounding box center [1178, 500] width 445 height 11
drag, startPoint x: 202, startPoint y: 85, endPoint x: 521, endPoint y: 85, distance: 319.0
click at [521, 85] on div "Purchase: GLWD - 850 3rd - Refer Equip - 40193008_MF_6" at bounding box center [436, 92] width 599 height 16
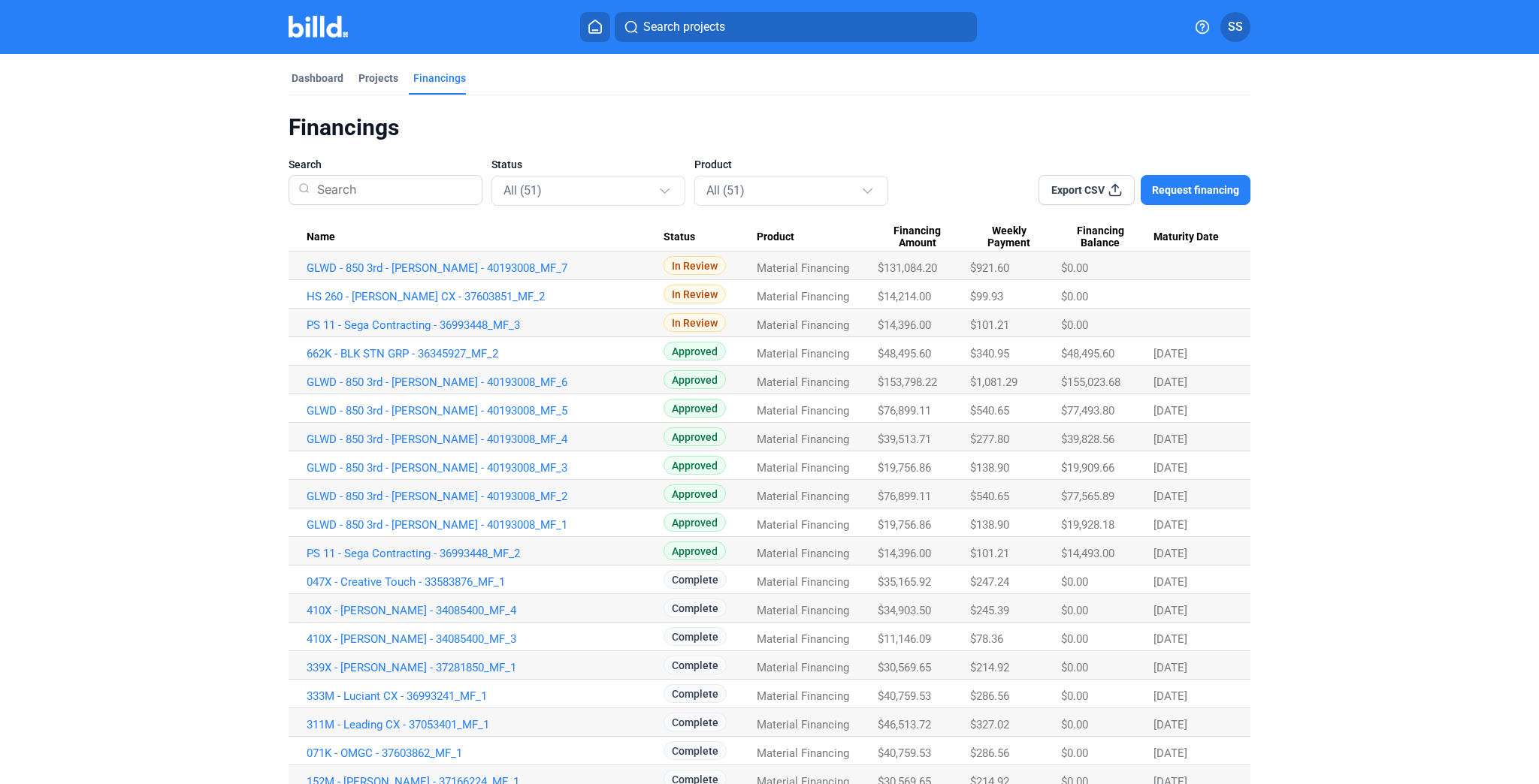
click at [898, 275] on span "$14,396.00" at bounding box center [907, 268] width 59 height 14
click at [421, 275] on link "662K - BLK STN GRP - 36345927_MF_2" at bounding box center [485, 268] width 357 height 14
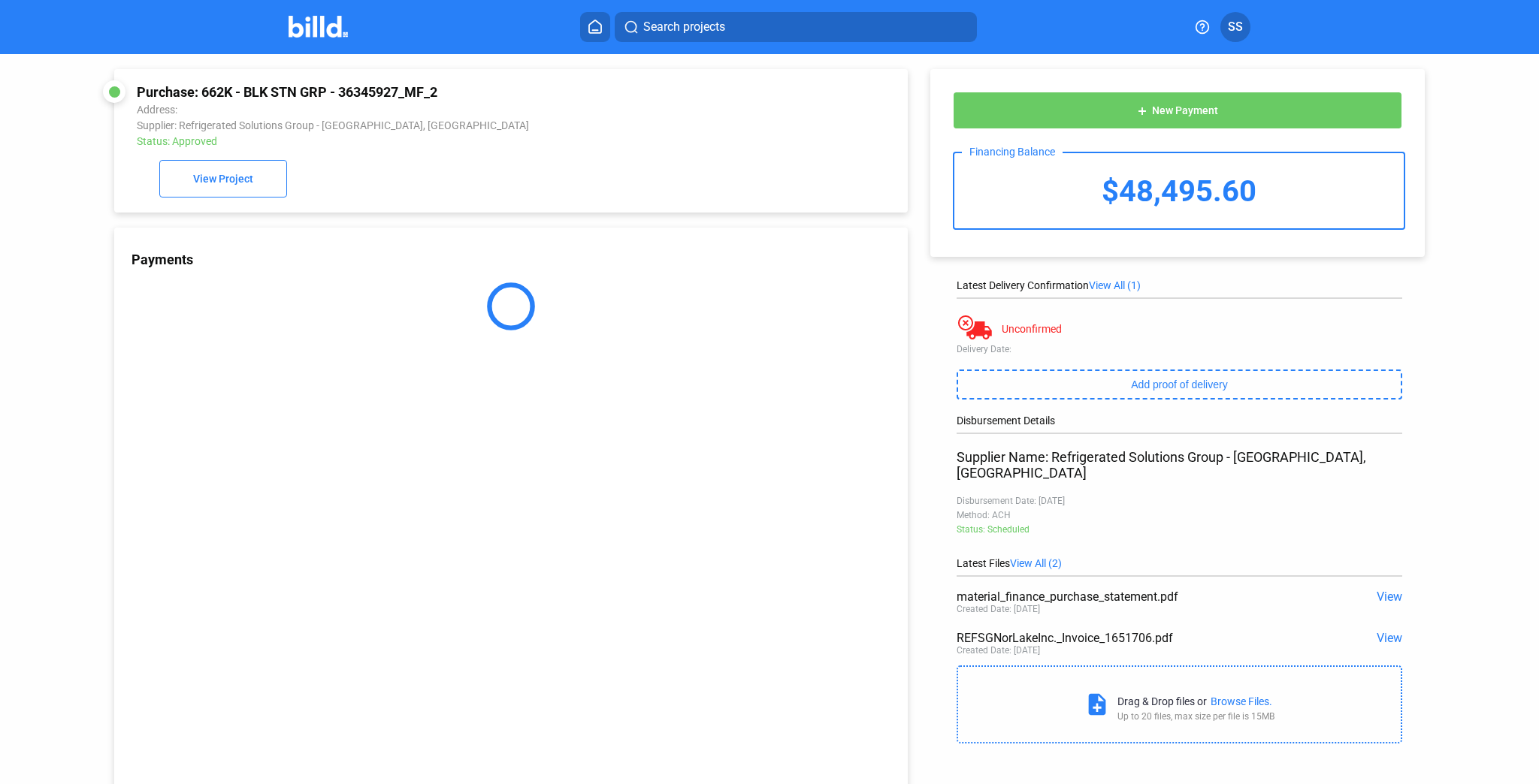
scroll to position [57, 0]
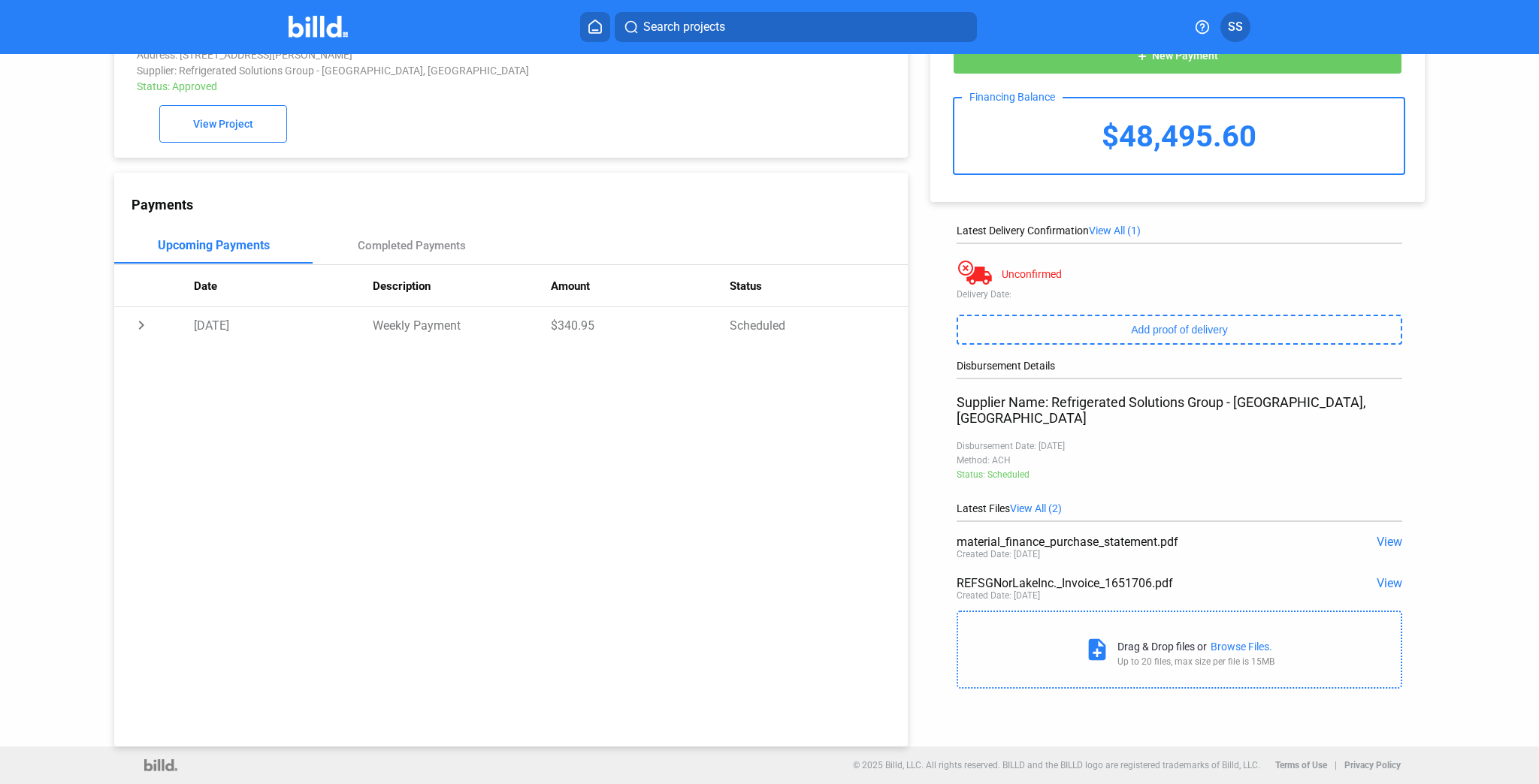
click at [1382, 576] on span "View" at bounding box center [1389, 583] width 26 height 15
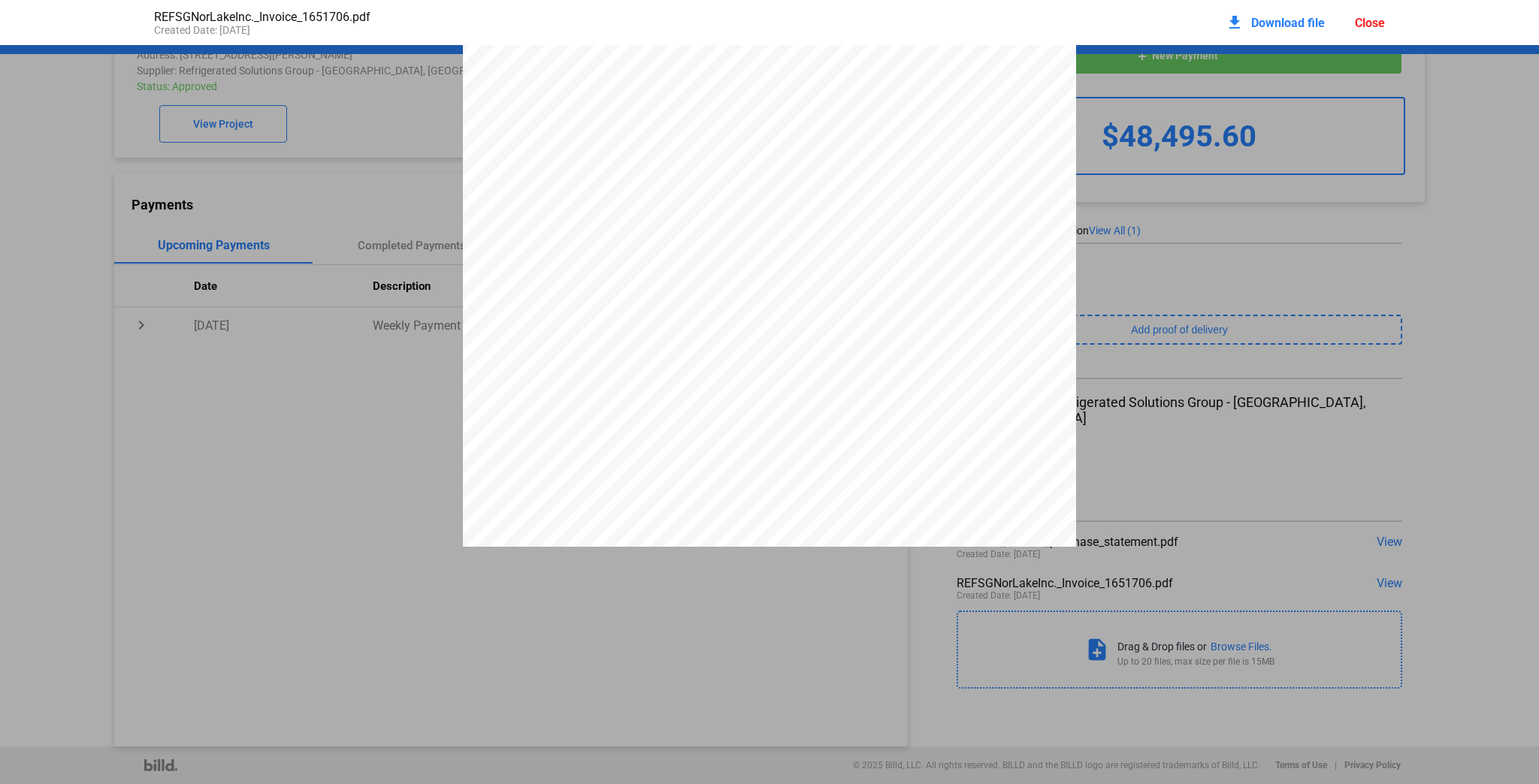
scroll to position [128, 0]
click at [1376, 23] on div "Close" at bounding box center [1369, 23] width 30 height 15
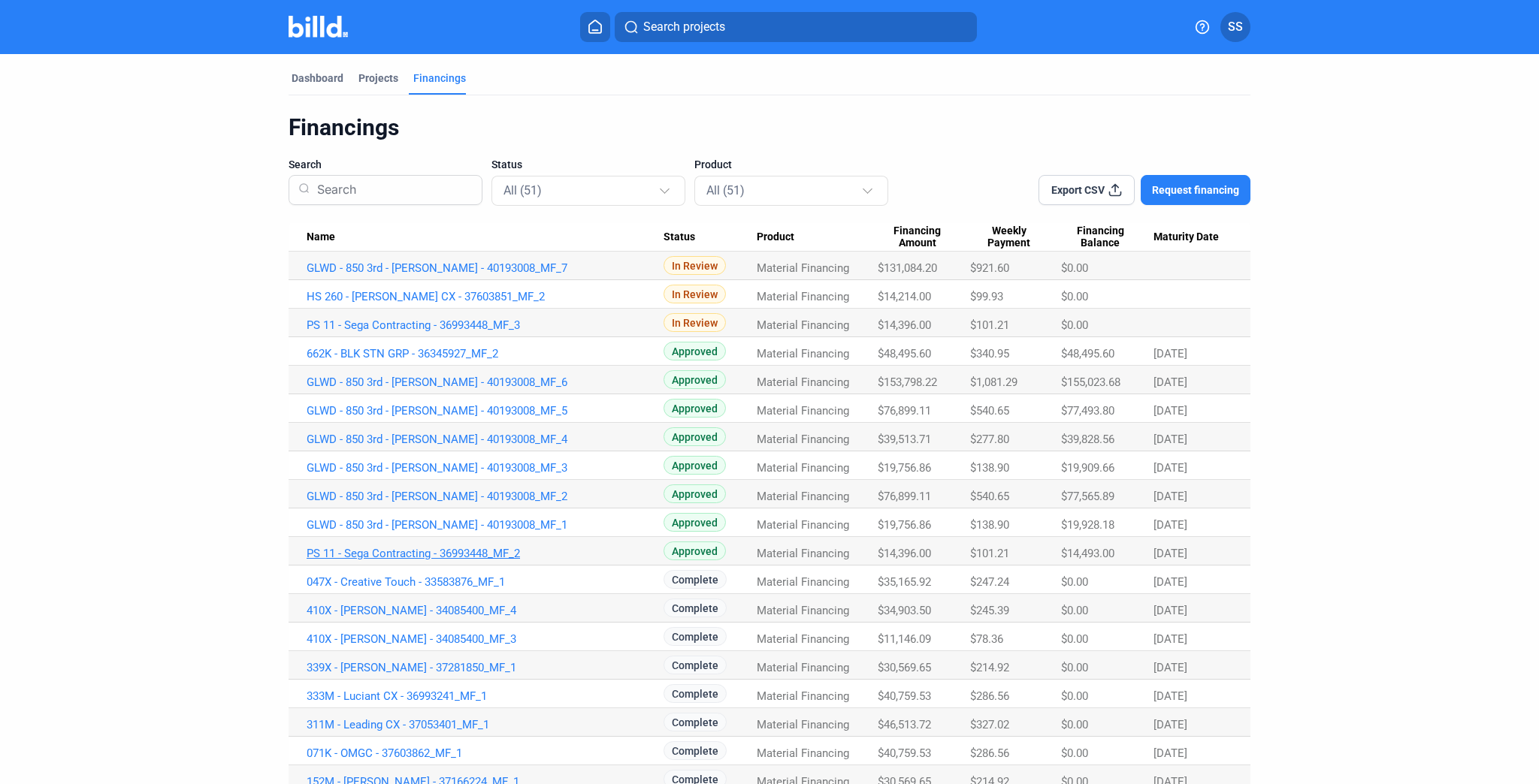
click at [414, 275] on link "PS 11 - Sega Contracting - 36993448_MF_2" at bounding box center [485, 268] width 357 height 14
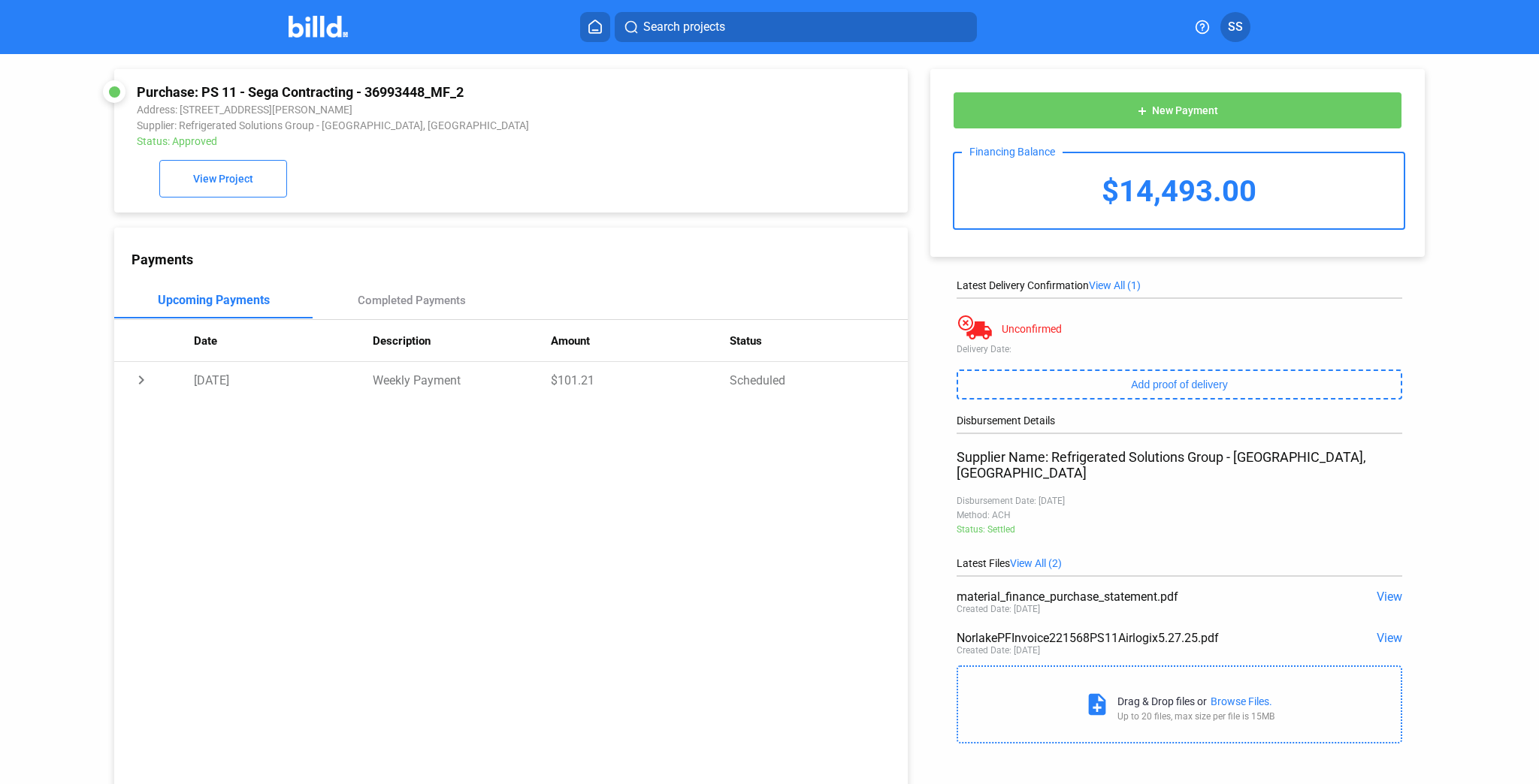
click at [1377, 631] on span "View" at bounding box center [1389, 638] width 26 height 15
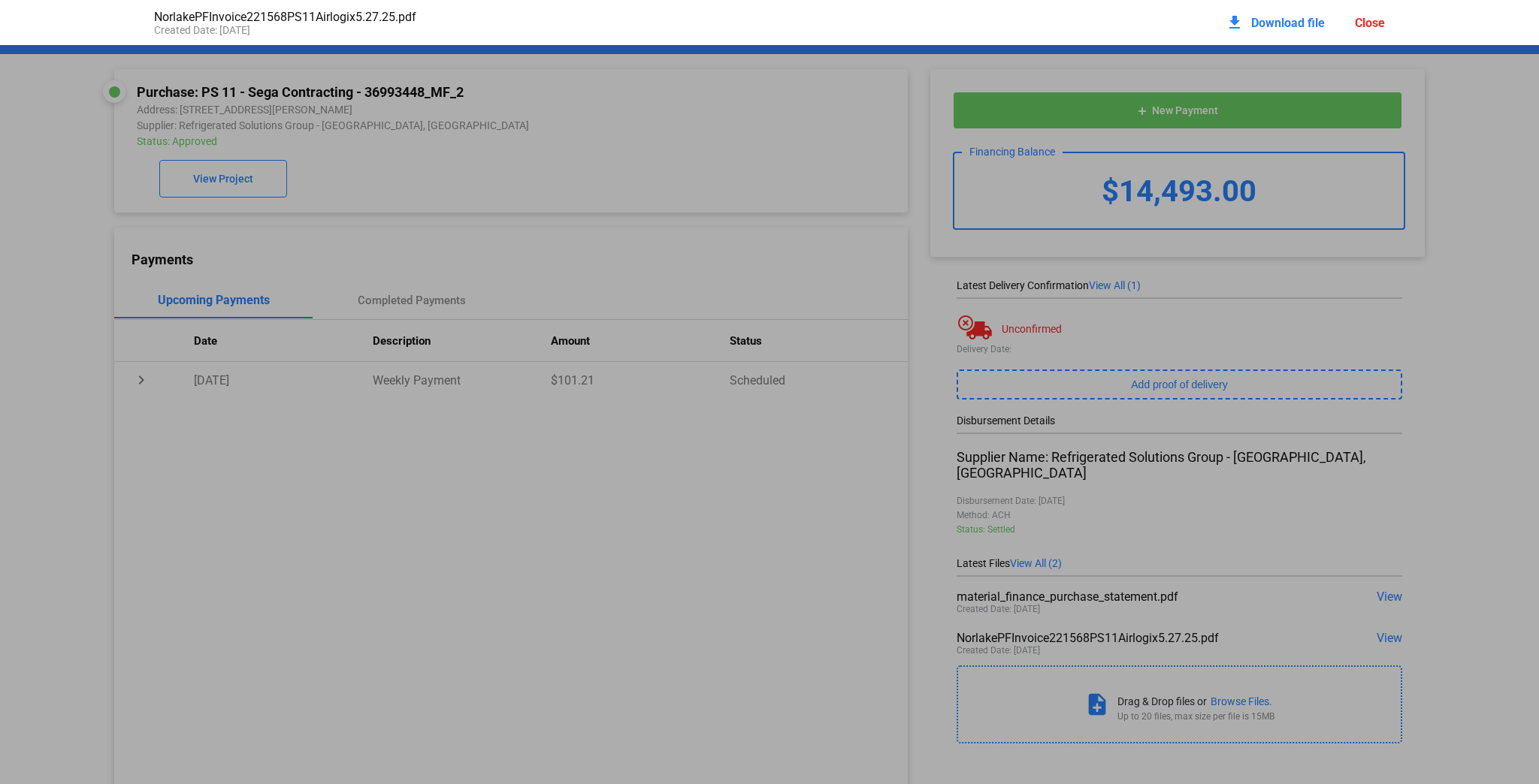
scroll to position [8, 0]
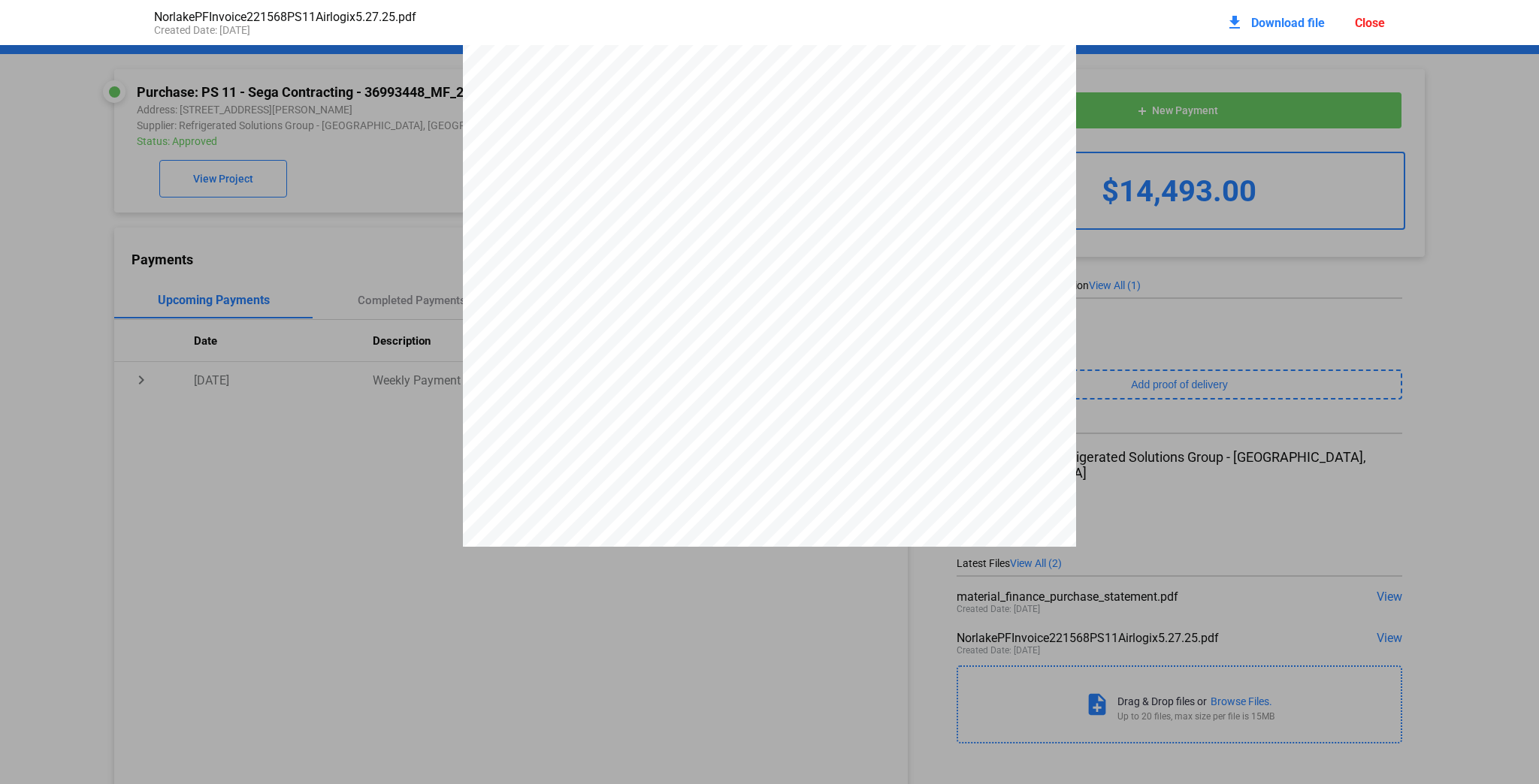
click at [1366, 17] on div "Close" at bounding box center [1369, 23] width 30 height 15
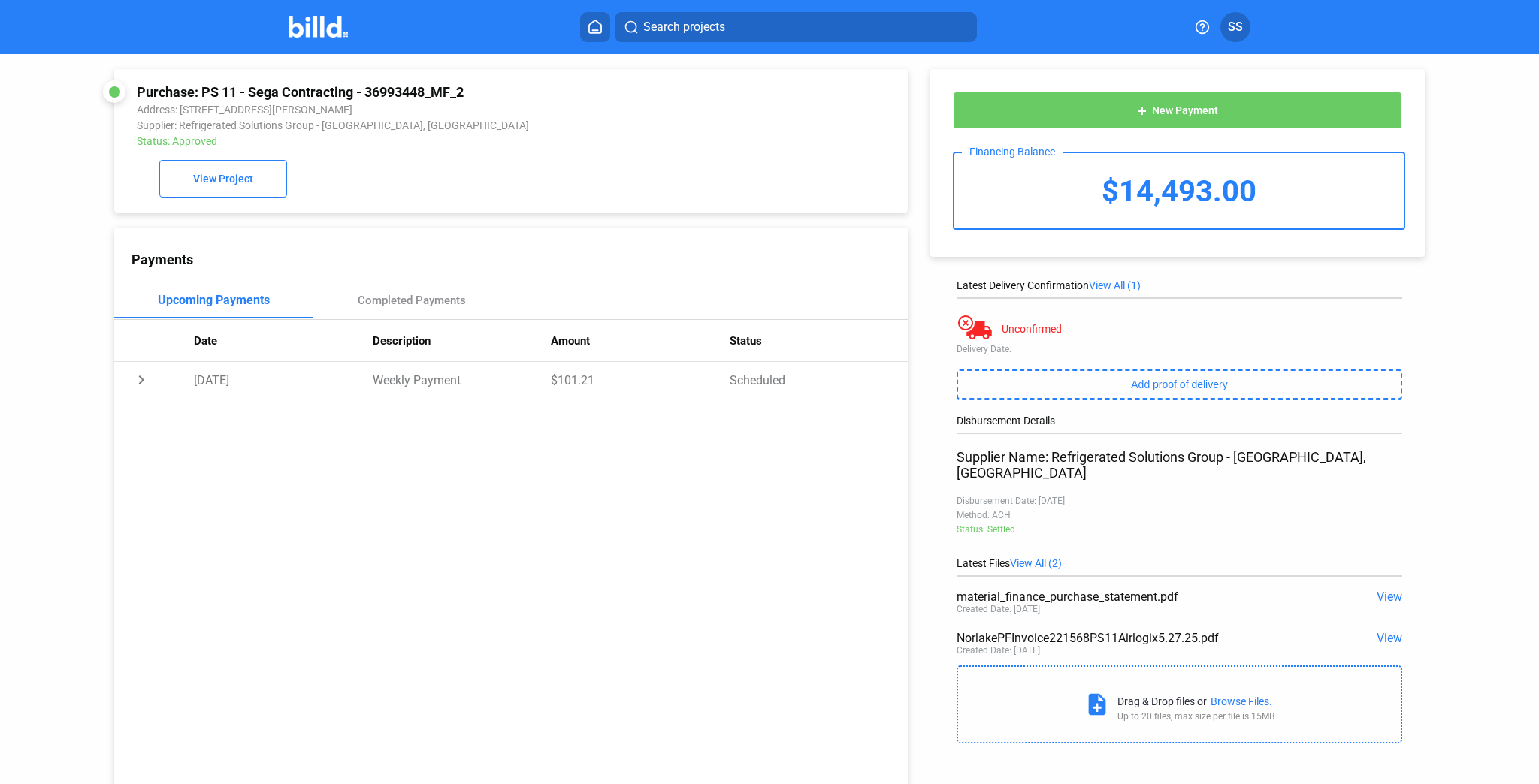
drag, startPoint x: 204, startPoint y: 90, endPoint x: 475, endPoint y: 90, distance: 271.0
click at [475, 90] on div "Purchase: PS 11 - Sega Contracting - 36993448_MF_2" at bounding box center [436, 92] width 599 height 16
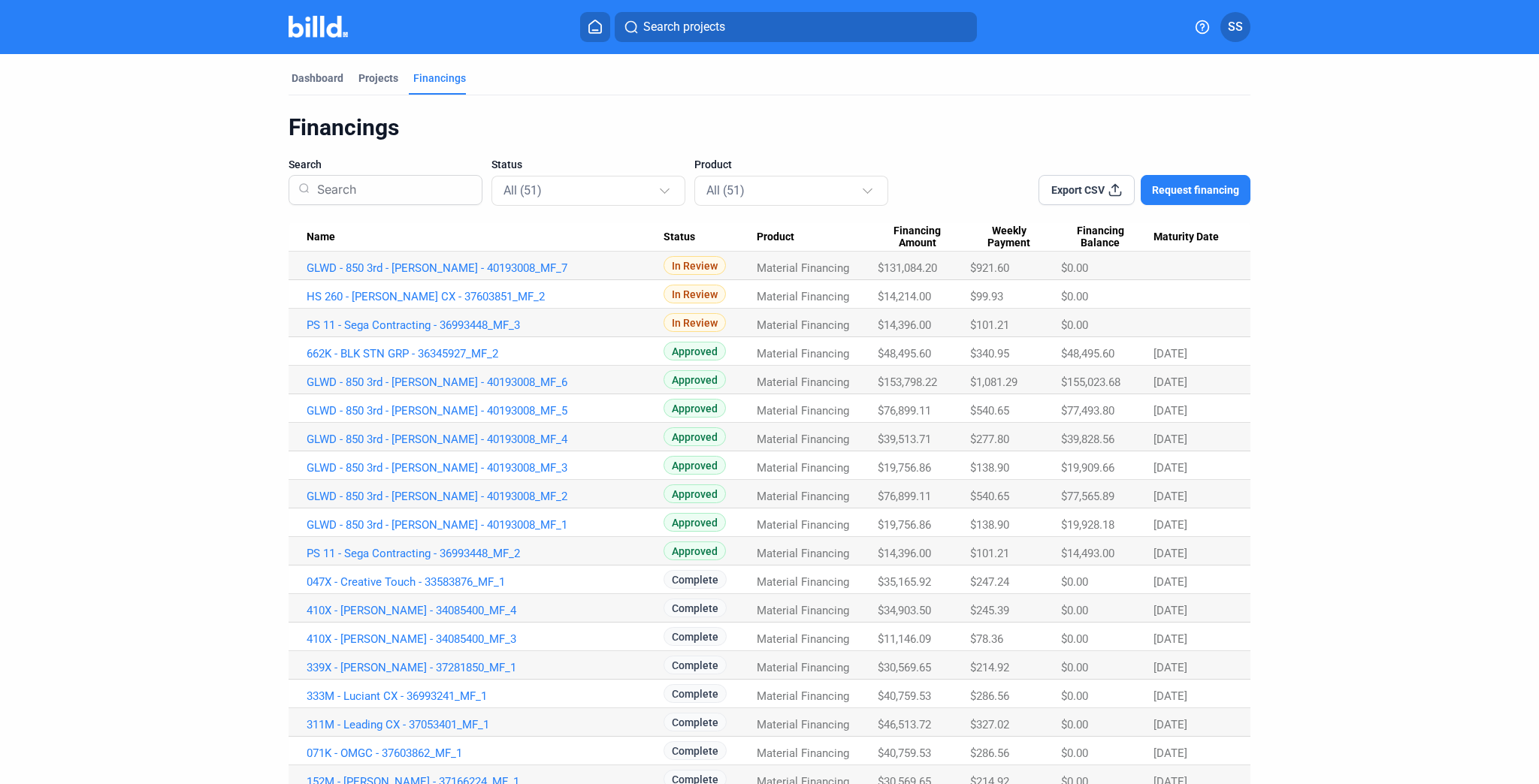
drag, startPoint x: 878, startPoint y: 553, endPoint x: 931, endPoint y: 553, distance: 53.0
click at [931, 275] on div "$14,396.00" at bounding box center [924, 268] width 92 height 14
click at [477, 275] on link "PS 11 - Sega Contracting - 36993448_MF_2" at bounding box center [485, 268] width 357 height 14
click at [1066, 181] on button "Export CSV" at bounding box center [1087, 189] width 96 height 30
